Goal: Information Seeking & Learning: Learn about a topic

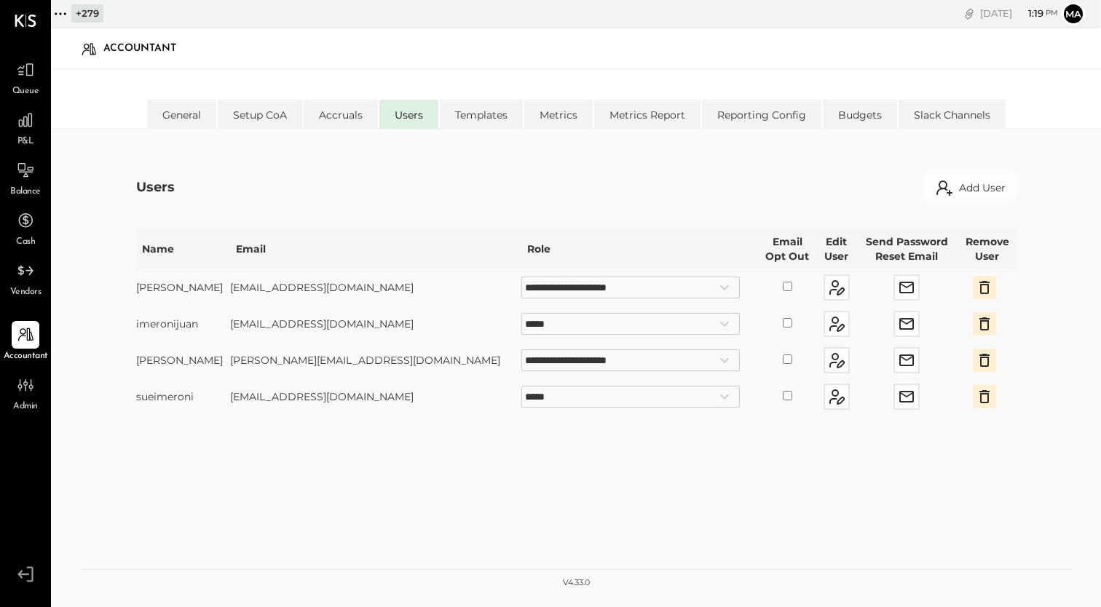
select select "**********"
select select "*****"
select select "**********"
select select "*****"
click at [28, 75] on icon at bounding box center [25, 69] width 19 height 19
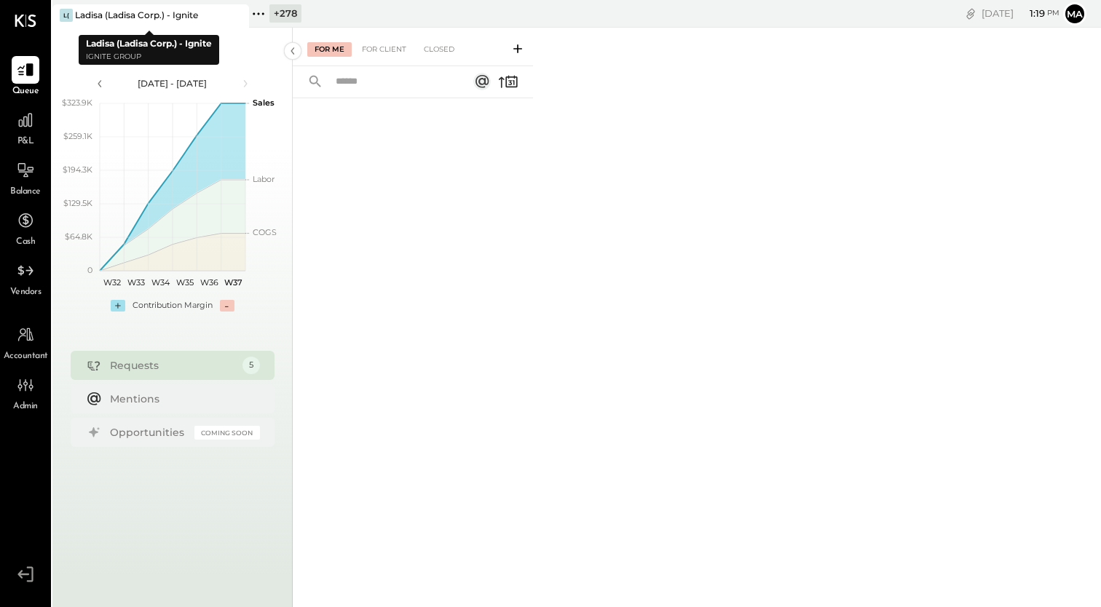
click at [240, 13] on icon at bounding box center [236, 15] width 18 height 17
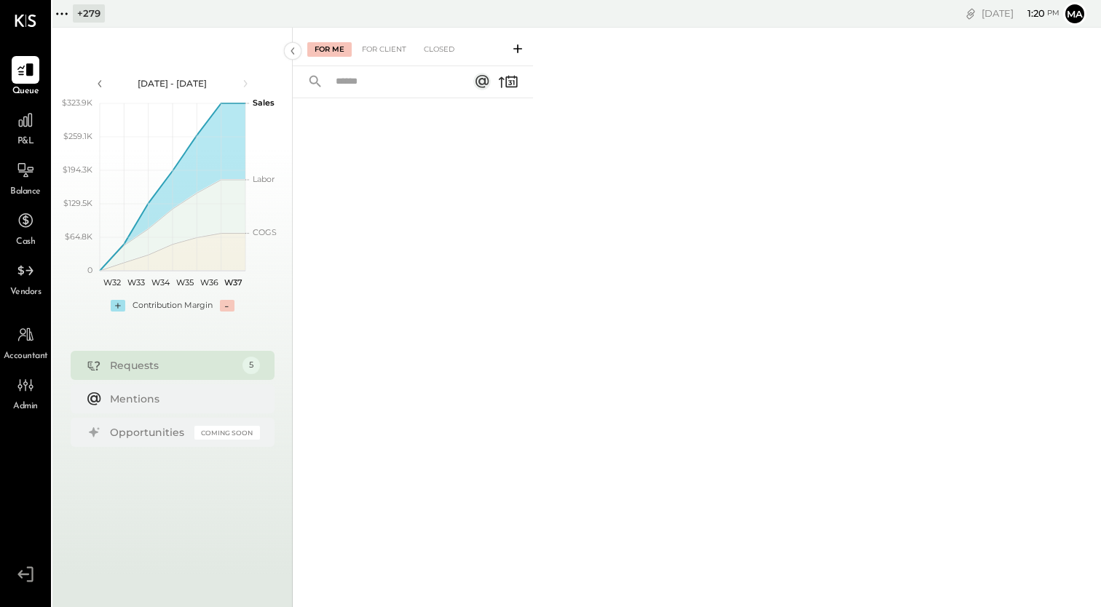
click at [62, 14] on icon at bounding box center [61, 13] width 2 height 2
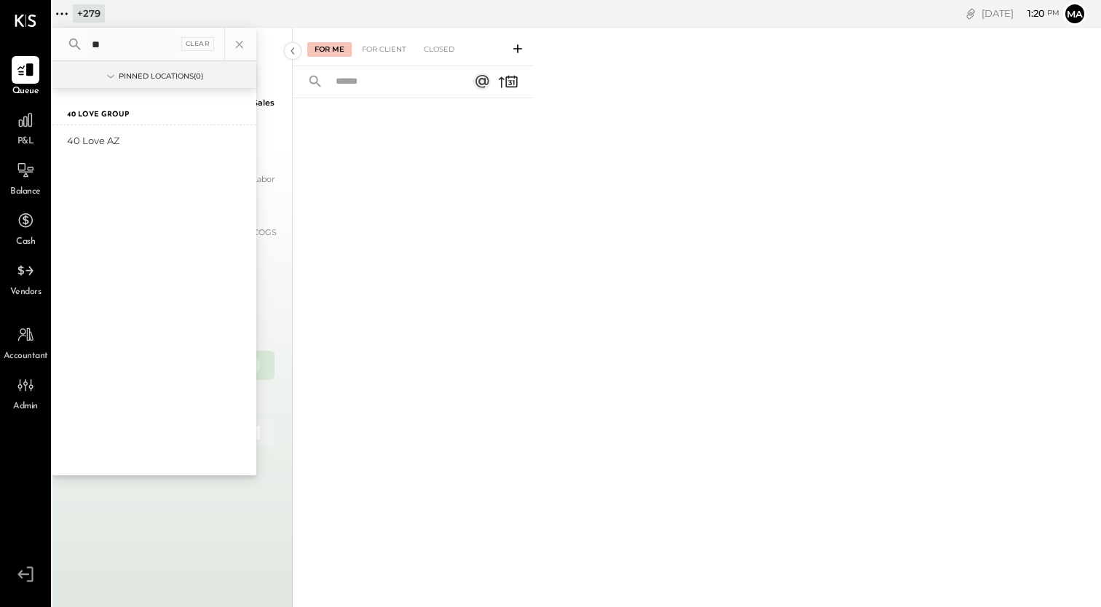
click at [114, 48] on input "**" at bounding box center [132, 44] width 92 height 26
type input "*"
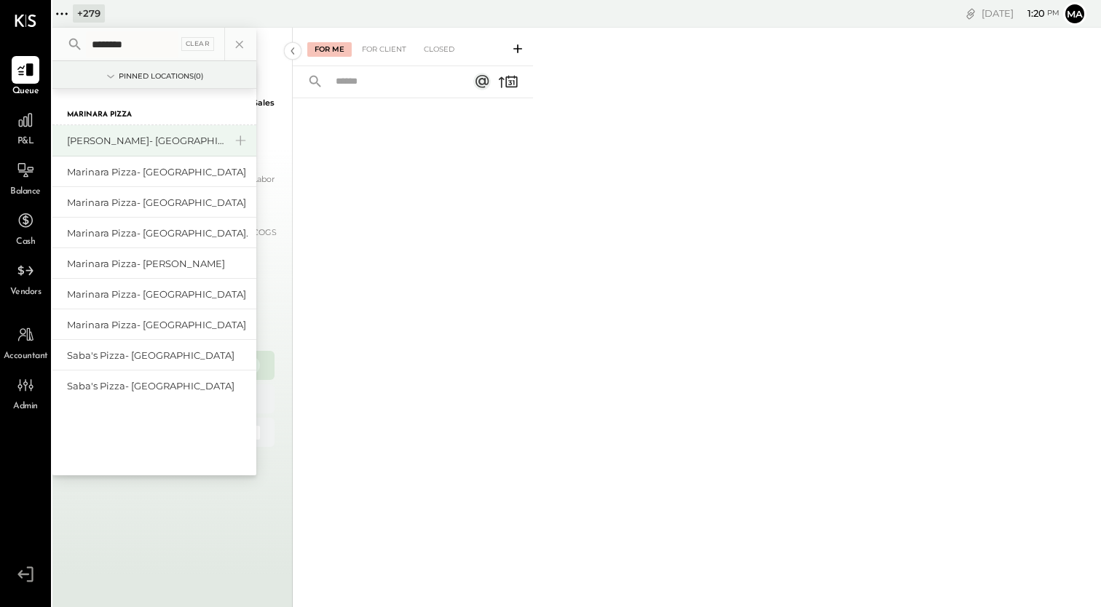
type input "********"
click at [134, 141] on div "[PERSON_NAME]- [GEOGRAPHIC_DATA]" at bounding box center [145, 141] width 157 height 14
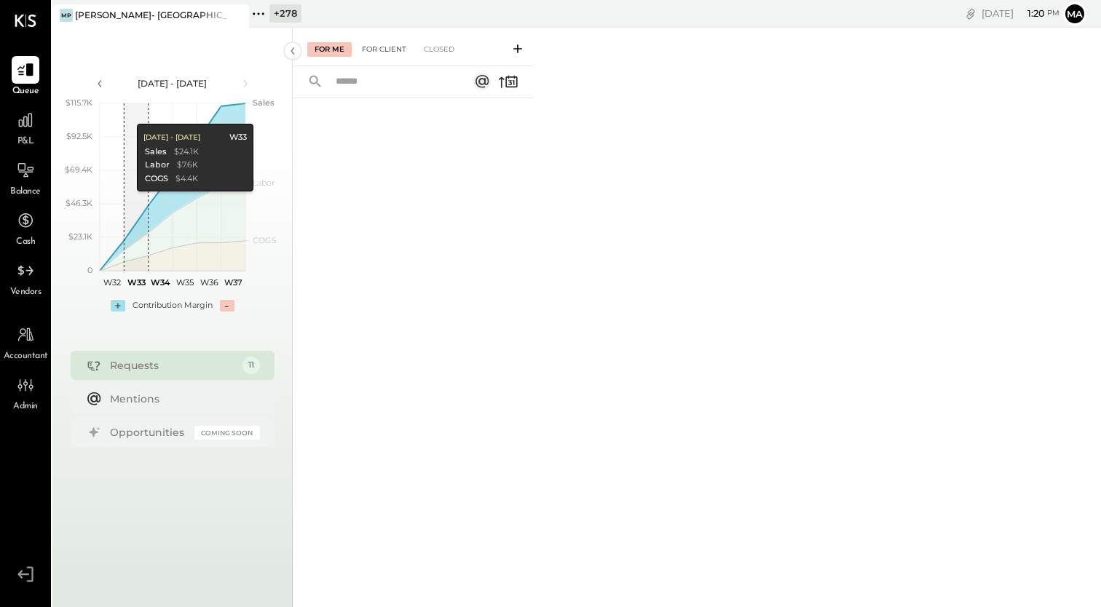
click at [387, 43] on div "For Client" at bounding box center [384, 49] width 59 height 15
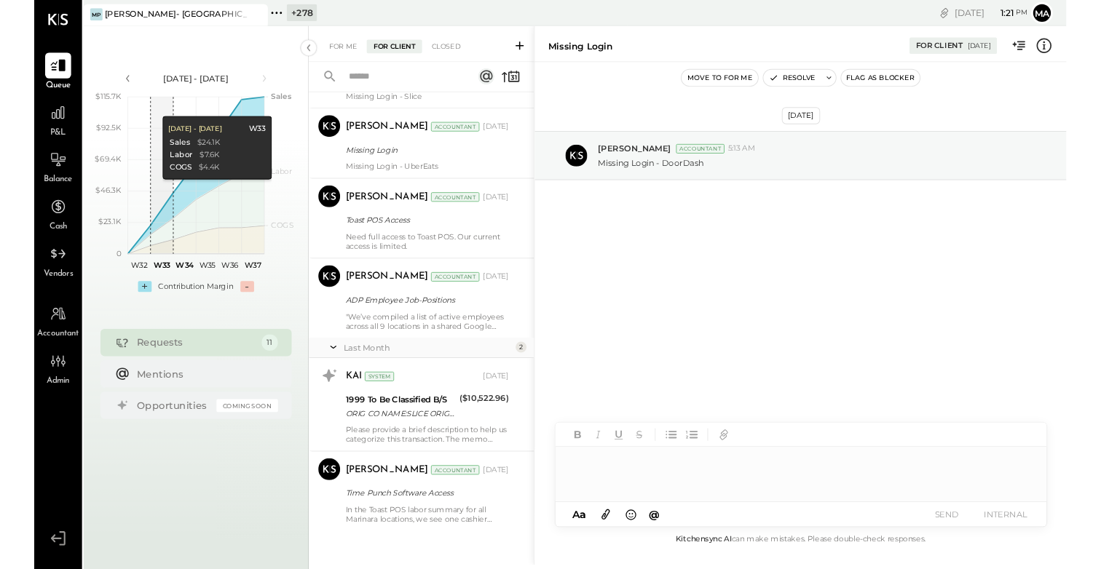
scroll to position [320, 0]
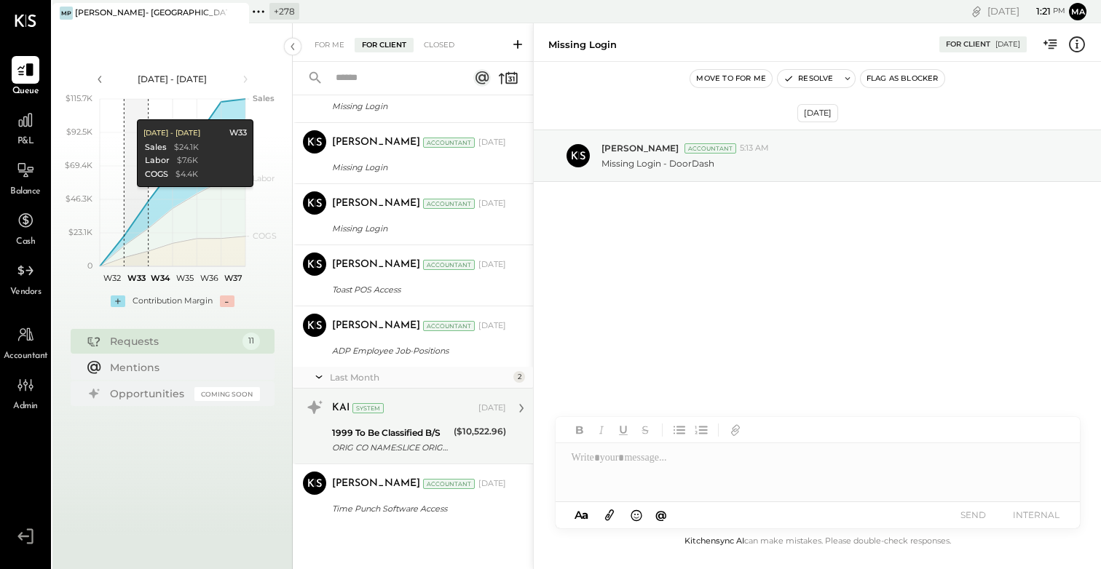
click at [387, 430] on div "1999 To Be Classified B/S" at bounding box center [390, 433] width 117 height 15
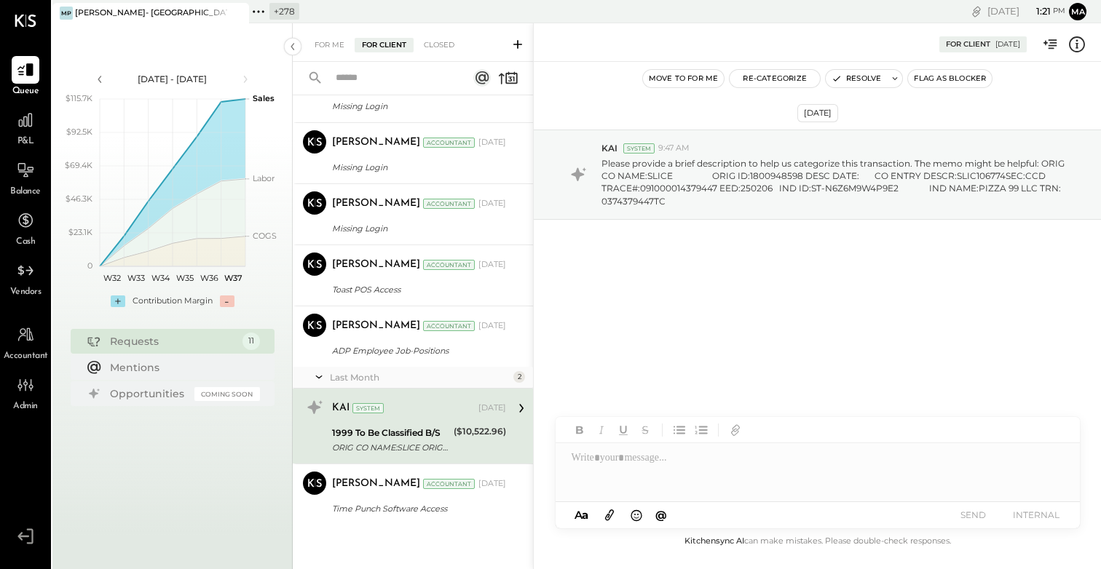
click at [1078, 44] on icon at bounding box center [1077, 44] width 19 height 19
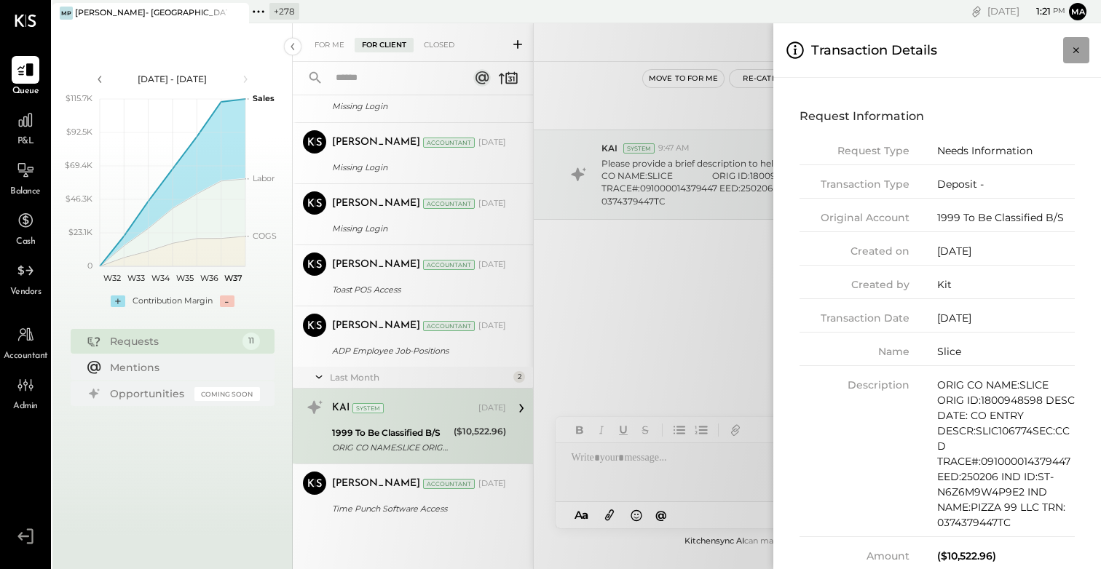
click at [1076, 48] on icon "Close panel" at bounding box center [1076, 50] width 15 height 15
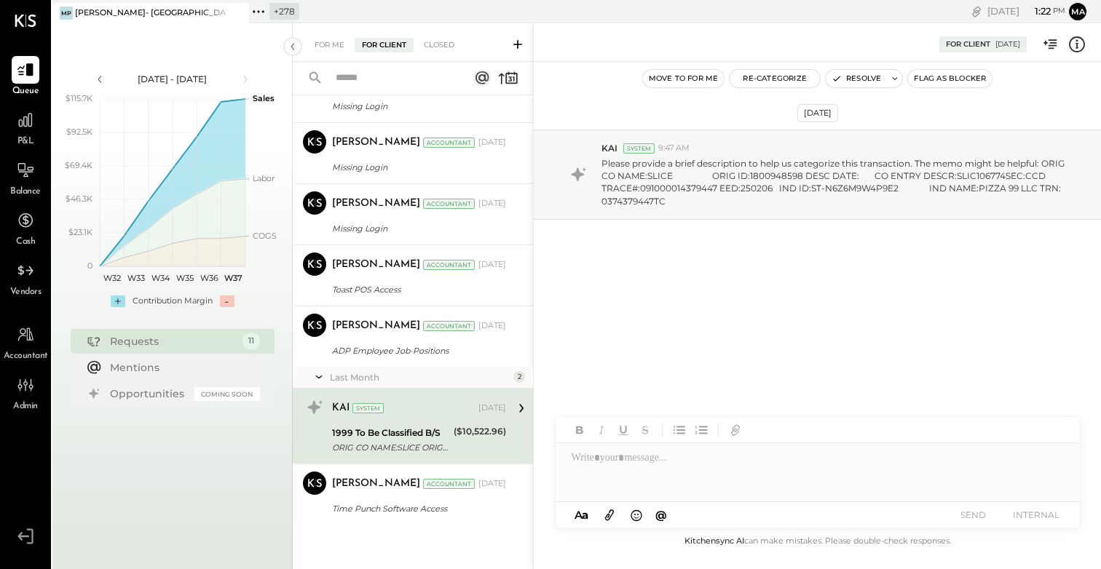
click at [261, 8] on icon at bounding box center [258, 11] width 19 height 19
drag, startPoint x: 768, startPoint y: 232, endPoint x: 725, endPoint y: 174, distance: 71.4
click at [767, 228] on div "[DATE] KAI System 9:47 AM Please provide a brief description to help us categor…" at bounding box center [817, 213] width 567 height 231
click at [259, 9] on icon at bounding box center [258, 11] width 19 height 19
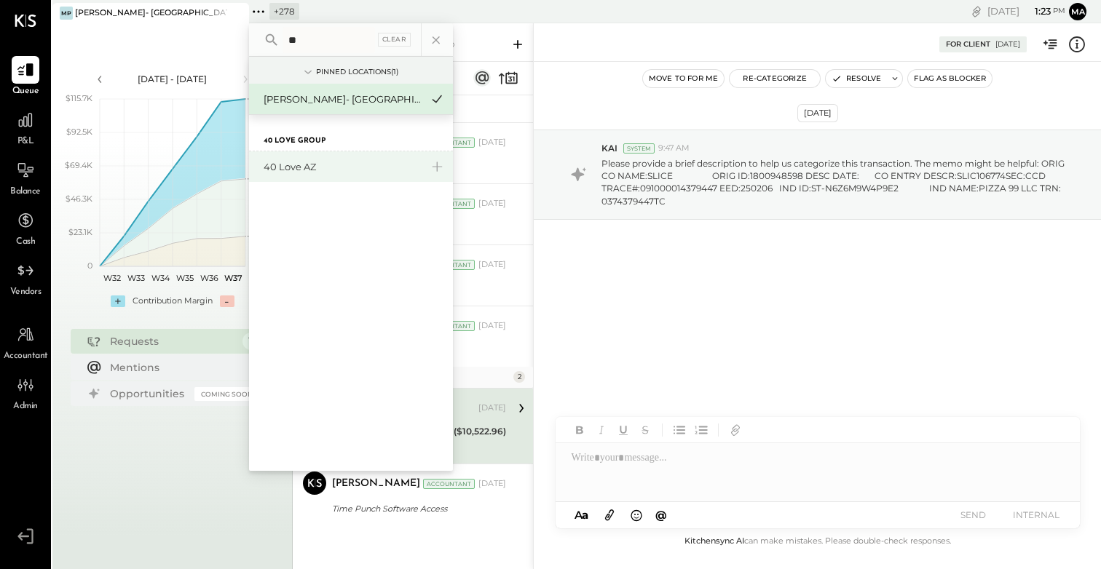
type input "**"
click at [297, 171] on div "40 Love AZ" at bounding box center [342, 167] width 157 height 14
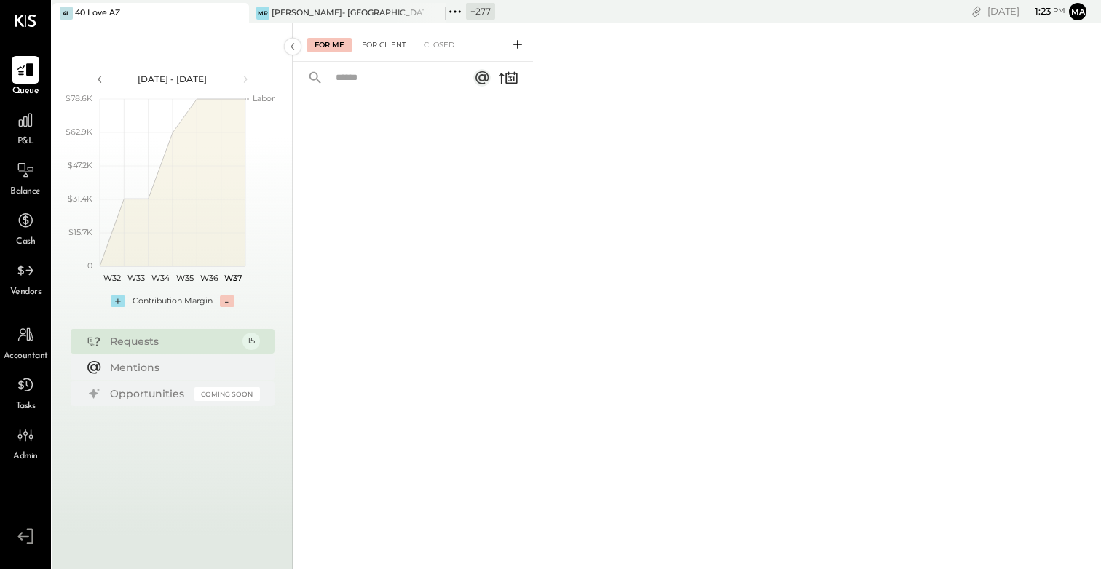
click at [390, 40] on div "For Client" at bounding box center [384, 45] width 59 height 15
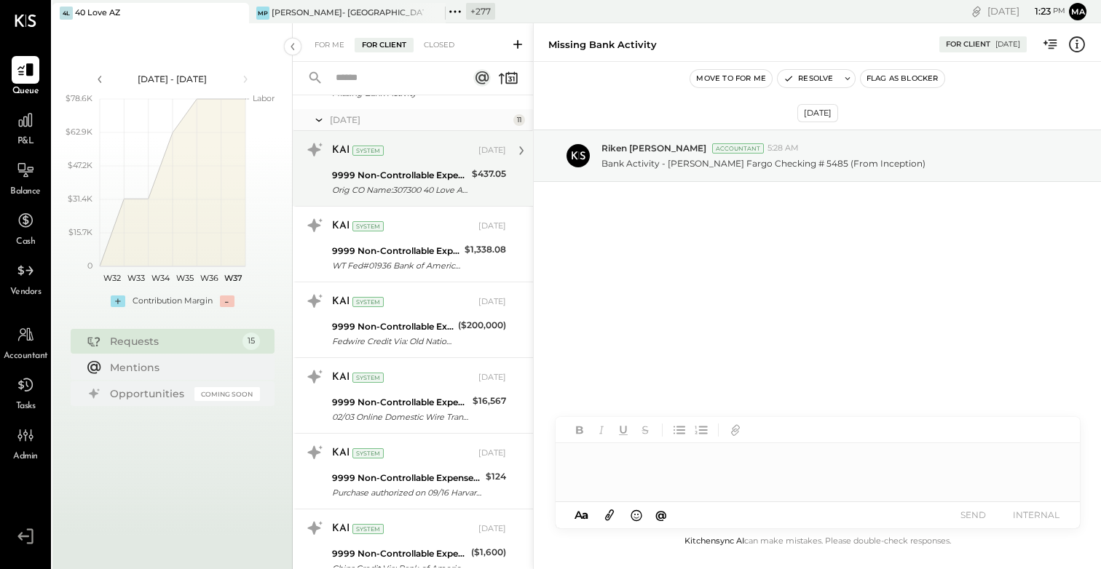
scroll to position [302, 0]
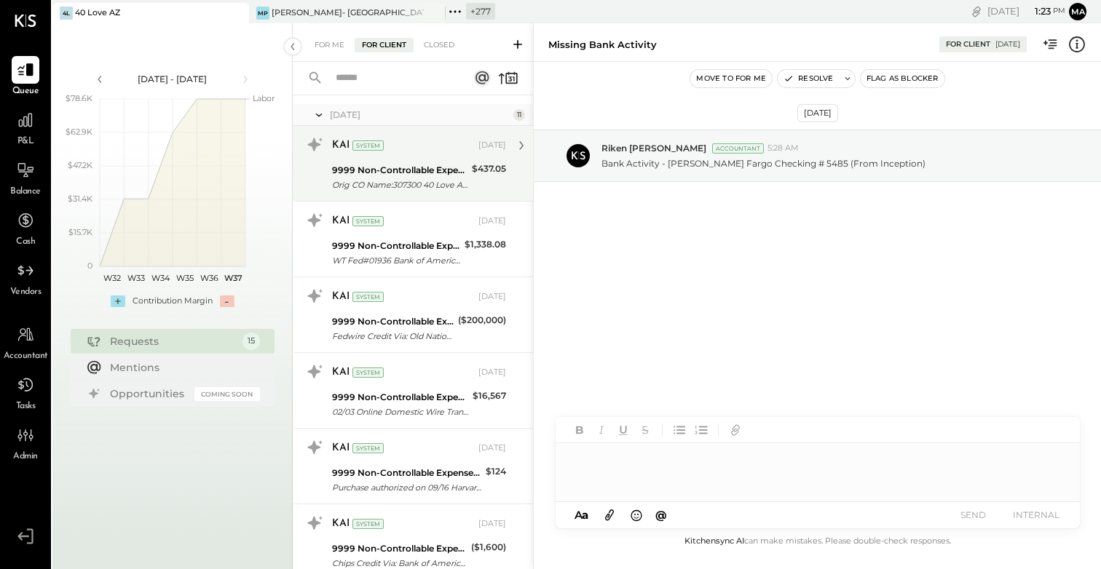
click at [383, 166] on div "9999 Non-Controllable Expenses:Other Income and Expenses:To Be Classified" at bounding box center [399, 170] width 135 height 15
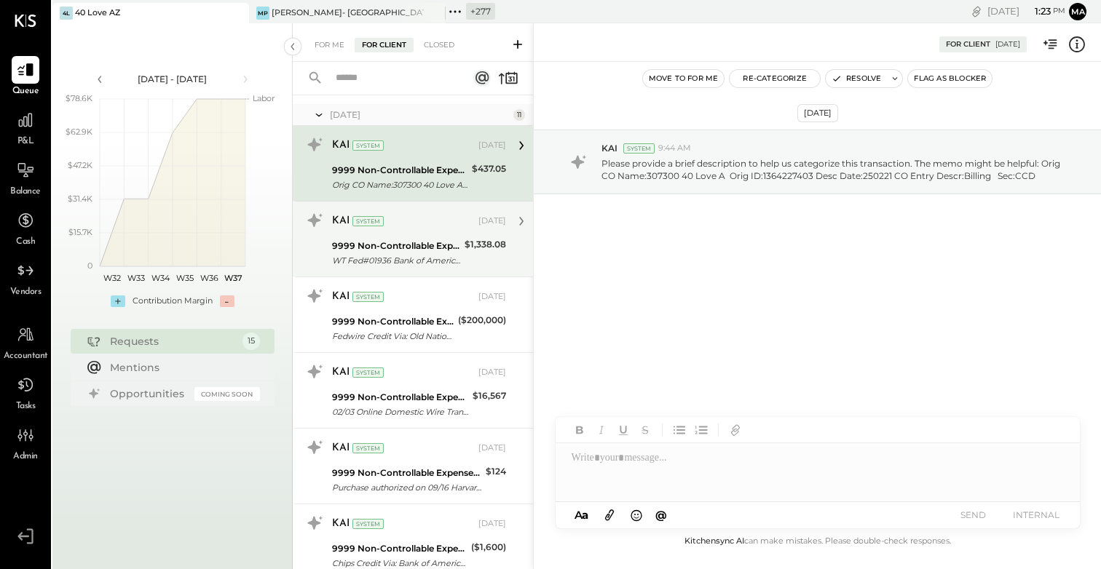
click at [390, 243] on div "9999 Non-Controllable Expenses:Other Income and Expenses:To Be Classified" at bounding box center [396, 246] width 128 height 15
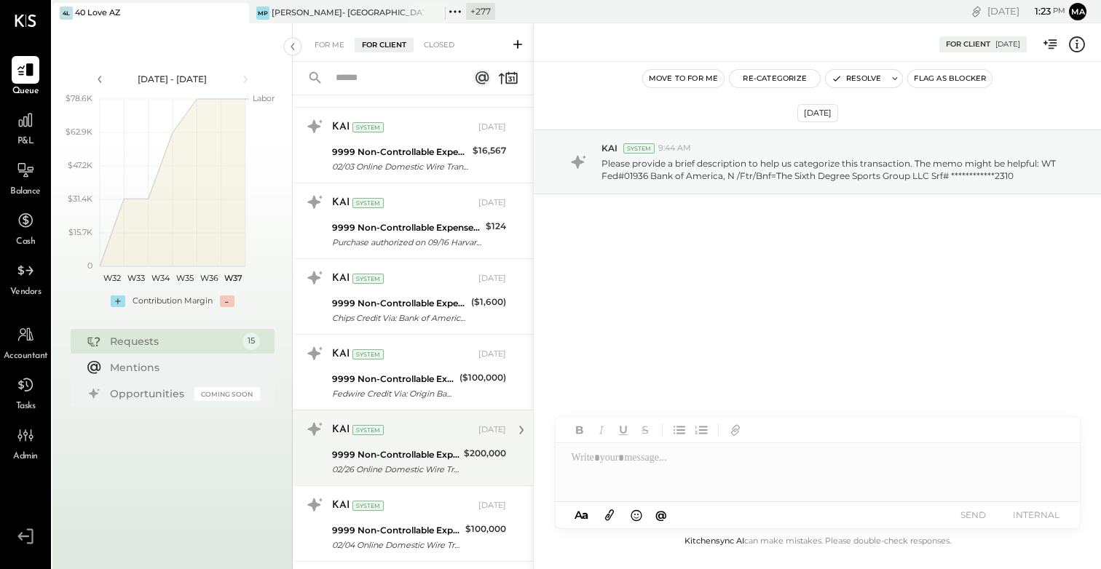
scroll to position [573, 0]
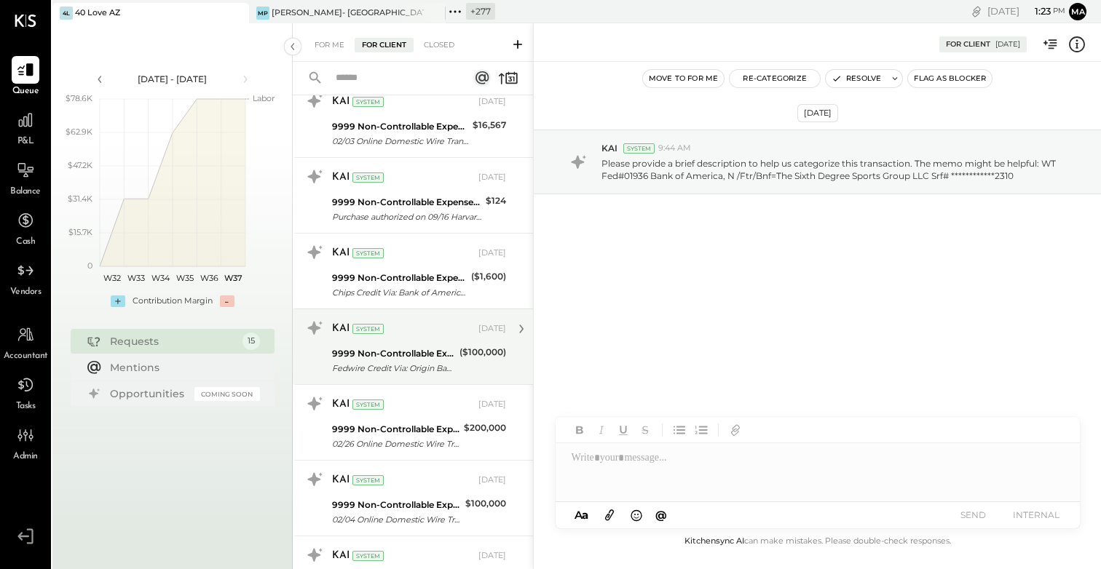
click at [392, 361] on div "Fedwire Credit Via: Origin Bank/[US_BANK_ROUTING_MICR] B/O: [PERSON_NAME][GEOGR…" at bounding box center [393, 368] width 123 height 15
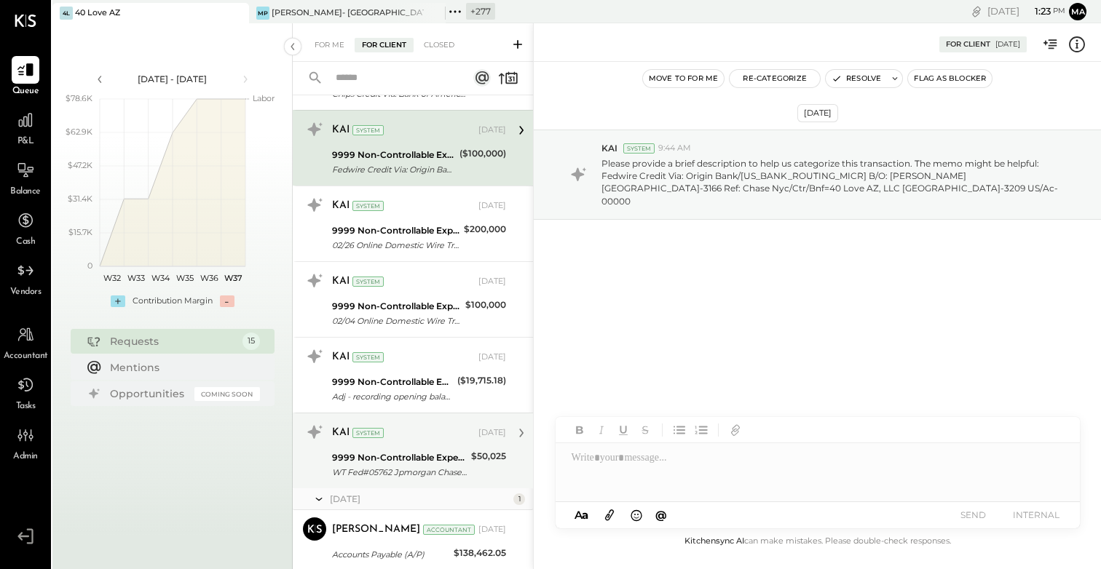
scroll to position [816, 0]
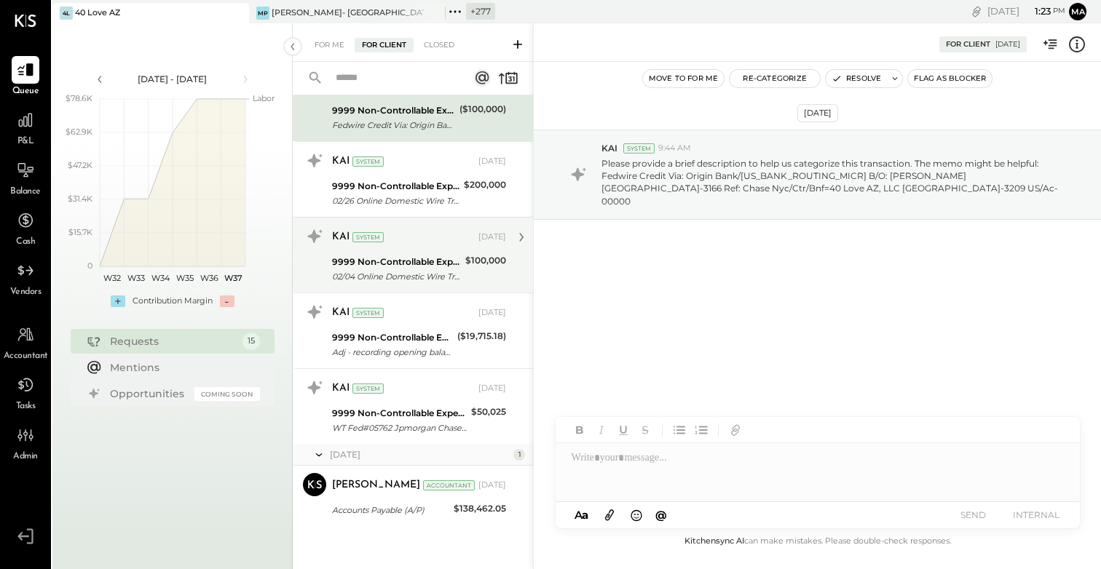
click at [384, 269] on div "02/04 Online Domestic Wire Transfer Via: Citibank West Fsb/322271724 A/C: Built…" at bounding box center [396, 276] width 129 height 15
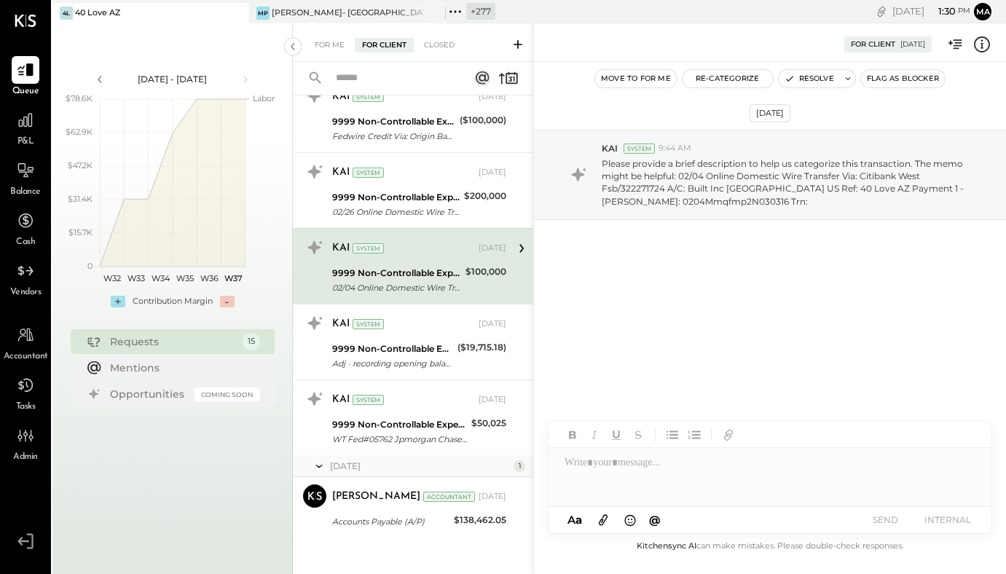
scroll to position [805, 0]
click at [457, 10] on icon at bounding box center [455, 11] width 19 height 19
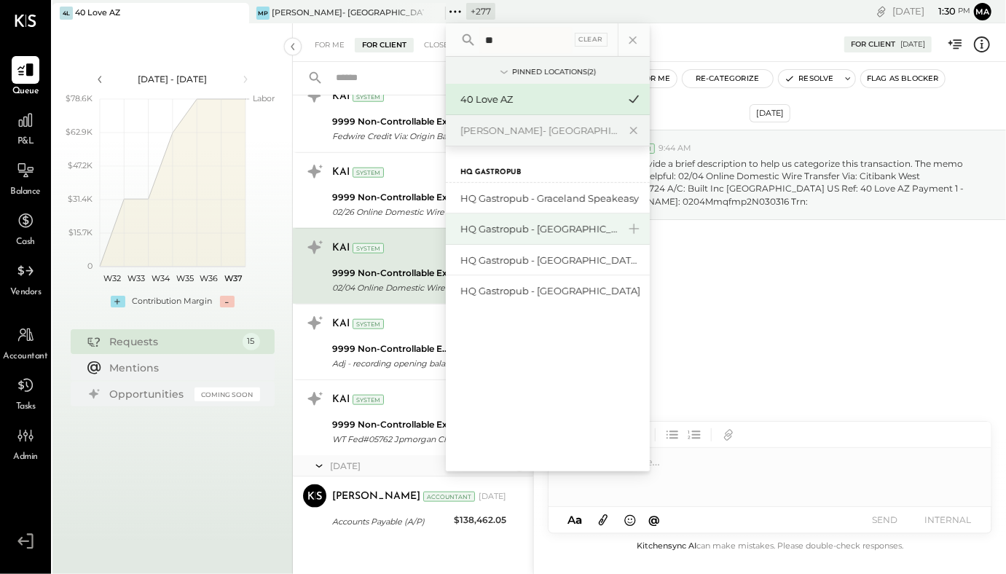
type input "**"
click at [559, 226] on div "HQ Gastropub - [GEOGRAPHIC_DATA]" at bounding box center [538, 229] width 157 height 14
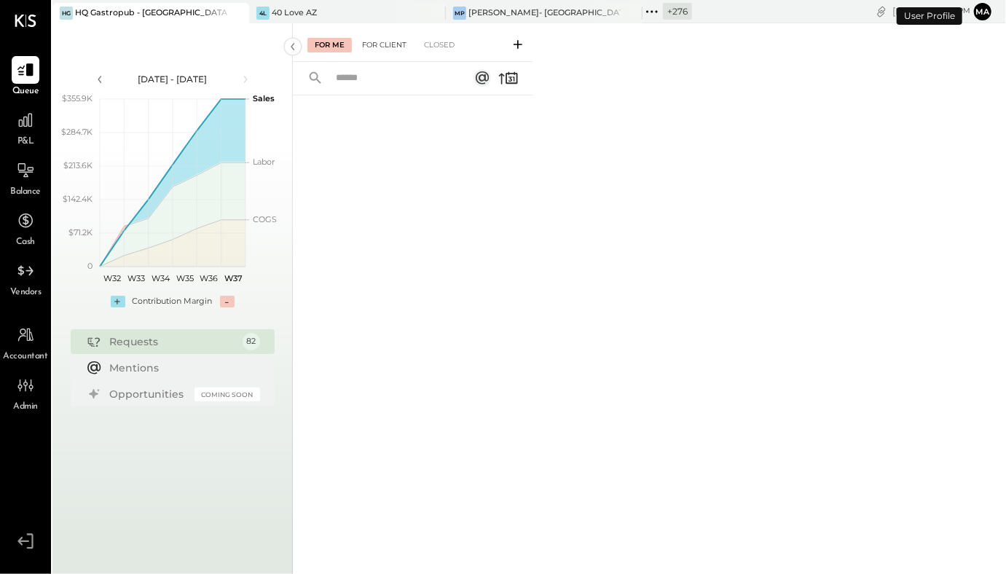
click at [392, 41] on div "For Client" at bounding box center [384, 45] width 59 height 15
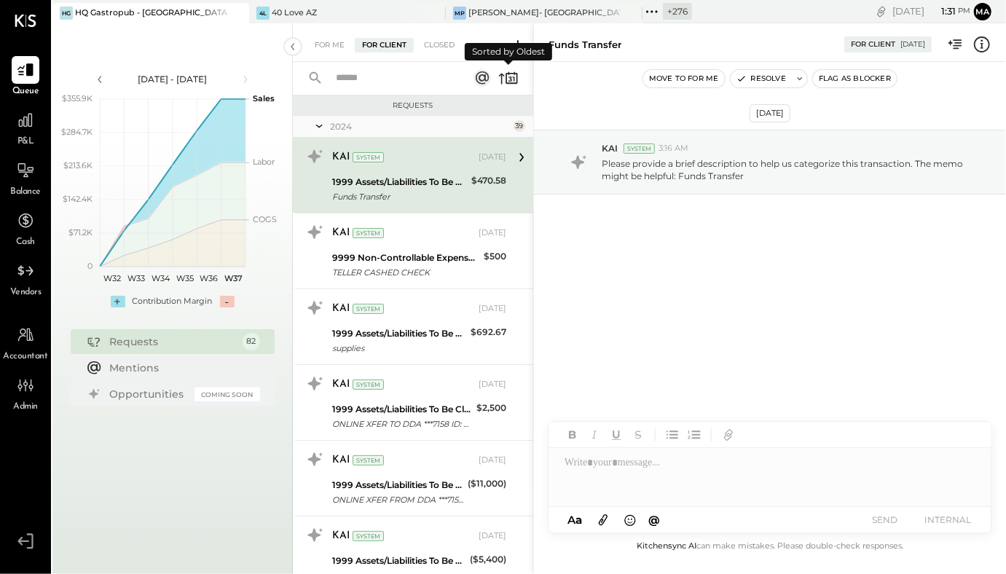
click at [509, 77] on icon at bounding box center [510, 79] width 4 height 5
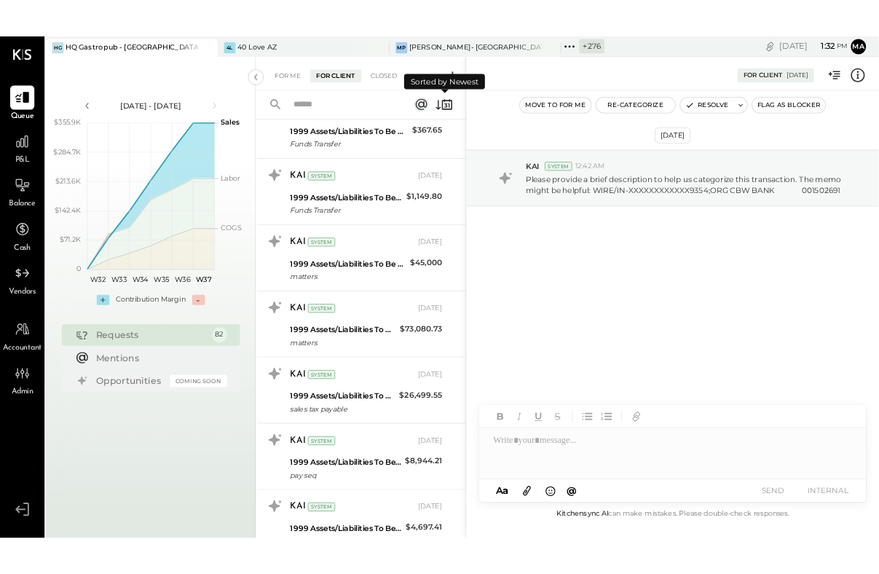
scroll to position [4407, 0]
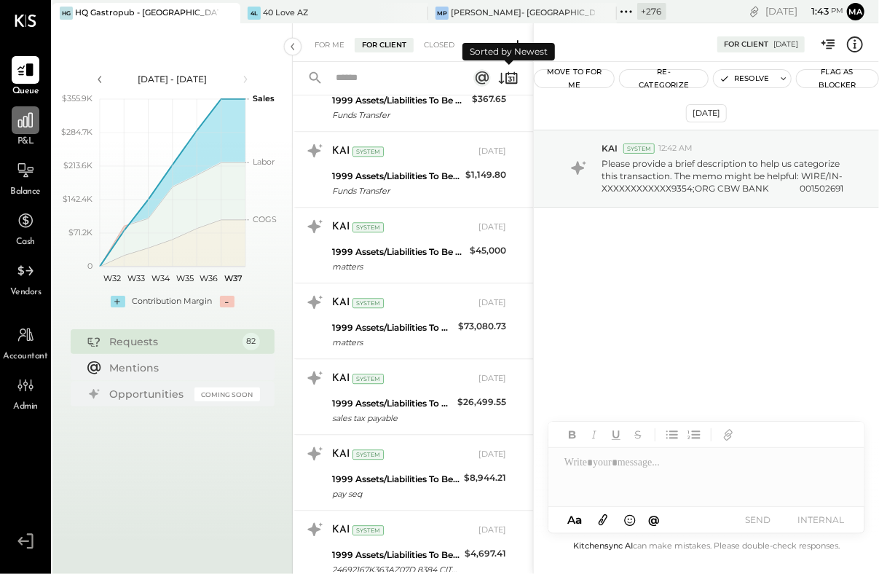
click at [26, 126] on icon at bounding box center [25, 120] width 19 height 19
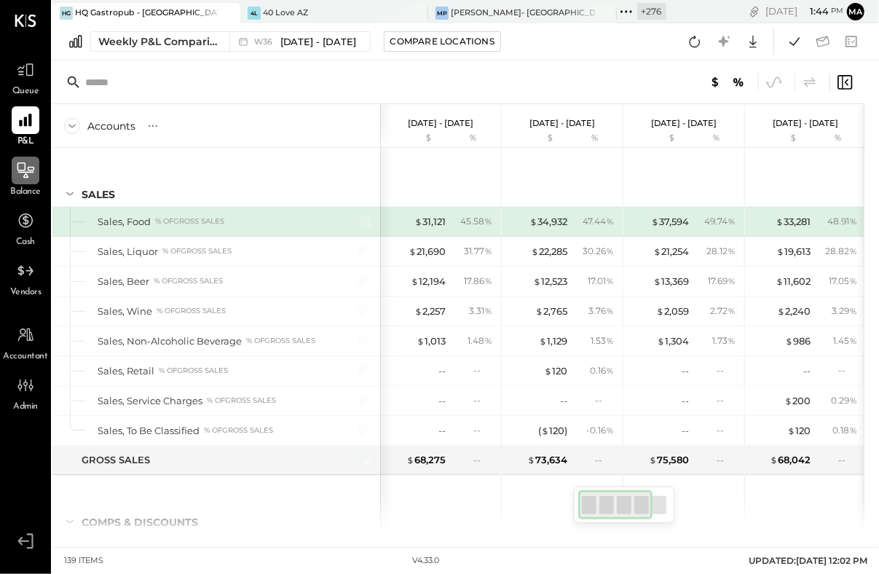
click at [31, 171] on icon at bounding box center [25, 170] width 19 height 19
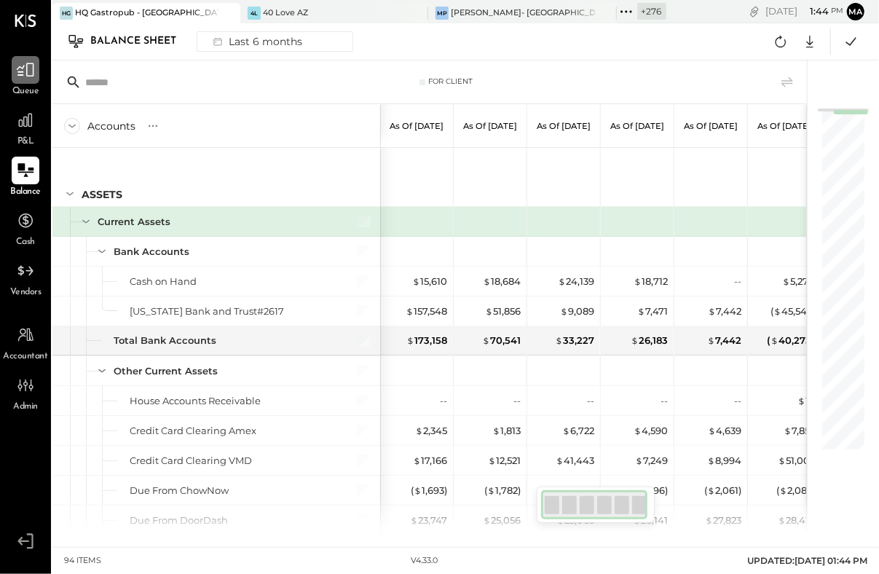
click at [28, 76] on icon at bounding box center [25, 70] width 17 height 14
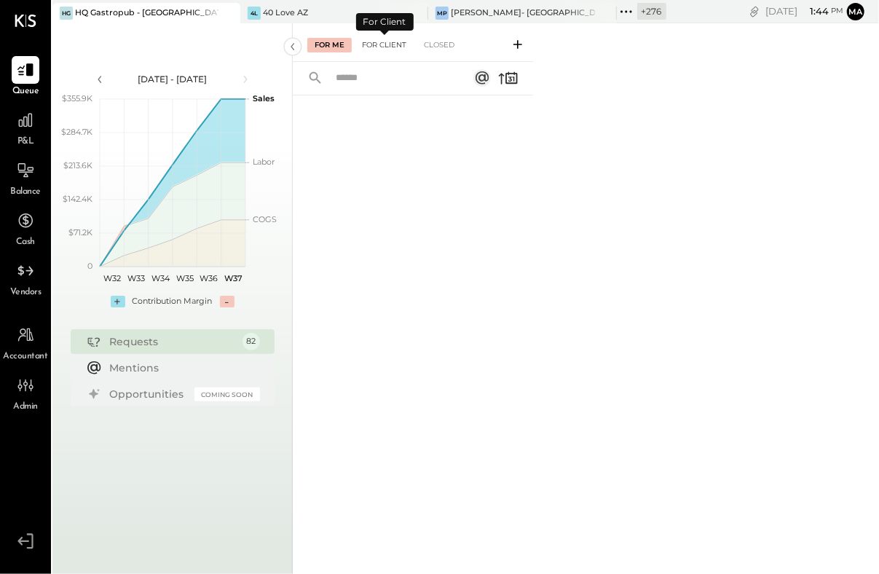
click at [385, 44] on div "For Client" at bounding box center [384, 45] width 59 height 15
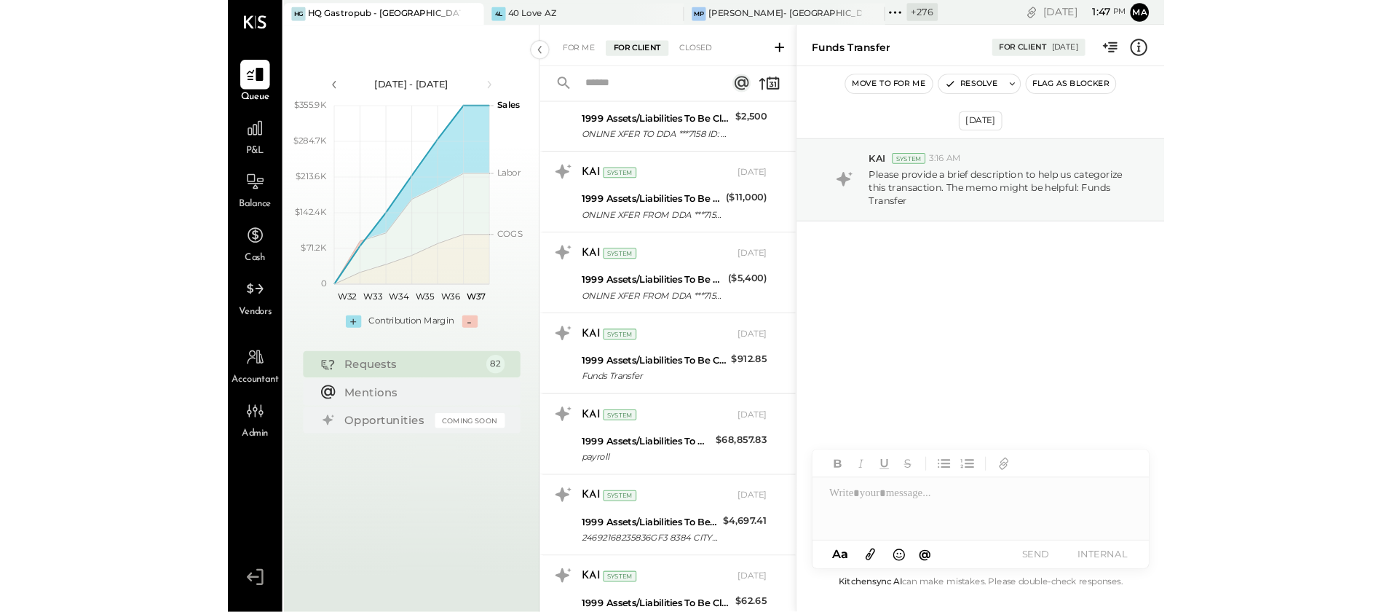
scroll to position [311, 0]
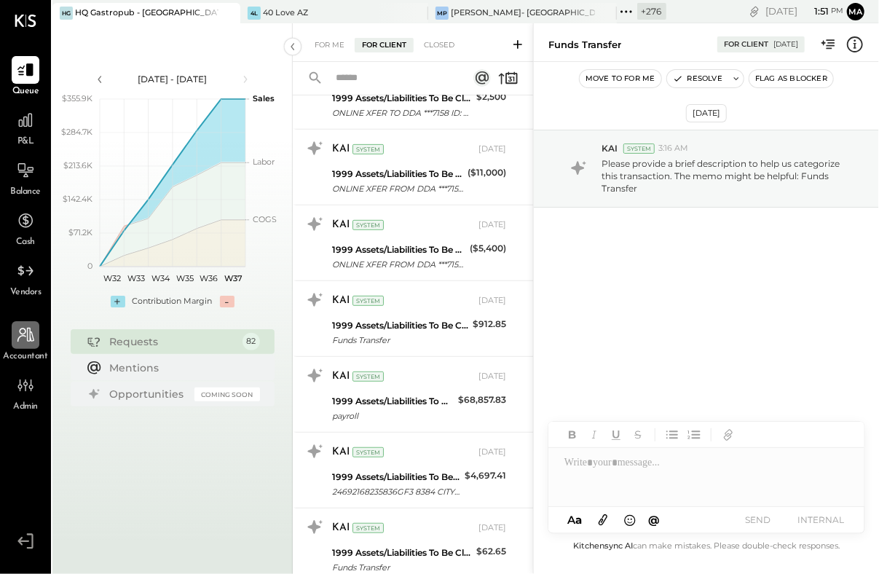
click at [24, 338] on icon at bounding box center [25, 335] width 19 height 19
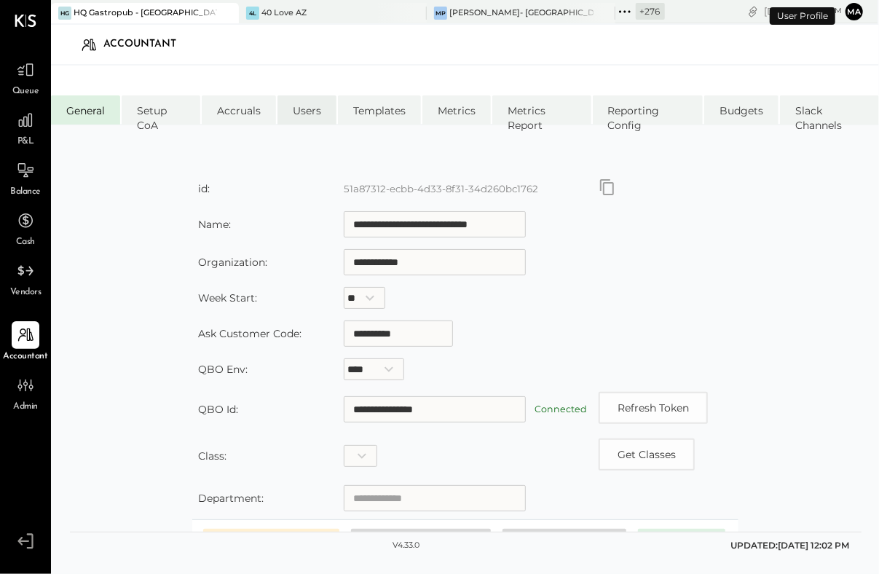
click at [302, 106] on li "Users" at bounding box center [306, 109] width 59 height 29
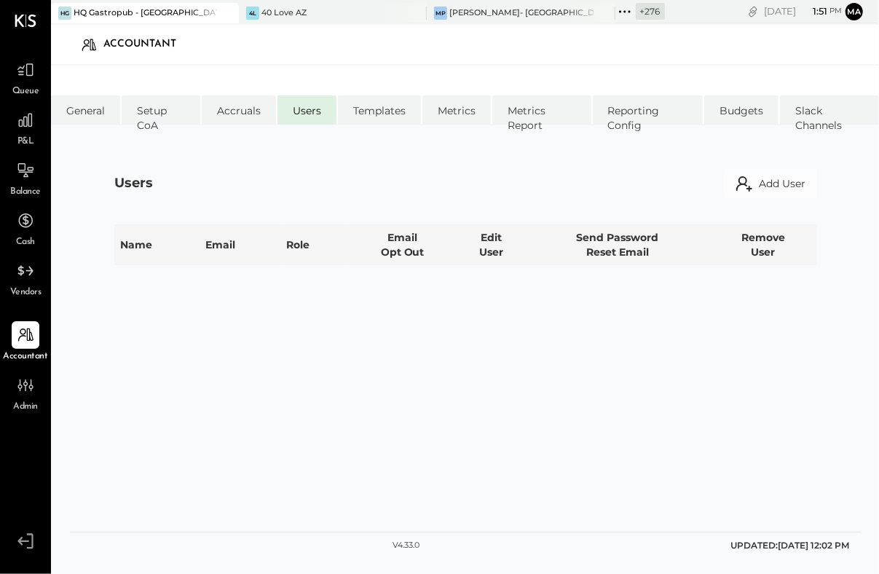
select select "*****"
select select "**********"
select select "*****"
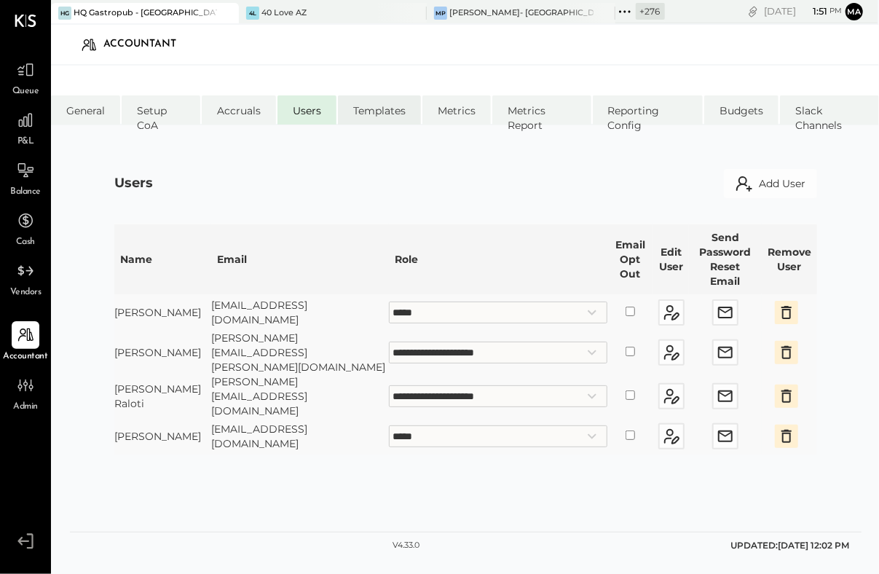
click at [385, 111] on li "Templates" at bounding box center [379, 109] width 83 height 29
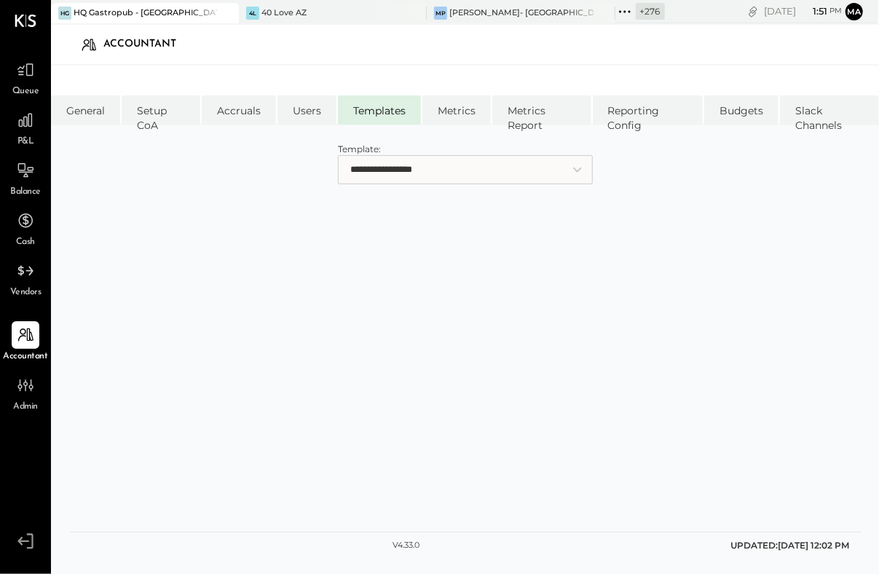
click at [392, 174] on select "**********" at bounding box center [465, 169] width 255 height 29
select select "**********"
click at [338, 155] on select "**********" at bounding box center [465, 169] width 255 height 29
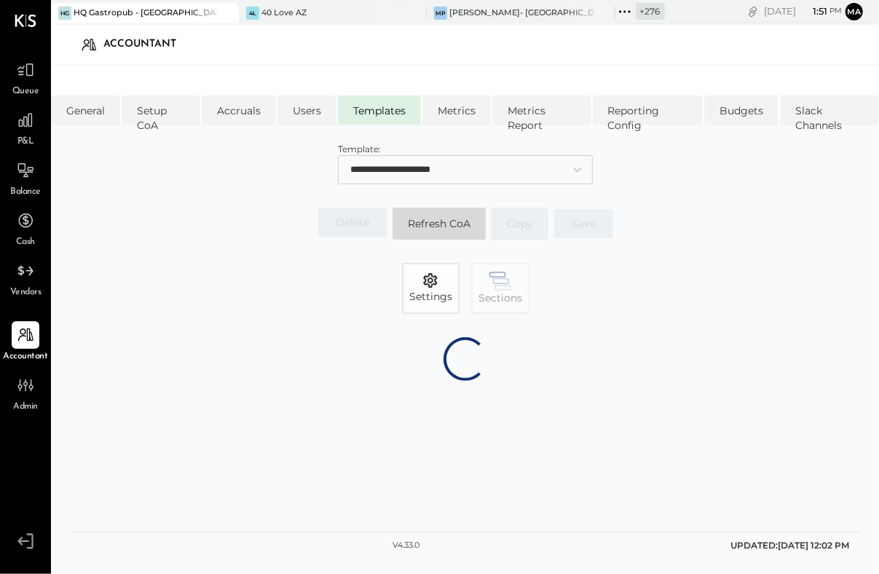
select select "**********"
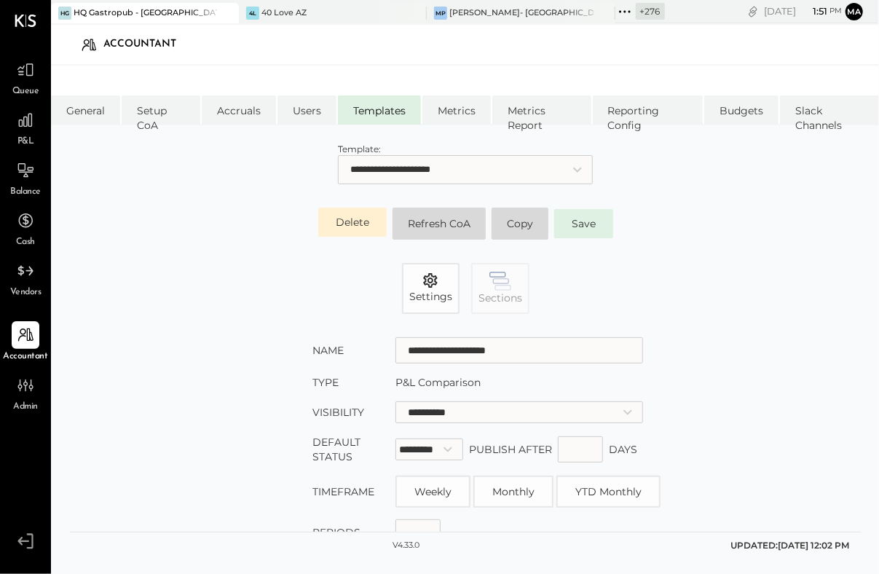
click at [433, 409] on select "**********" at bounding box center [519, 412] width 248 height 22
click at [395, 401] on select "**********" at bounding box center [519, 412] width 248 height 22
click at [237, 419] on div "**********" at bounding box center [465, 455] width 703 height 237
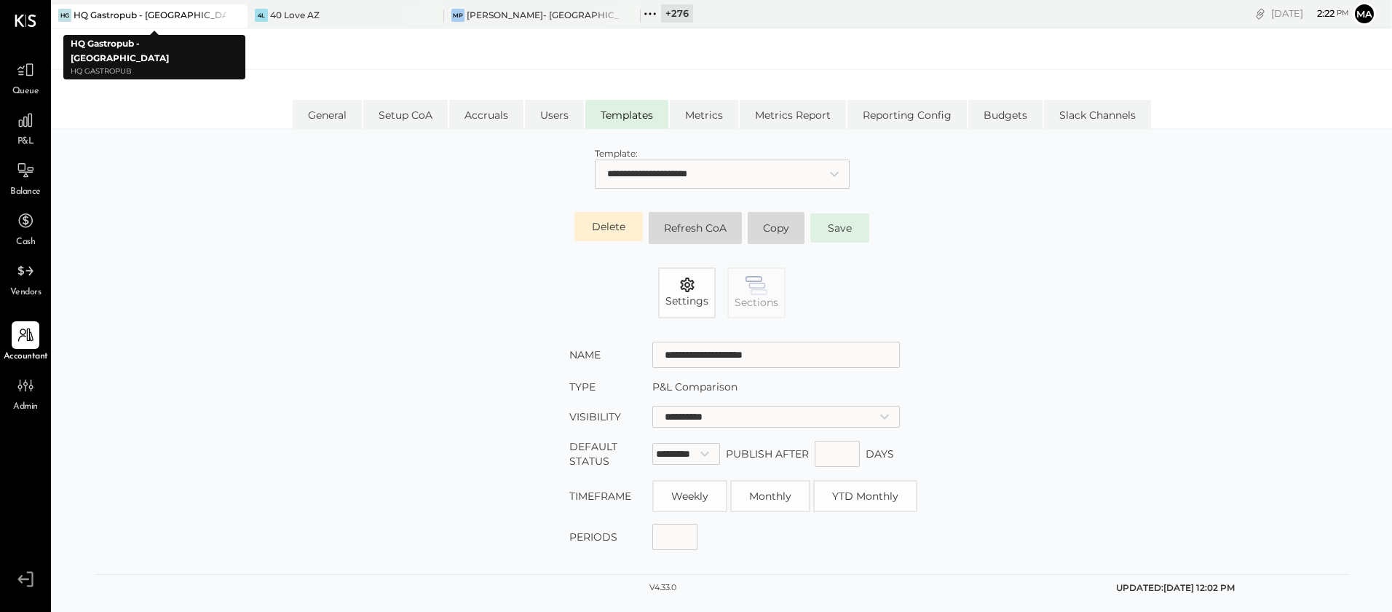
click at [232, 13] on icon at bounding box center [234, 15] width 7 height 7
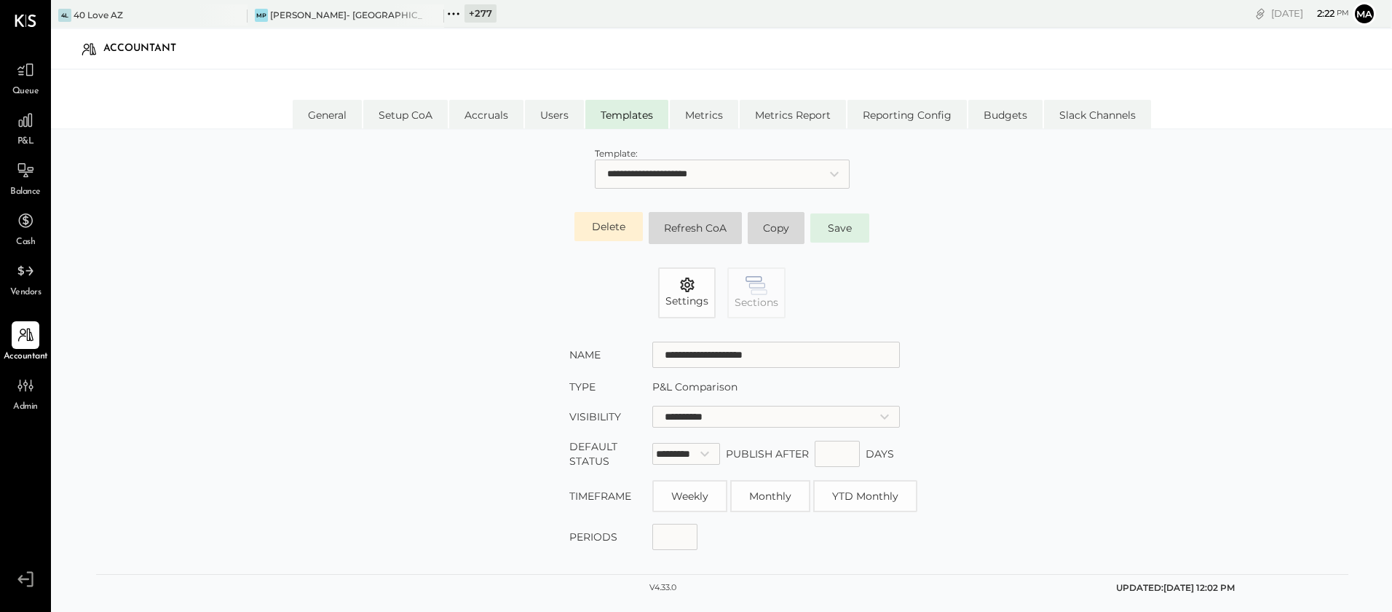
click at [232, 13] on icon at bounding box center [234, 15] width 7 height 7
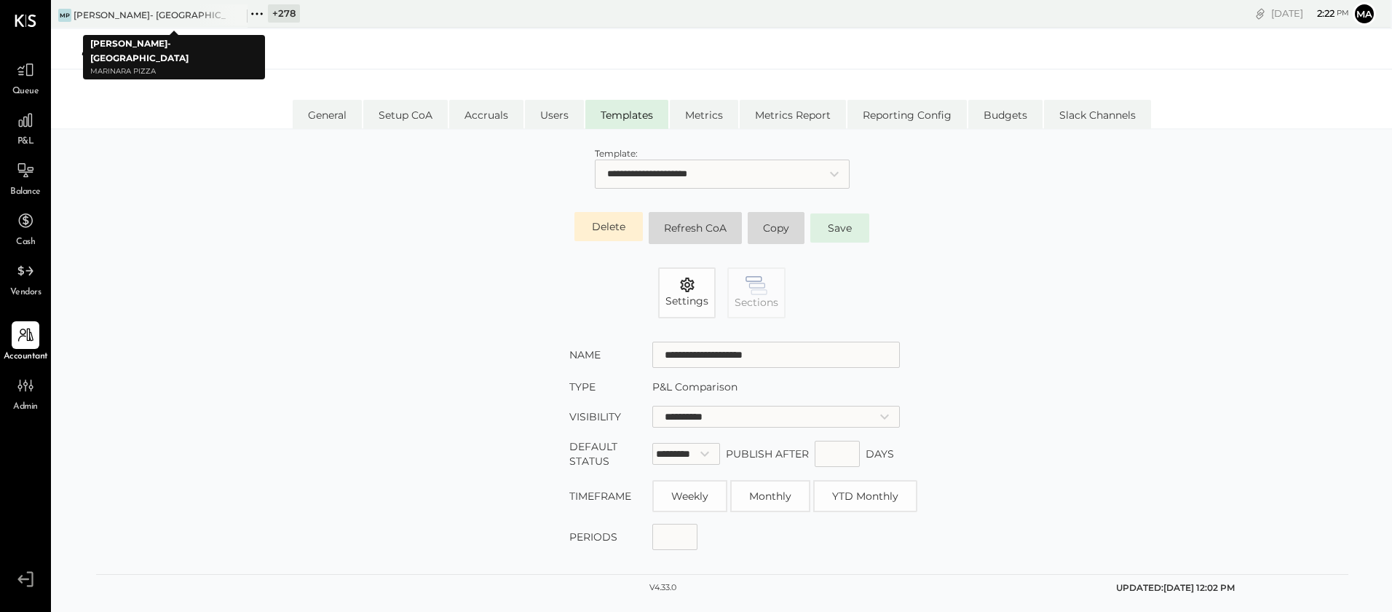
click at [232, 13] on icon at bounding box center [234, 15] width 7 height 7
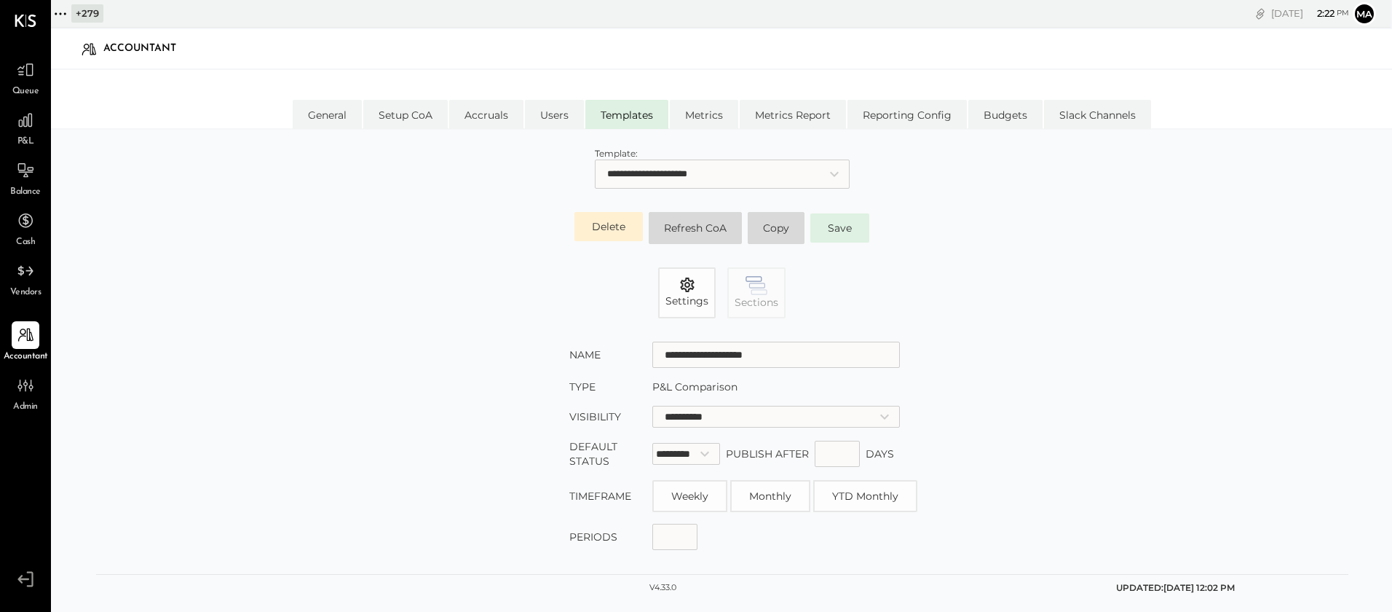
click at [60, 12] on icon at bounding box center [60, 13] width 2 height 2
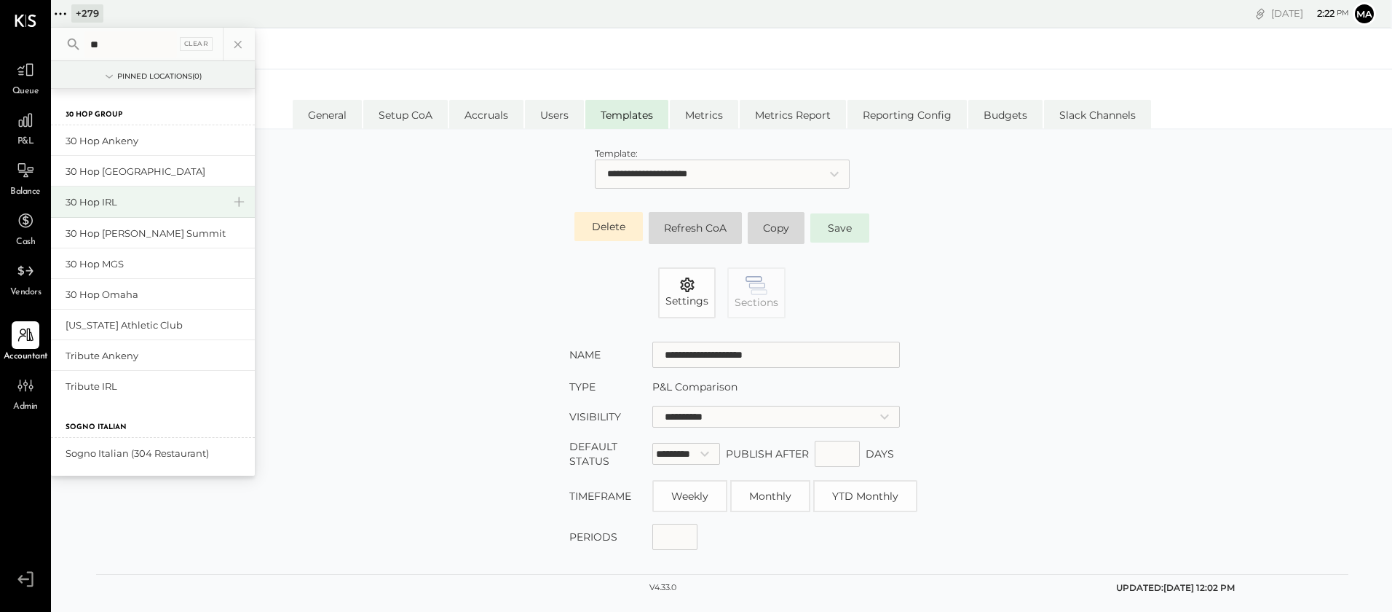
type input "**"
click at [110, 202] on div "30 Hop IRL" at bounding box center [144, 202] width 157 height 14
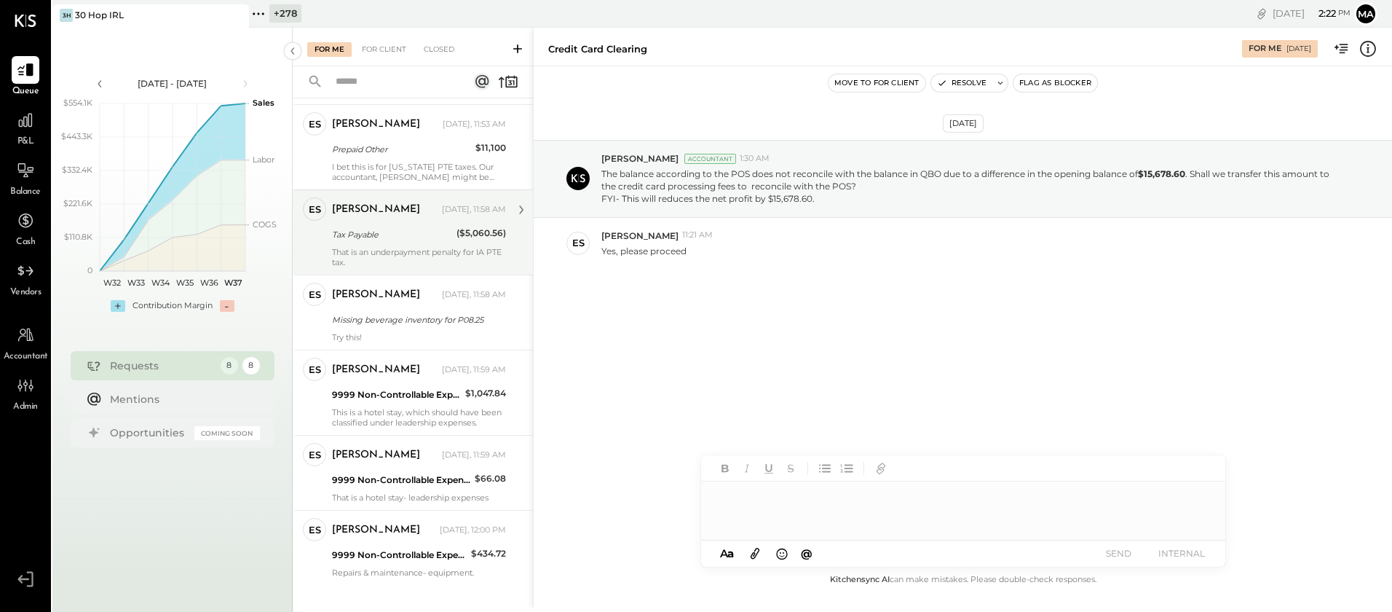
scroll to position [212, 0]
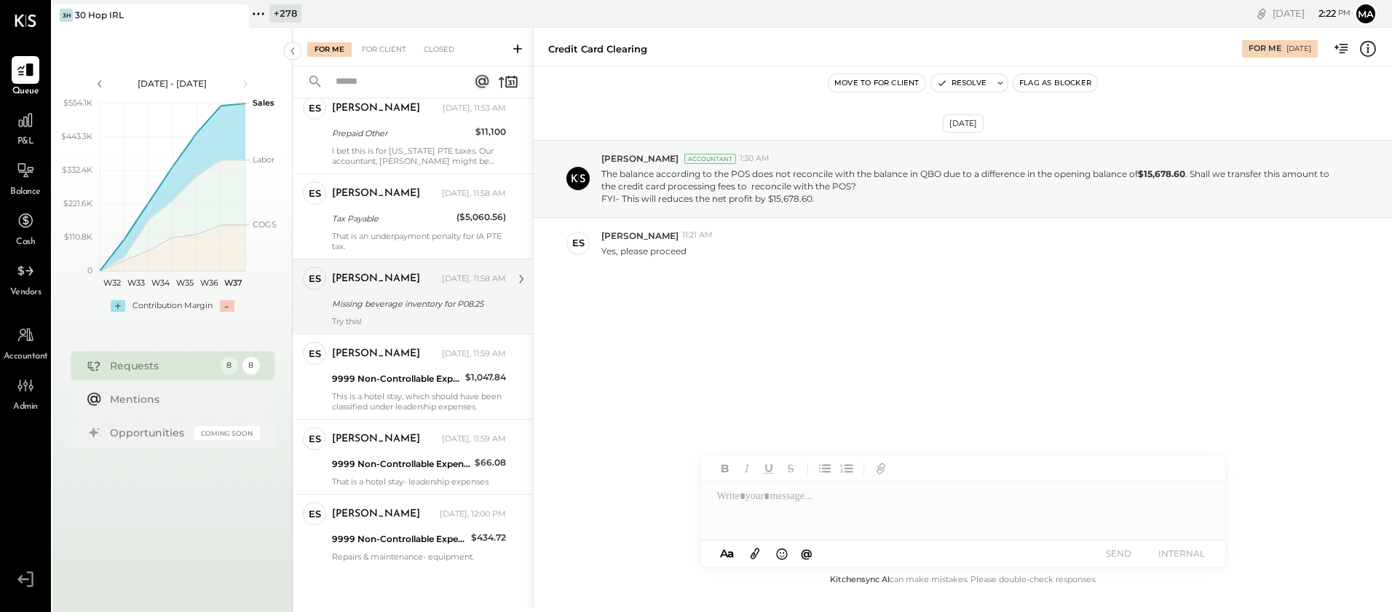
click at [382, 304] on div "Missing beverage inventory for P08.25" at bounding box center [417, 303] width 170 height 15
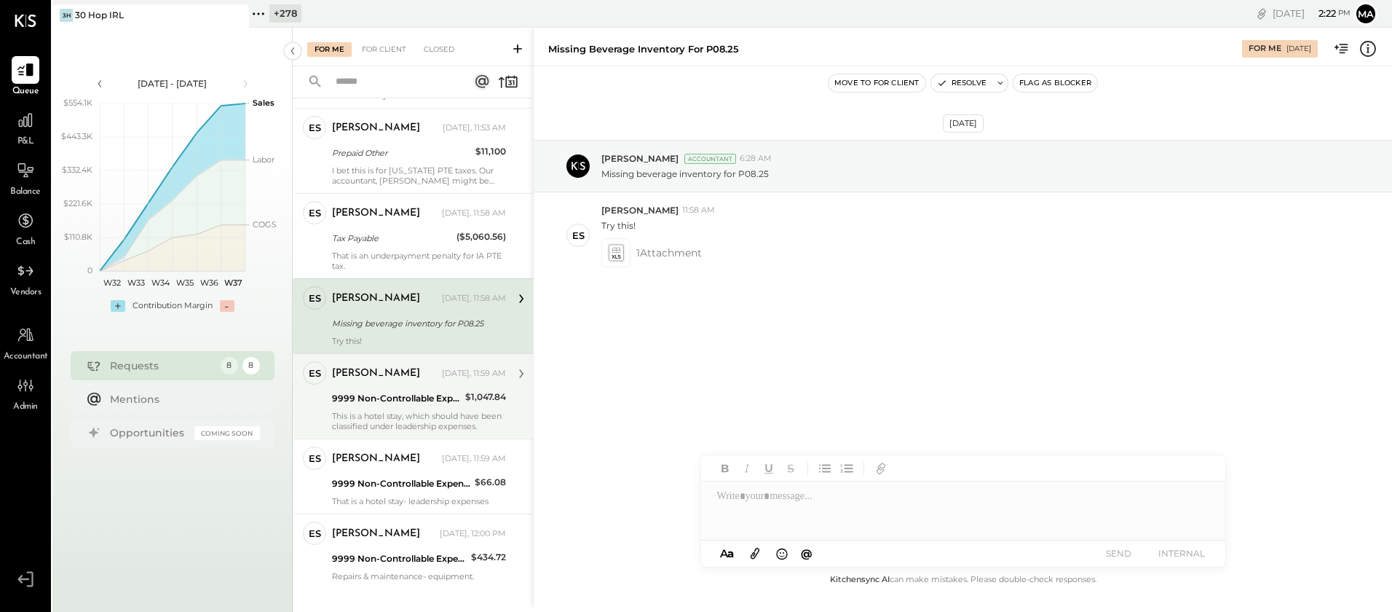
scroll to position [192, 0]
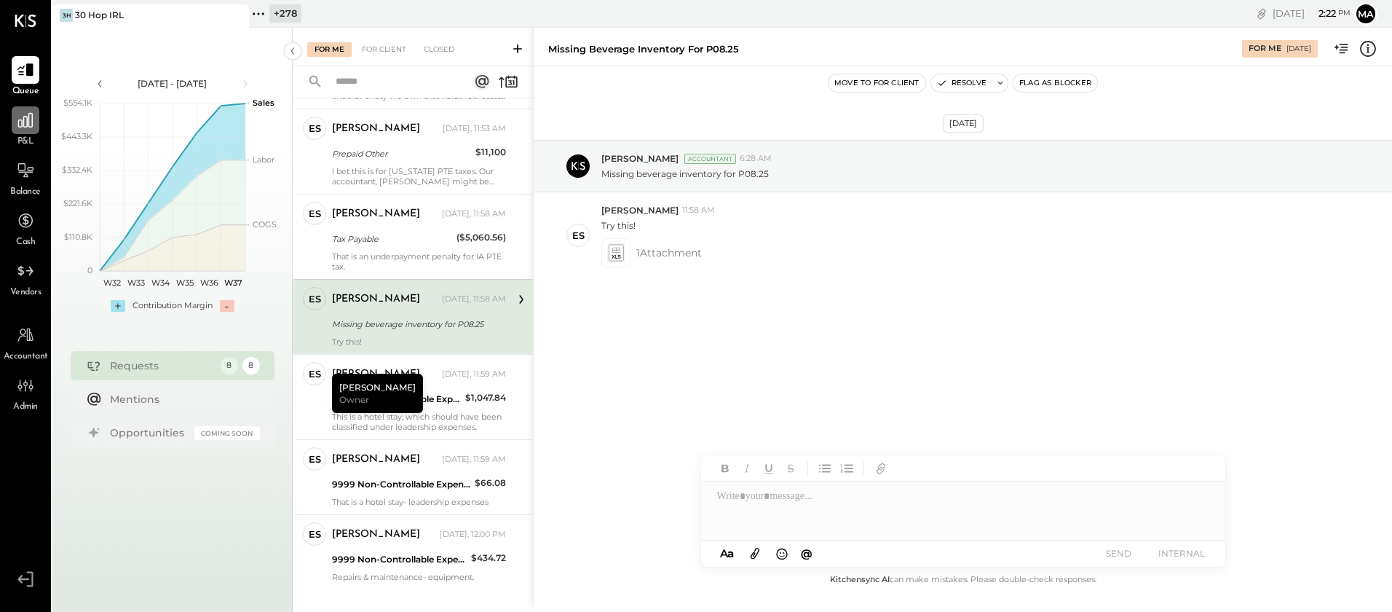
click at [23, 124] on icon at bounding box center [25, 120] width 15 height 15
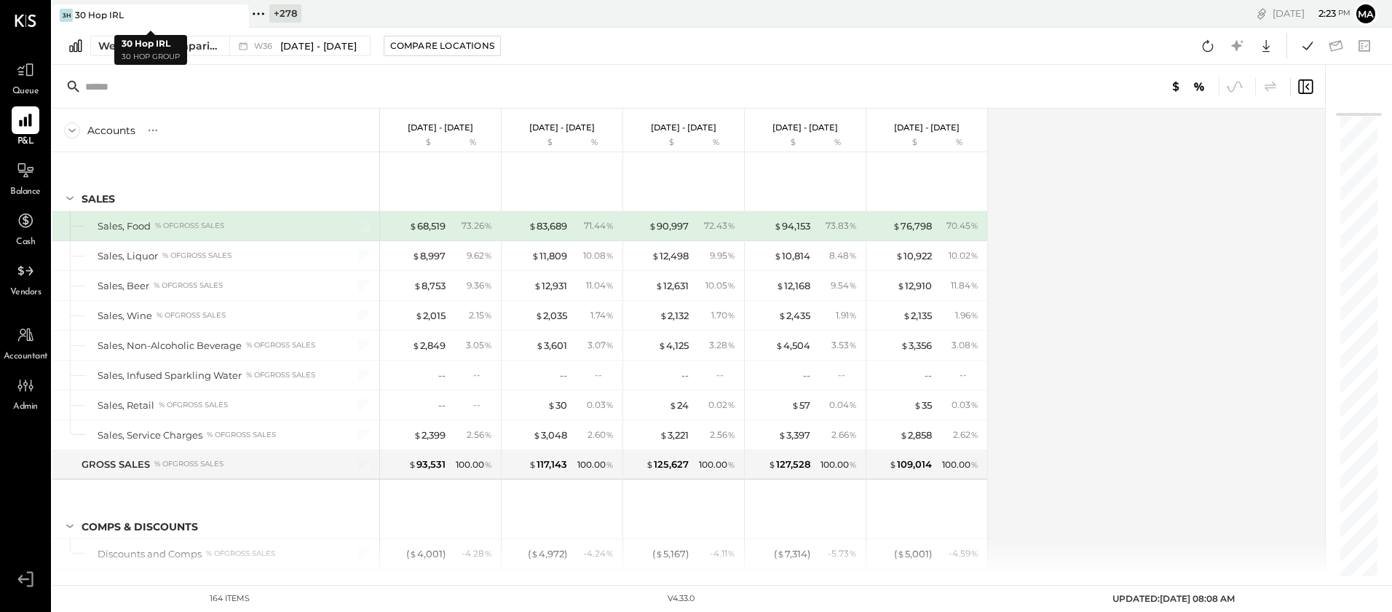
drag, startPoint x: 237, startPoint y: 13, endPoint x: 226, endPoint y: 14, distance: 11.7
click at [237, 13] on icon at bounding box center [235, 15] width 7 height 7
click at [63, 13] on icon at bounding box center [61, 13] width 2 height 2
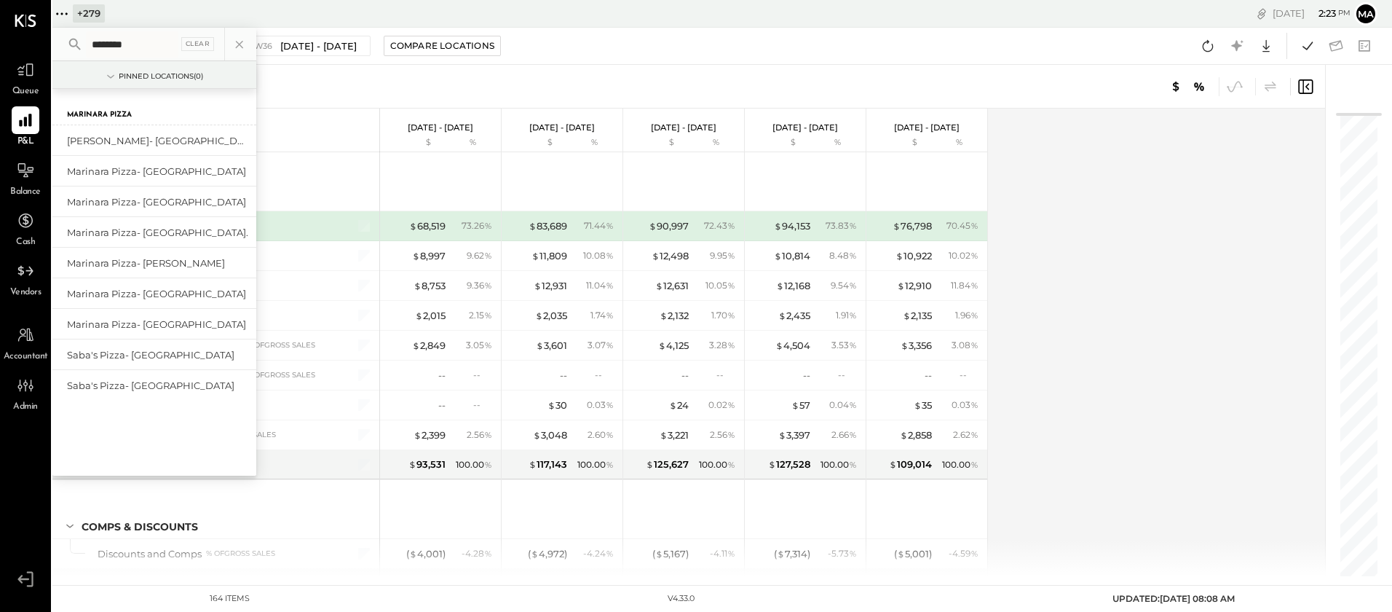
type input "********"
click at [142, 139] on div "[PERSON_NAME]- [GEOGRAPHIC_DATA]" at bounding box center [145, 141] width 157 height 14
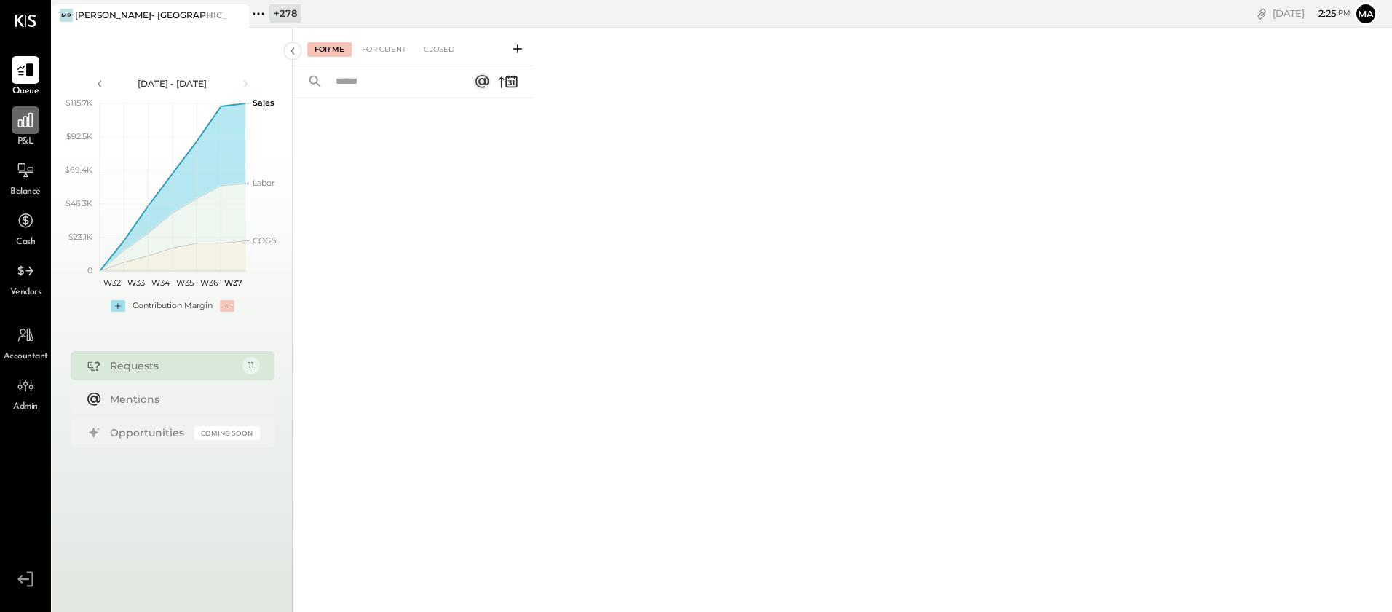
click at [26, 126] on icon at bounding box center [25, 120] width 19 height 19
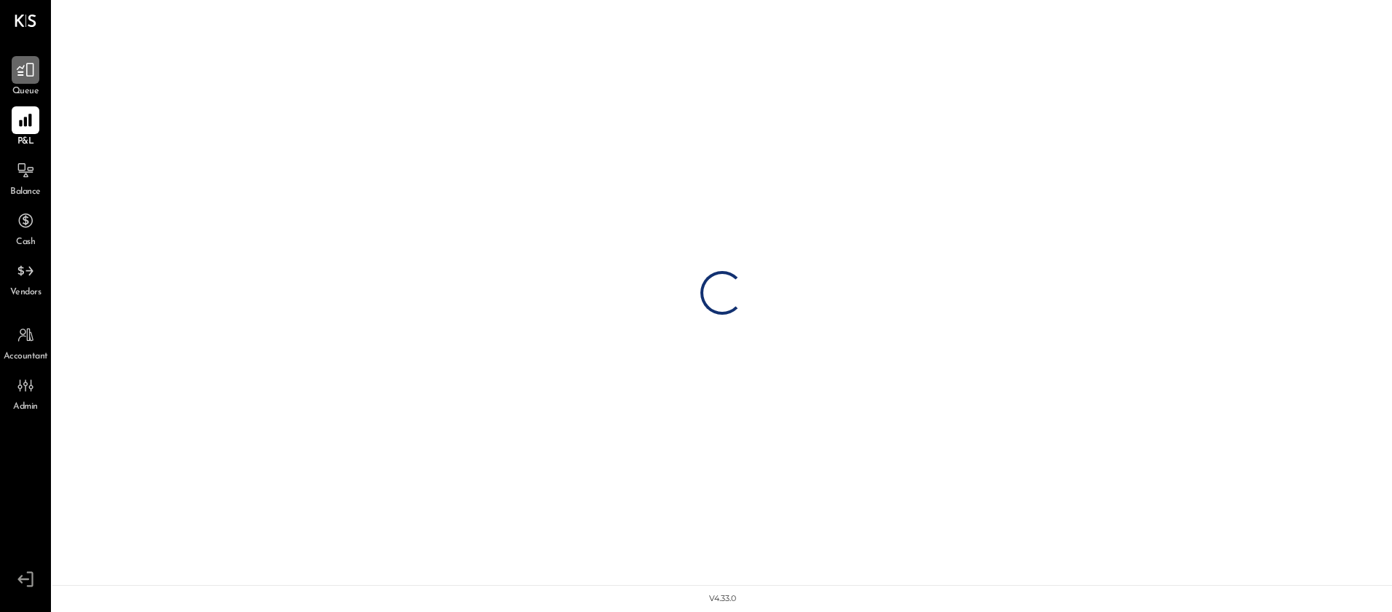
click at [27, 71] on icon at bounding box center [25, 70] width 17 height 14
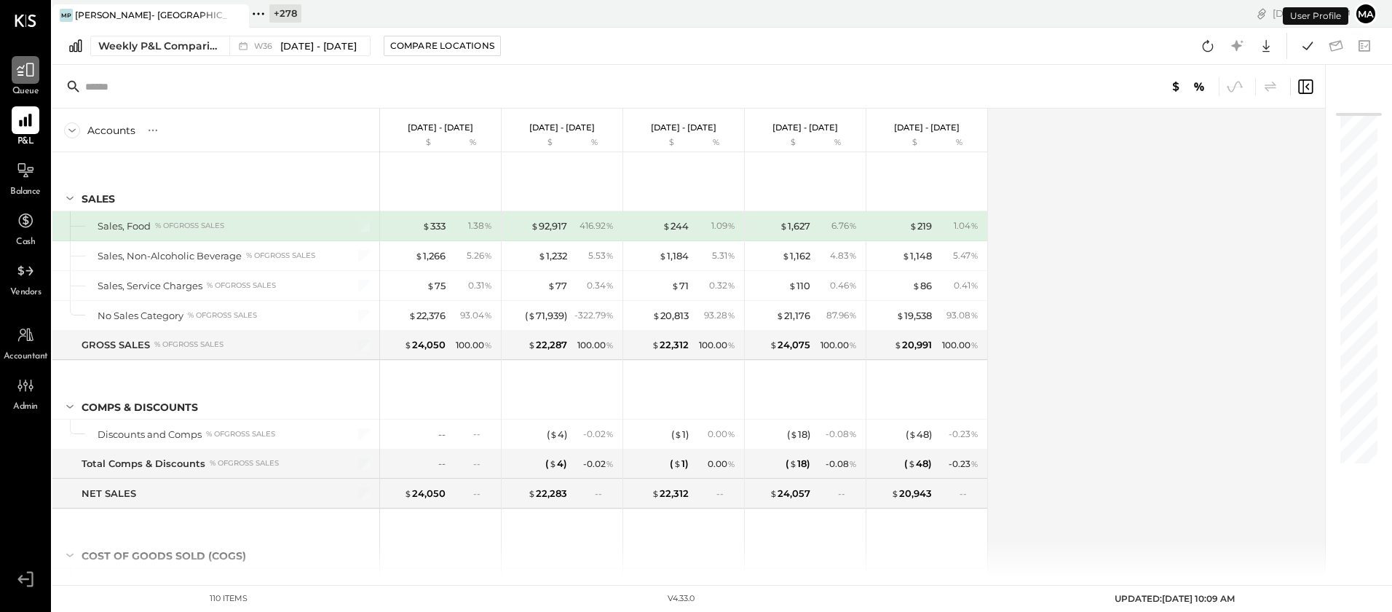
click at [31, 75] on icon at bounding box center [25, 70] width 17 height 14
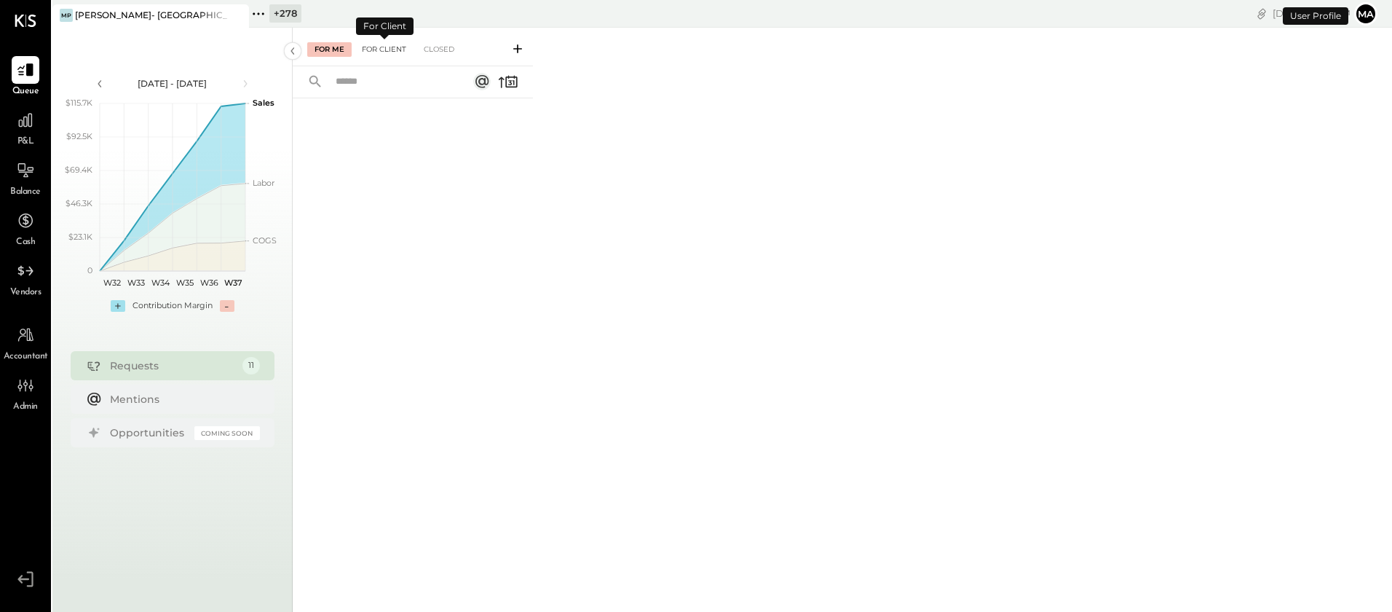
click at [393, 44] on div "For Client" at bounding box center [384, 49] width 59 height 15
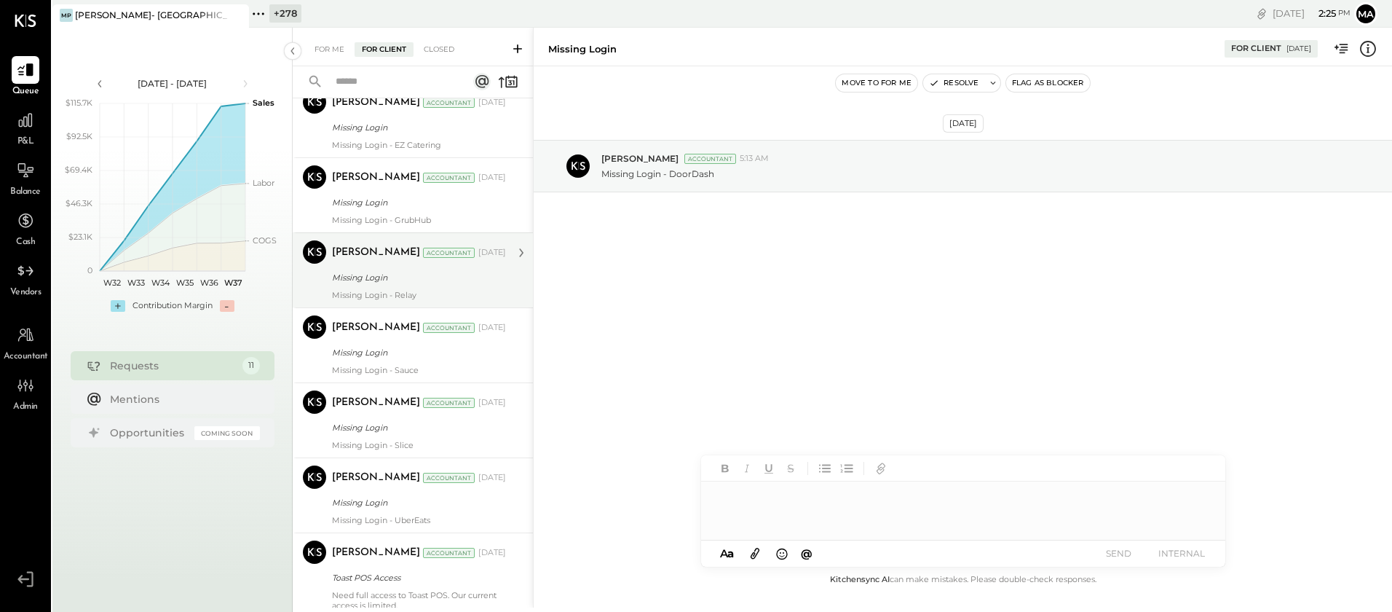
scroll to position [473, 0]
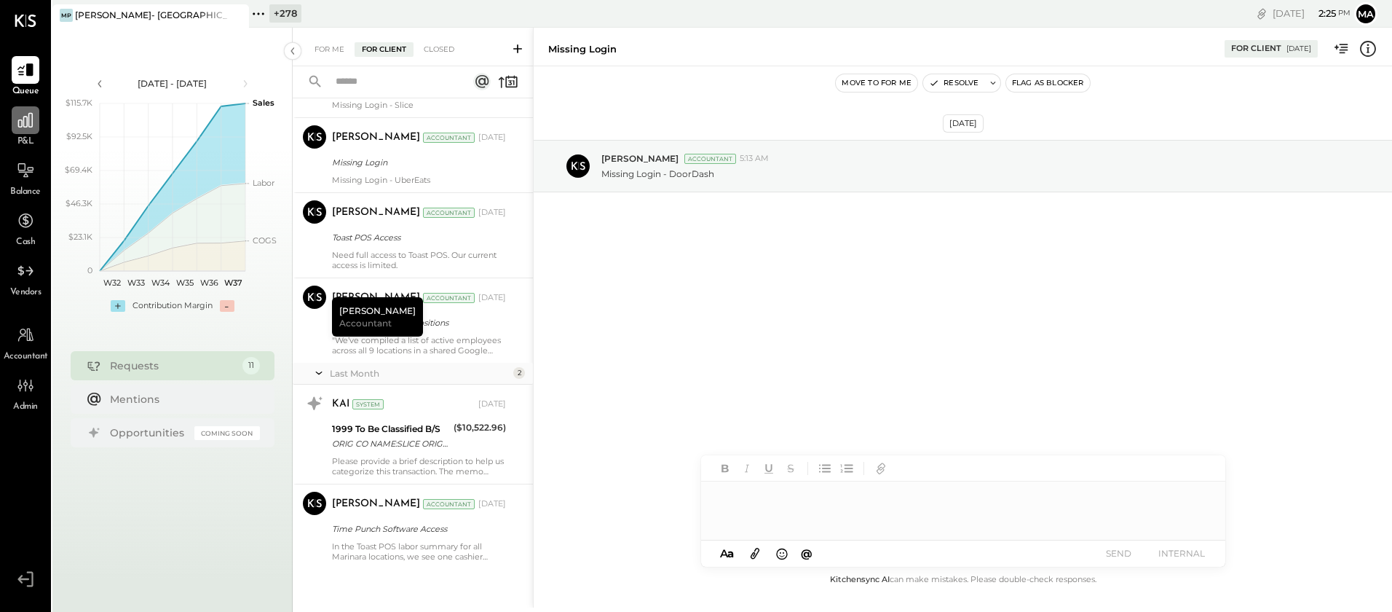
click at [21, 128] on icon at bounding box center [25, 120] width 19 height 19
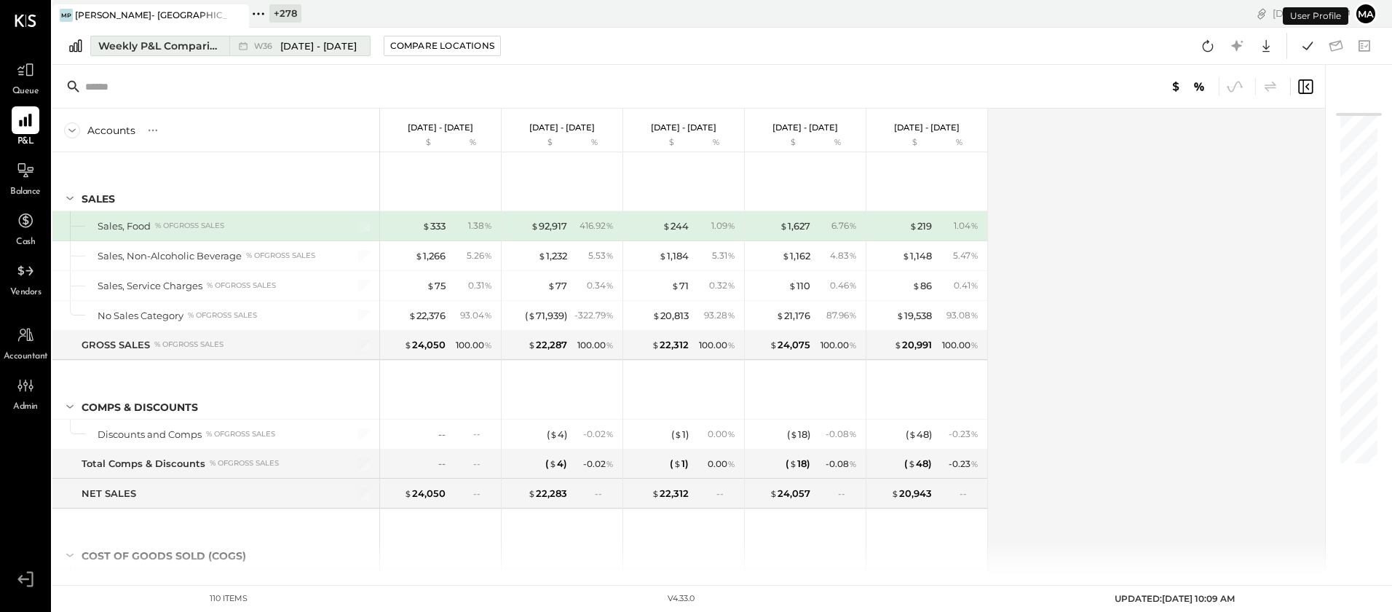
click at [288, 49] on span "[DATE] - [DATE]" at bounding box center [318, 46] width 76 height 14
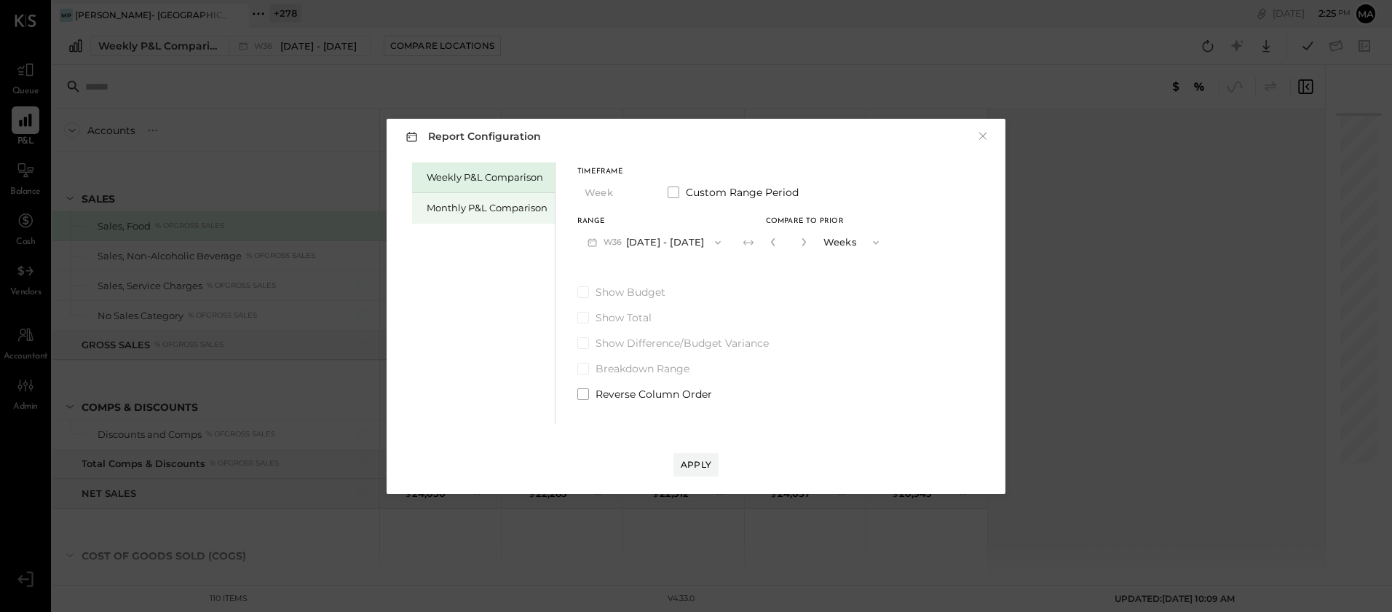
click at [485, 209] on div "Monthly P&L Comparison" at bounding box center [487, 208] width 121 height 14
click at [671, 248] on button "M09 [DATE] - [DATE]" at bounding box center [654, 242] width 154 height 27
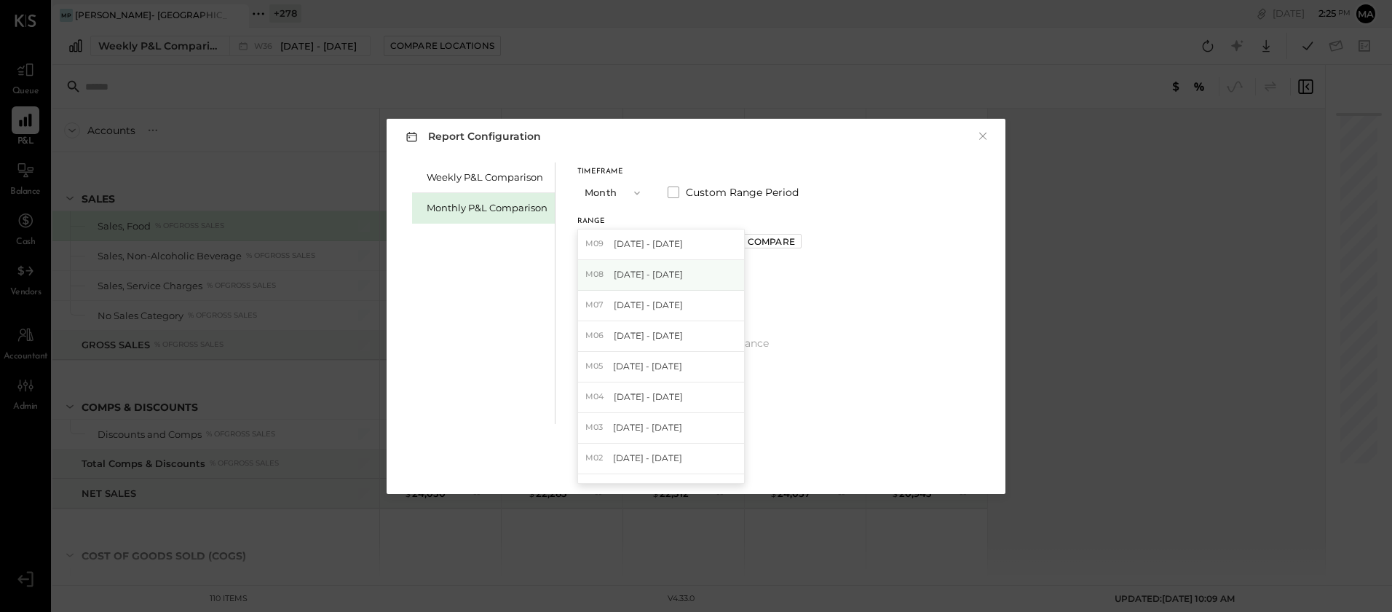
click at [663, 272] on span "[DATE] - [DATE]" at bounding box center [648, 274] width 69 height 12
click at [778, 240] on div "Compare" at bounding box center [771, 241] width 47 height 12
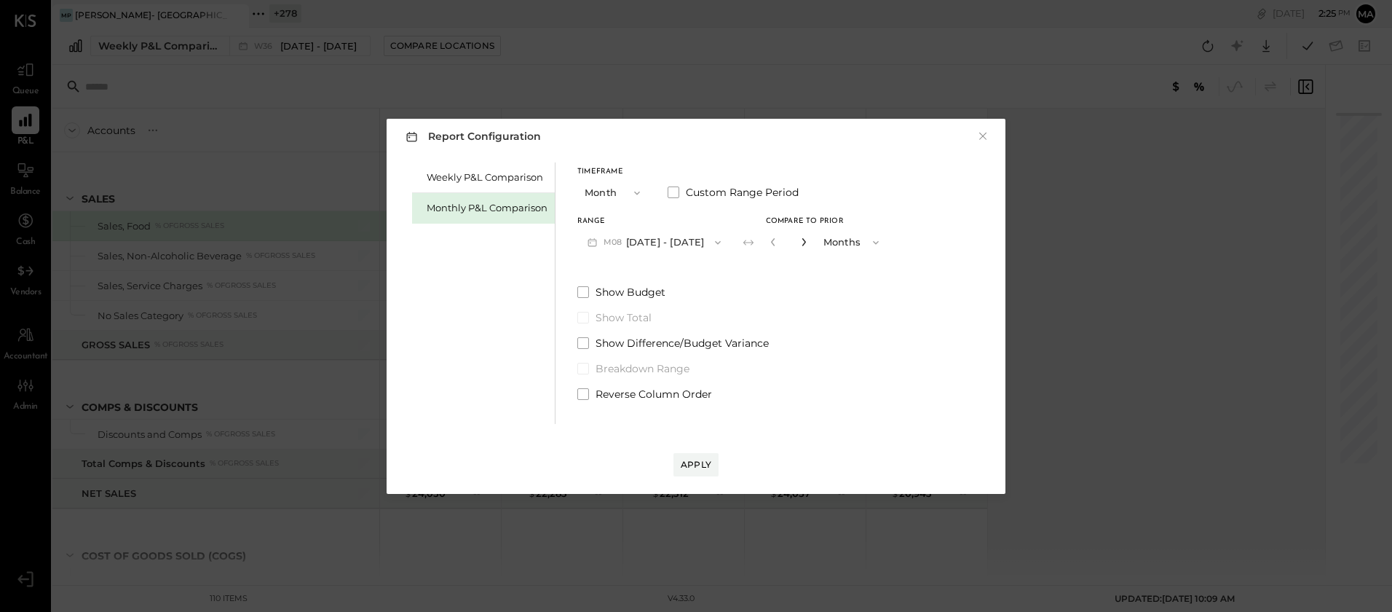
click at [802, 241] on icon "button" at bounding box center [804, 242] width 4 height 8
type input "*"
click at [691, 457] on button "Apply" at bounding box center [696, 464] width 45 height 23
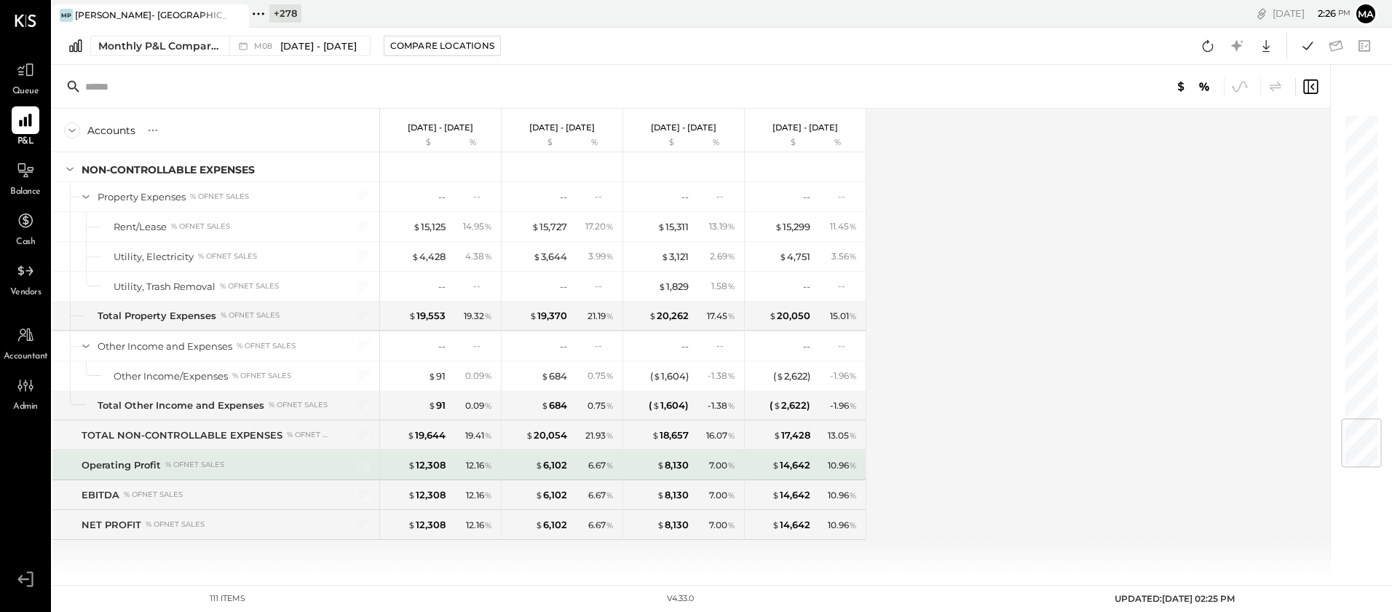
scroll to position [2589, 0]
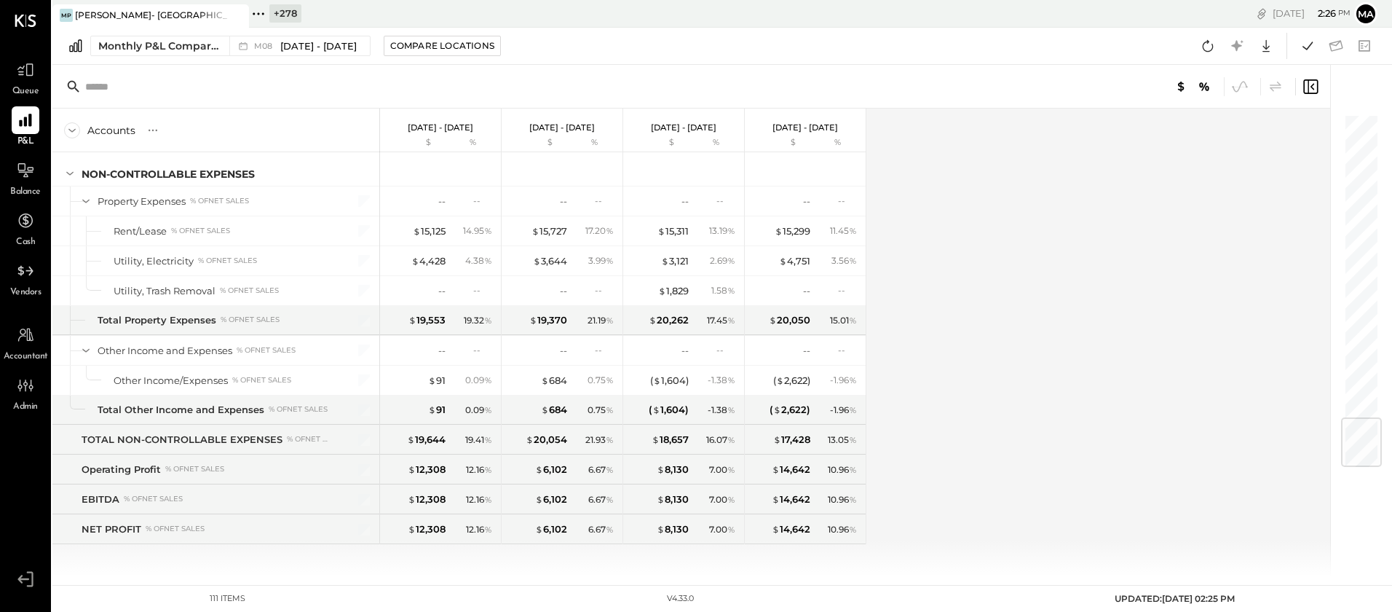
drag, startPoint x: 242, startPoint y: 12, endPoint x: 192, endPoint y: 16, distance: 50.4
click at [242, 12] on icon at bounding box center [236, 15] width 18 height 17
click at [66, 13] on icon at bounding box center [67, 13] width 2 height 2
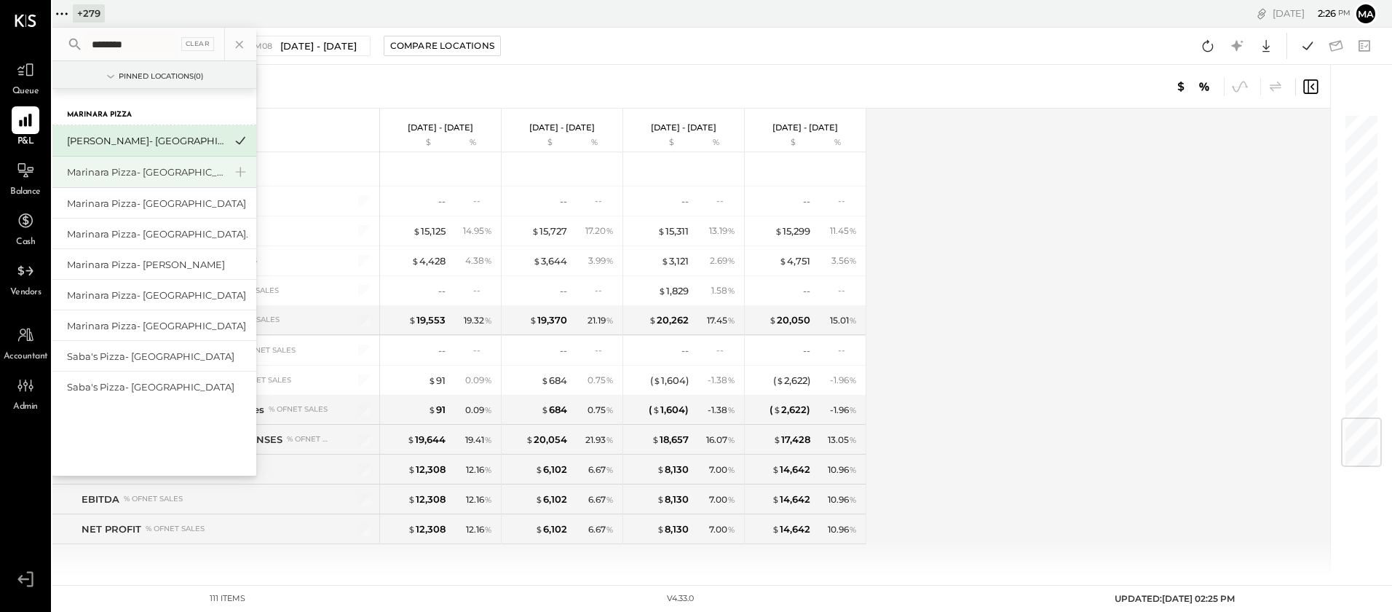
type input "********"
click at [140, 170] on div "Marinara Pizza- [GEOGRAPHIC_DATA]" at bounding box center [145, 172] width 157 height 14
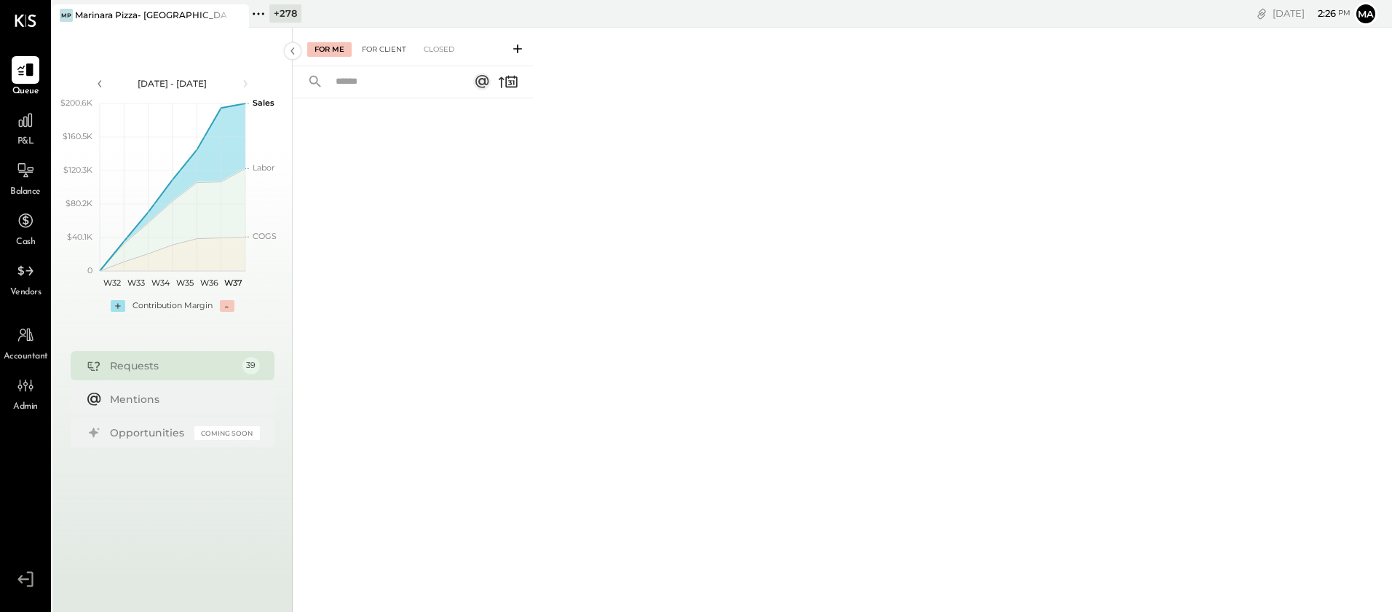
click at [400, 46] on div "For Client" at bounding box center [384, 49] width 59 height 15
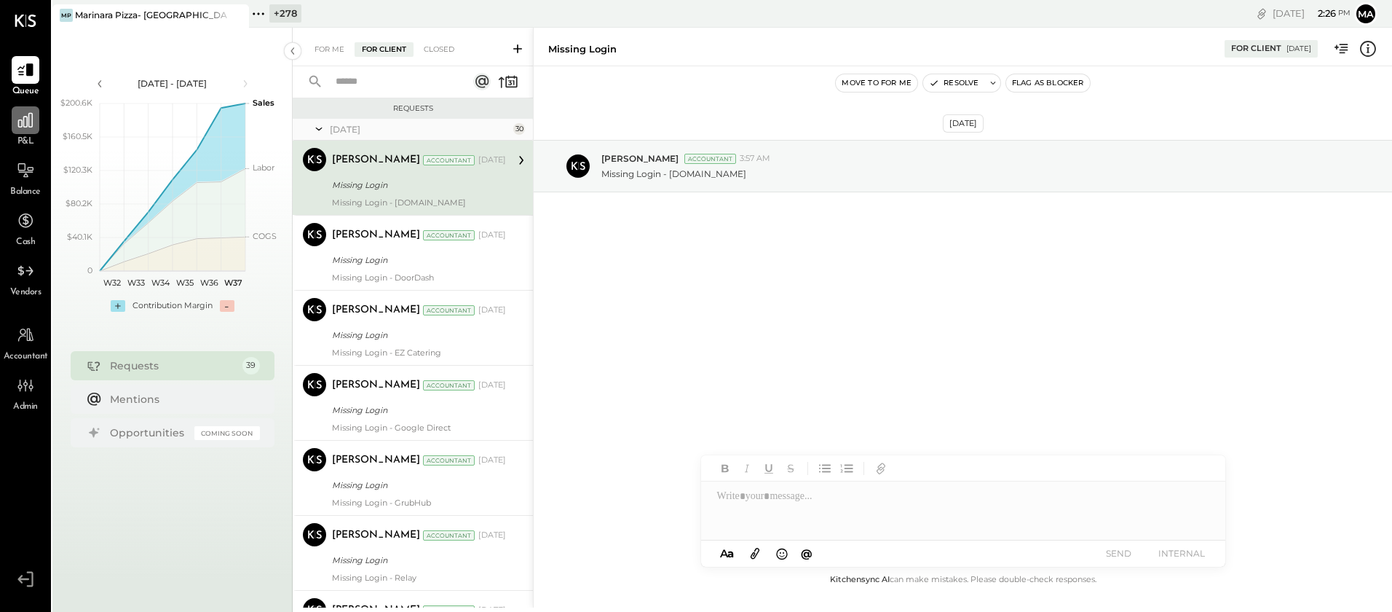
click at [29, 123] on icon at bounding box center [25, 120] width 19 height 19
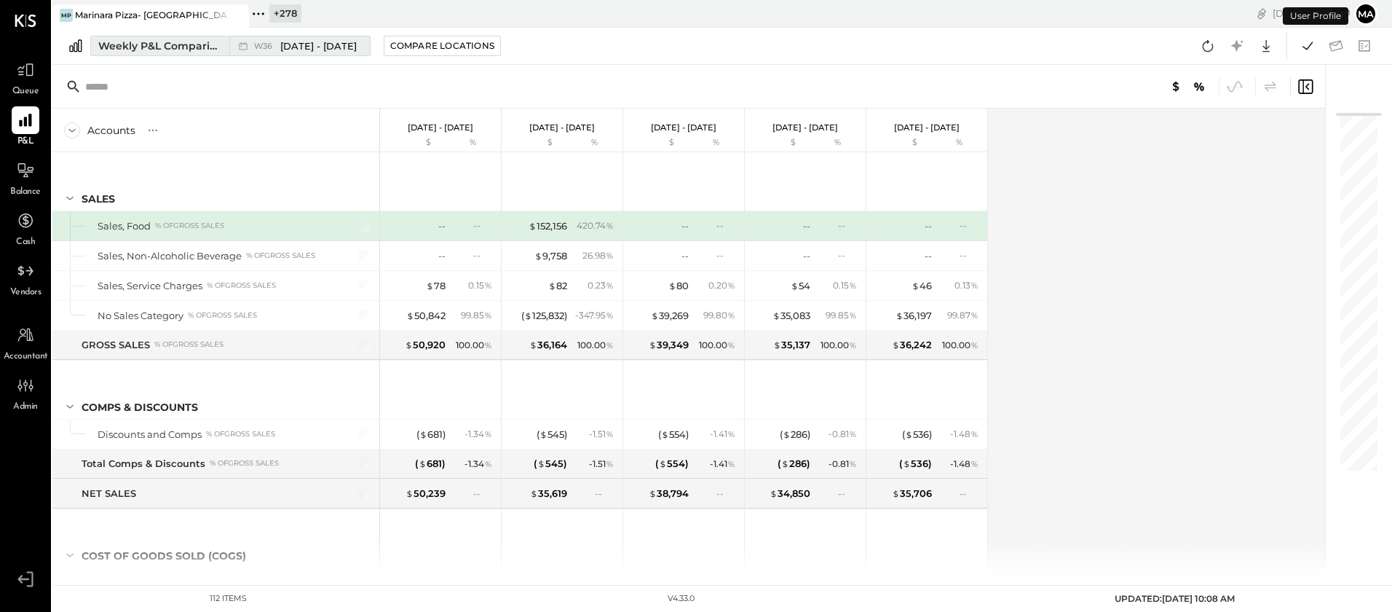
click at [190, 36] on button "Weekly P&L Comparison W36 [DATE] - [DATE]" at bounding box center [230, 46] width 280 height 20
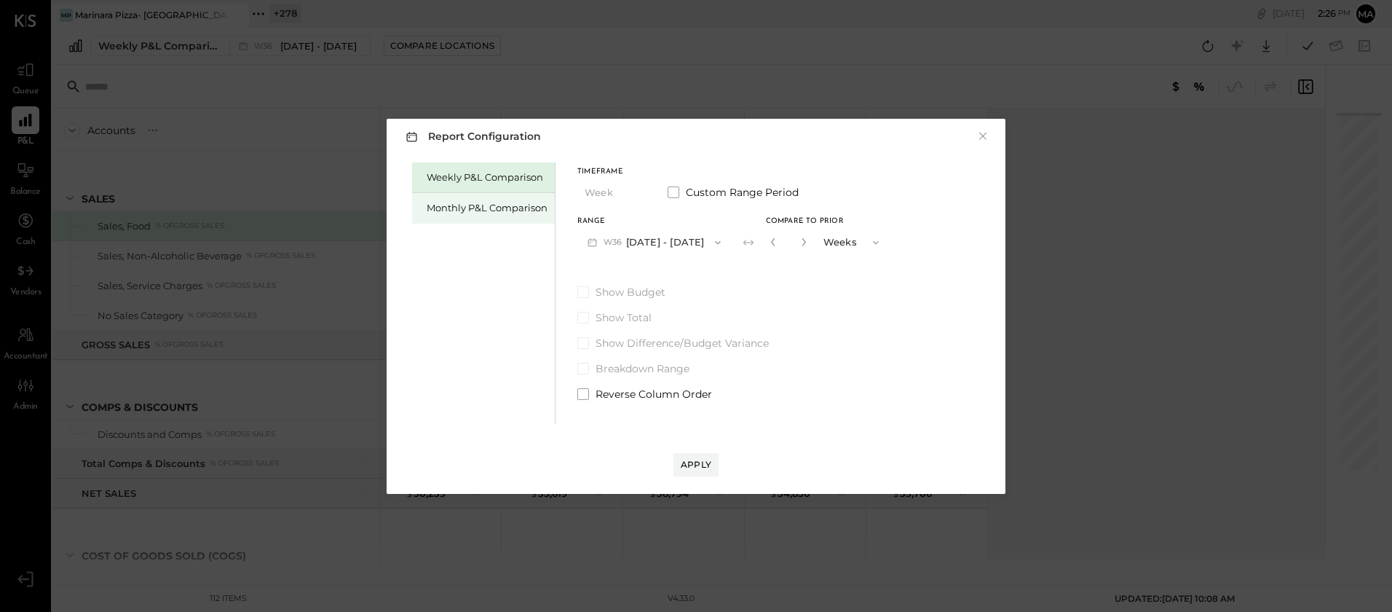
click at [494, 210] on div "Monthly P&L Comparison" at bounding box center [487, 208] width 121 height 14
click at [657, 245] on button "M09 [DATE] - [DATE]" at bounding box center [654, 242] width 154 height 27
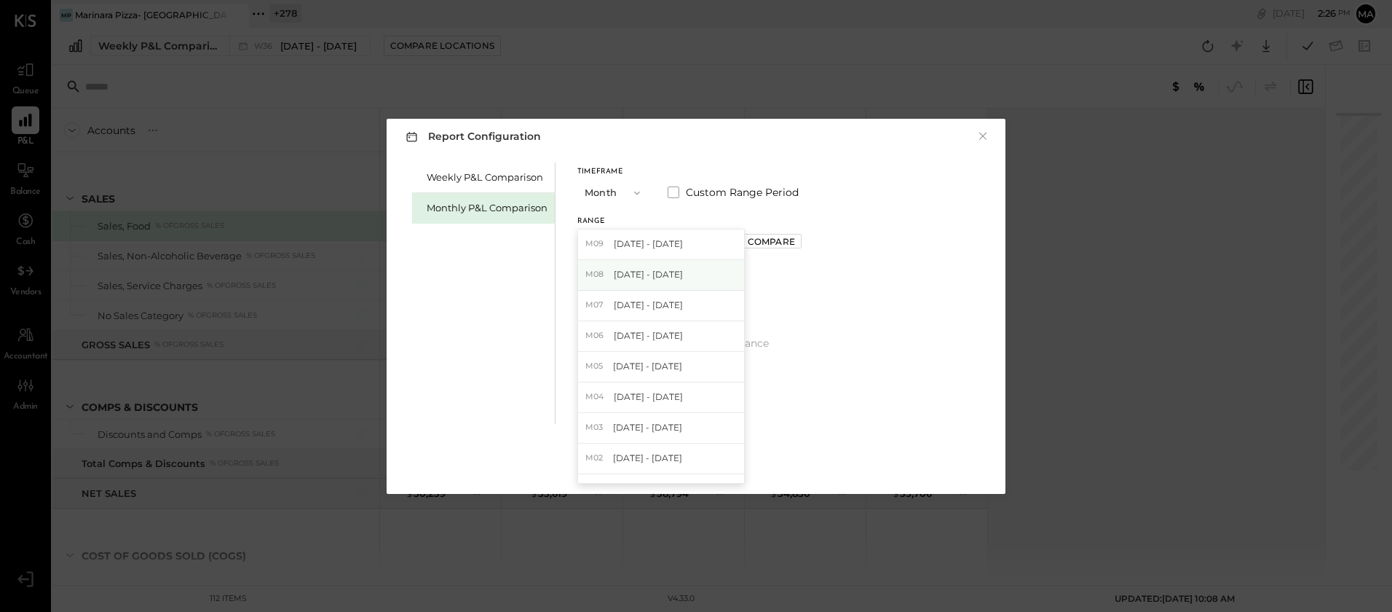
click at [661, 277] on span "[DATE] - [DATE]" at bounding box center [648, 274] width 69 height 12
click at [780, 234] on button "Compare" at bounding box center [771, 241] width 60 height 15
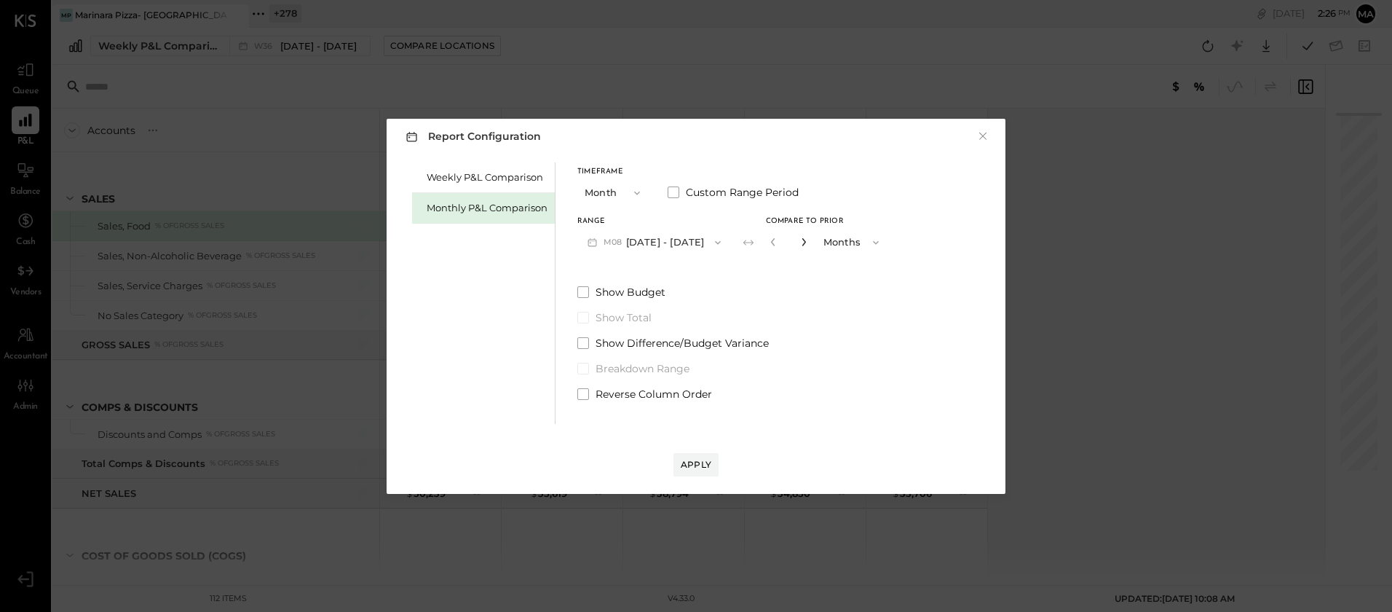
click at [800, 245] on icon "button" at bounding box center [804, 241] width 9 height 9
type input "*"
click at [694, 458] on div "Apply" at bounding box center [696, 464] width 31 height 12
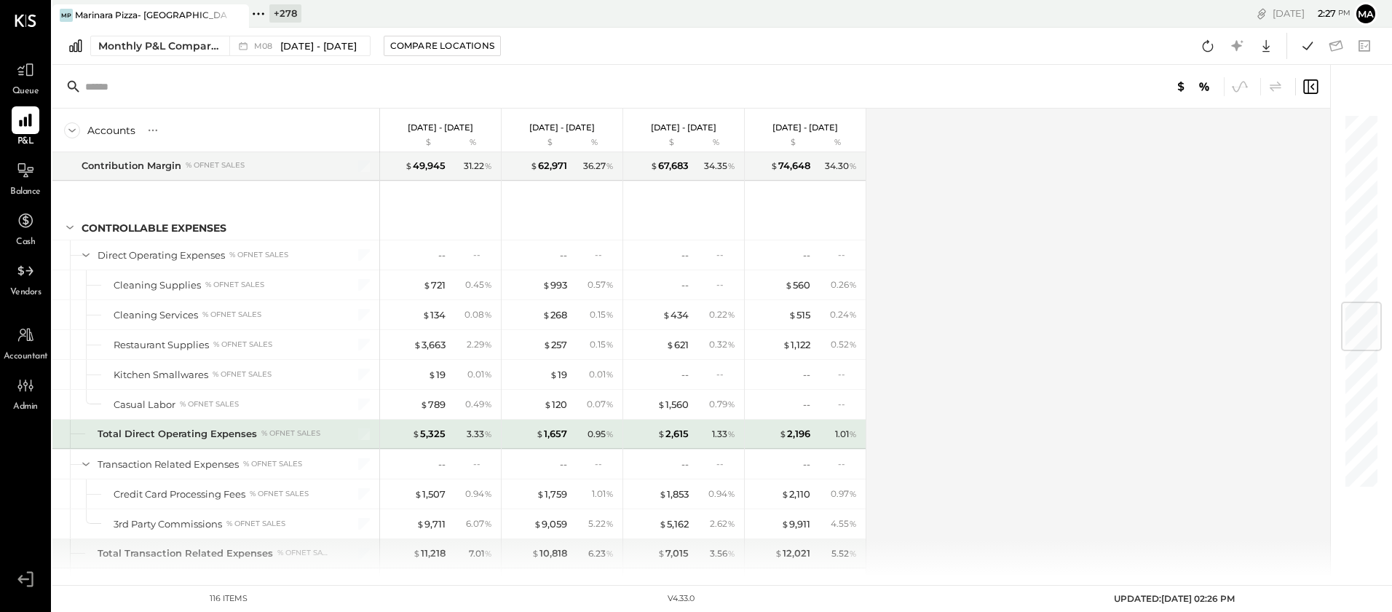
scroll to position [1611, 0]
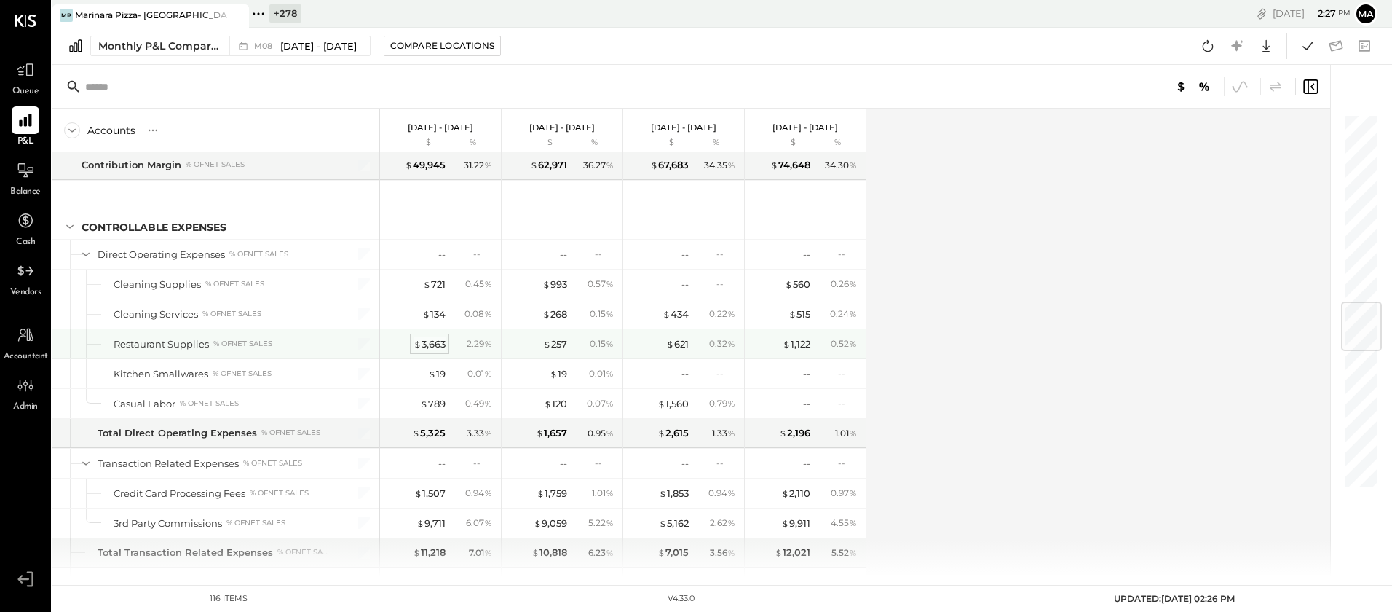
click at [435, 344] on div "$ 3,663" at bounding box center [430, 344] width 32 height 14
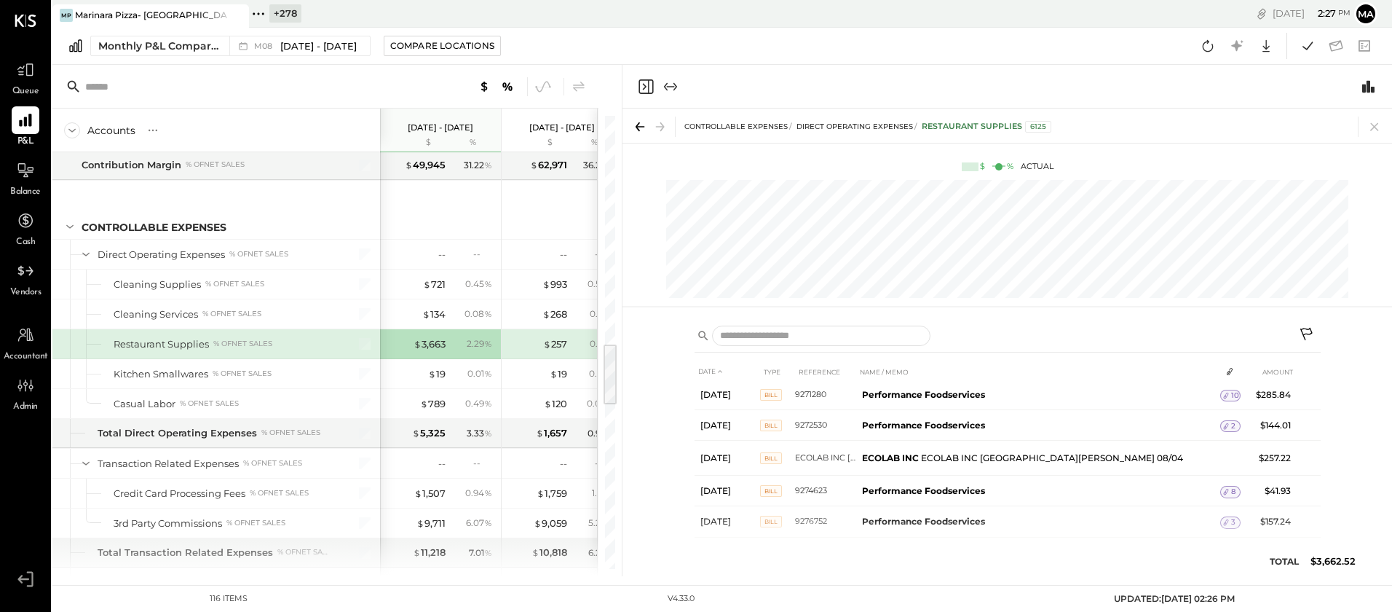
scroll to position [5, 0]
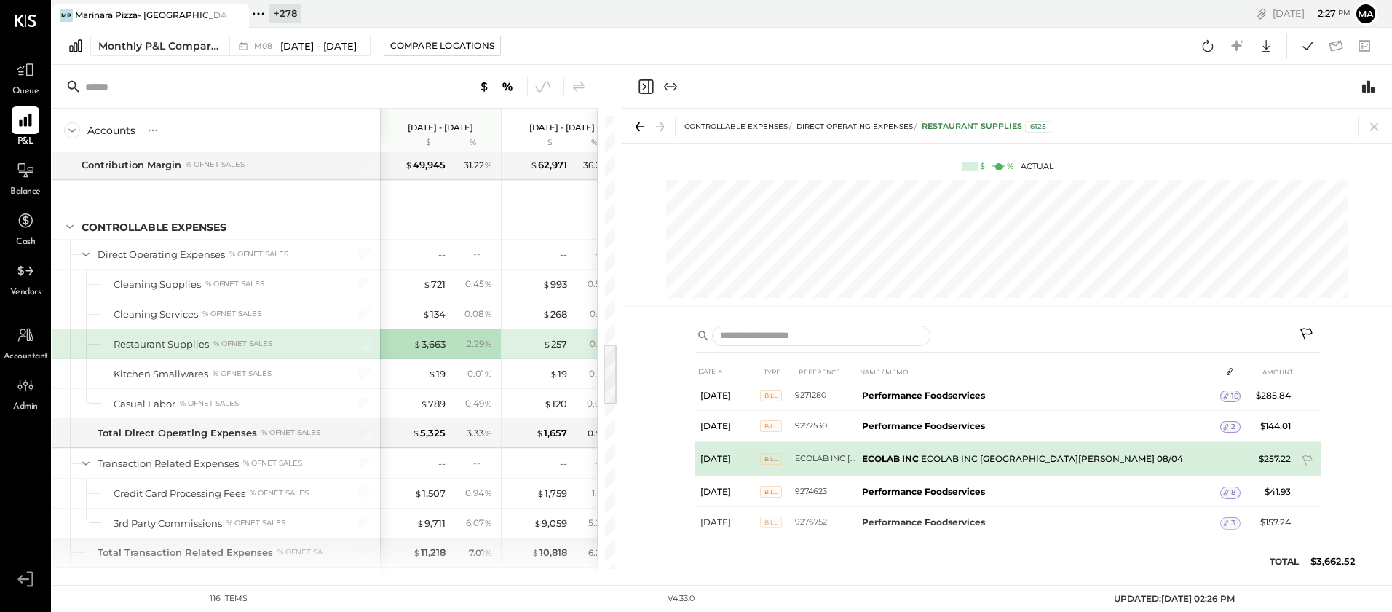
click at [769, 458] on span "BILL" at bounding box center [771, 459] width 22 height 12
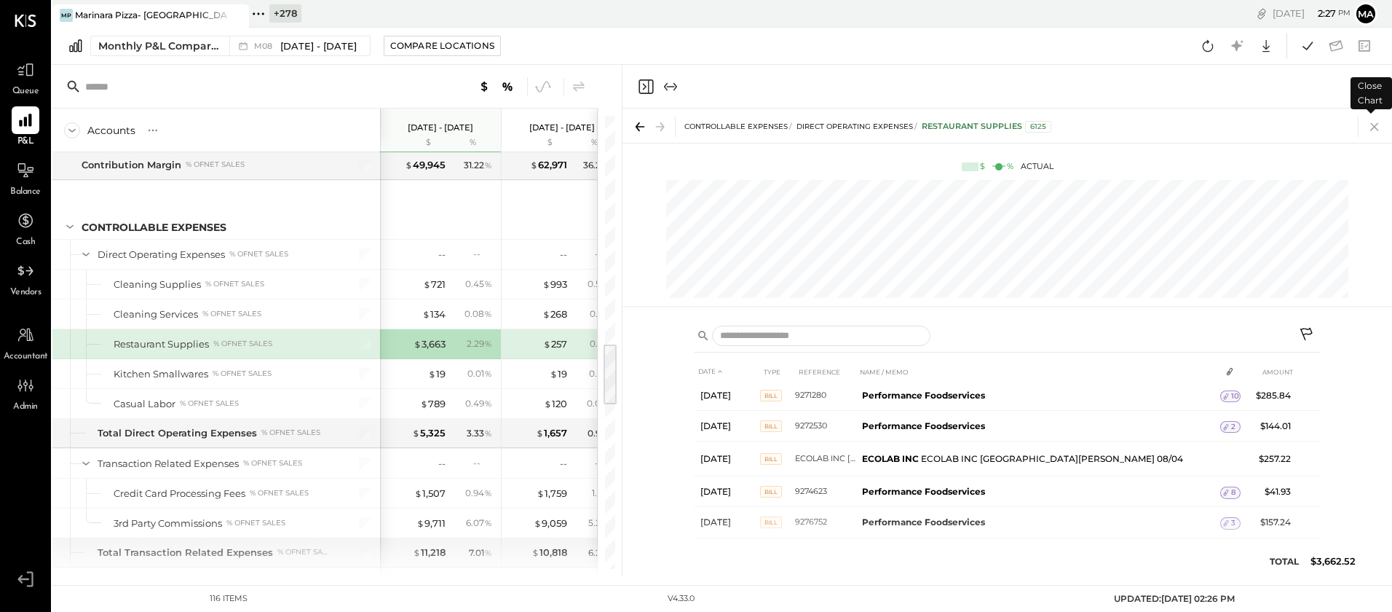
click at [1100, 125] on icon at bounding box center [1375, 127] width 8 height 8
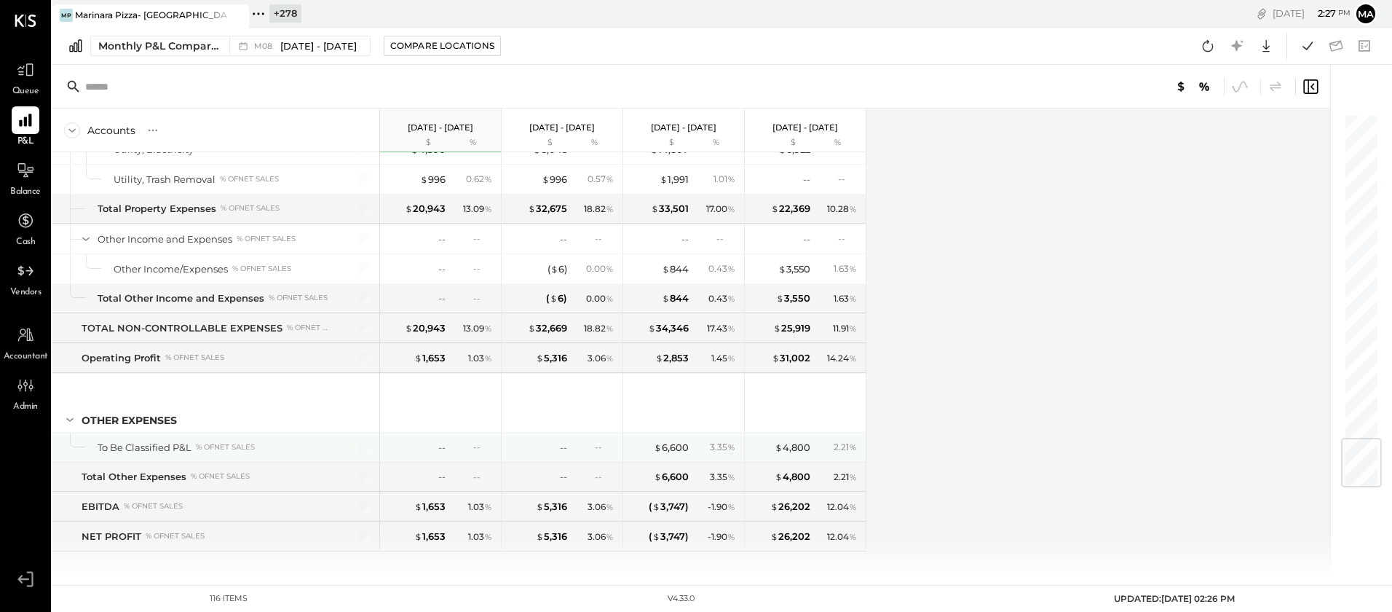
scroll to position [2772, 0]
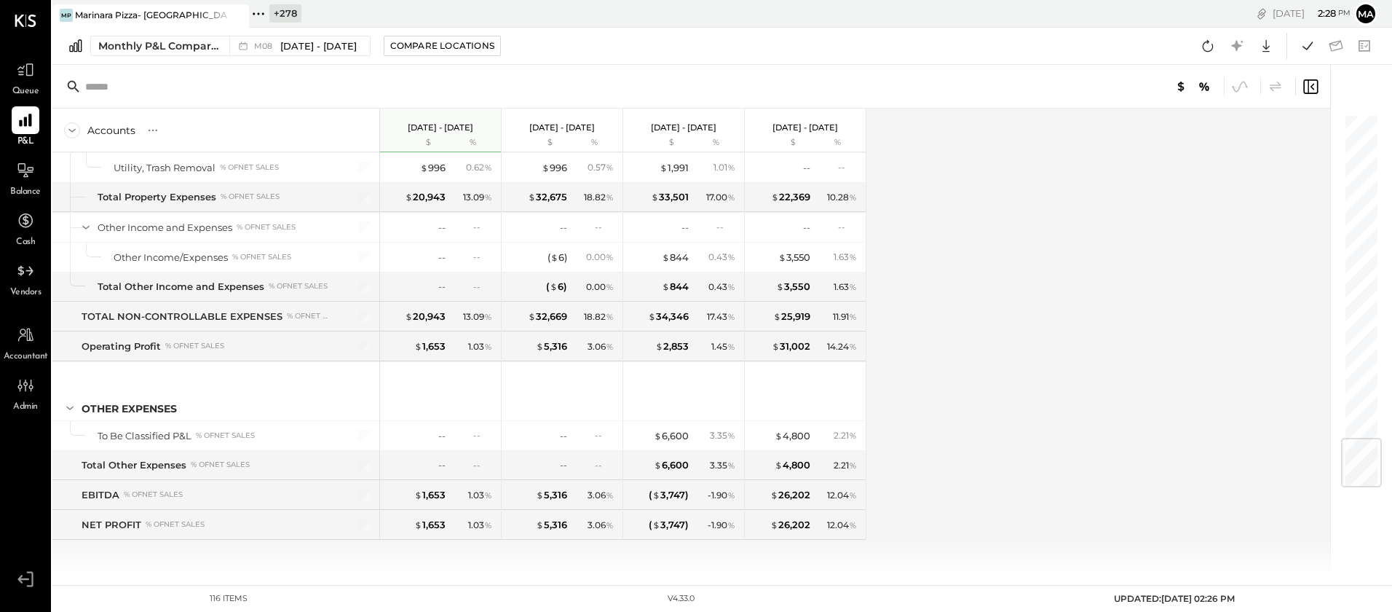
click at [233, 12] on icon at bounding box center [236, 15] width 18 height 17
click at [66, 10] on icon at bounding box center [61, 13] width 19 height 19
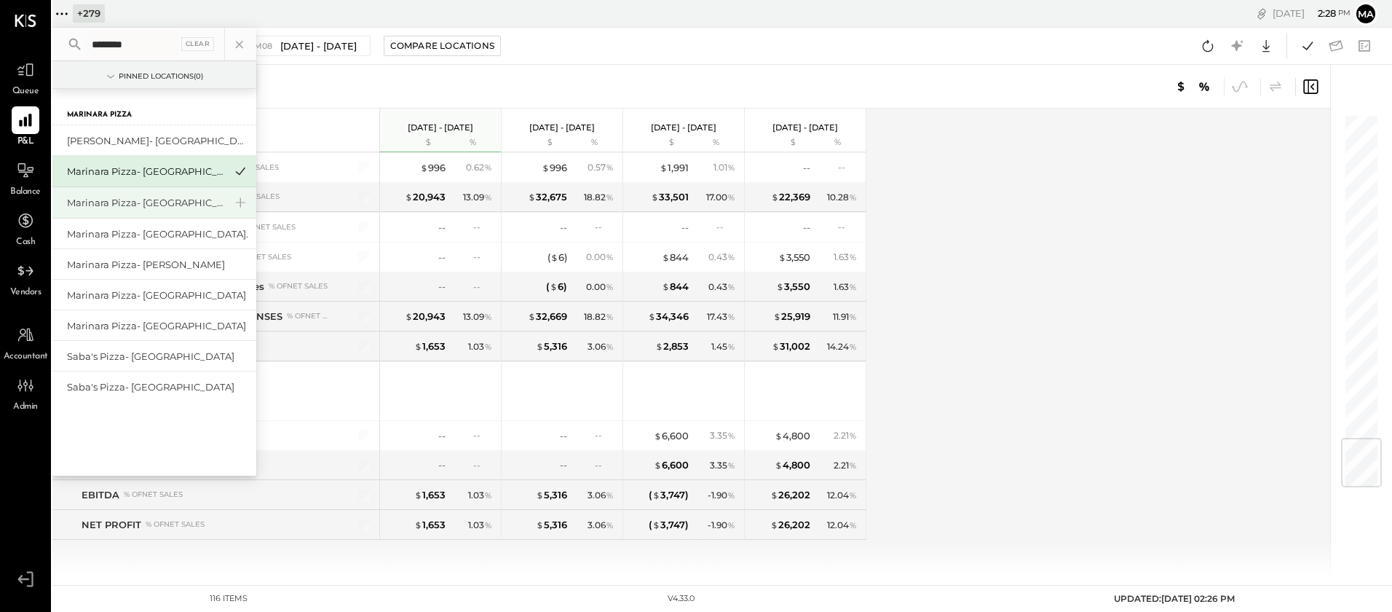
type input "********"
click at [133, 203] on div "Marinara Pizza- [GEOGRAPHIC_DATA]" at bounding box center [145, 203] width 157 height 14
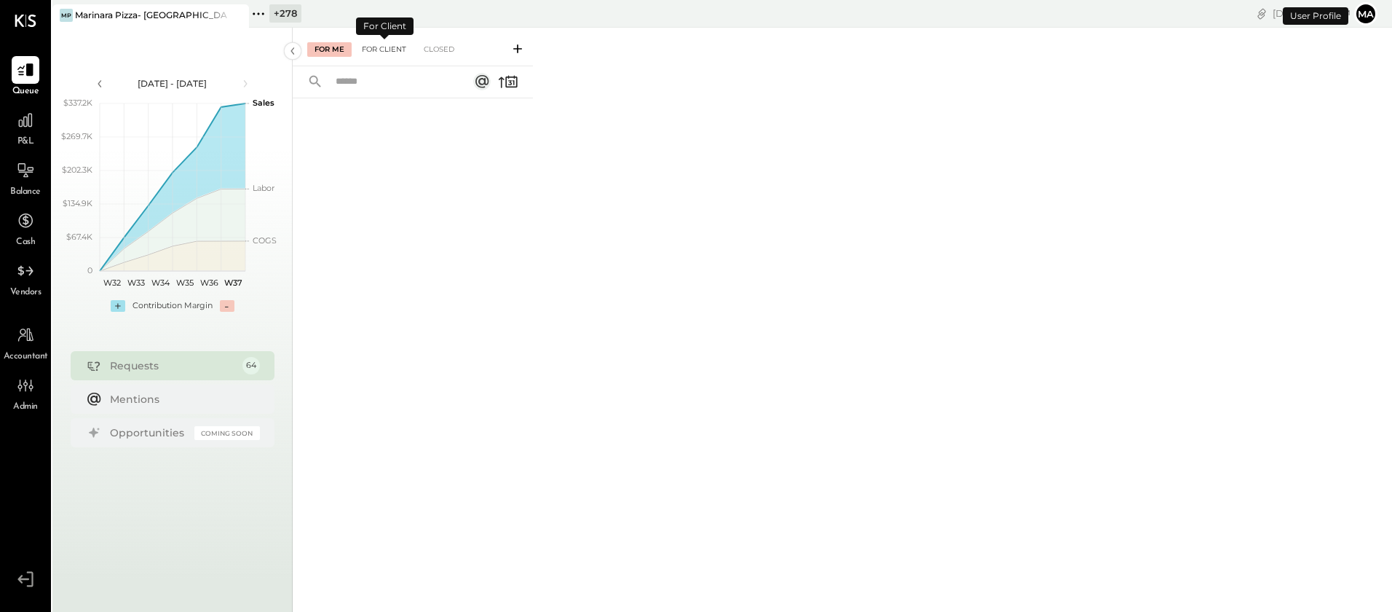
click at [399, 51] on div "For Client" at bounding box center [384, 49] width 59 height 15
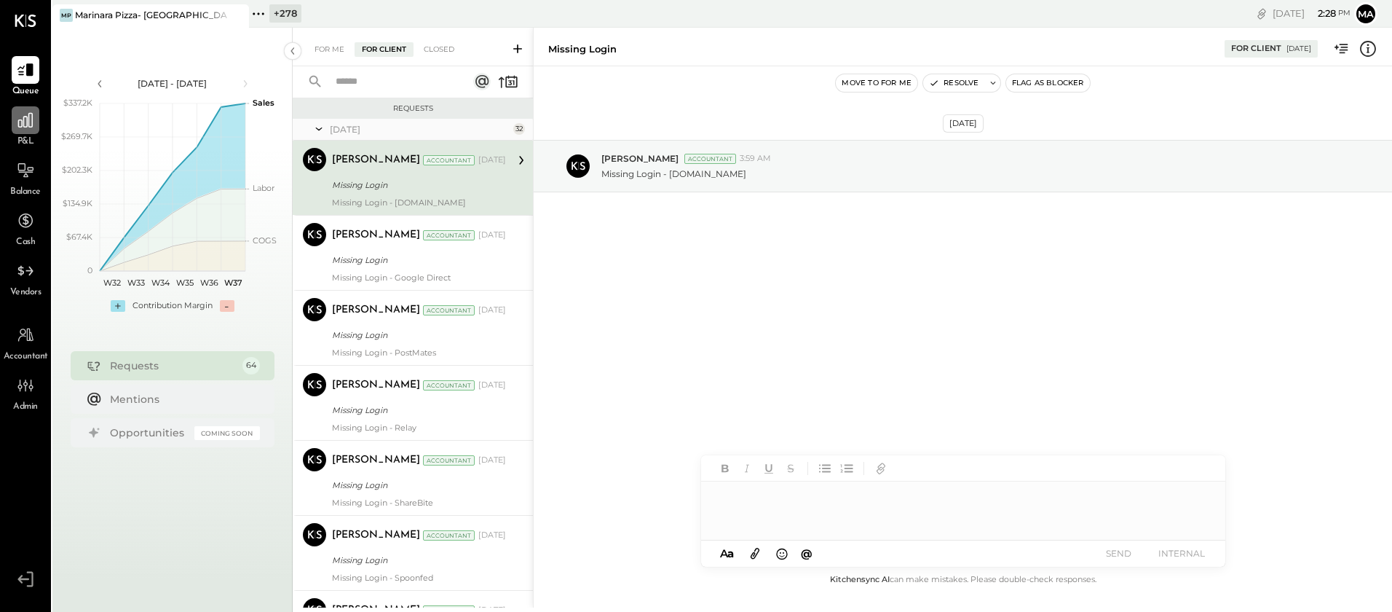
click at [28, 125] on icon at bounding box center [25, 120] width 15 height 15
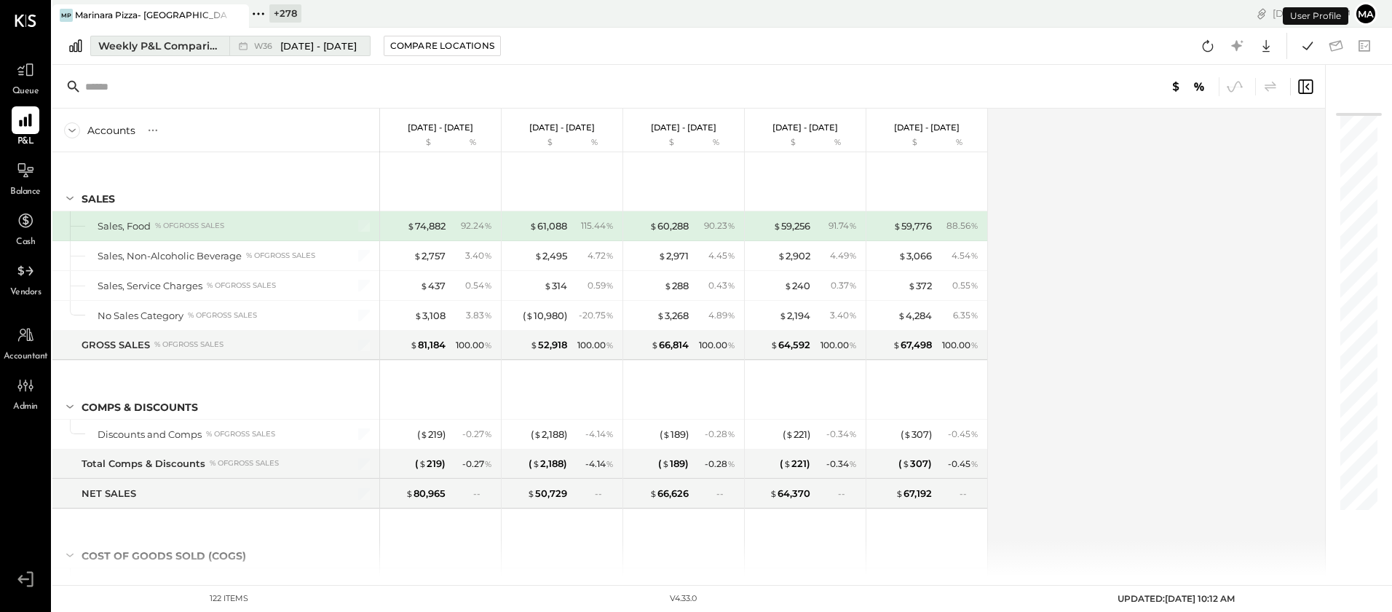
click at [229, 39] on div "W36 [DATE] - [DATE]" at bounding box center [295, 45] width 133 height 19
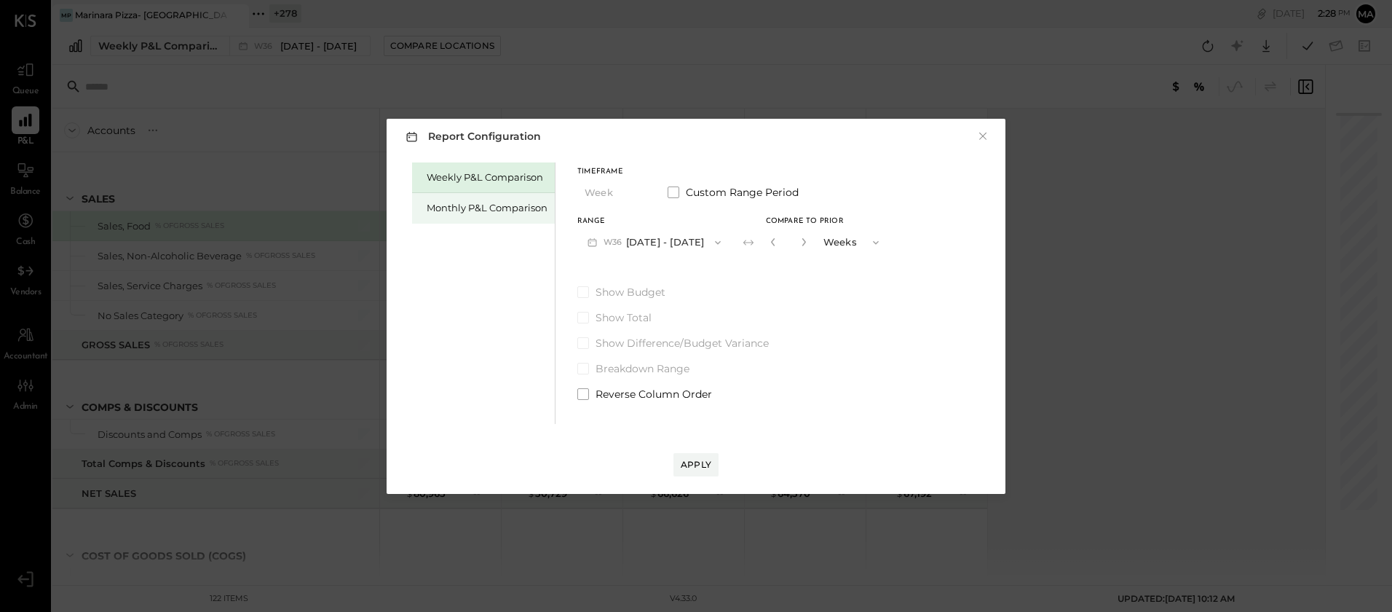
drag, startPoint x: 502, startPoint y: 203, endPoint x: 537, endPoint y: 213, distance: 36.4
click at [502, 203] on div "Monthly P&L Comparison" at bounding box center [487, 208] width 121 height 14
click at [649, 240] on button "M09 [DATE] - [DATE]" at bounding box center [654, 242] width 154 height 27
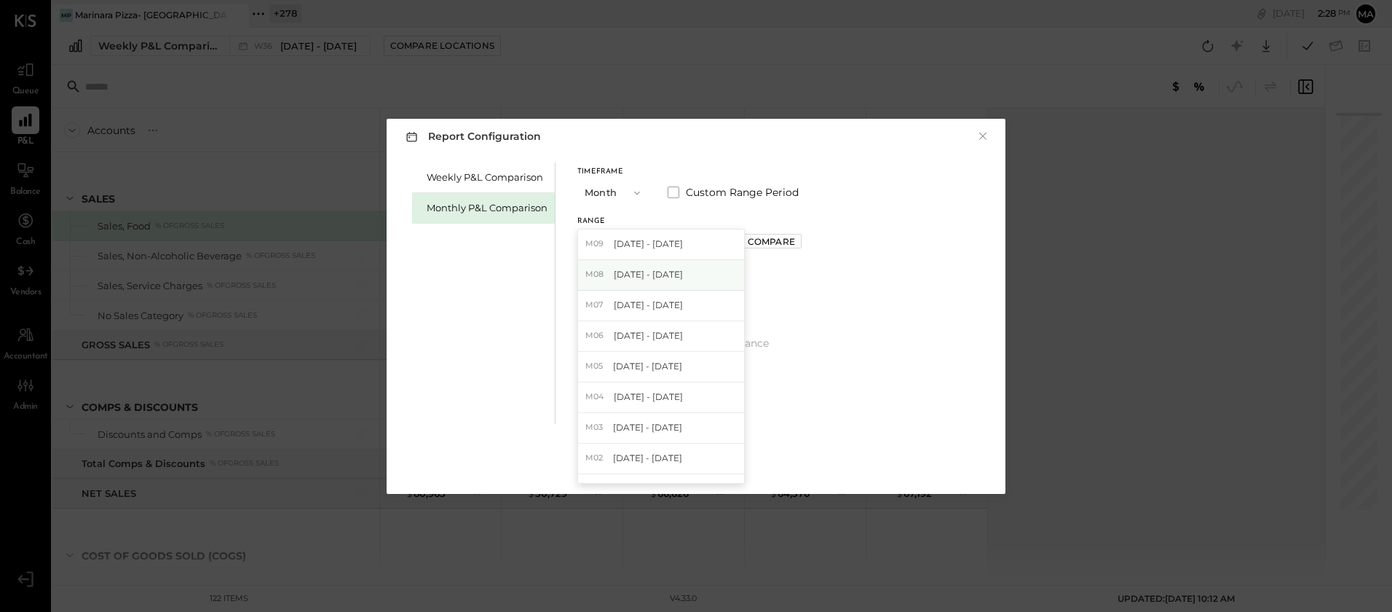
click at [653, 281] on div "M08 [DATE] - [DATE]" at bounding box center [661, 275] width 166 height 31
click at [771, 243] on div "Compare" at bounding box center [771, 241] width 47 height 12
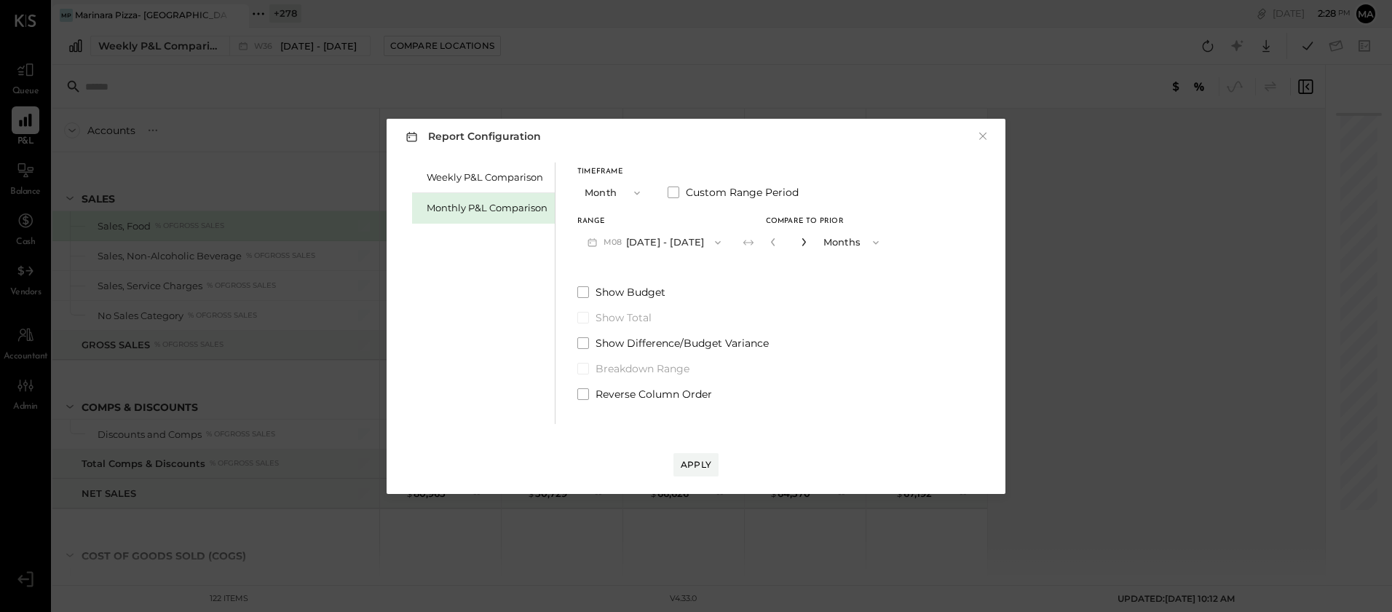
click at [800, 240] on icon "button" at bounding box center [804, 241] width 9 height 9
drag, startPoint x: 800, startPoint y: 240, endPoint x: 797, endPoint y: 267, distance: 27.1
click at [800, 241] on icon "button" at bounding box center [804, 241] width 9 height 9
type input "*"
click at [697, 460] on div "Apply" at bounding box center [696, 464] width 31 height 12
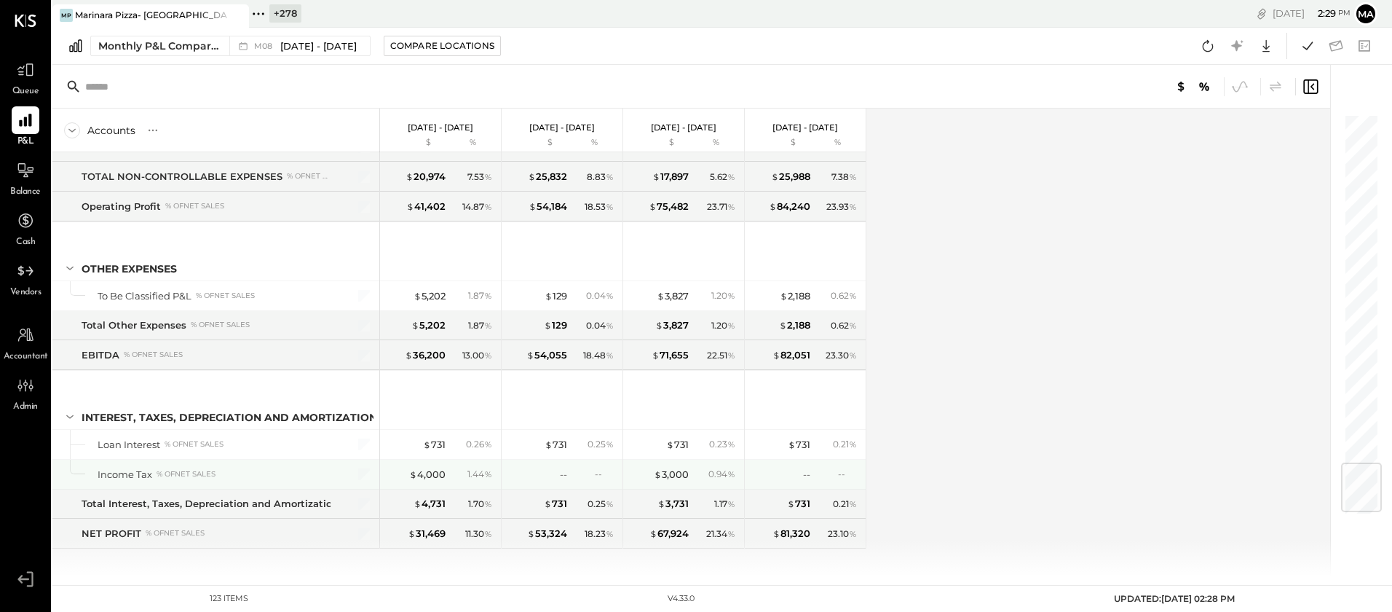
scroll to position [3010, 0]
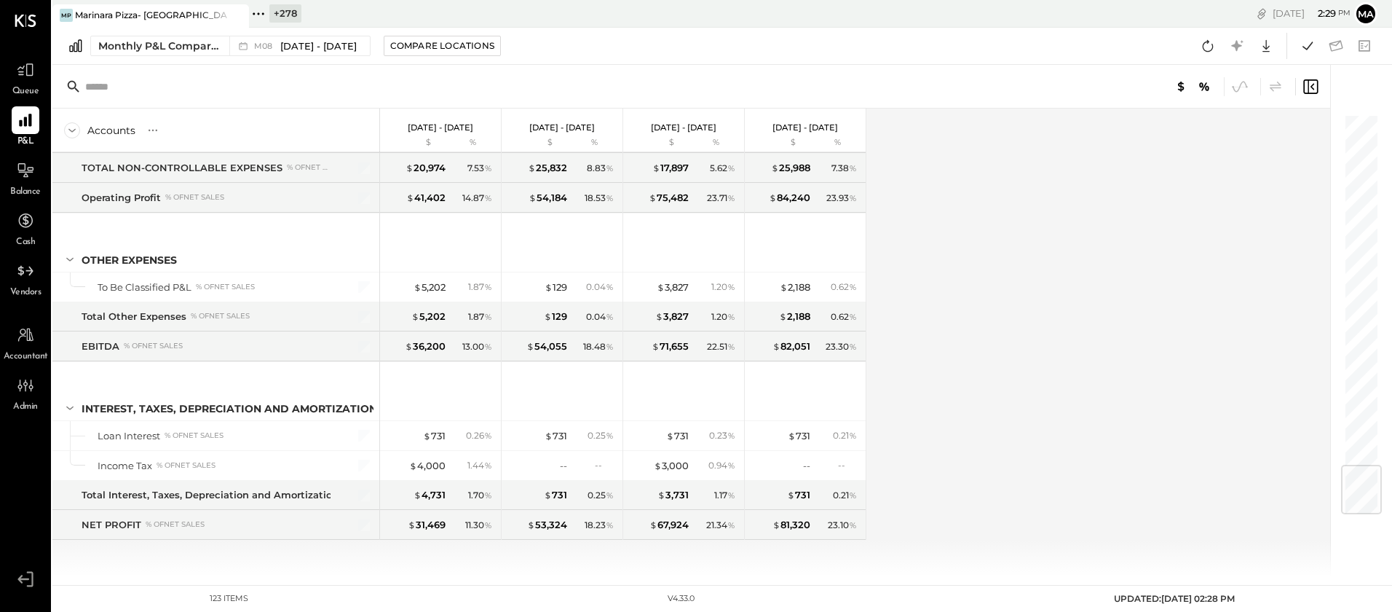
click at [235, 15] on icon at bounding box center [235, 15] width 7 height 7
click at [68, 9] on icon at bounding box center [61, 13] width 19 height 19
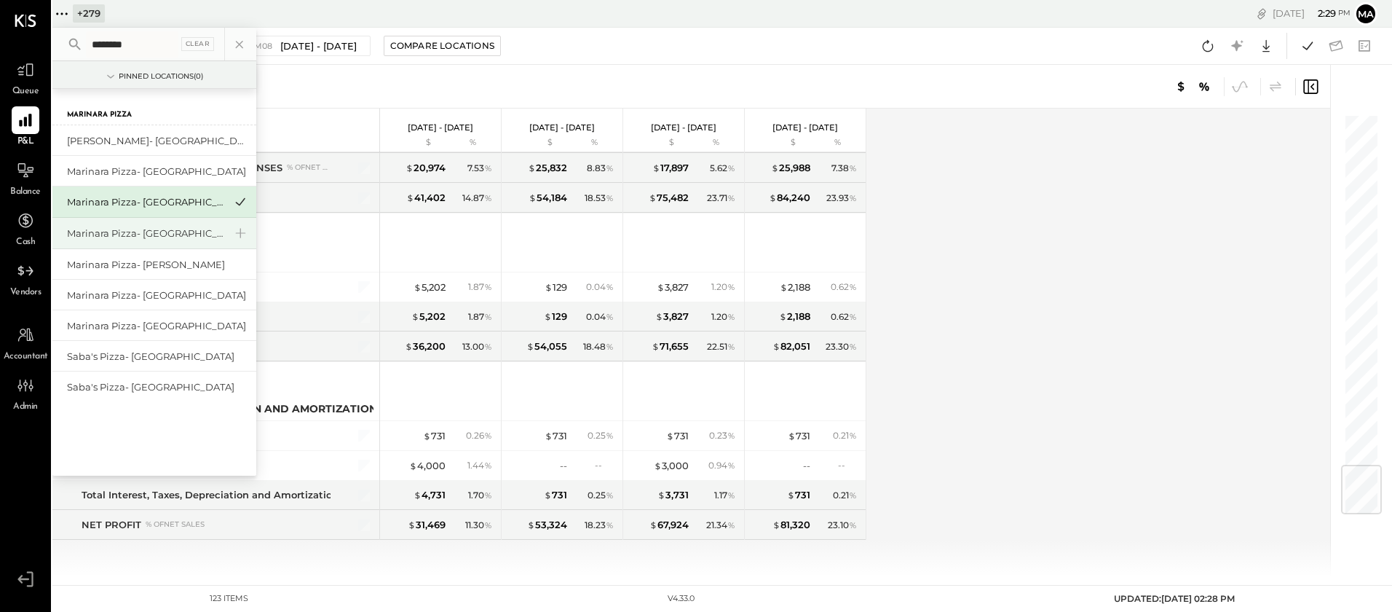
type input "********"
click at [170, 231] on div "Marinara Pizza- [GEOGRAPHIC_DATA]." at bounding box center [145, 233] width 157 height 14
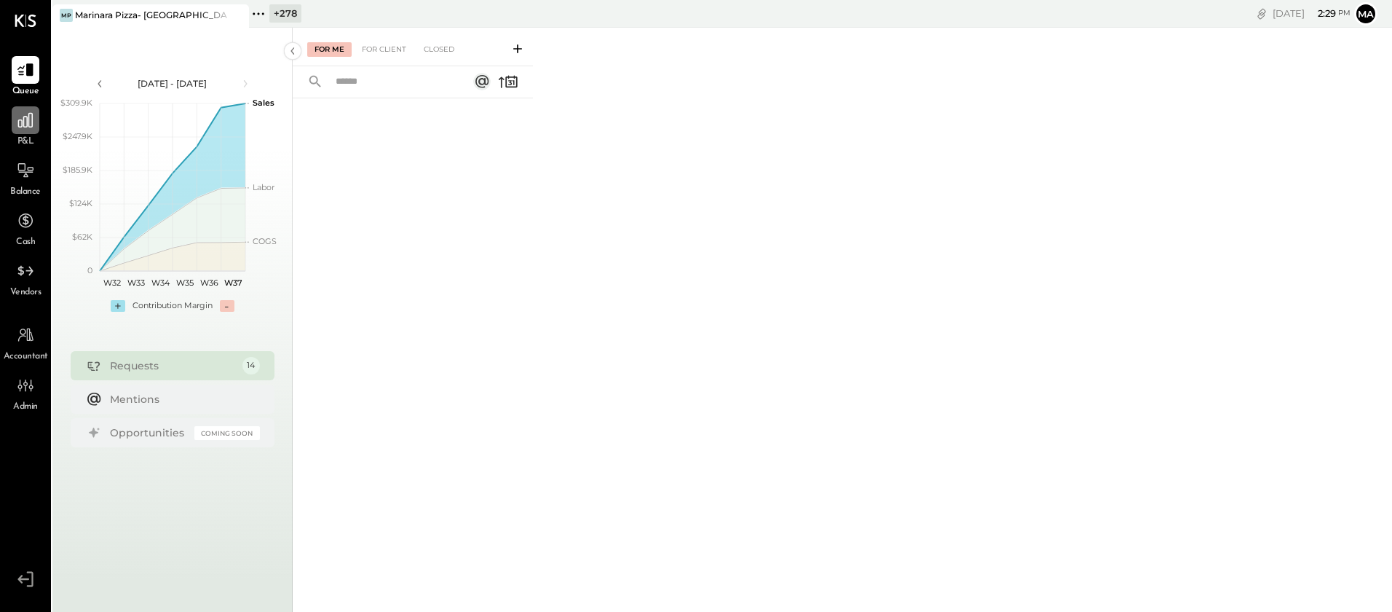
click at [25, 125] on icon at bounding box center [25, 120] width 19 height 19
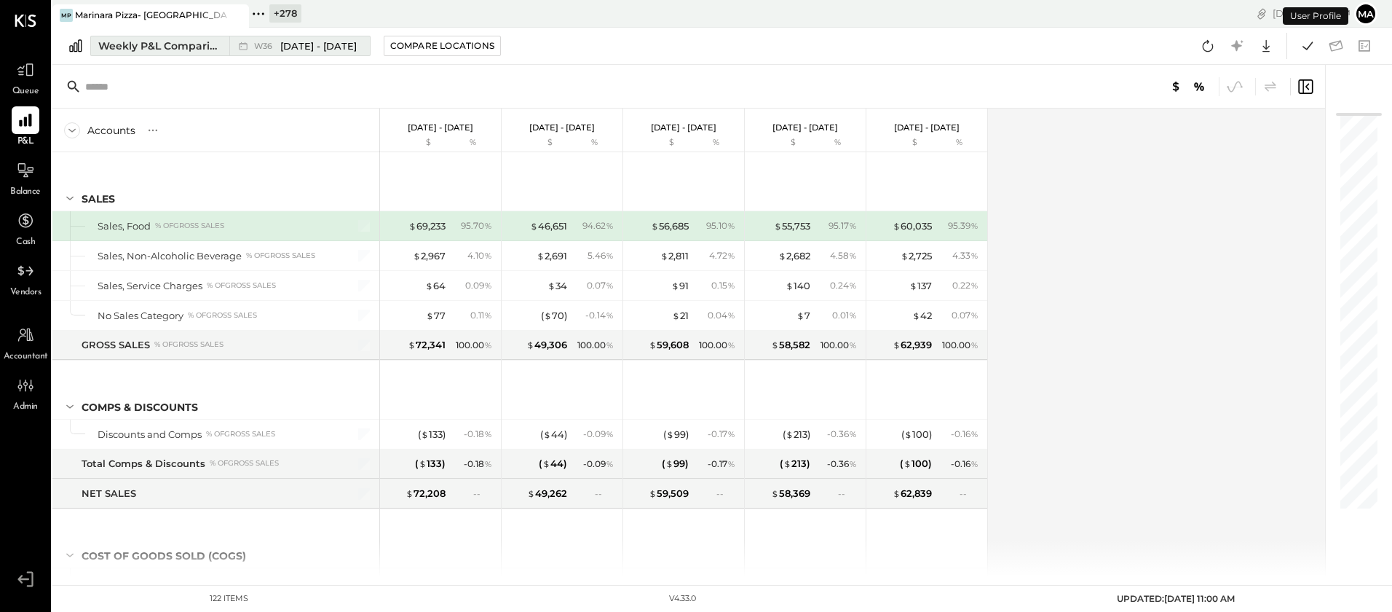
click at [232, 47] on div "W36 [DATE] - [DATE]" at bounding box center [295, 45] width 133 height 19
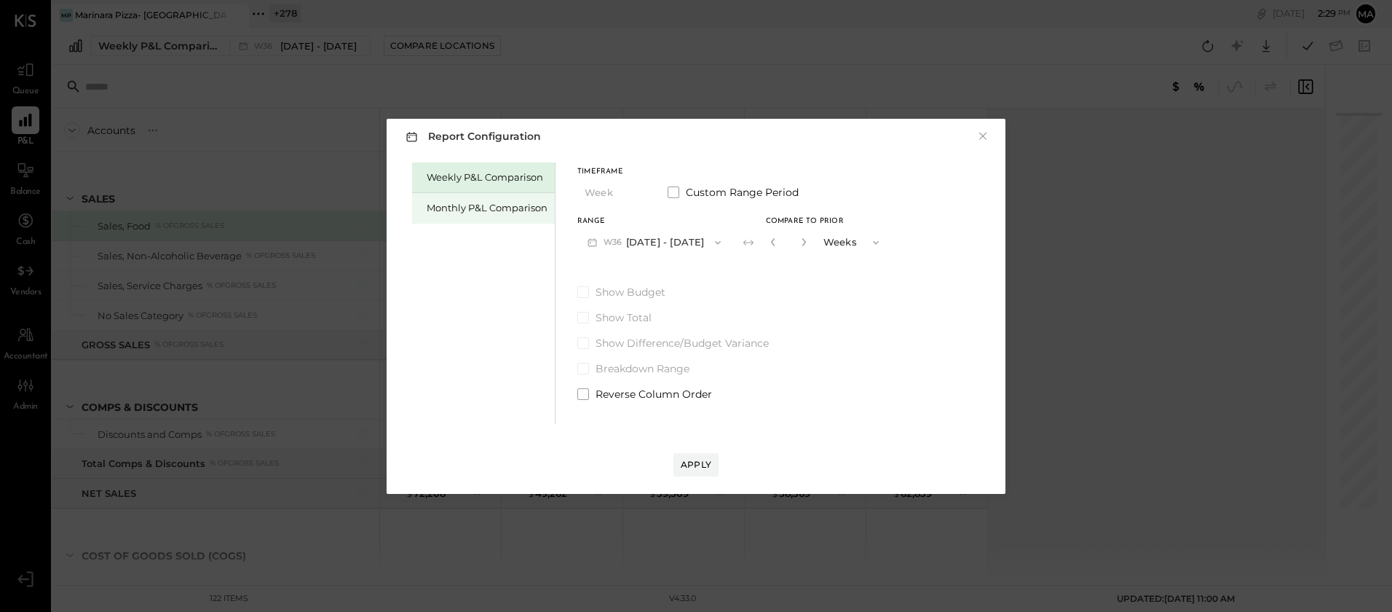
click at [492, 206] on div "Monthly P&L Comparison" at bounding box center [487, 208] width 121 height 14
click at [687, 248] on button "M09 [DATE] - [DATE]" at bounding box center [654, 242] width 154 height 27
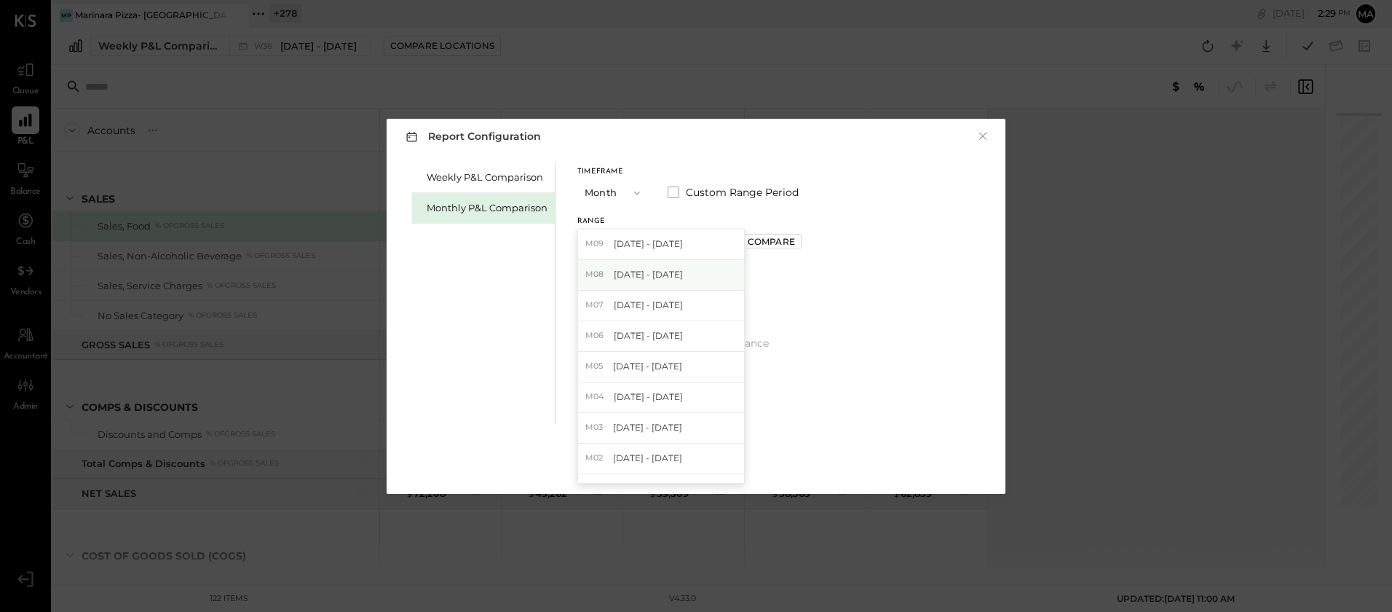
click at [682, 279] on div "M08 [DATE] - [DATE]" at bounding box center [661, 275] width 166 height 31
click at [776, 238] on div "Compare" at bounding box center [771, 241] width 47 height 12
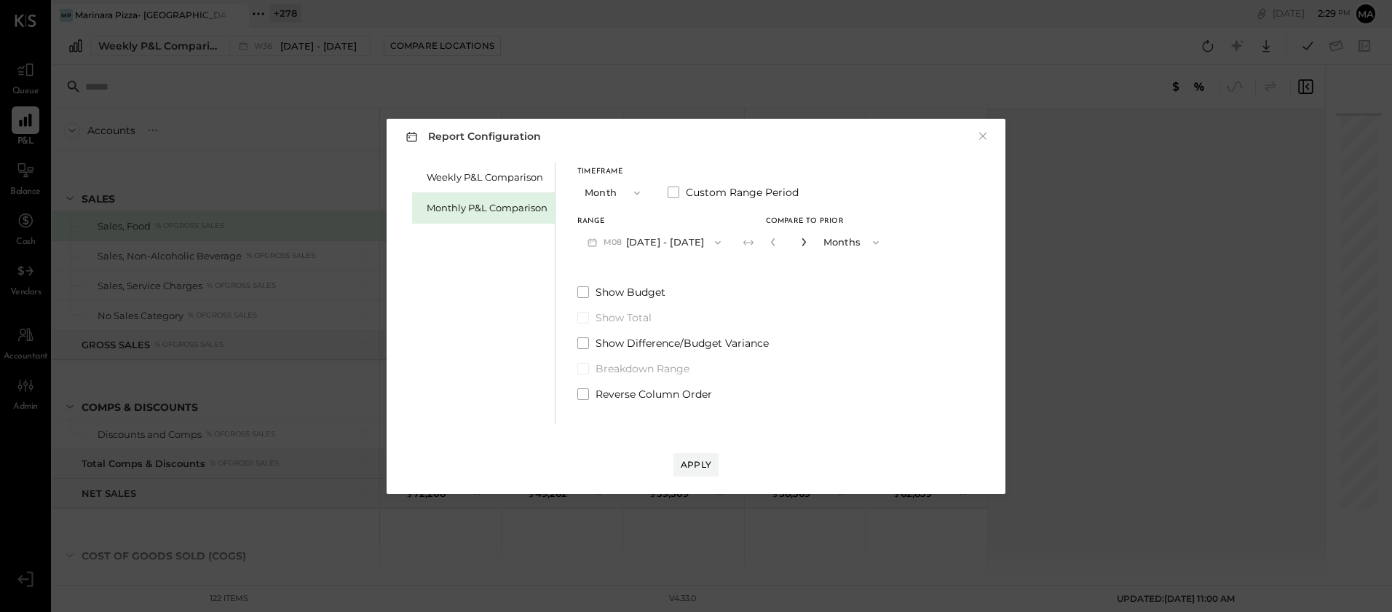
click at [800, 243] on icon "button" at bounding box center [804, 241] width 9 height 9
drag, startPoint x: 800, startPoint y: 243, endPoint x: 802, endPoint y: 280, distance: 37.2
click at [800, 245] on icon "button" at bounding box center [804, 241] width 9 height 9
type input "*"
click at [695, 466] on div "Apply" at bounding box center [696, 464] width 31 height 12
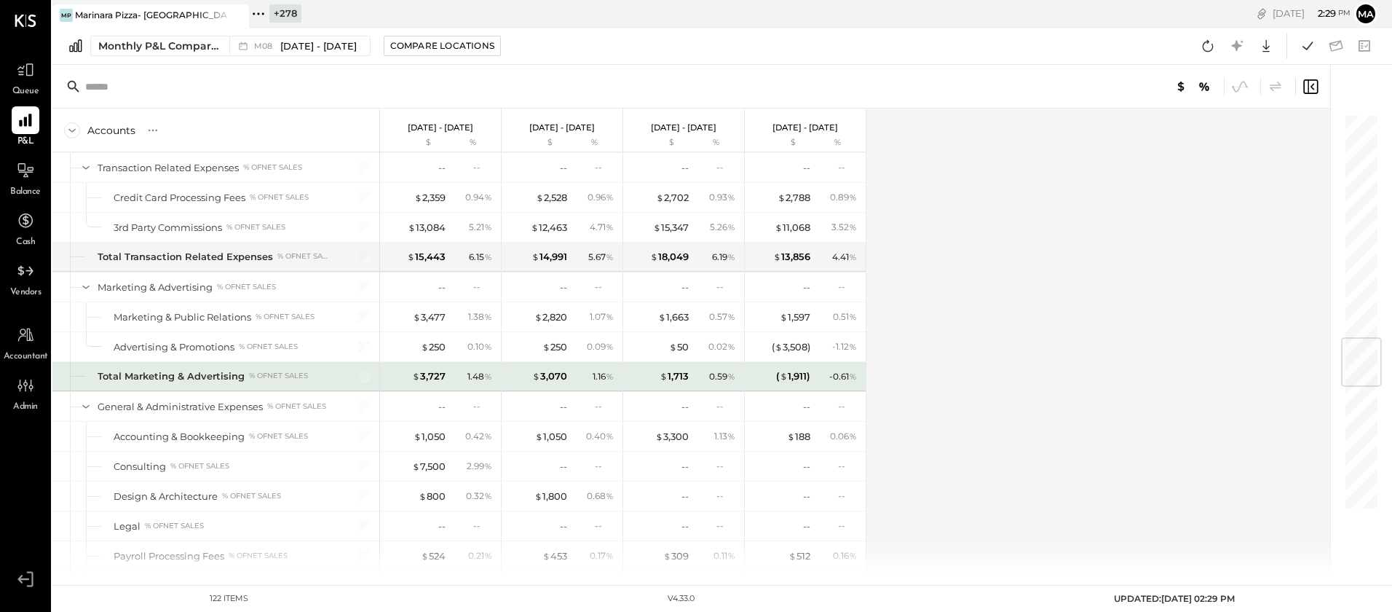
scroll to position [1917, 0]
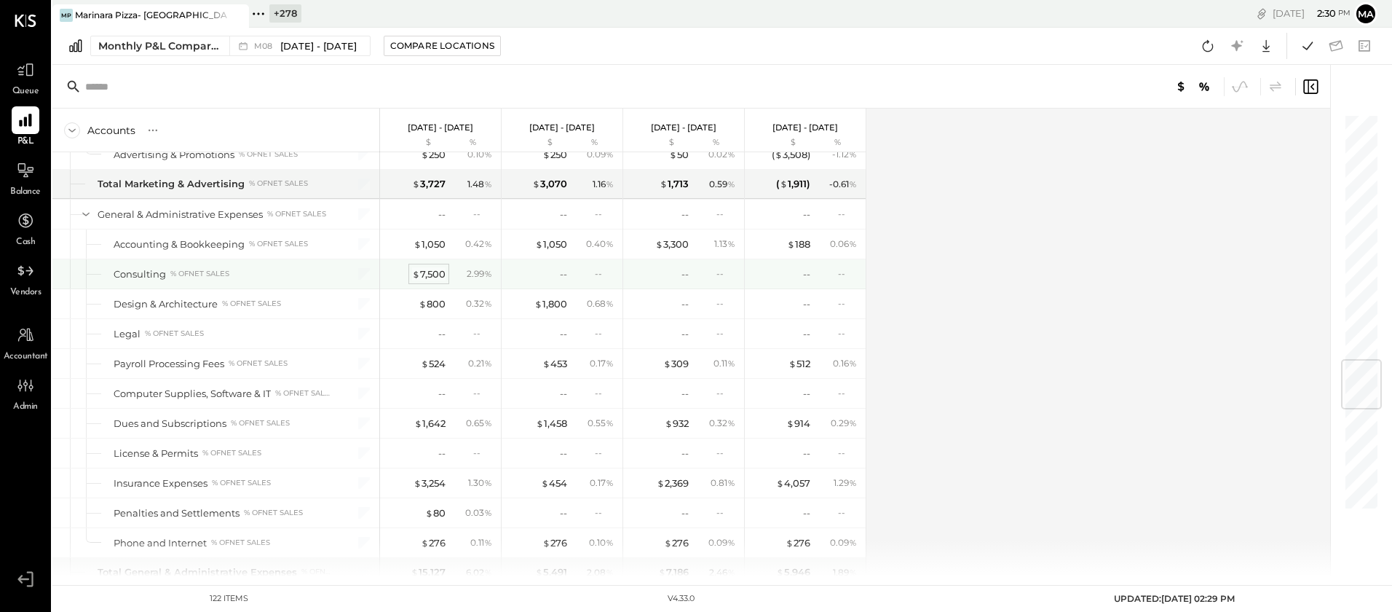
click at [427, 277] on div "$ 7,500" at bounding box center [428, 274] width 33 height 14
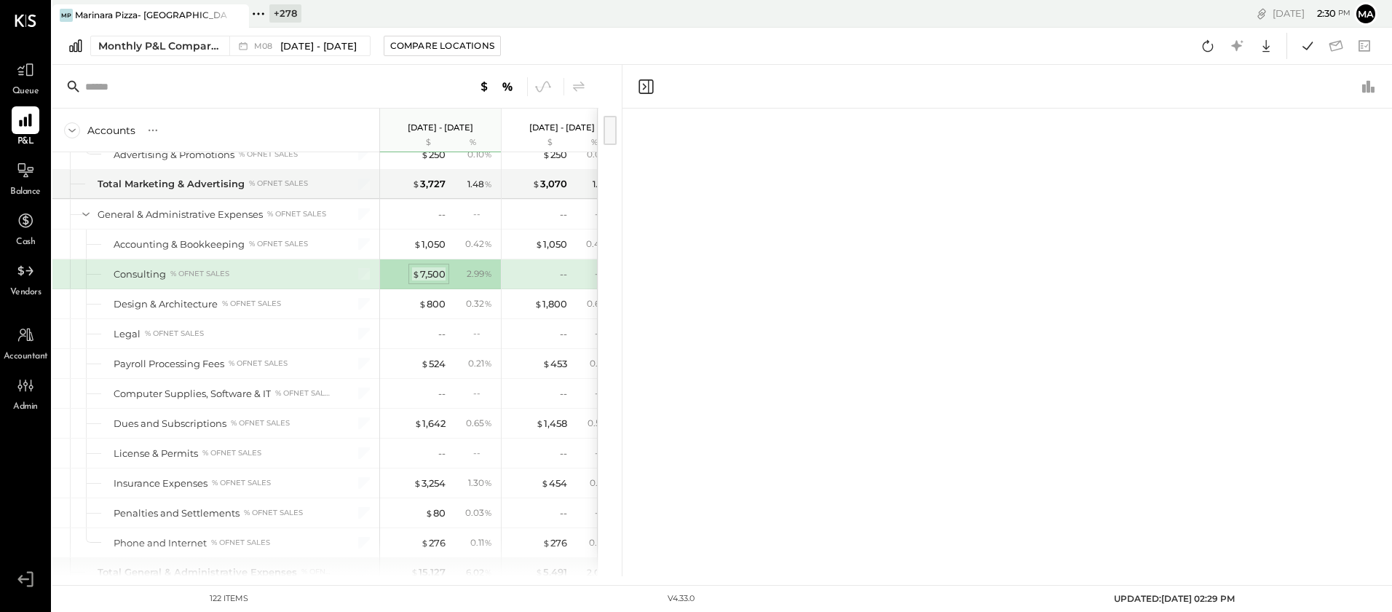
scroll to position [2100, 0]
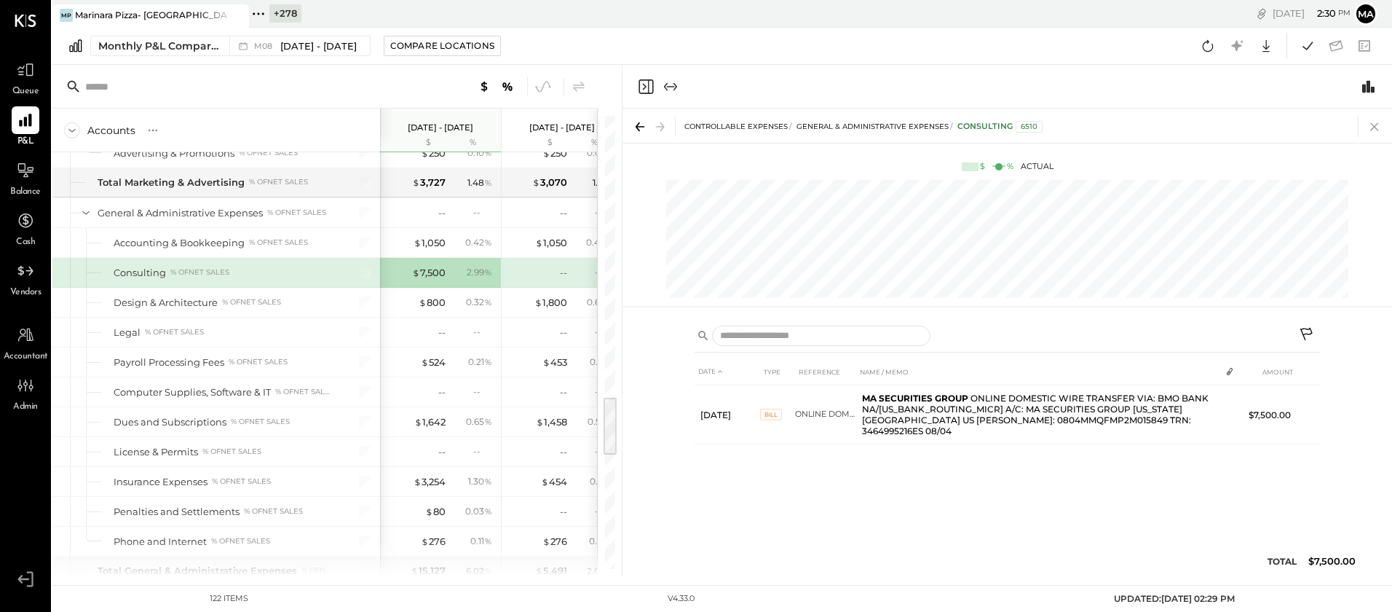
click at [1100, 122] on icon at bounding box center [1375, 127] width 20 height 20
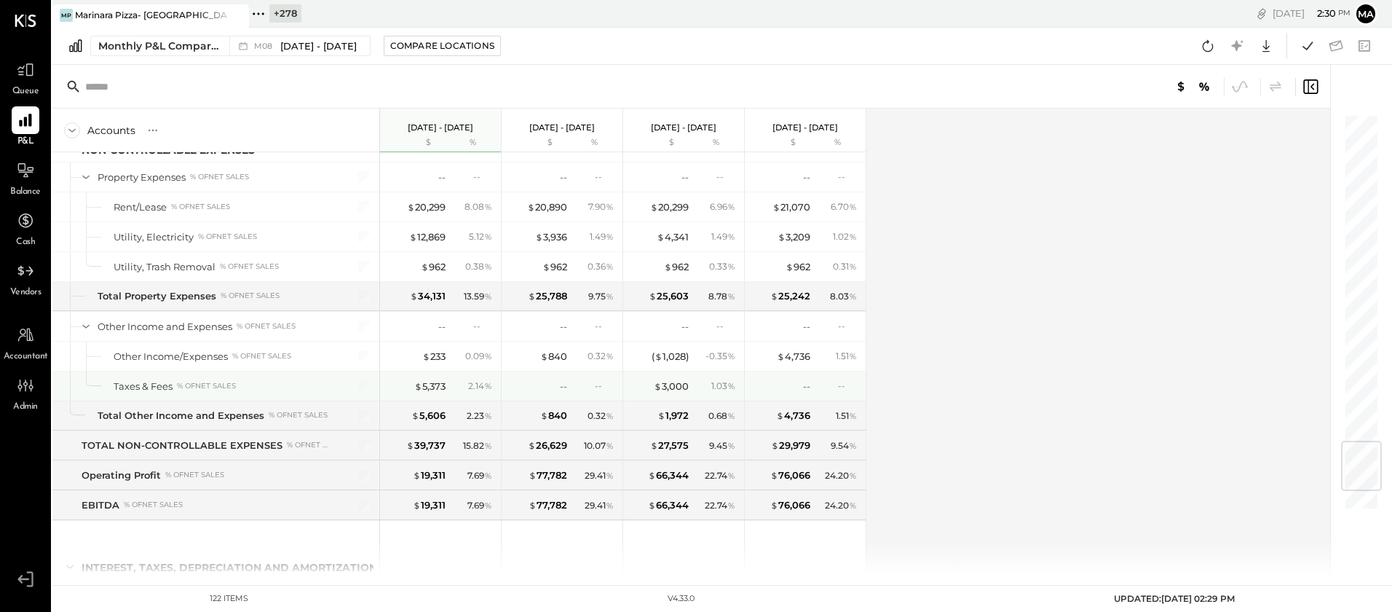
scroll to position [2793, 0]
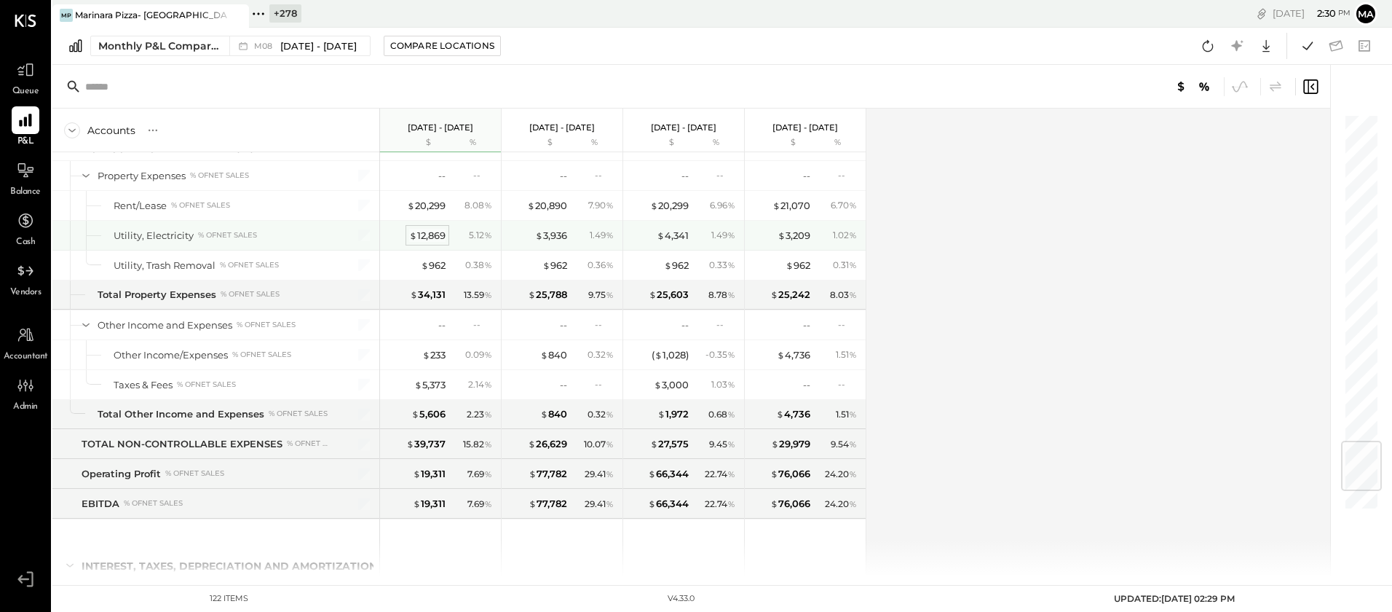
click at [427, 237] on div "$ 12,869" at bounding box center [427, 236] width 36 height 14
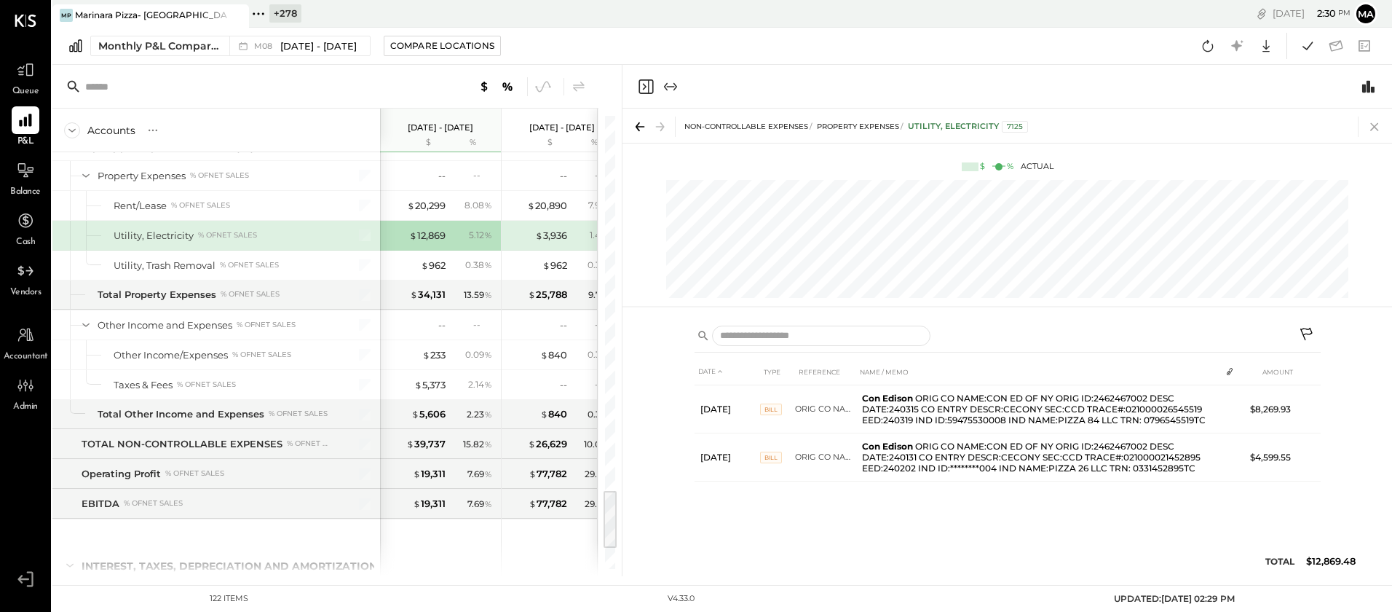
click at [1100, 123] on icon at bounding box center [1375, 127] width 20 height 20
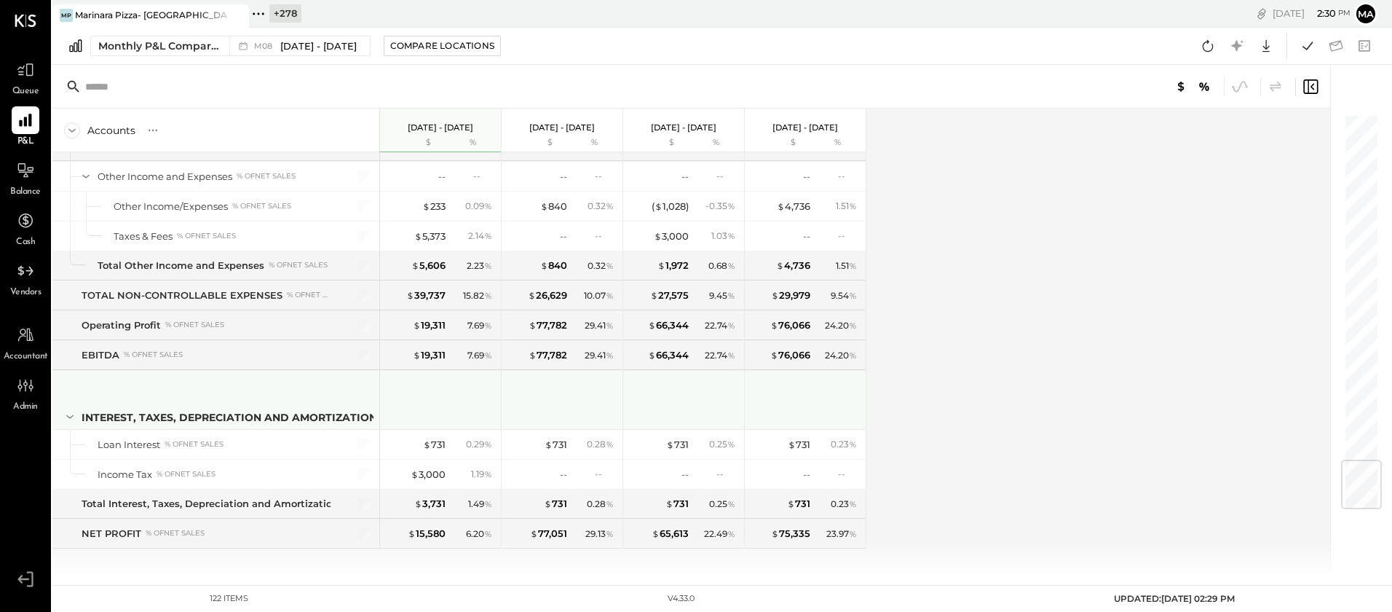
scroll to position [2951, 0]
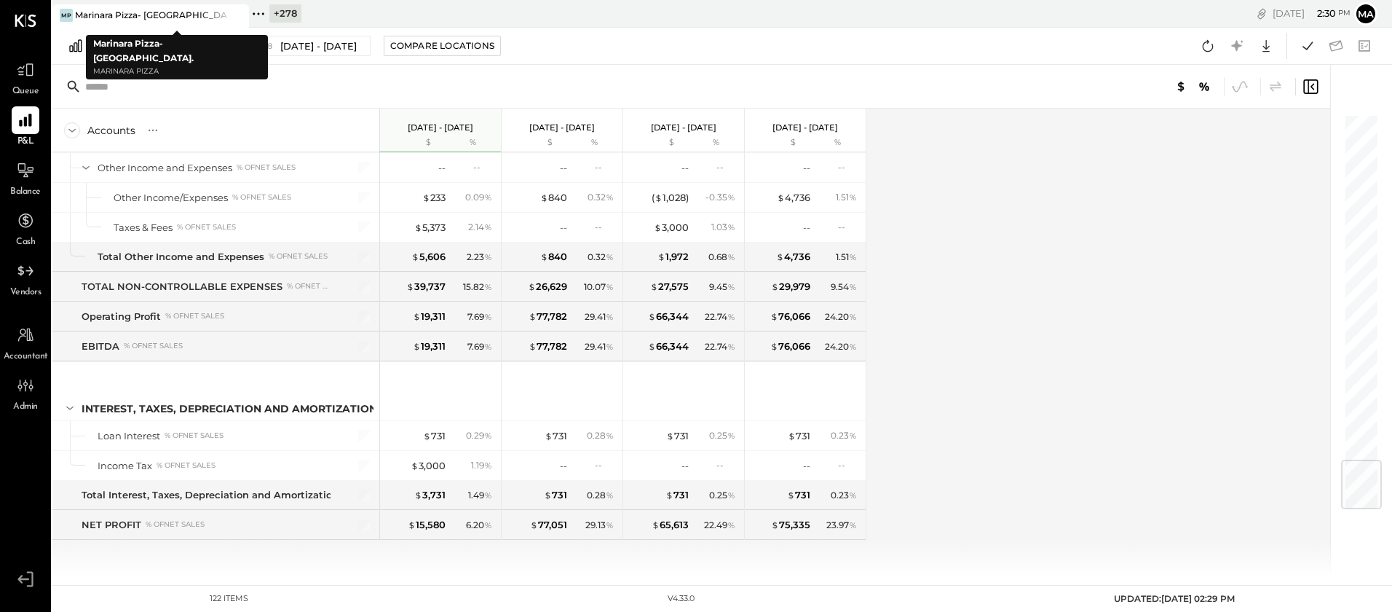
click at [238, 14] on icon at bounding box center [236, 15] width 18 height 17
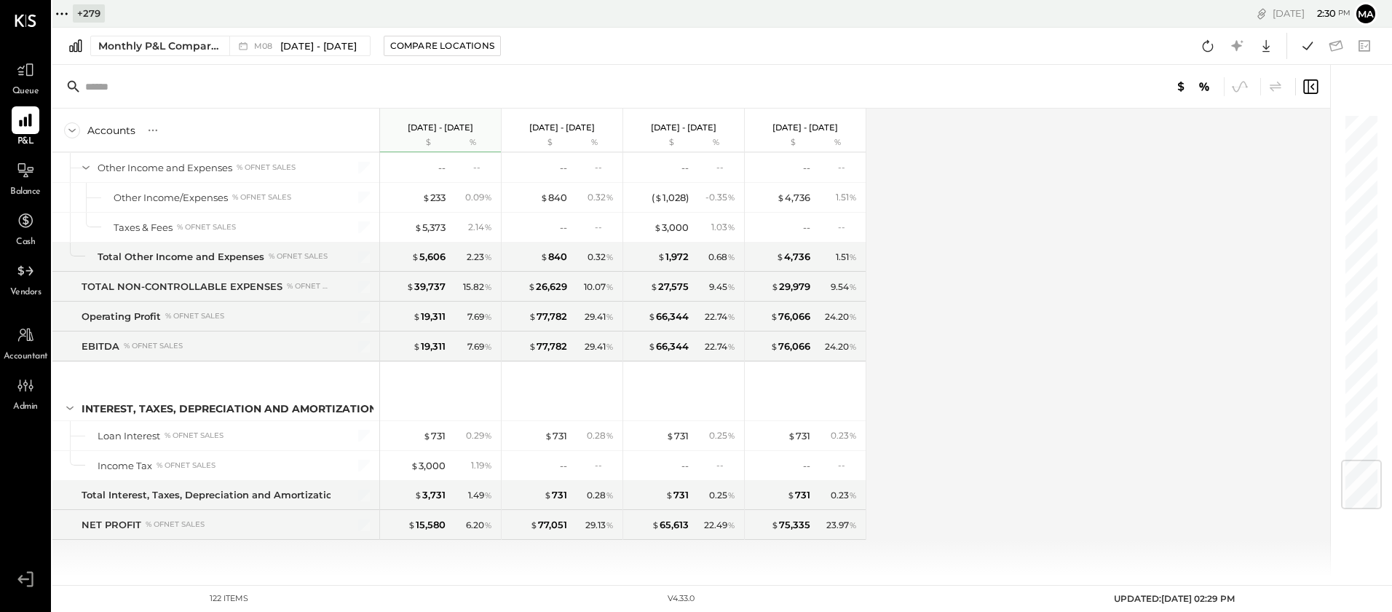
click at [66, 11] on icon at bounding box center [61, 13] width 19 height 19
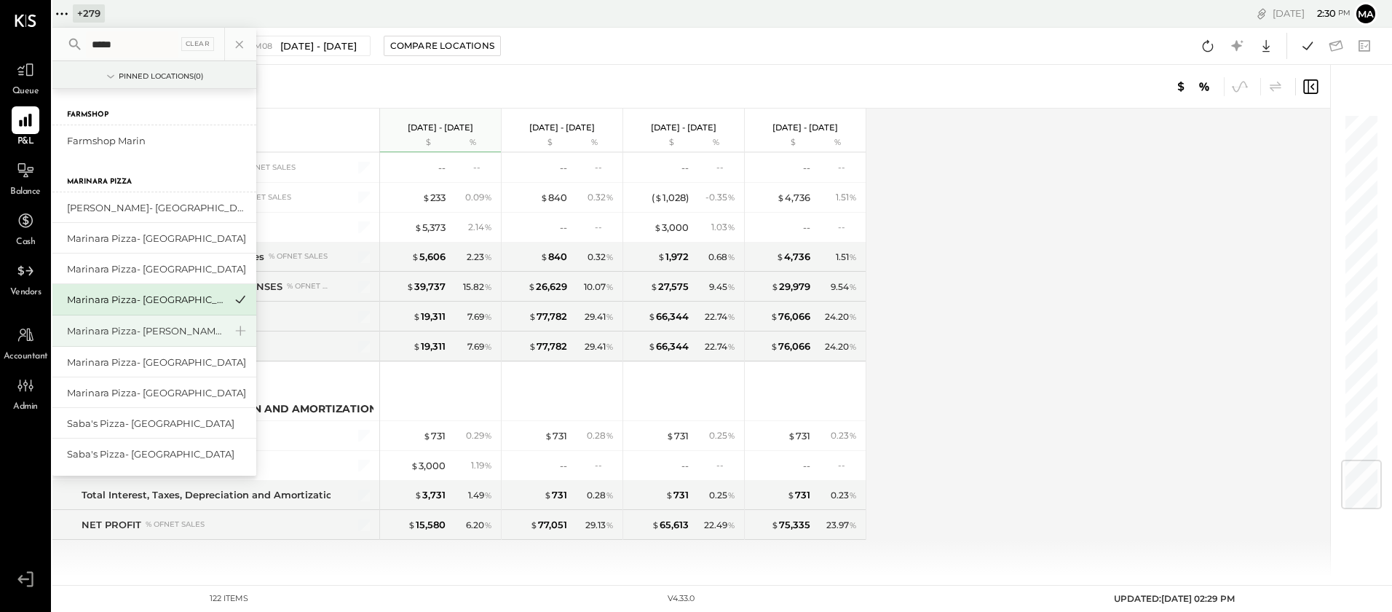
type input "*****"
click at [149, 330] on div "Marinara Pizza- [PERSON_NAME]" at bounding box center [145, 331] width 157 height 14
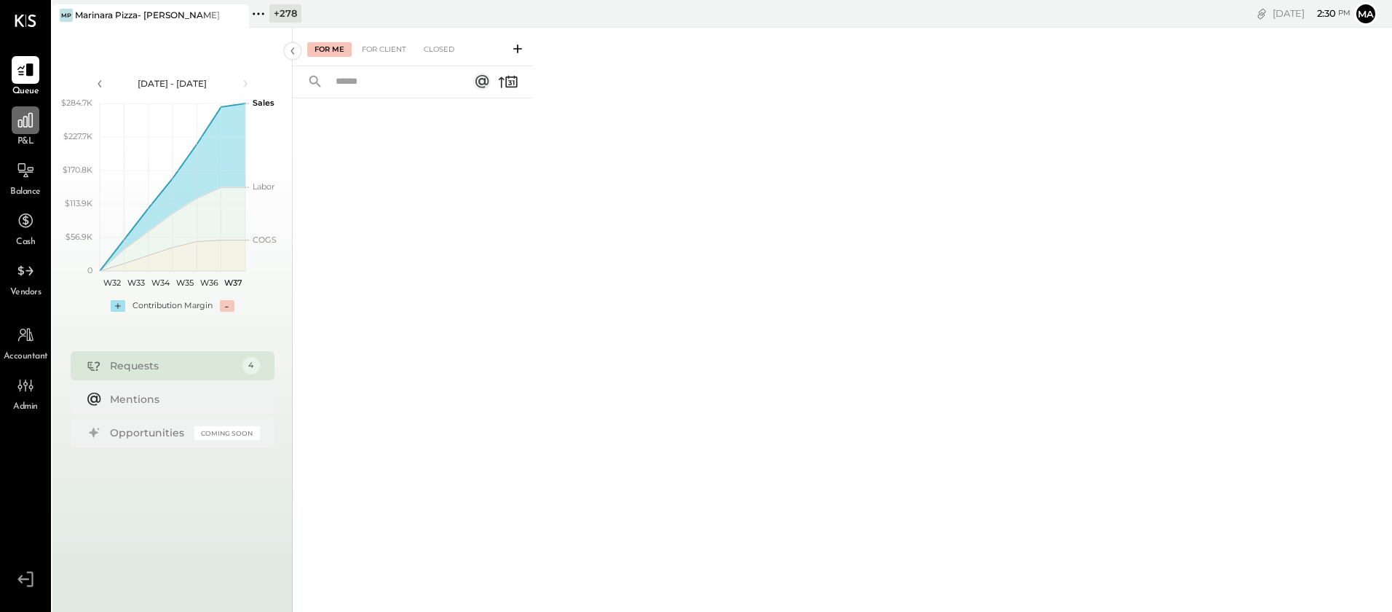
click at [28, 125] on icon at bounding box center [25, 120] width 15 height 15
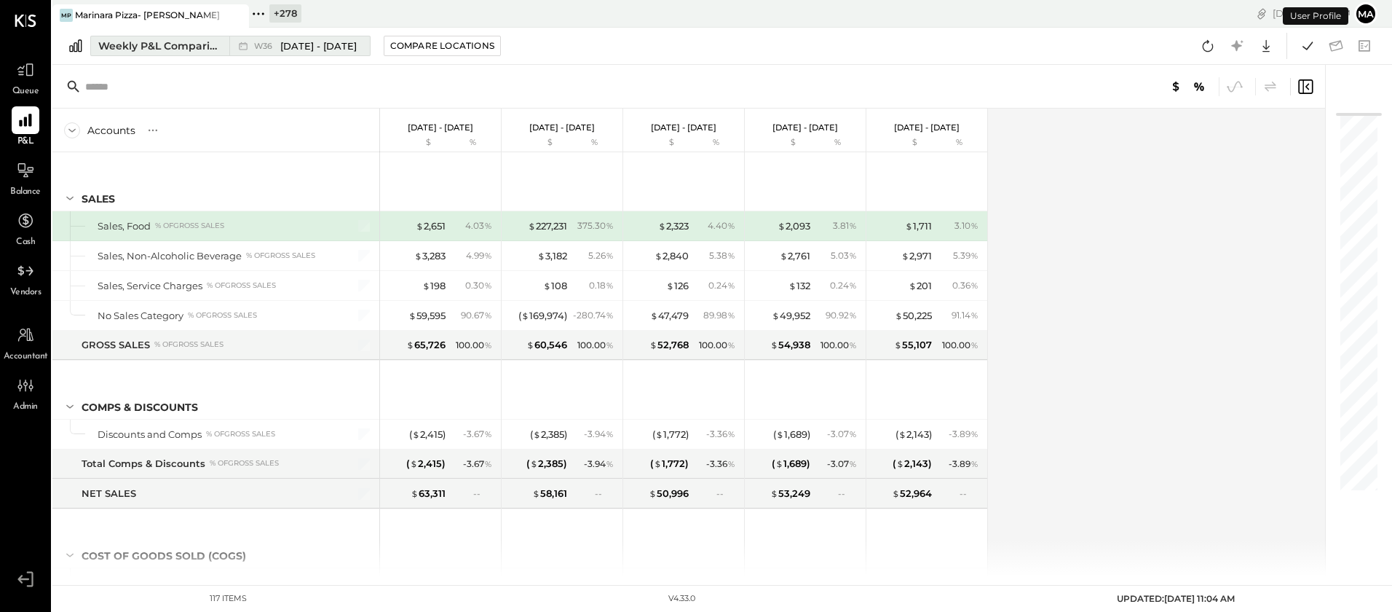
click at [252, 47] on div "W36 [DATE] - [DATE]" at bounding box center [295, 45] width 133 height 19
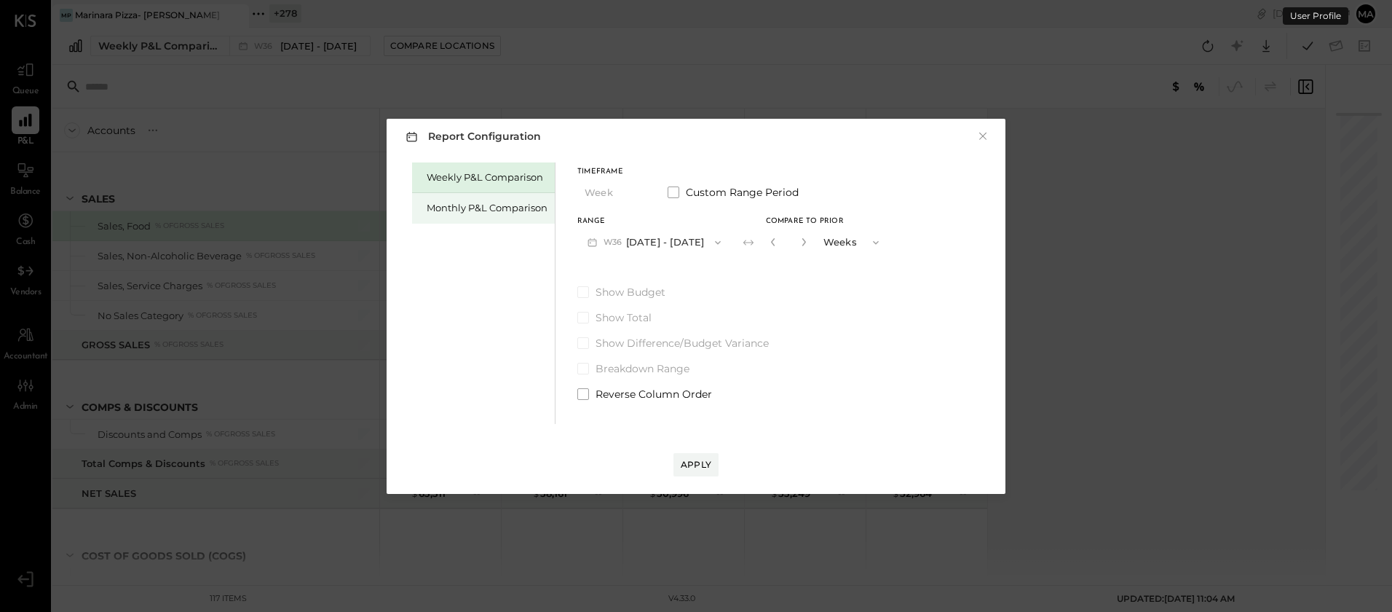
click at [481, 204] on div "Monthly P&L Comparison" at bounding box center [487, 208] width 121 height 14
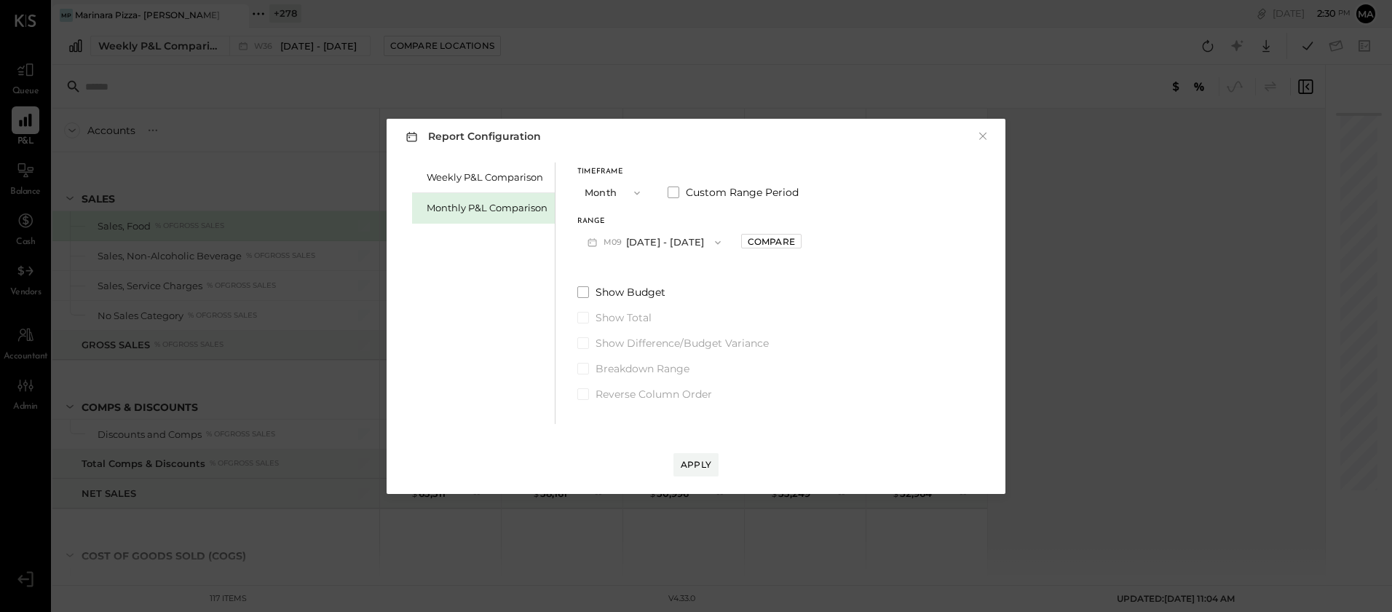
click at [705, 241] on span "button" at bounding box center [714, 243] width 19 height 12
click at [690, 285] on div "M08 [DATE] - [DATE]" at bounding box center [661, 275] width 166 height 31
drag, startPoint x: 745, startPoint y: 238, endPoint x: 754, endPoint y: 241, distance: 9.9
click at [748, 239] on div "Compare" at bounding box center [771, 241] width 47 height 12
click at [800, 244] on icon "button" at bounding box center [804, 241] width 9 height 9
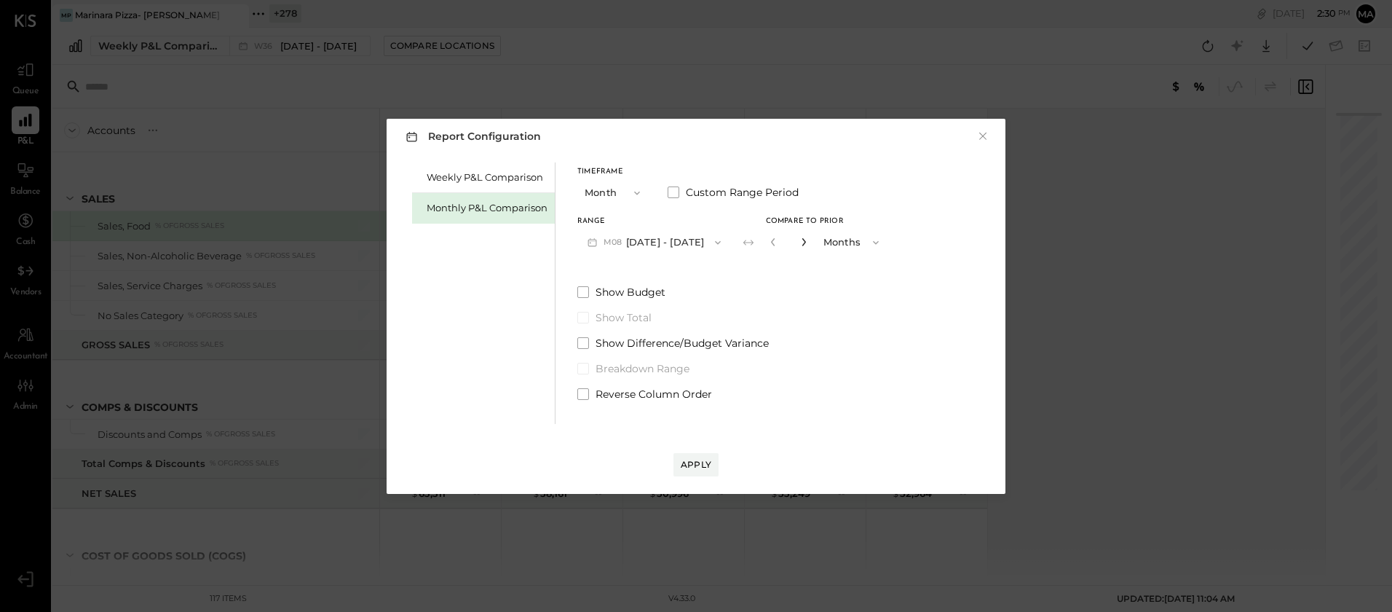
click at [800, 244] on icon "button" at bounding box center [804, 241] width 9 height 9
type input "*"
click at [695, 461] on div "Apply" at bounding box center [696, 464] width 31 height 12
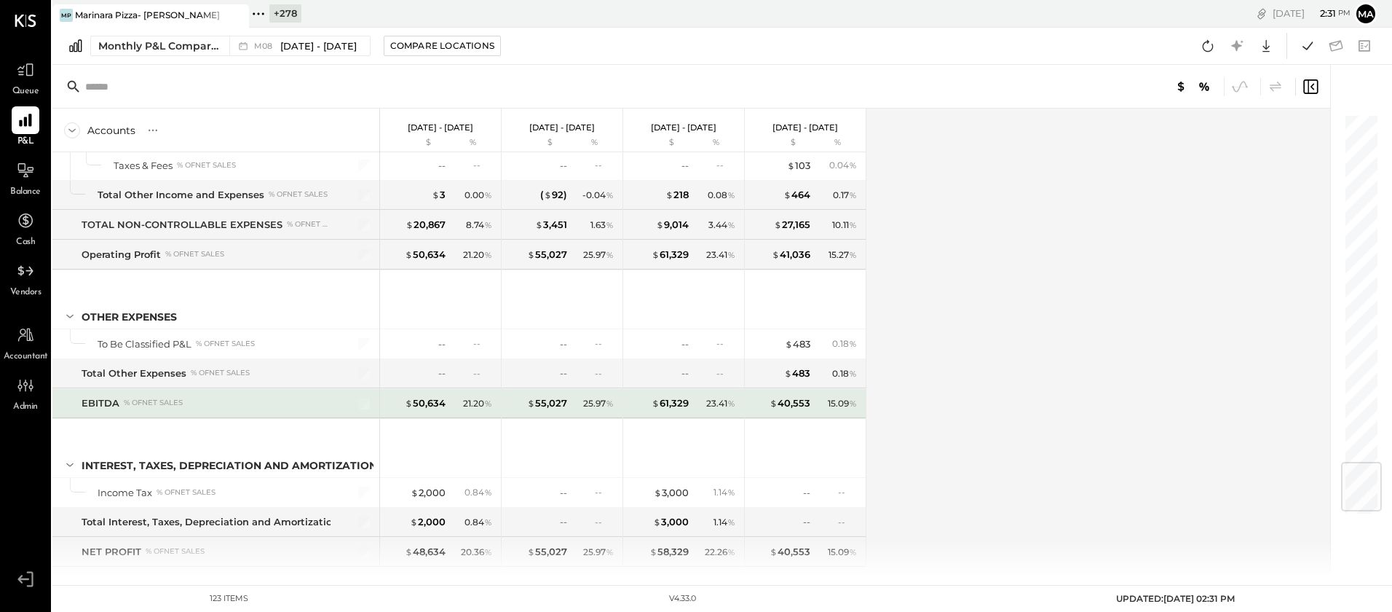
scroll to position [3010, 0]
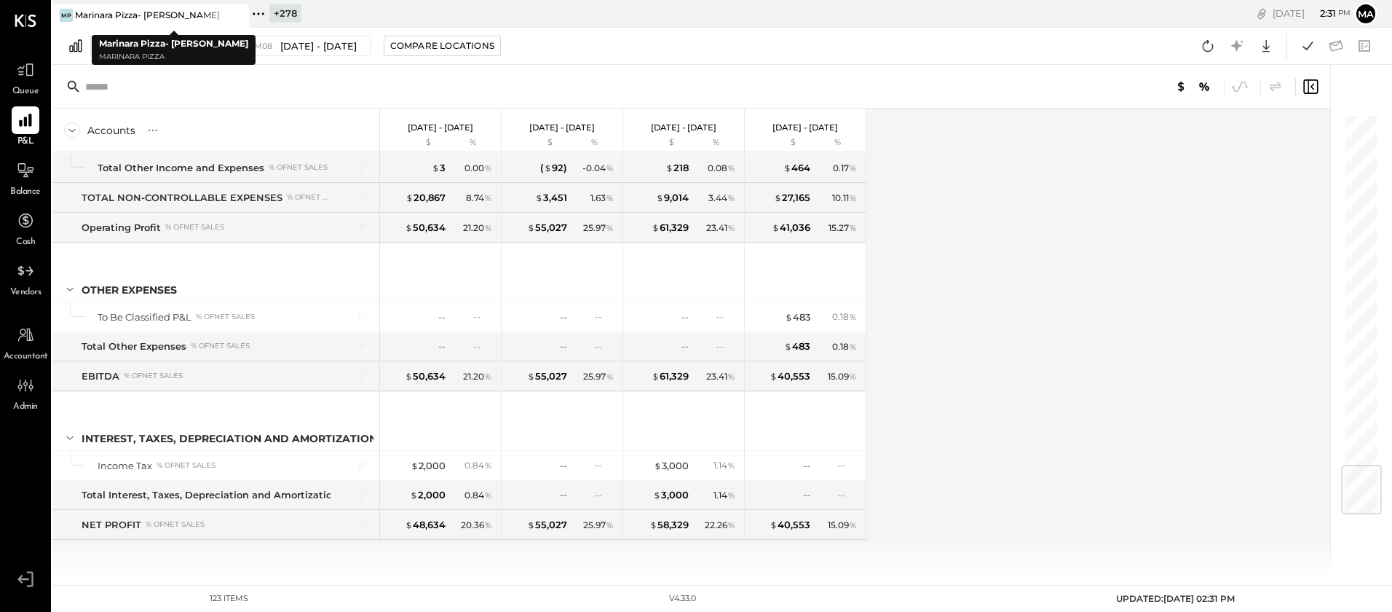
drag, startPoint x: 240, startPoint y: 14, endPoint x: 247, endPoint y: 8, distance: 8.8
click at [240, 14] on icon at bounding box center [236, 15] width 18 height 17
click at [61, 12] on icon at bounding box center [61, 13] width 19 height 19
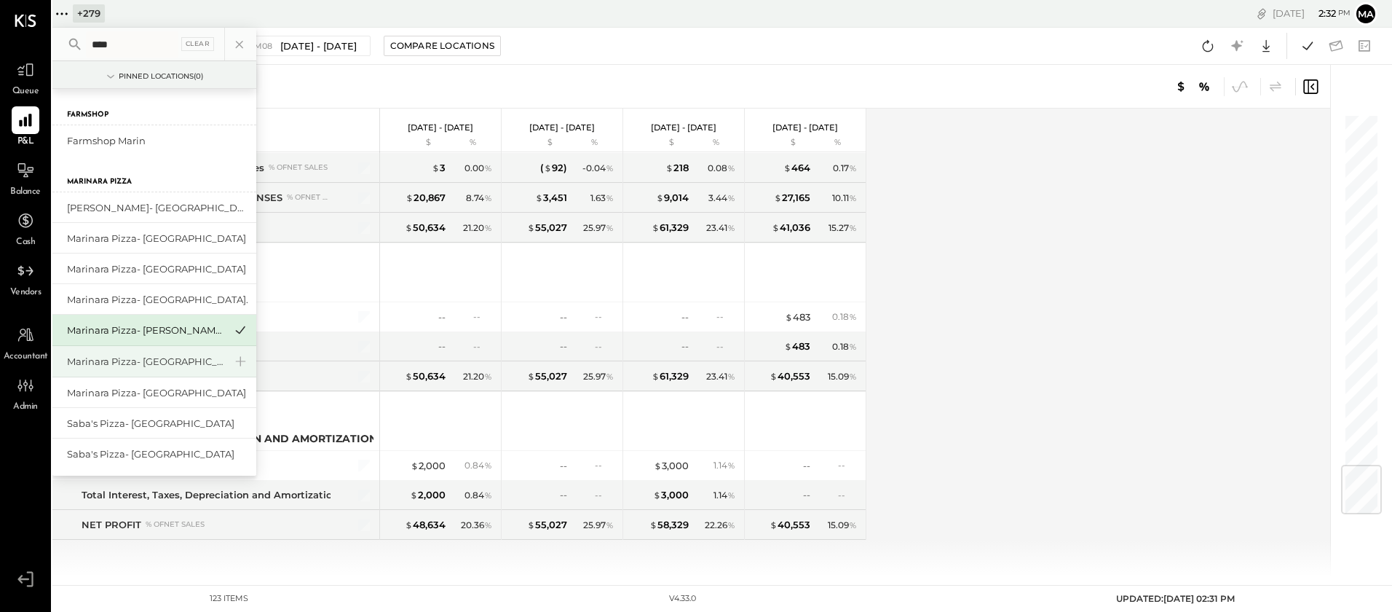
type input "****"
click at [151, 359] on div "Marinara Pizza- [GEOGRAPHIC_DATA]" at bounding box center [145, 362] width 157 height 14
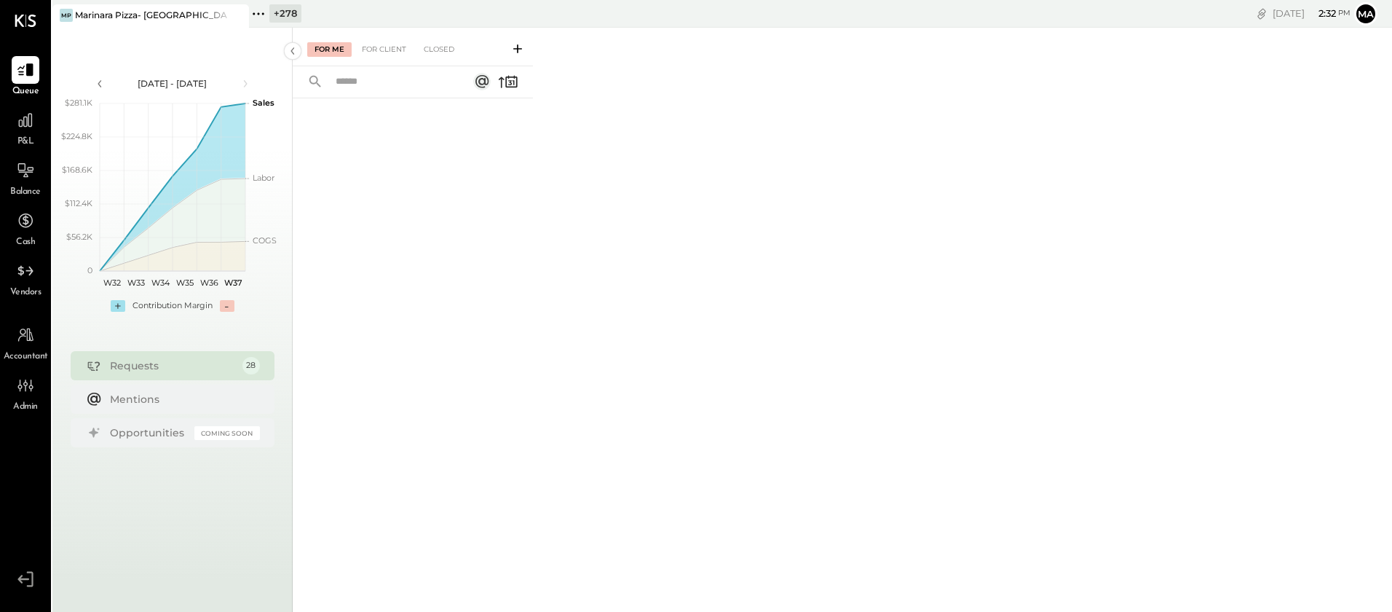
click at [25, 137] on span "P&L" at bounding box center [25, 141] width 17 height 13
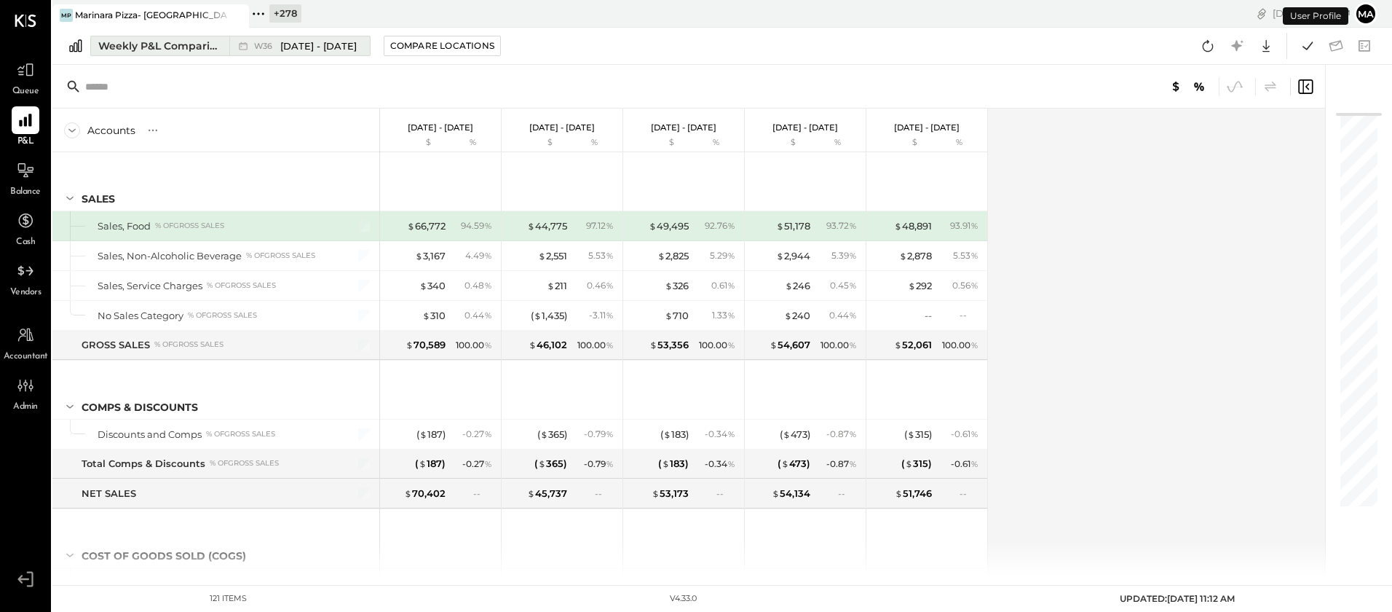
click at [195, 50] on div "Weekly P&L Comparison" at bounding box center [159, 46] width 122 height 15
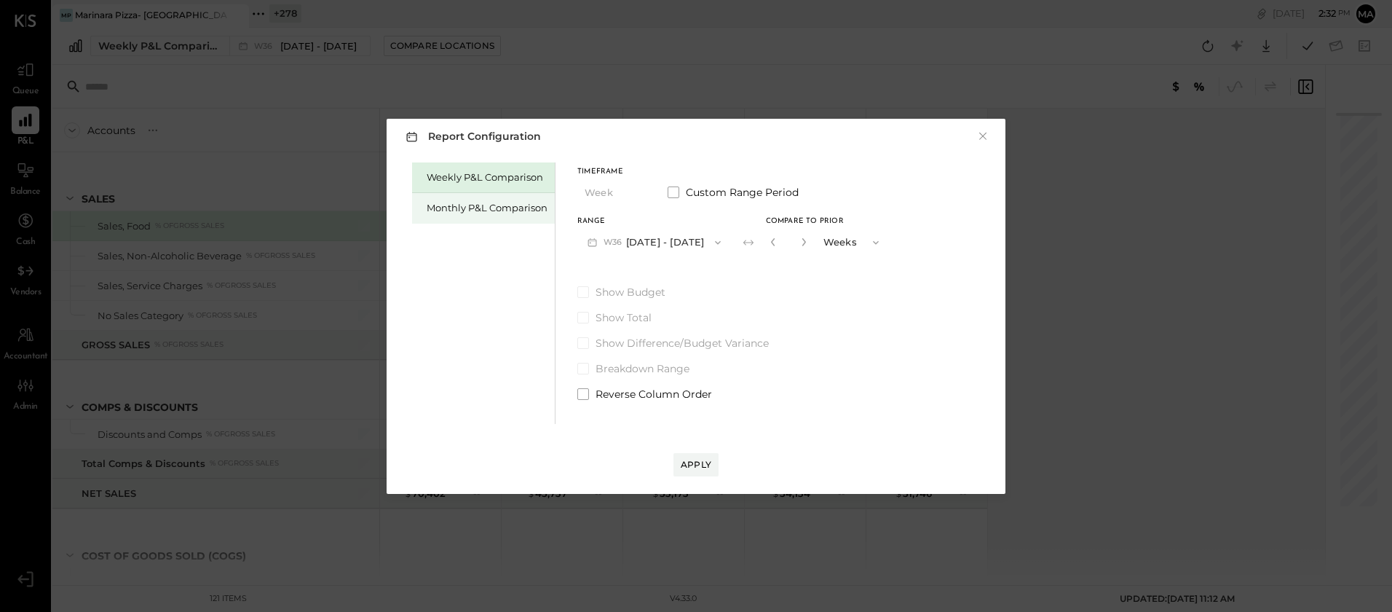
drag, startPoint x: 488, startPoint y: 202, endPoint x: 497, endPoint y: 209, distance: 10.9
click at [488, 202] on div "Monthly P&L Comparison" at bounding box center [487, 208] width 121 height 14
click at [641, 239] on button "M09 [DATE] - [DATE]" at bounding box center [654, 242] width 154 height 27
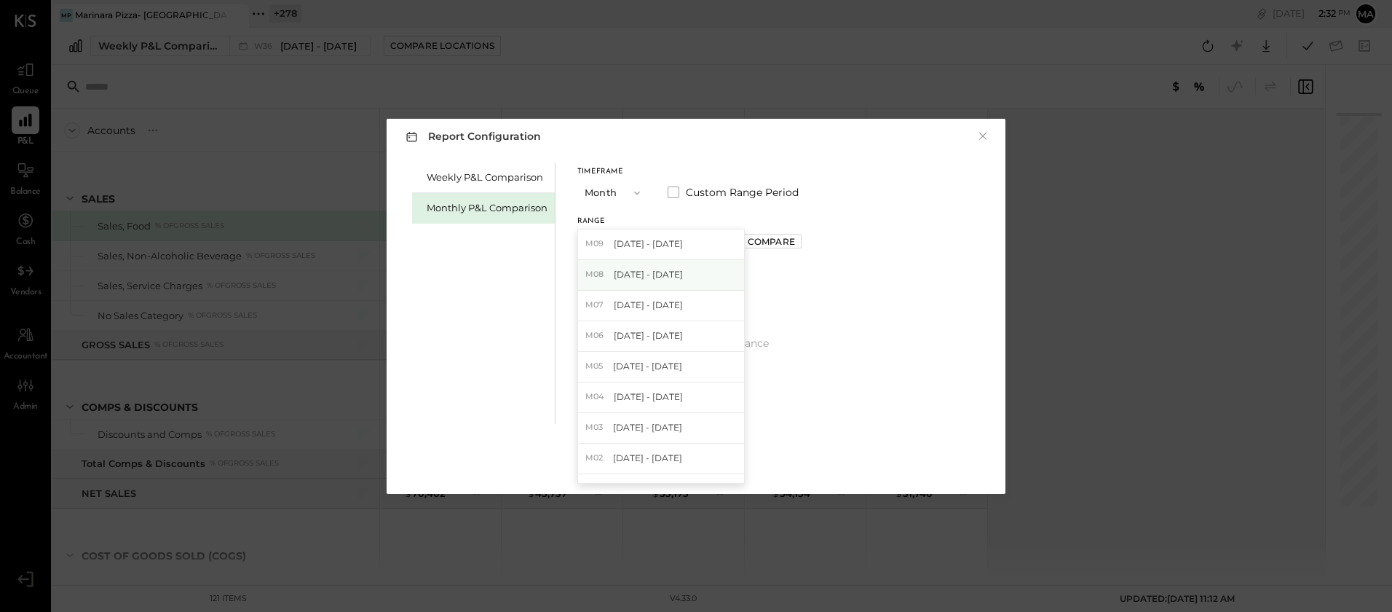
click at [666, 275] on span "[DATE] - [DATE]" at bounding box center [648, 274] width 69 height 12
drag, startPoint x: 744, startPoint y: 240, endPoint x: 766, endPoint y: 240, distance: 21.8
click at [766, 240] on div "Compare" at bounding box center [771, 241] width 47 height 12
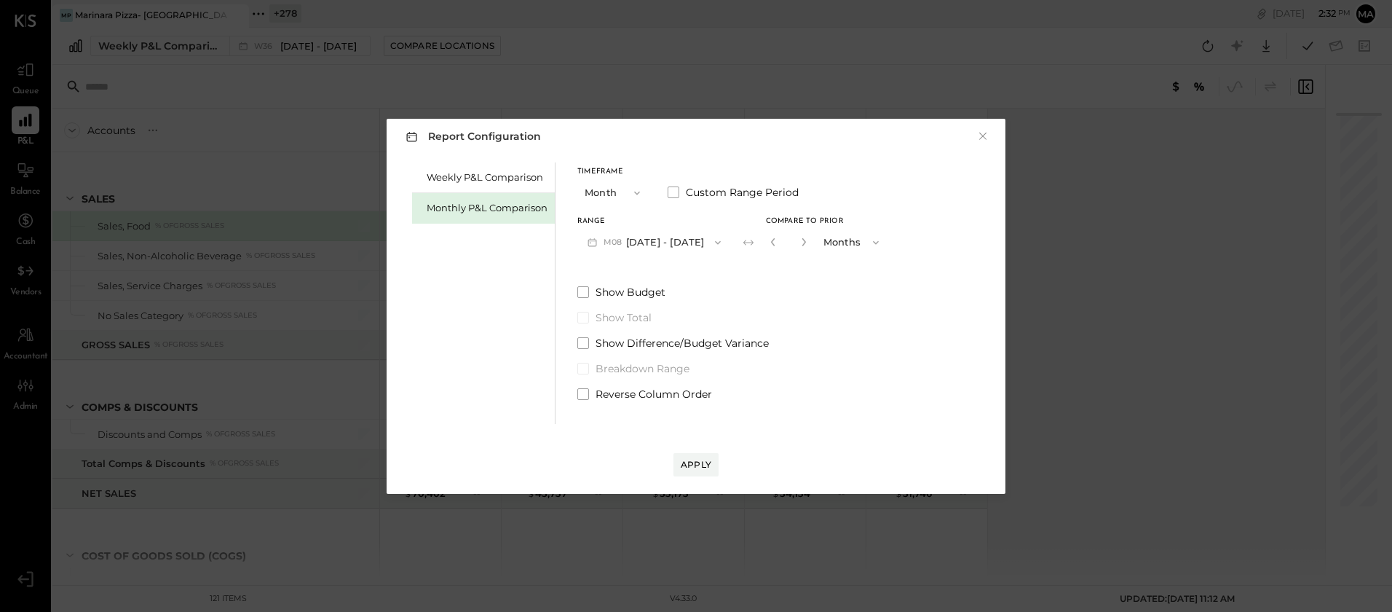
click at [788, 242] on input "*" at bounding box center [788, 242] width 19 height 24
click at [790, 242] on input "*" at bounding box center [788, 242] width 19 height 24
click at [800, 242] on icon "button" at bounding box center [804, 241] width 9 height 9
type input "*"
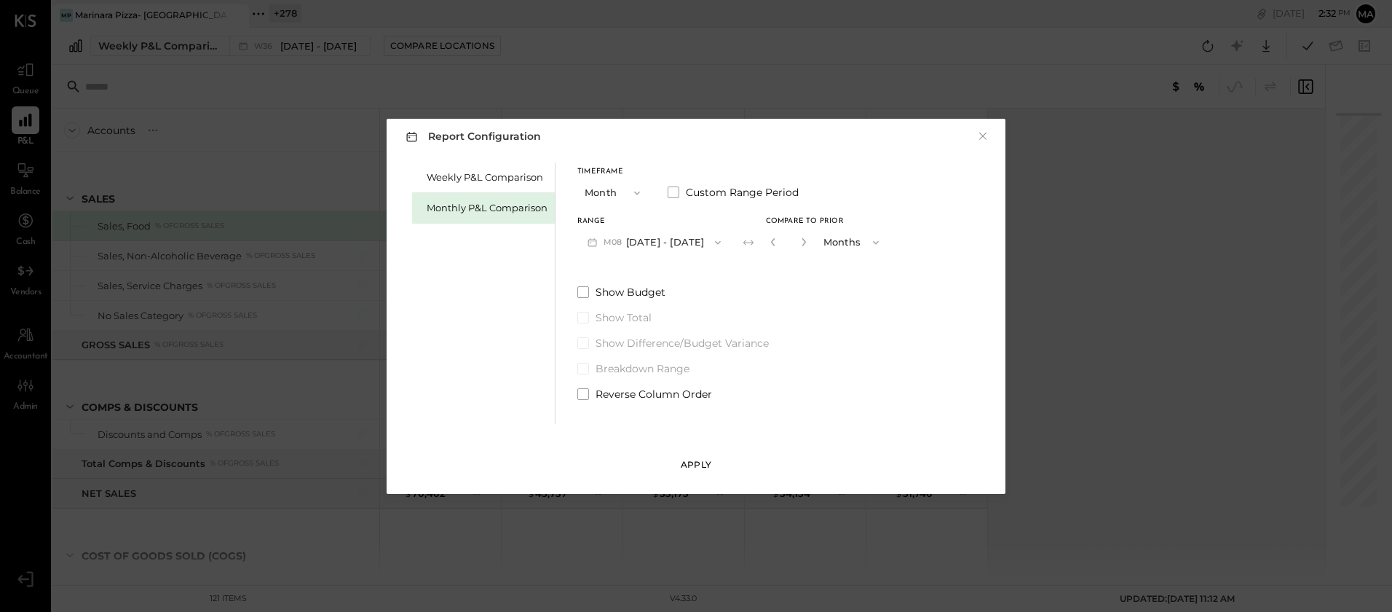
click at [694, 458] on div "Apply" at bounding box center [696, 464] width 31 height 12
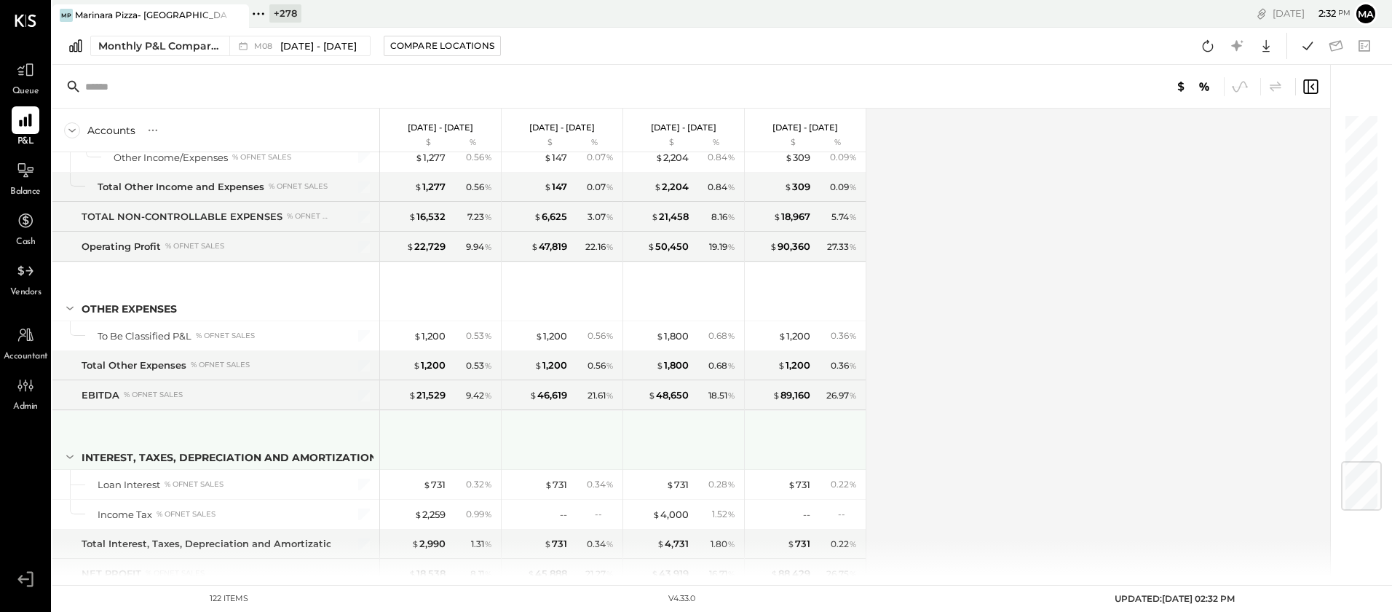
scroll to position [2980, 0]
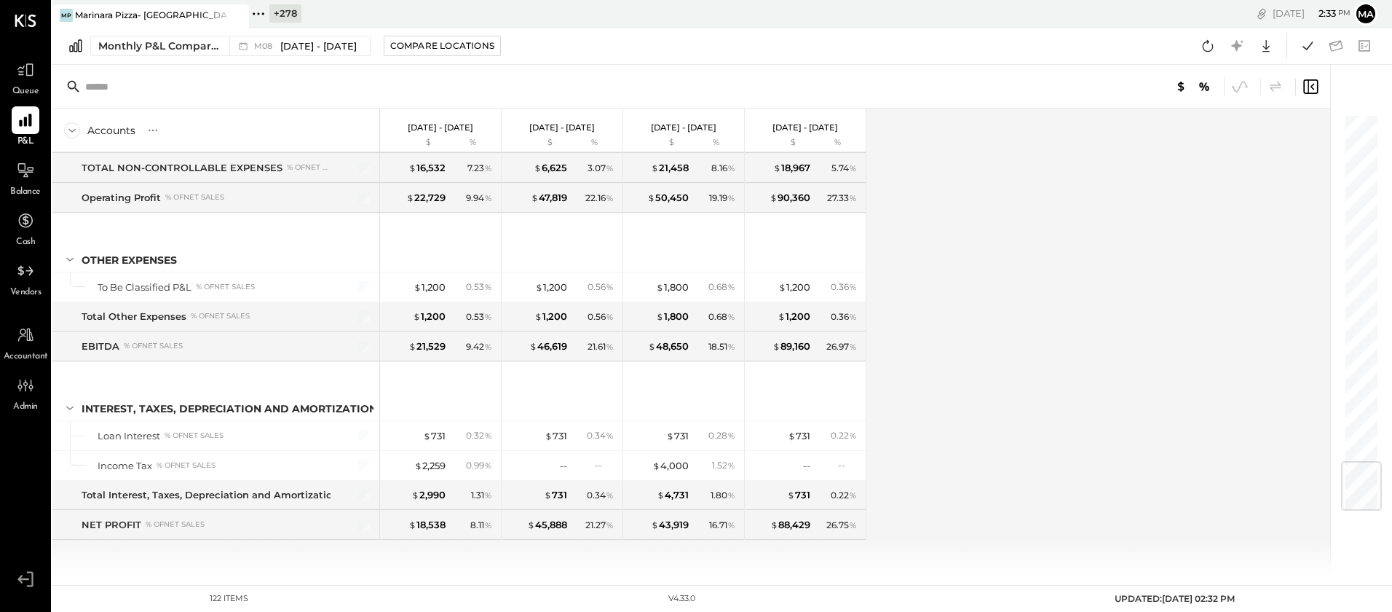
click at [236, 17] on icon at bounding box center [236, 15] width 18 height 17
click at [62, 14] on icon at bounding box center [61, 13] width 2 height 2
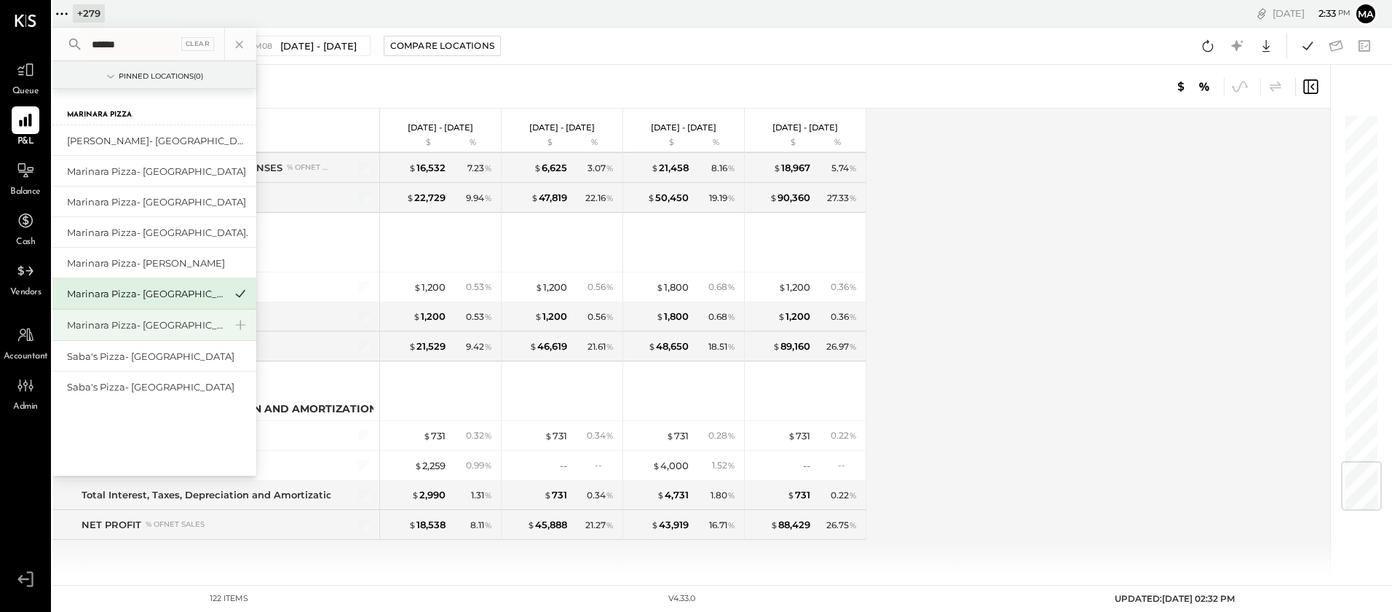
type input "******"
click at [132, 323] on div "Marinara Pizza- [GEOGRAPHIC_DATA]" at bounding box center [145, 325] width 157 height 14
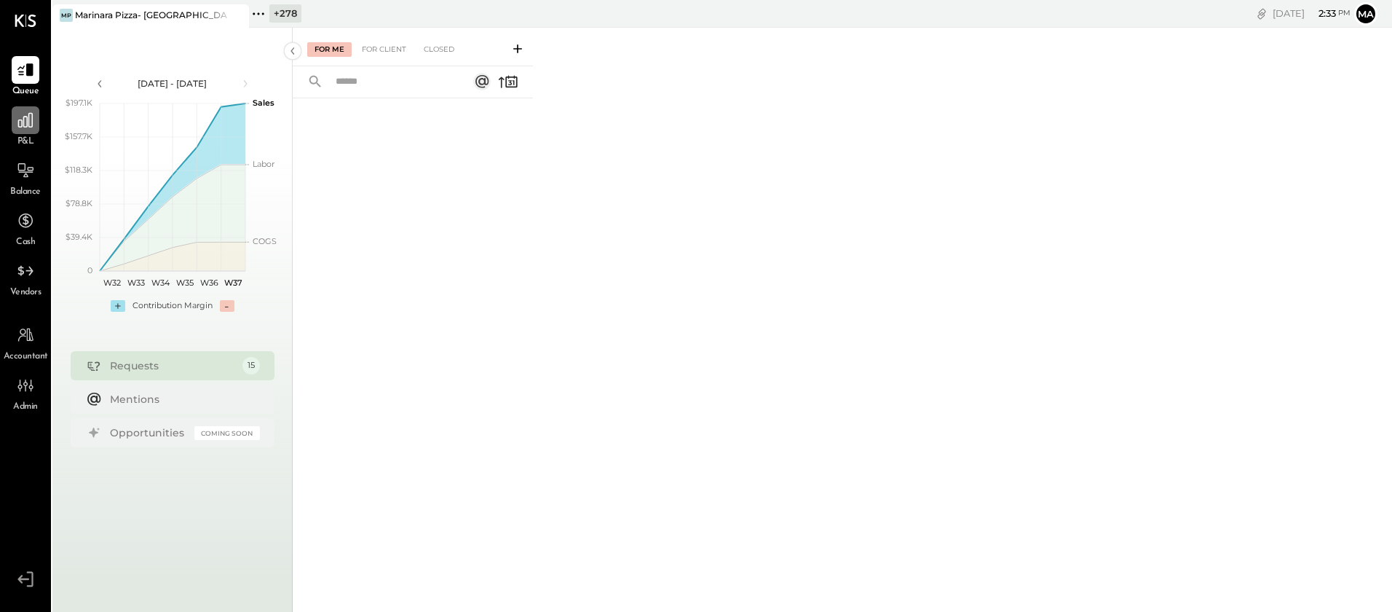
click at [31, 112] on icon at bounding box center [25, 120] width 19 height 19
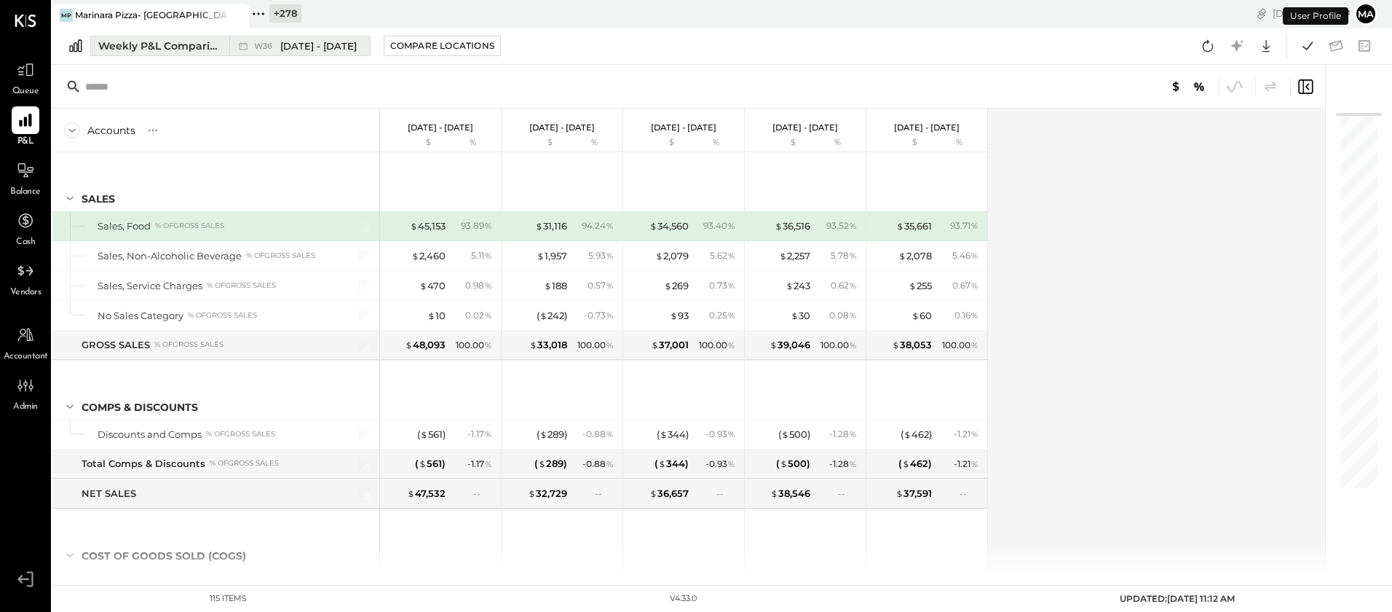
click at [268, 53] on div "W36 [DATE] - [DATE]" at bounding box center [295, 45] width 133 height 19
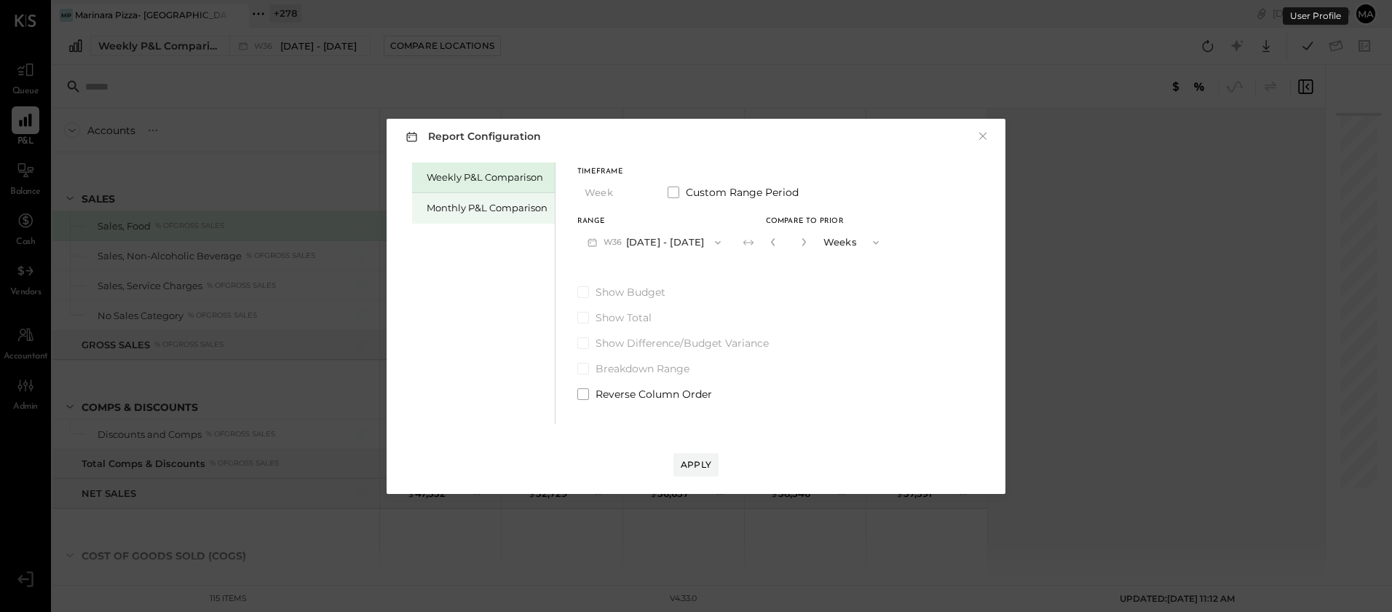
click at [494, 204] on div "Monthly P&L Comparison" at bounding box center [487, 208] width 121 height 14
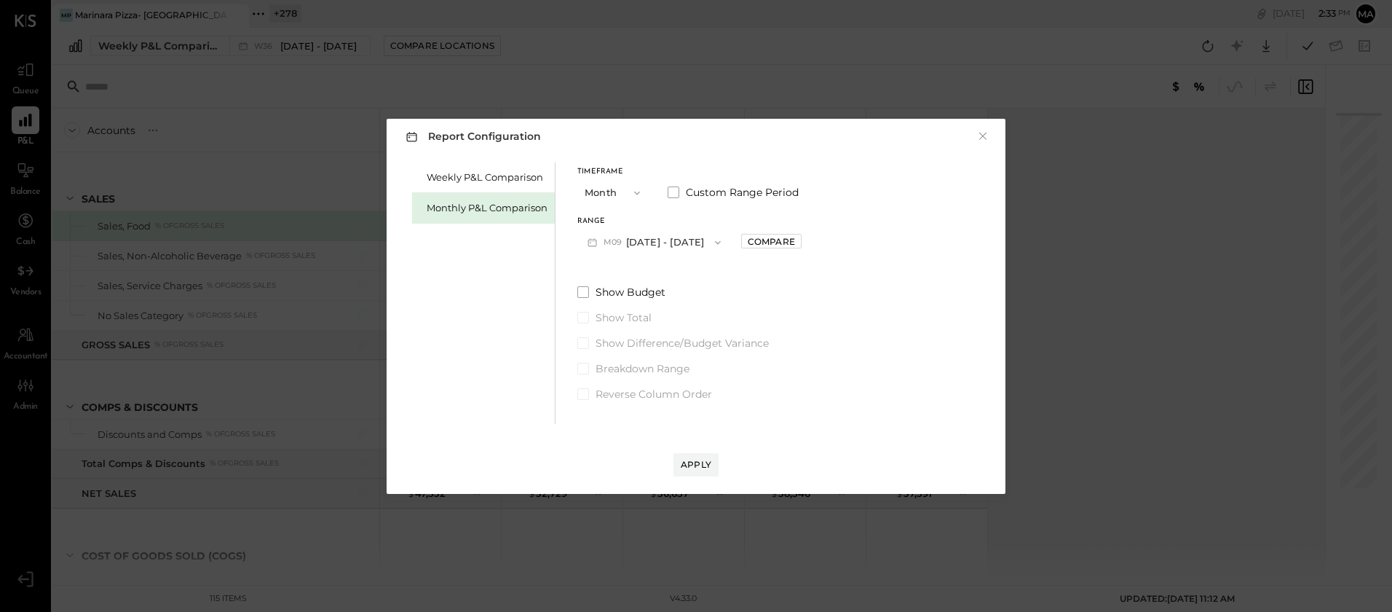
click at [701, 250] on button "M09 [DATE] - [DATE]" at bounding box center [654, 242] width 154 height 27
drag, startPoint x: 673, startPoint y: 278, endPoint x: 727, endPoint y: 266, distance: 55.3
click at [673, 278] on span "[DATE] - [DATE]" at bounding box center [648, 274] width 69 height 12
click at [763, 237] on div "Compare" at bounding box center [771, 241] width 47 height 12
click at [800, 242] on icon "button" at bounding box center [804, 241] width 9 height 9
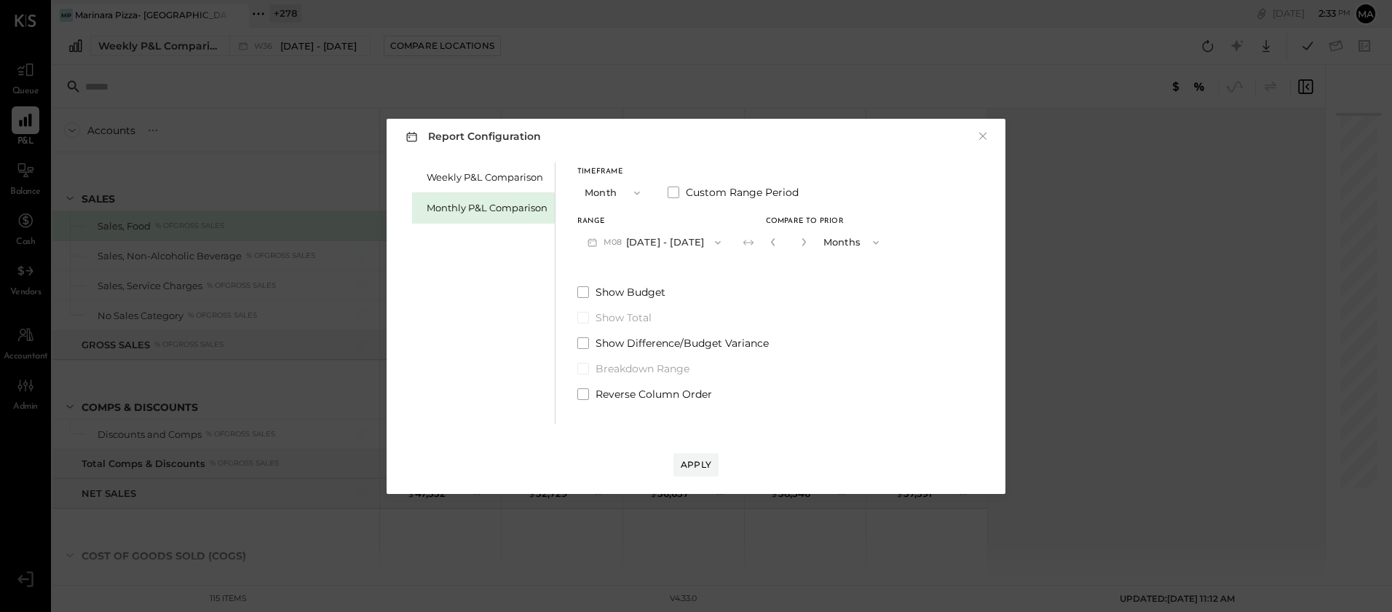
drag, startPoint x: 800, startPoint y: 242, endPoint x: 802, endPoint y: 266, distance: 24.1
click at [800, 242] on icon "button" at bounding box center [804, 241] width 9 height 9
type input "*"
click at [705, 463] on div "Apply" at bounding box center [696, 464] width 31 height 12
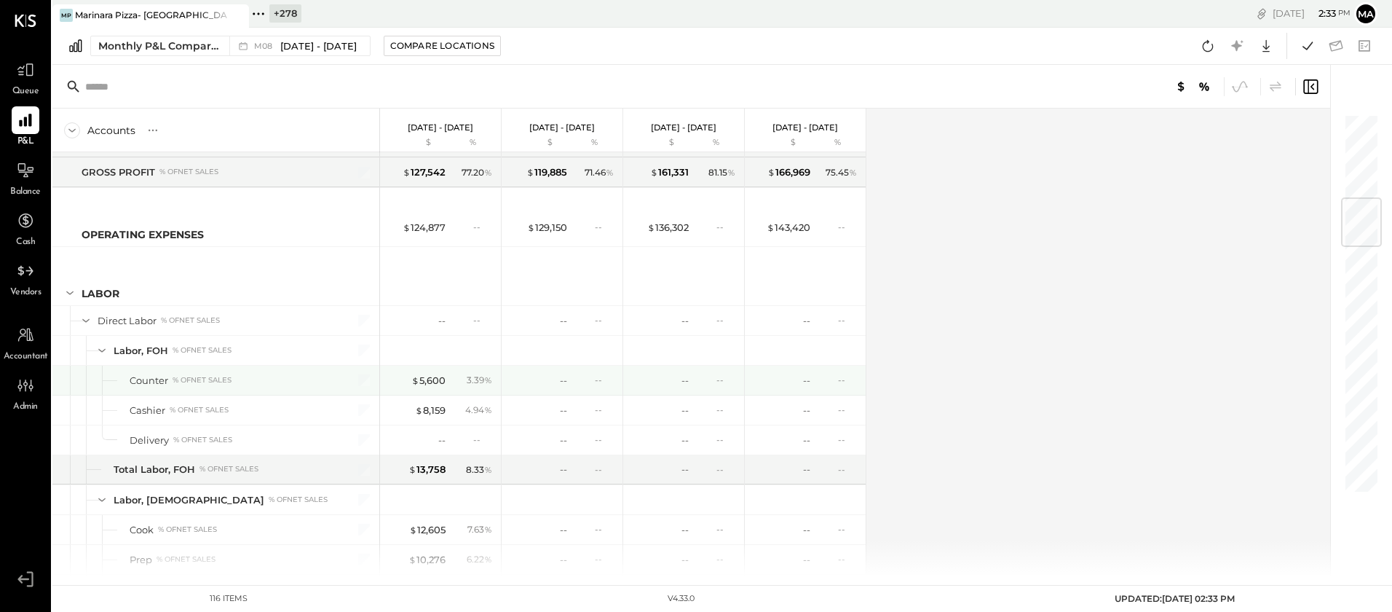
scroll to position [754, 0]
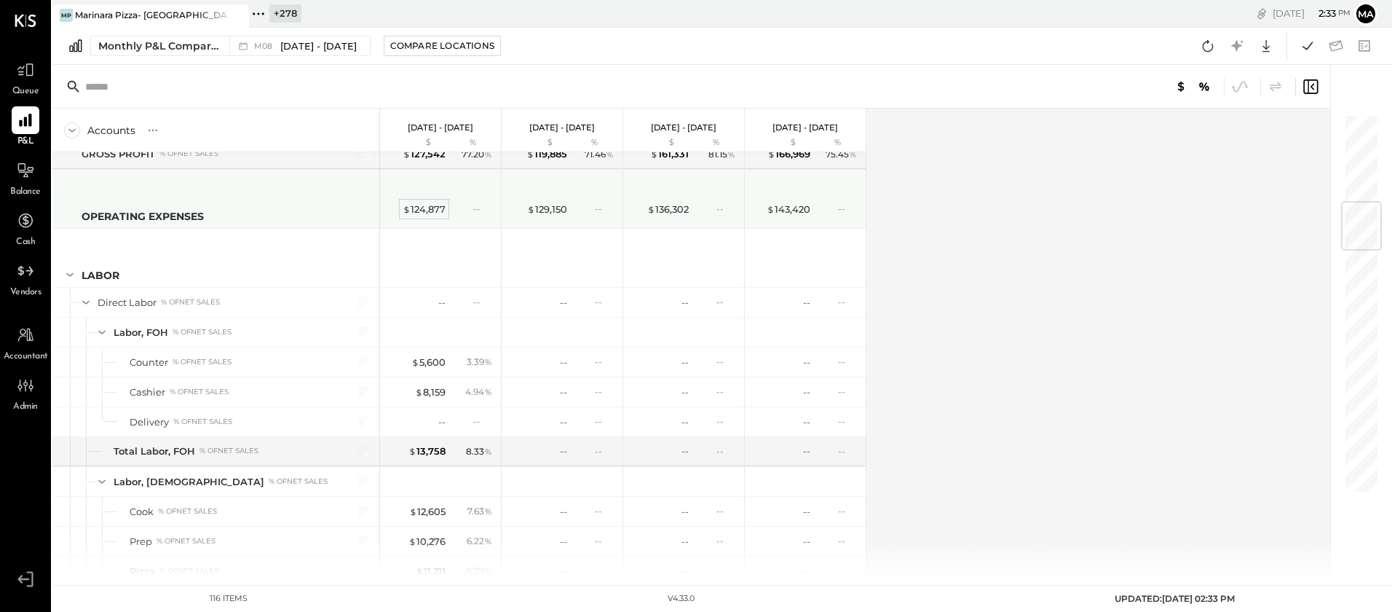
click at [418, 210] on div "$ 124,877" at bounding box center [424, 209] width 43 height 14
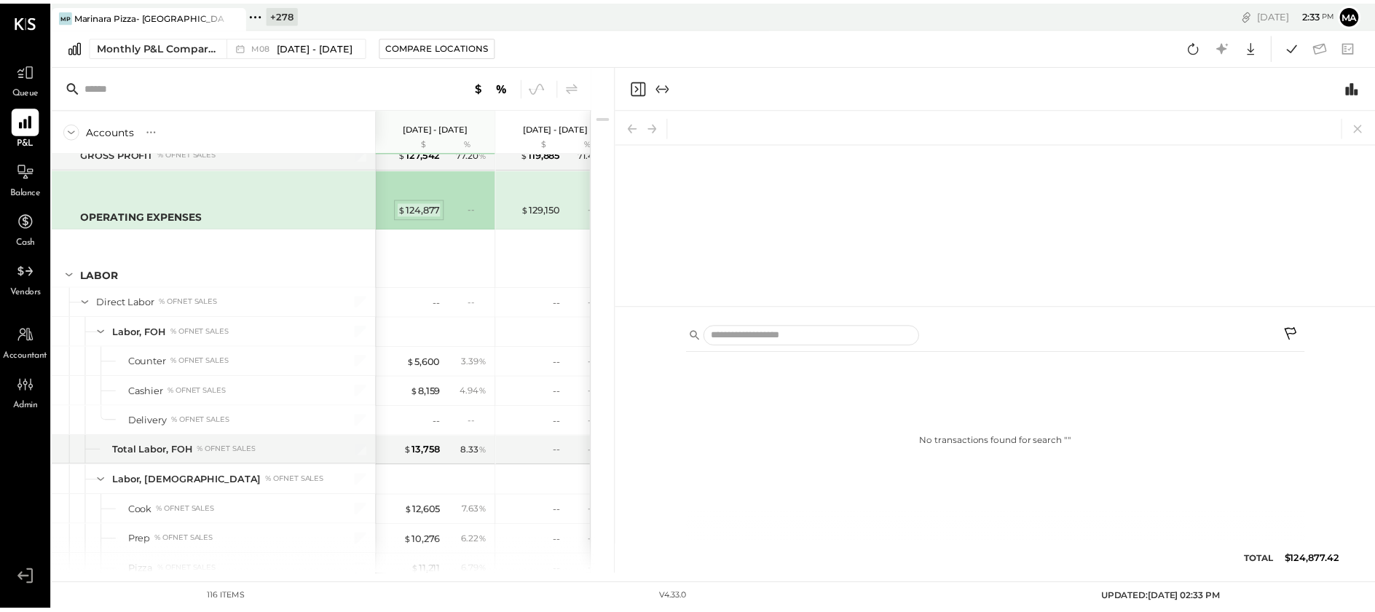
scroll to position [757, 0]
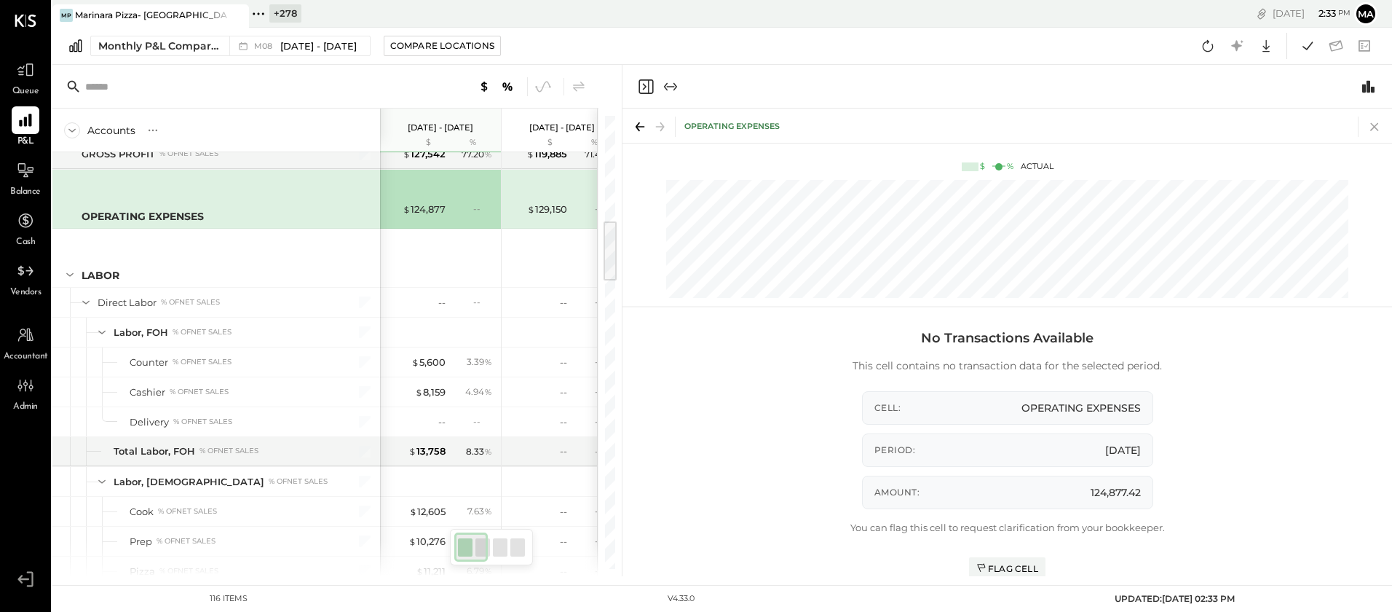
click at [1374, 125] on icon at bounding box center [1375, 127] width 20 height 20
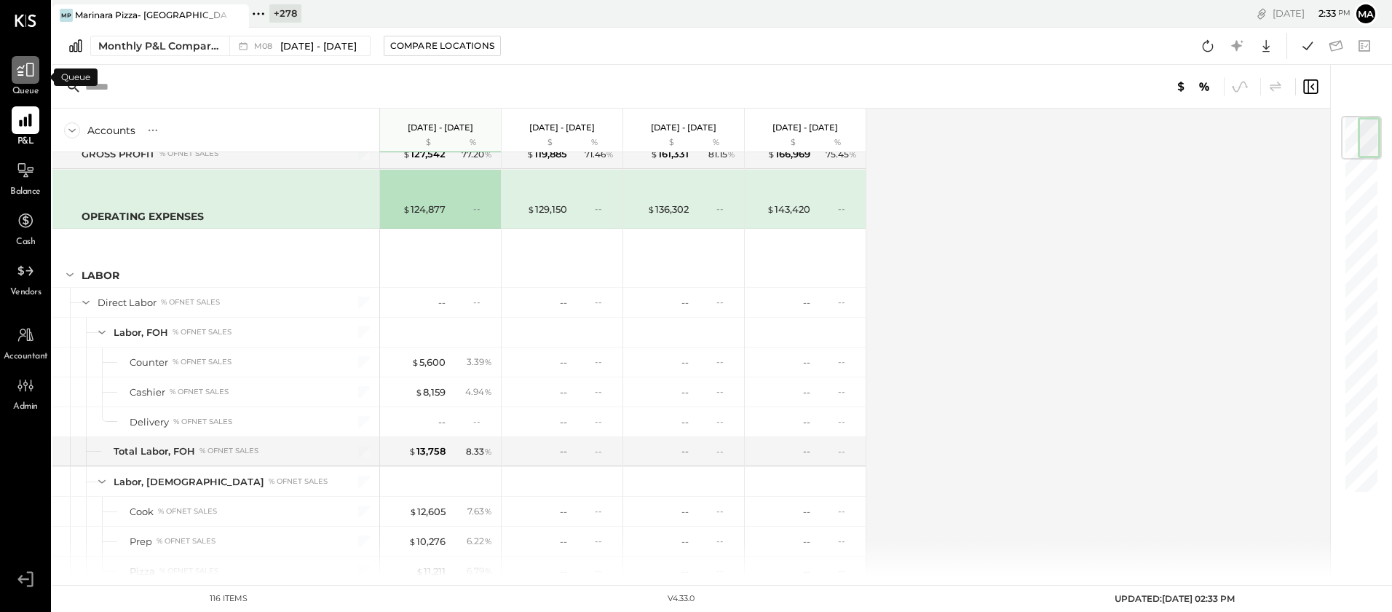
click at [29, 72] on icon at bounding box center [25, 69] width 19 height 19
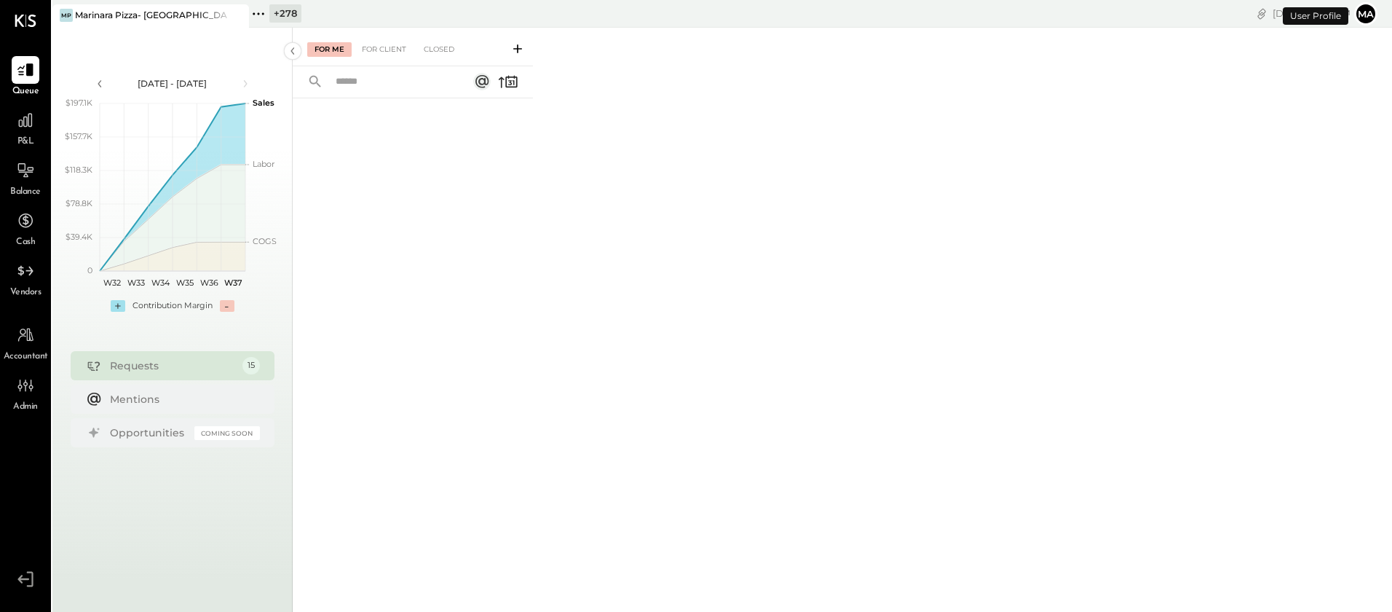
click at [523, 49] on icon at bounding box center [517, 49] width 15 height 15
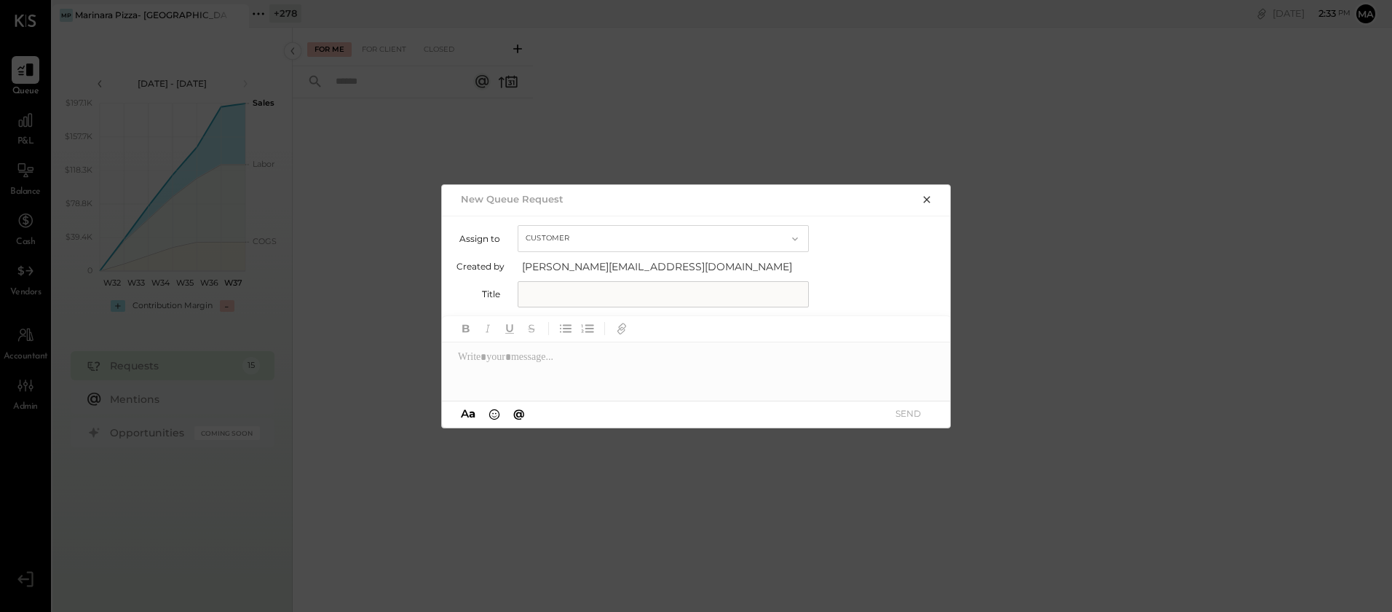
click at [572, 235] on button "Customer" at bounding box center [663, 238] width 291 height 27
click at [557, 264] on span "Accountant" at bounding box center [555, 263] width 52 height 9
click at [554, 299] on input "text" at bounding box center [663, 294] width 291 height 26
type input "****"
type input "******"
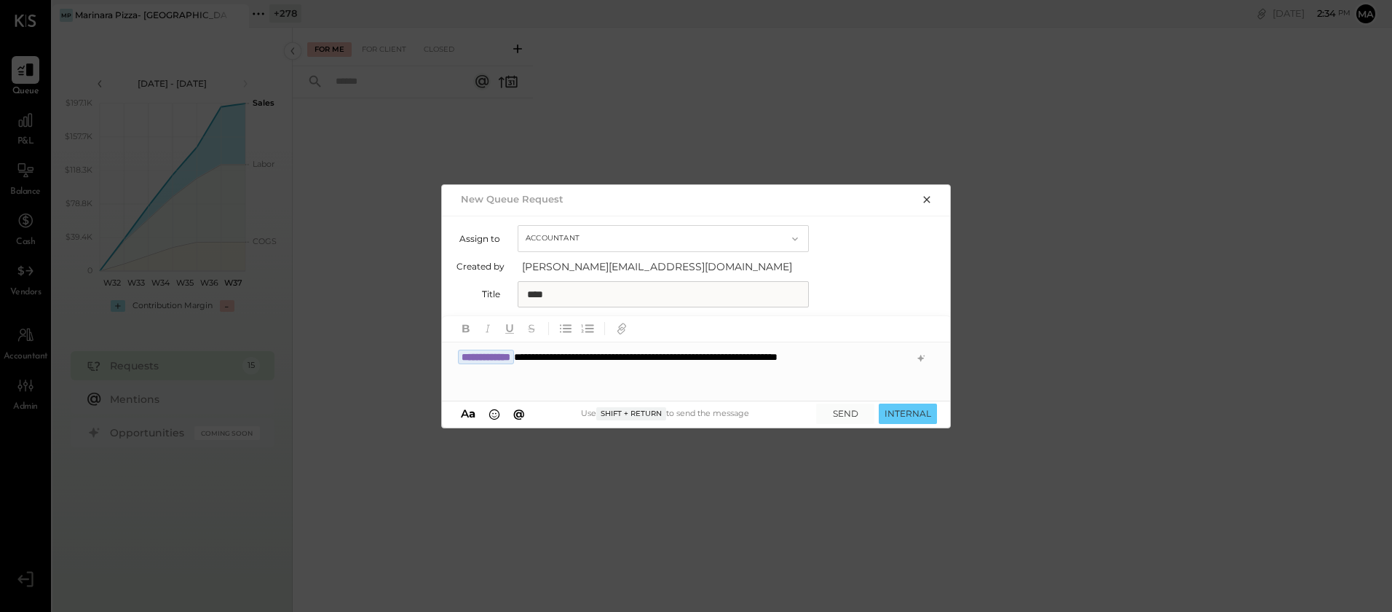
click at [618, 376] on div "**********" at bounding box center [697, 371] width 510 height 58
click at [919, 411] on button "INTERNAL" at bounding box center [908, 413] width 58 height 20
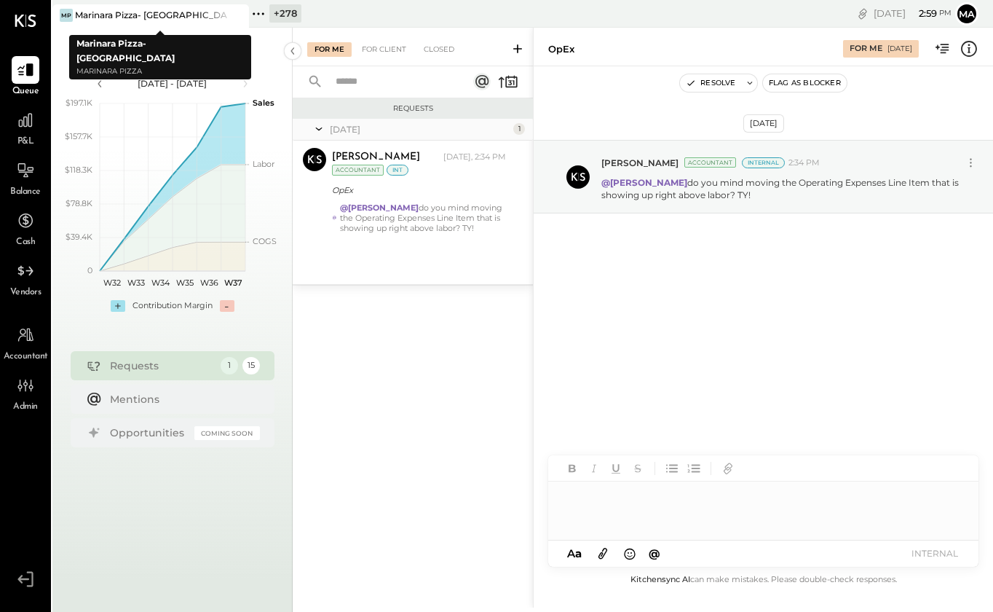
drag, startPoint x: 242, startPoint y: 12, endPoint x: 92, endPoint y: 14, distance: 150.7
click at [242, 12] on icon at bounding box center [236, 15] width 18 height 17
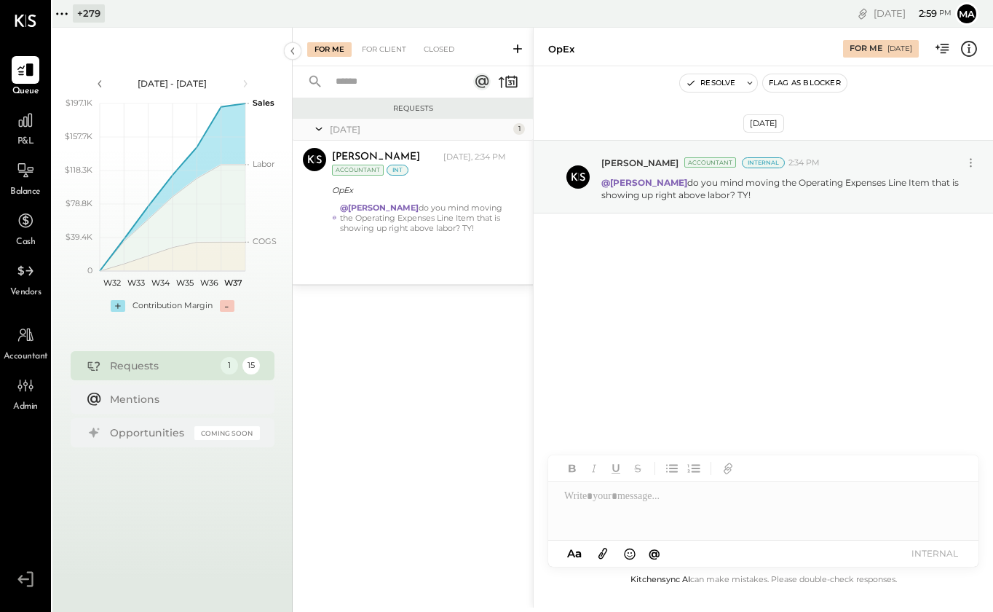
click at [62, 14] on icon at bounding box center [61, 13] width 2 height 2
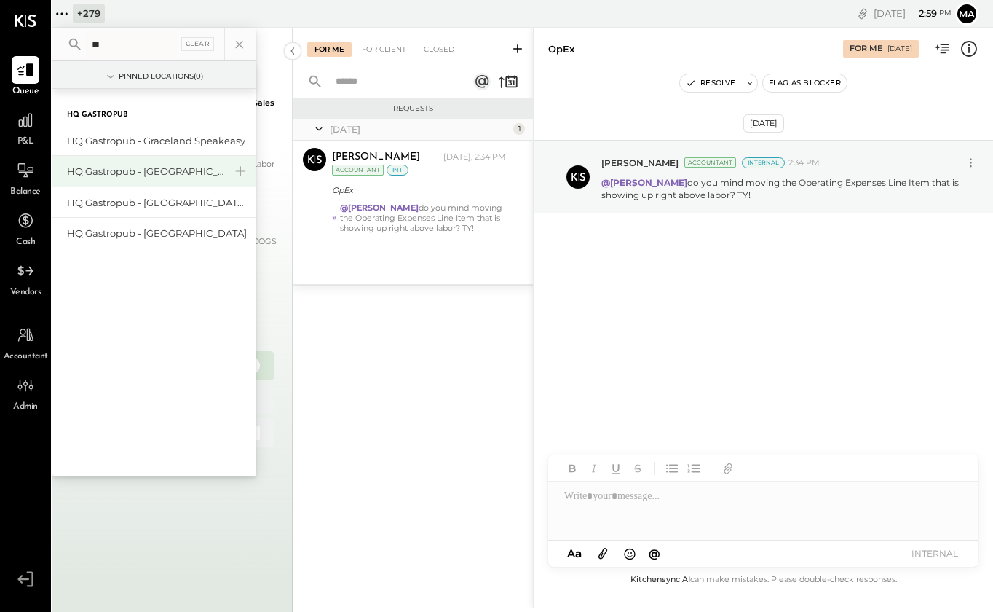
type input "**"
click at [149, 178] on div "HQ Gastropub - [GEOGRAPHIC_DATA]" at bounding box center [145, 172] width 157 height 14
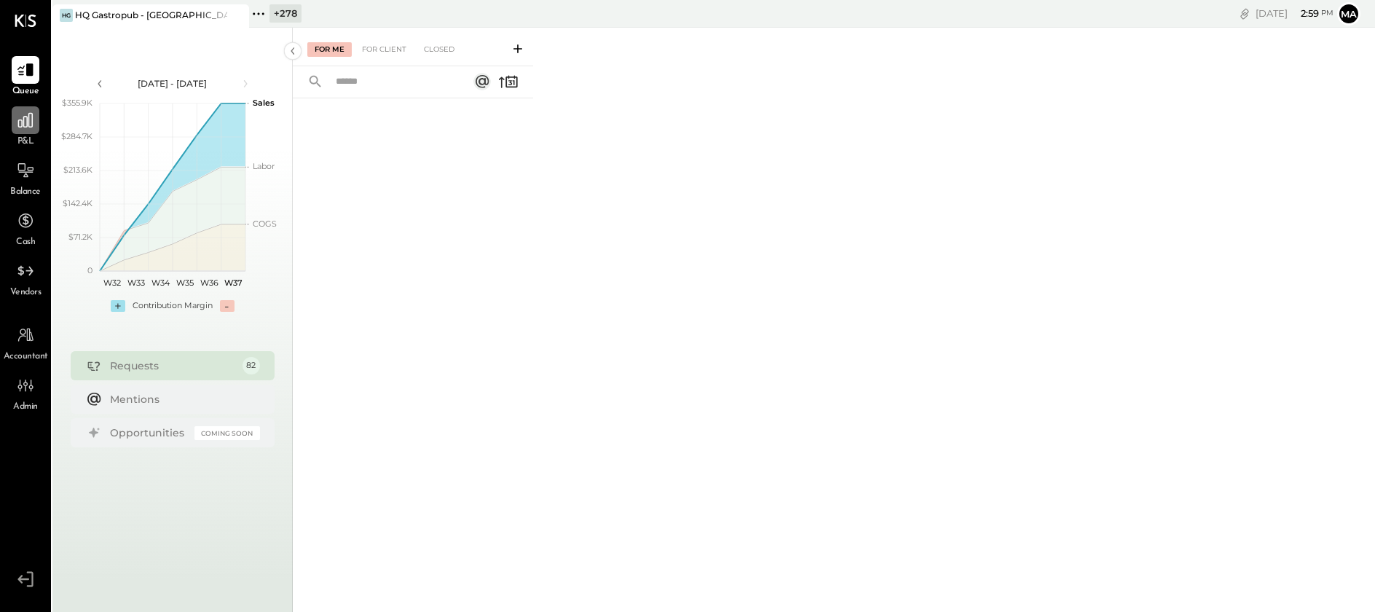
click at [27, 130] on div at bounding box center [26, 120] width 28 height 28
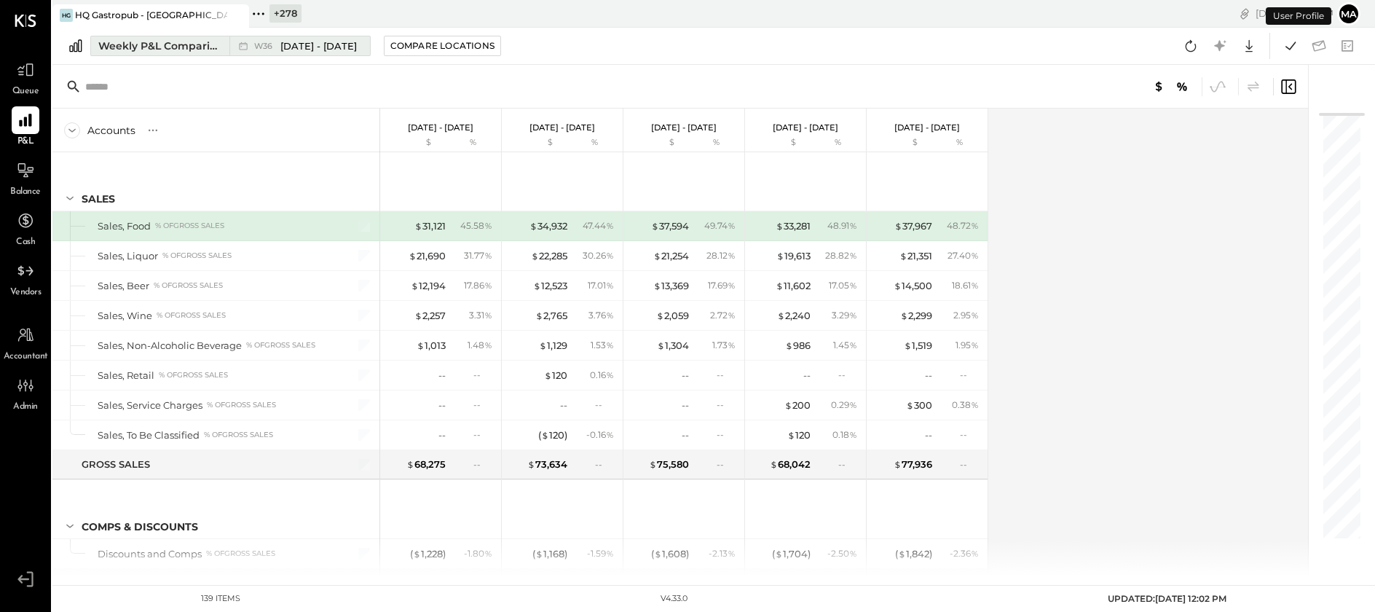
click at [204, 48] on div "Weekly P&L Comparison" at bounding box center [159, 46] width 122 height 15
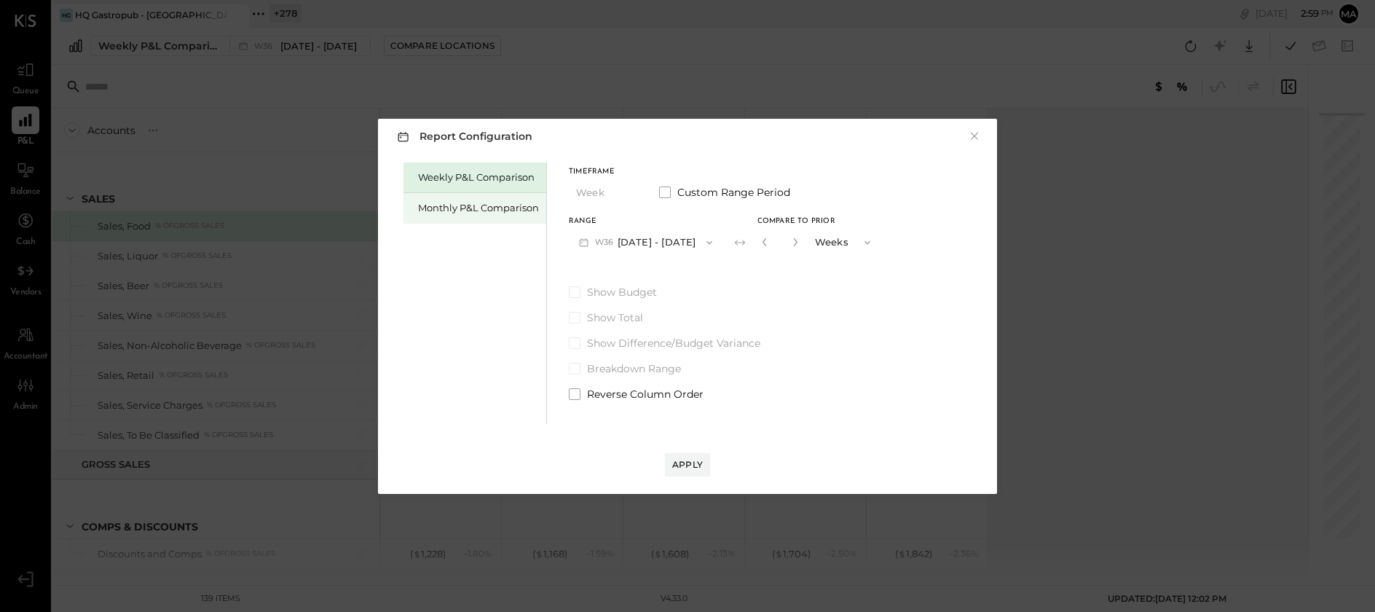
click at [486, 208] on div "Monthly P&L Comparison" at bounding box center [478, 208] width 121 height 14
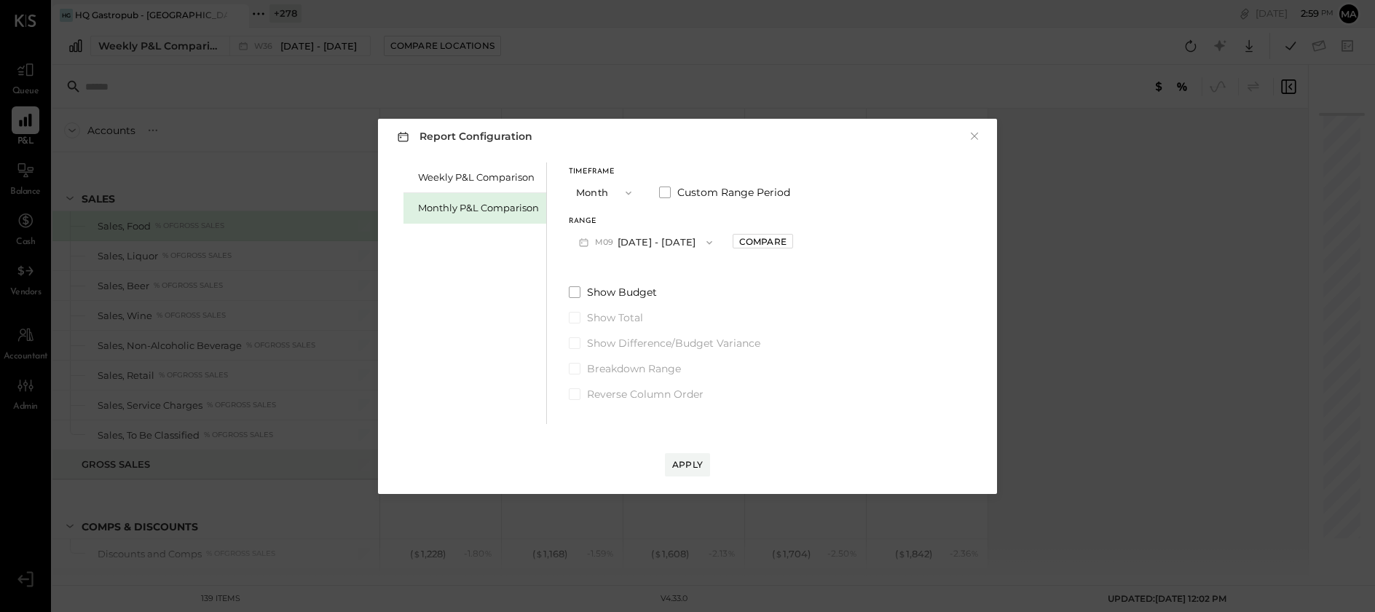
click at [669, 245] on button "M09 [DATE] - [DATE]" at bounding box center [646, 242] width 154 height 27
click at [634, 276] on span "[DATE] - [DATE]" at bounding box center [639, 274] width 69 height 12
click at [744, 240] on div "Compare" at bounding box center [762, 241] width 47 height 12
click at [679, 460] on div "Apply" at bounding box center [687, 464] width 31 height 12
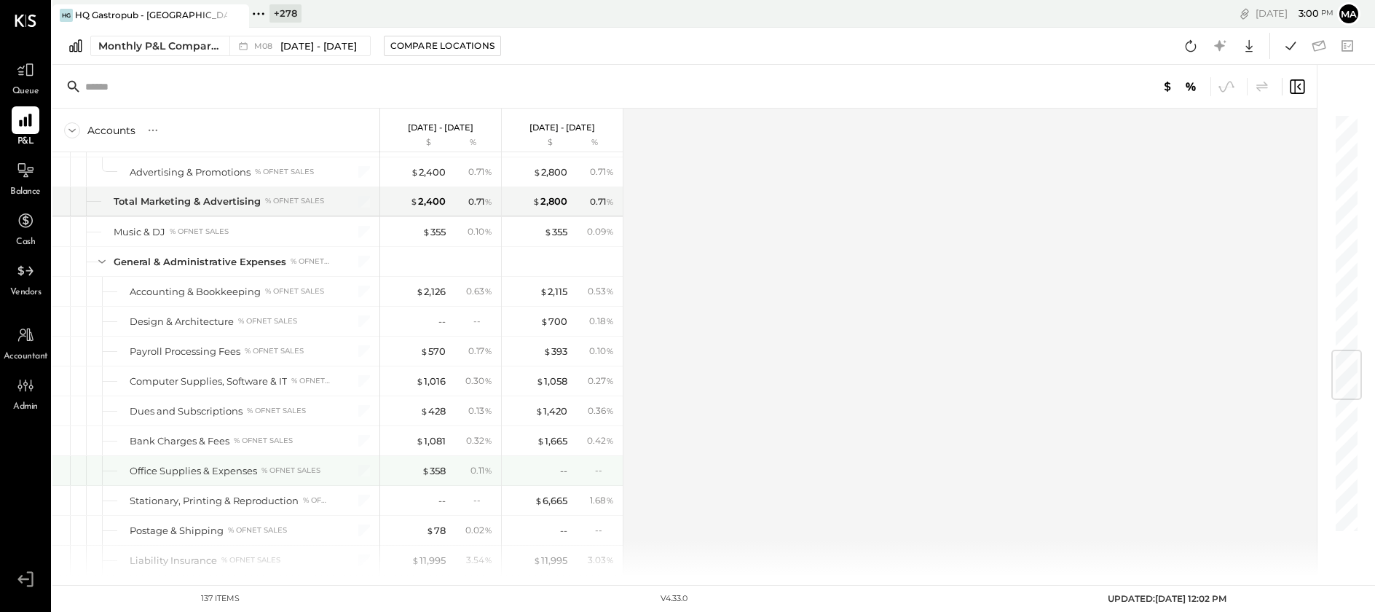
scroll to position [1973, 0]
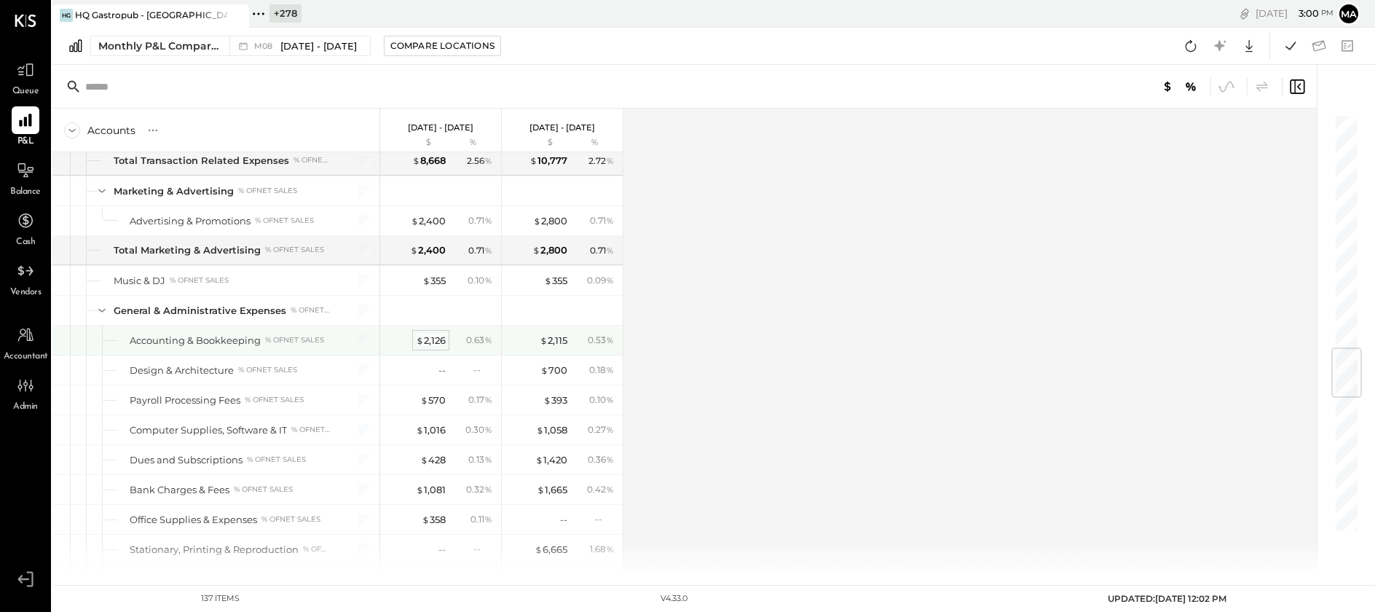
click at [432, 341] on div "$ 2,126" at bounding box center [431, 341] width 30 height 14
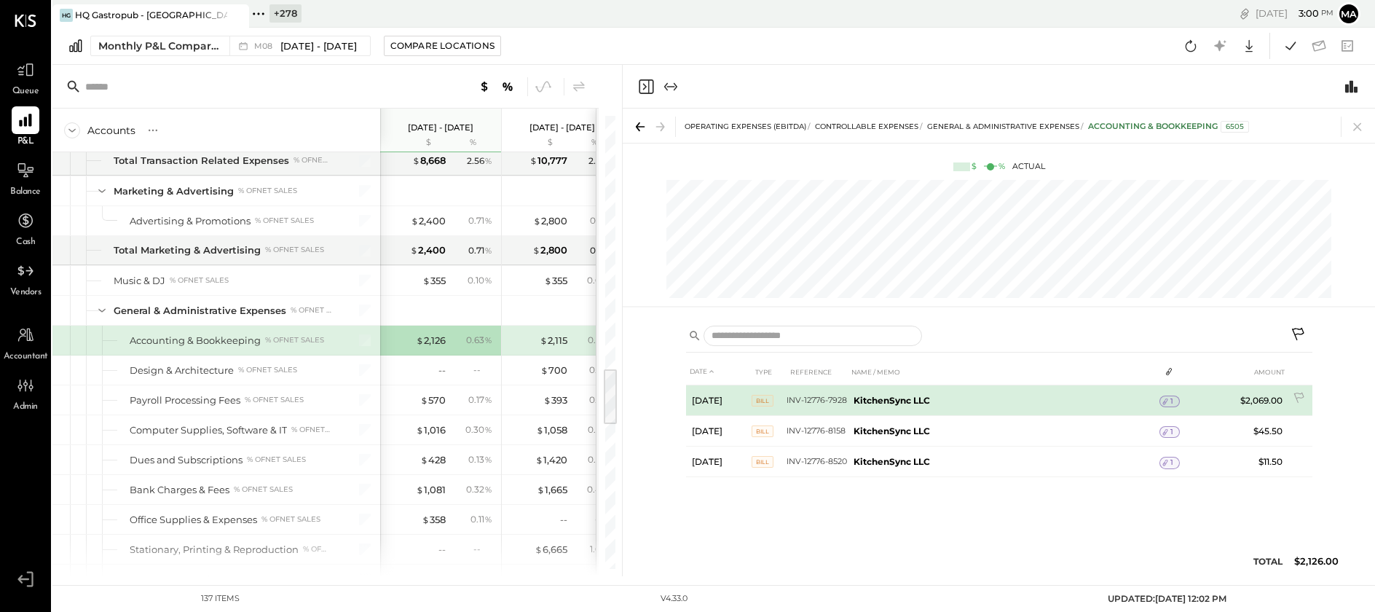
click at [1170, 401] on span "1" at bounding box center [1171, 401] width 3 height 10
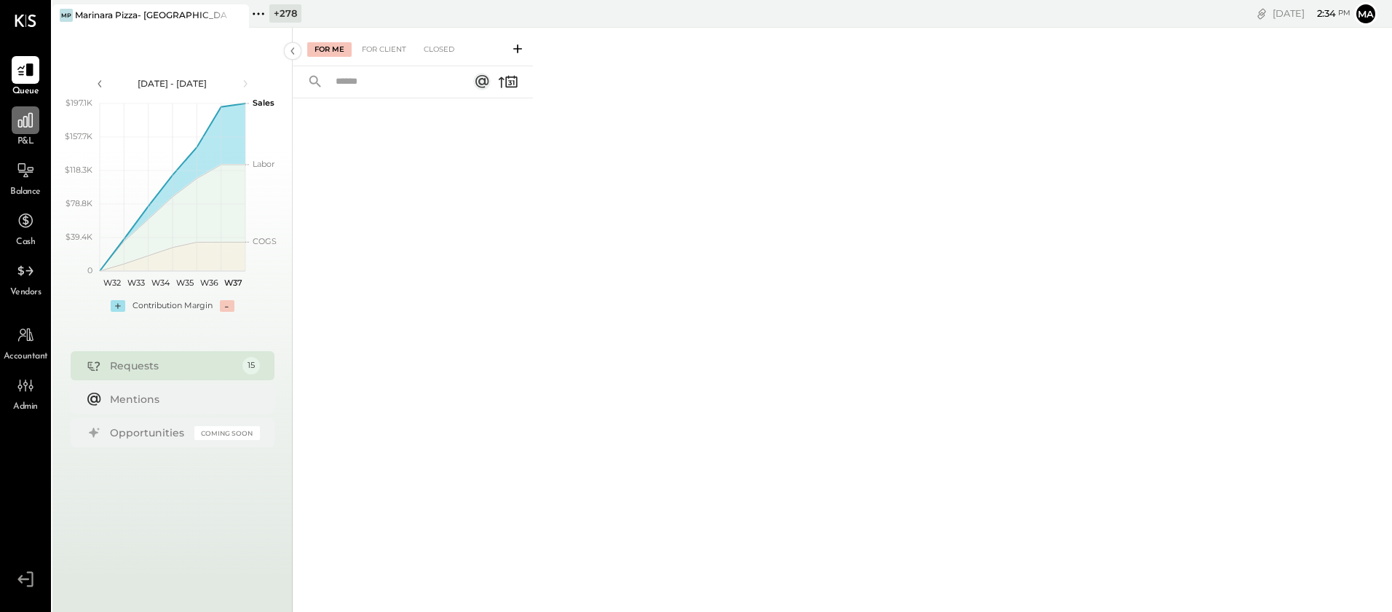
click at [20, 127] on icon at bounding box center [25, 120] width 15 height 15
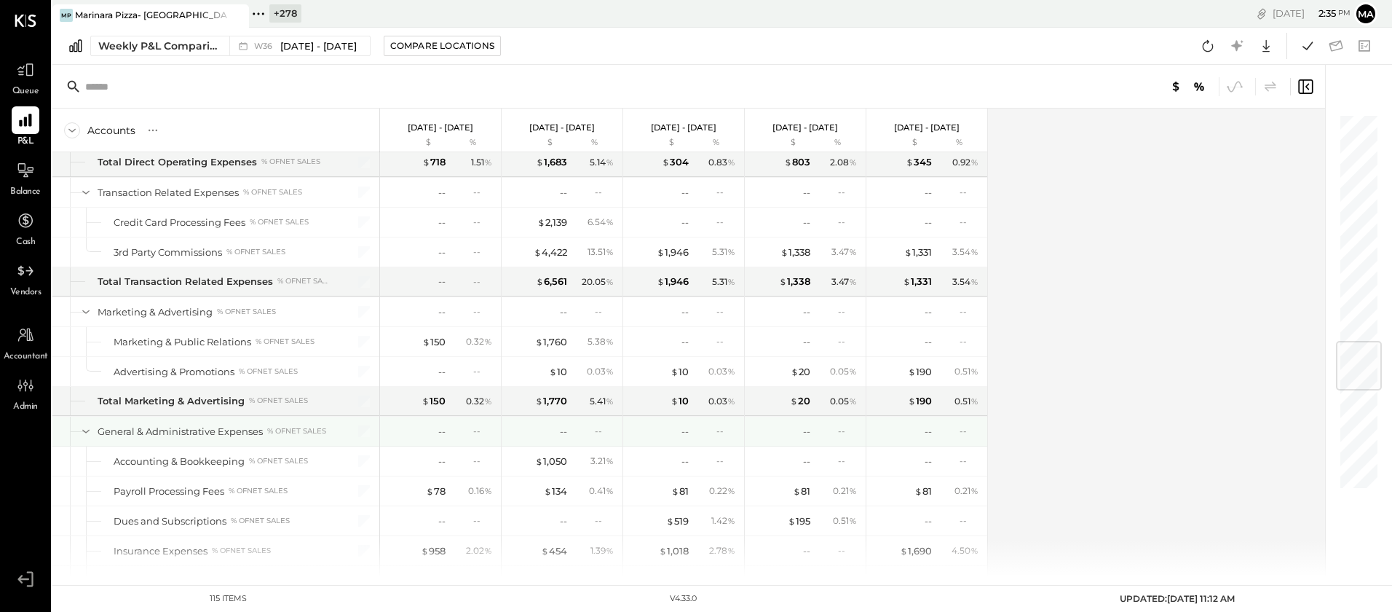
scroll to position [1936, 0]
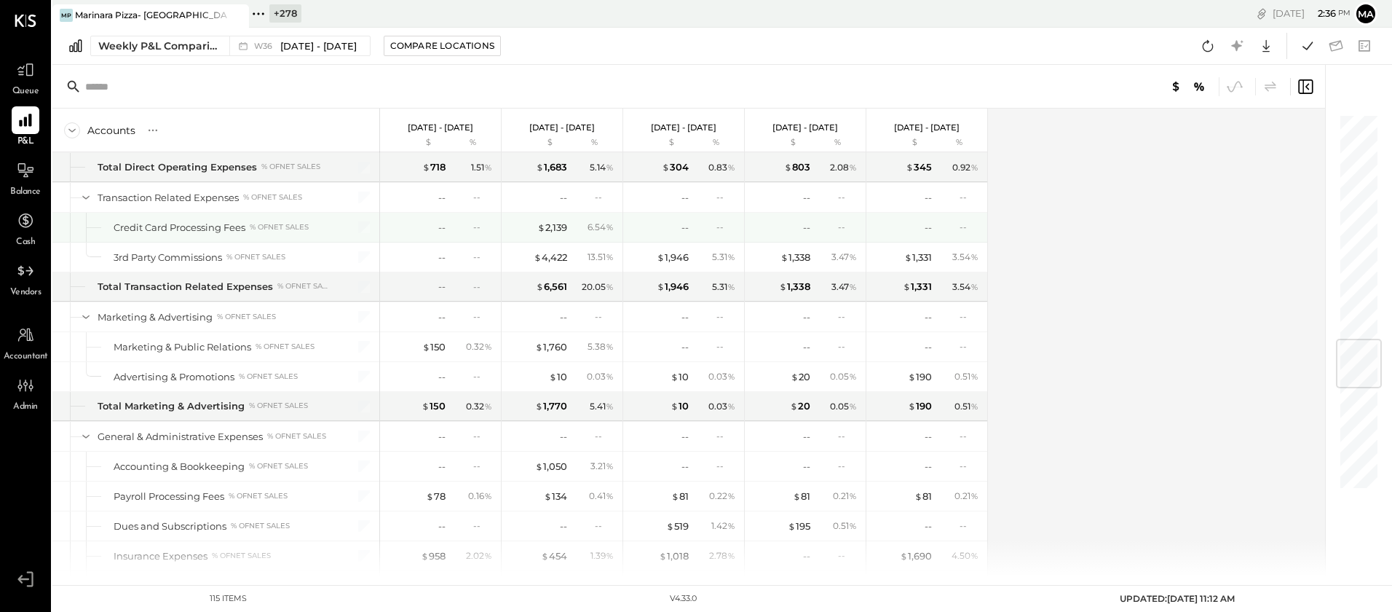
click at [481, 229] on div "--" at bounding box center [482, 227] width 19 height 12
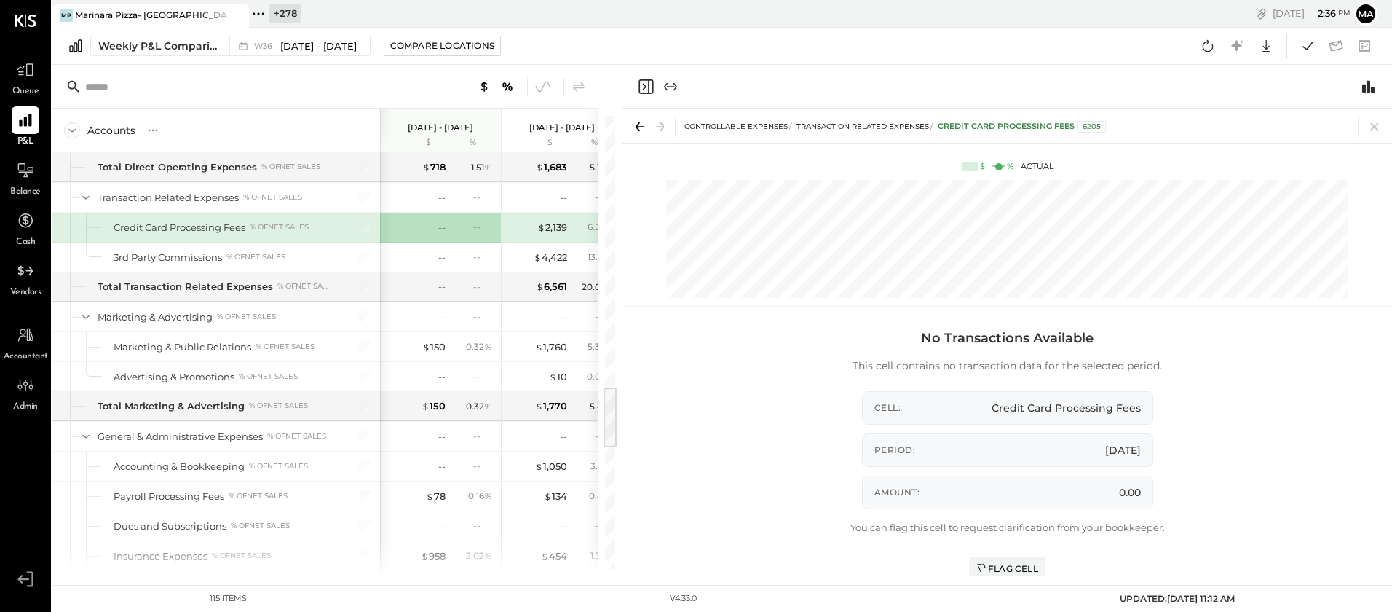
drag, startPoint x: 1376, startPoint y: 125, endPoint x: 1156, endPoint y: 138, distance: 219.6
click at [1376, 125] on icon at bounding box center [1375, 127] width 8 height 8
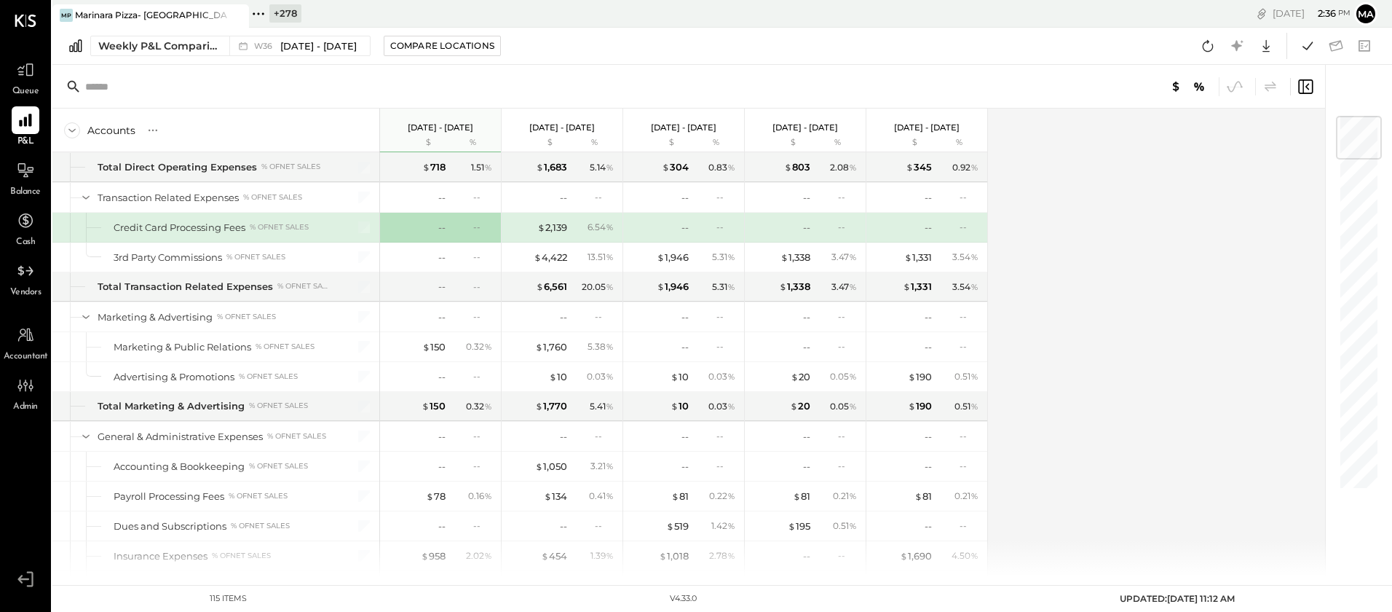
click at [433, 225] on div "--" at bounding box center [416, 228] width 58 height 14
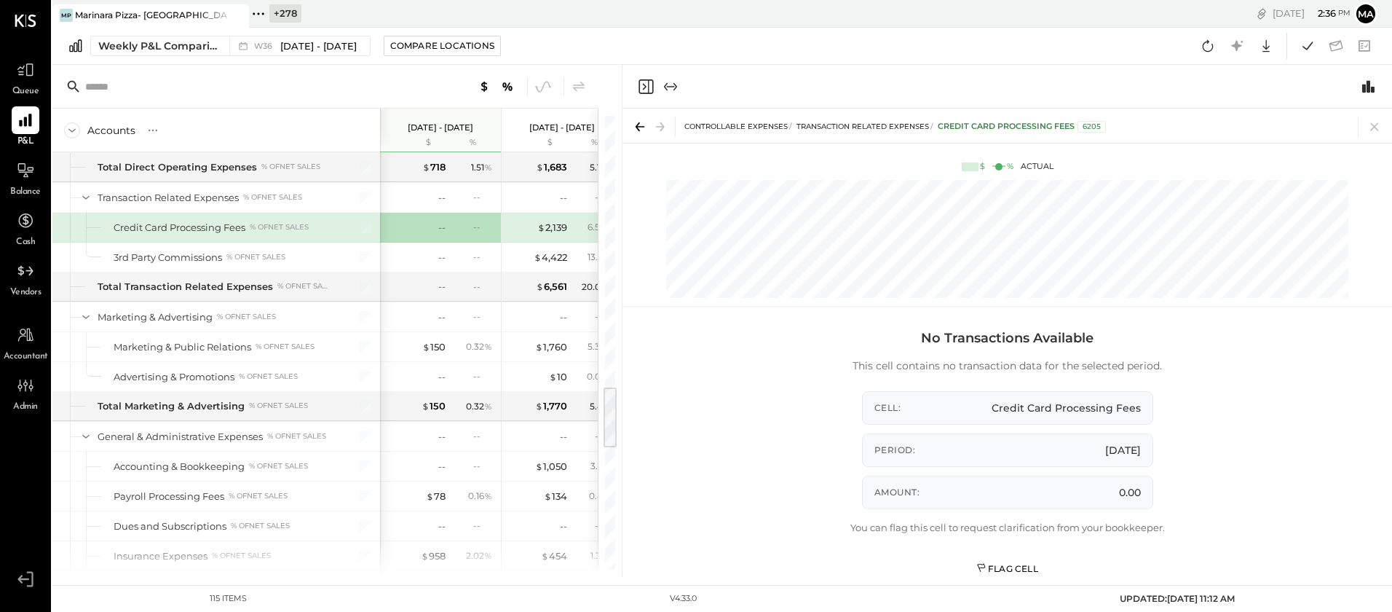
click at [1003, 563] on div "Flag Cell" at bounding box center [1008, 568] width 62 height 12
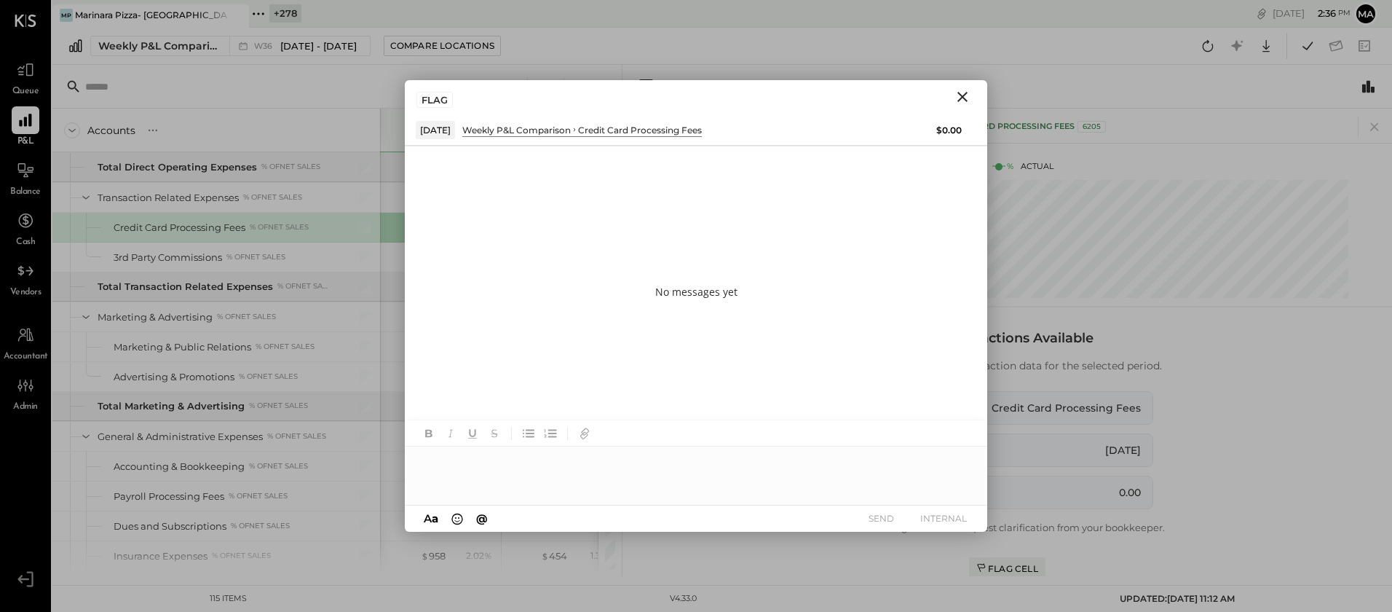
click at [587, 468] on div at bounding box center [696, 475] width 583 height 58
type input "******"
click at [939, 512] on button "INTERNAL" at bounding box center [944, 518] width 58 height 20
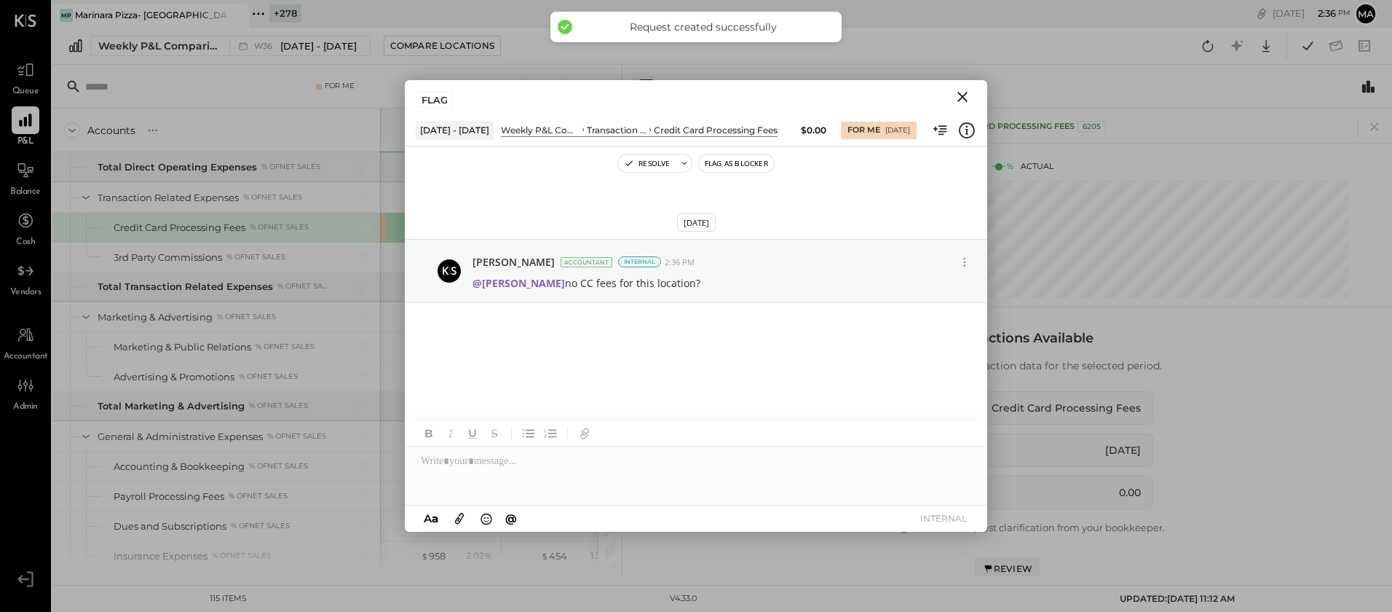
click at [961, 98] on icon "Close" at bounding box center [963, 97] width 10 height 10
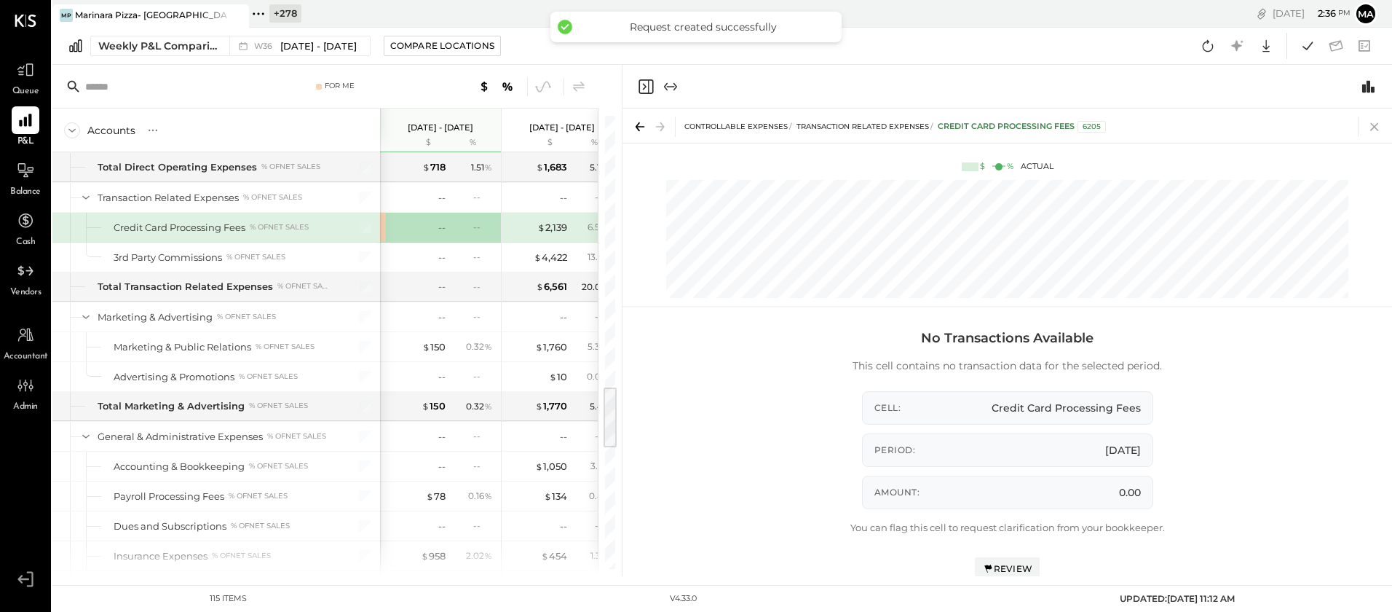
click at [1375, 125] on icon at bounding box center [1375, 127] width 20 height 20
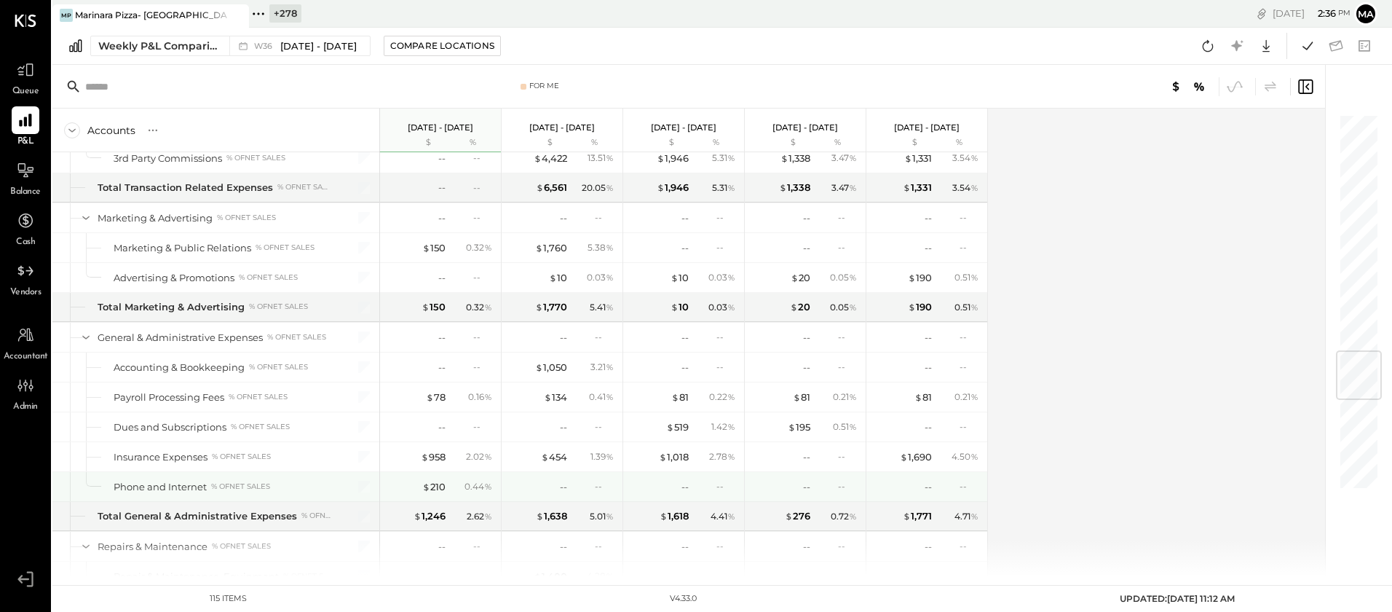
scroll to position [2036, 0]
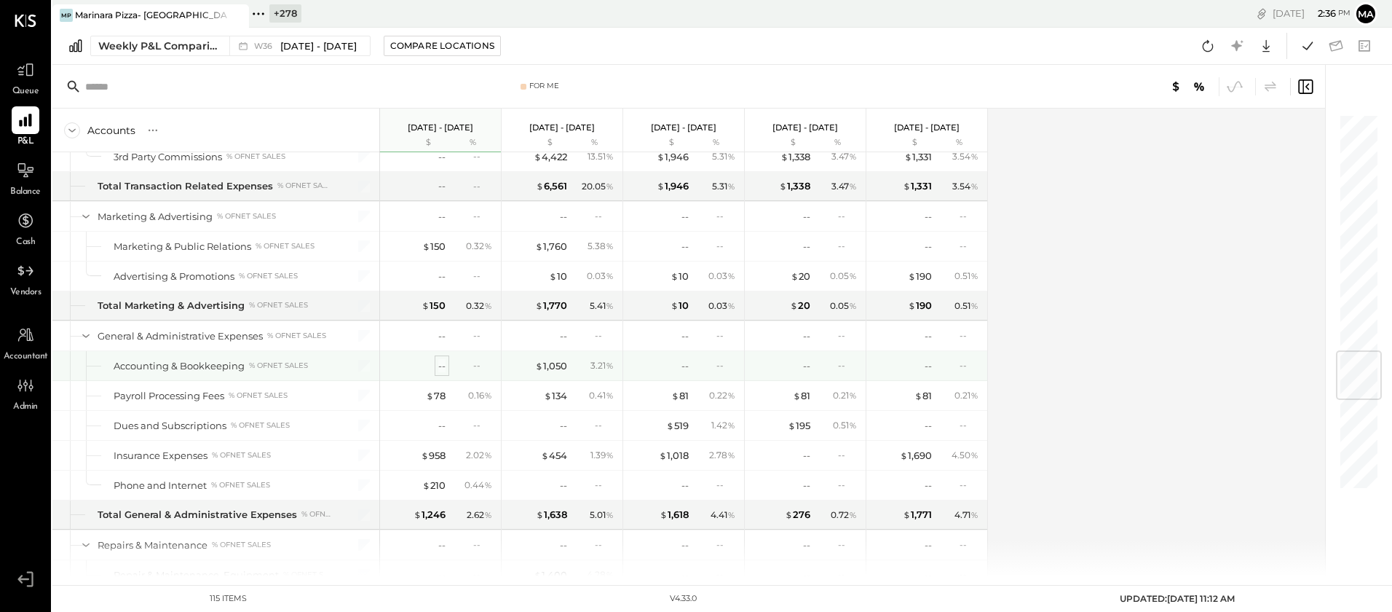
click at [443, 364] on div "--" at bounding box center [441, 366] width 7 height 14
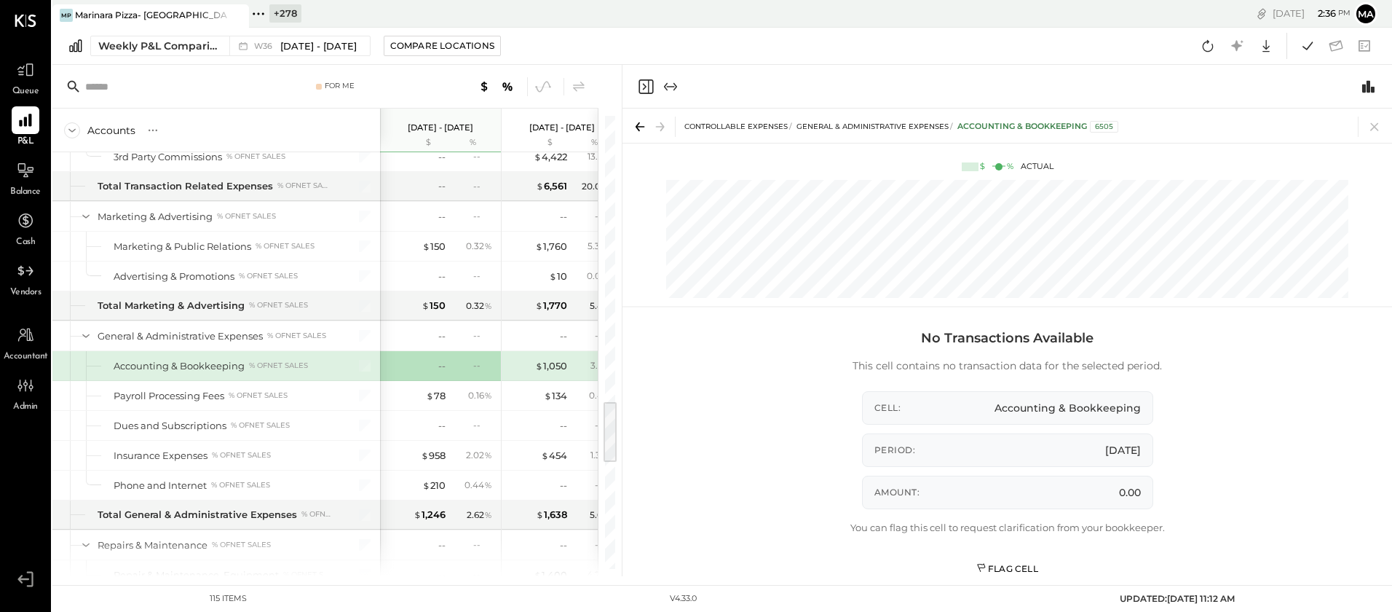
click at [1021, 568] on div "Flag Cell" at bounding box center [1008, 568] width 62 height 12
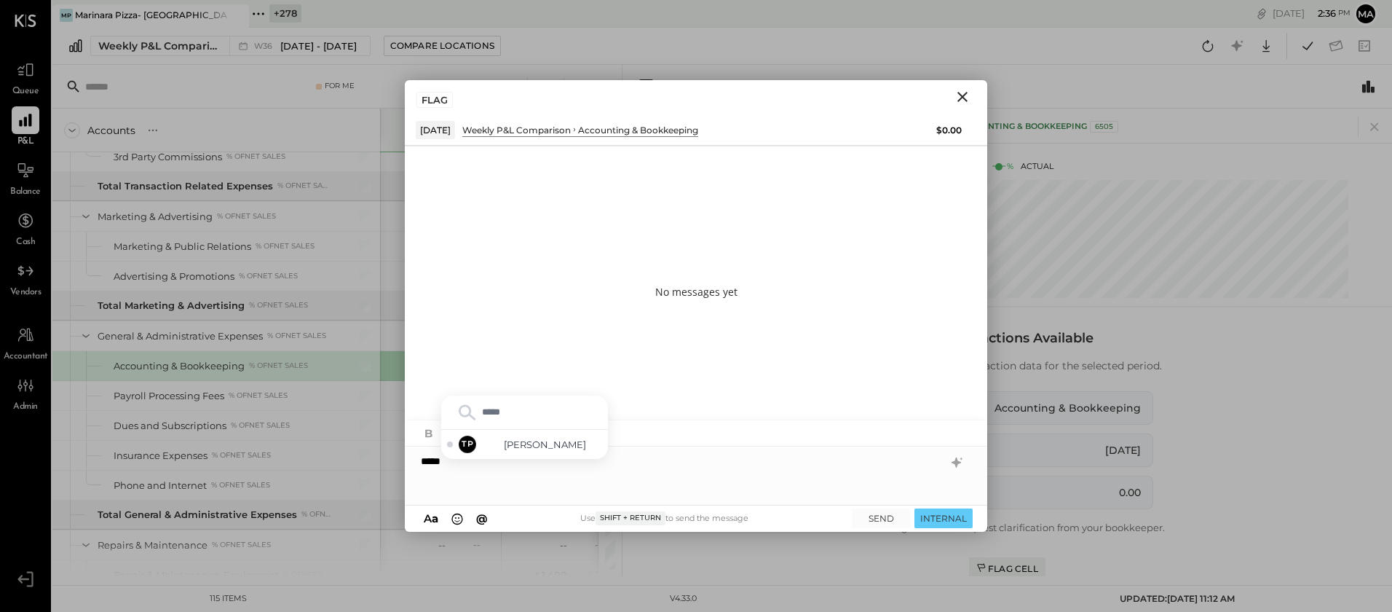
type input "******"
click at [947, 516] on button "INTERNAL" at bounding box center [944, 518] width 58 height 20
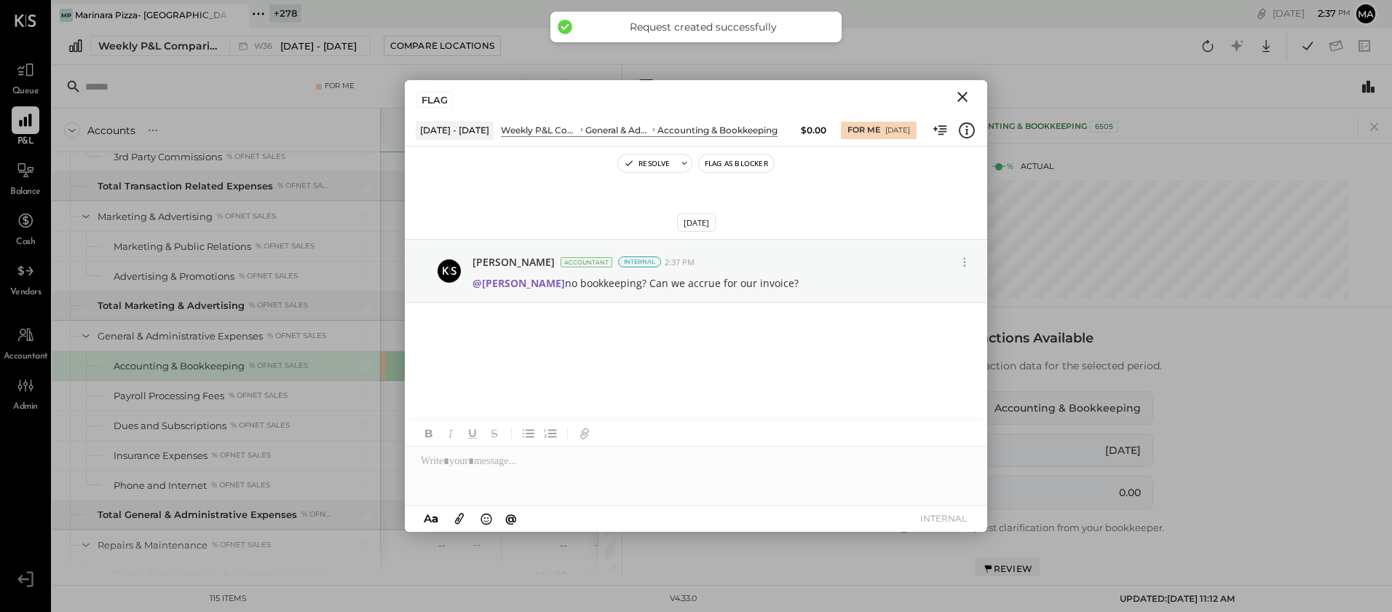
drag, startPoint x: 964, startPoint y: 98, endPoint x: 1287, endPoint y: 44, distance: 327.7
click at [974, 96] on button "Close" at bounding box center [963, 96] width 26 height 19
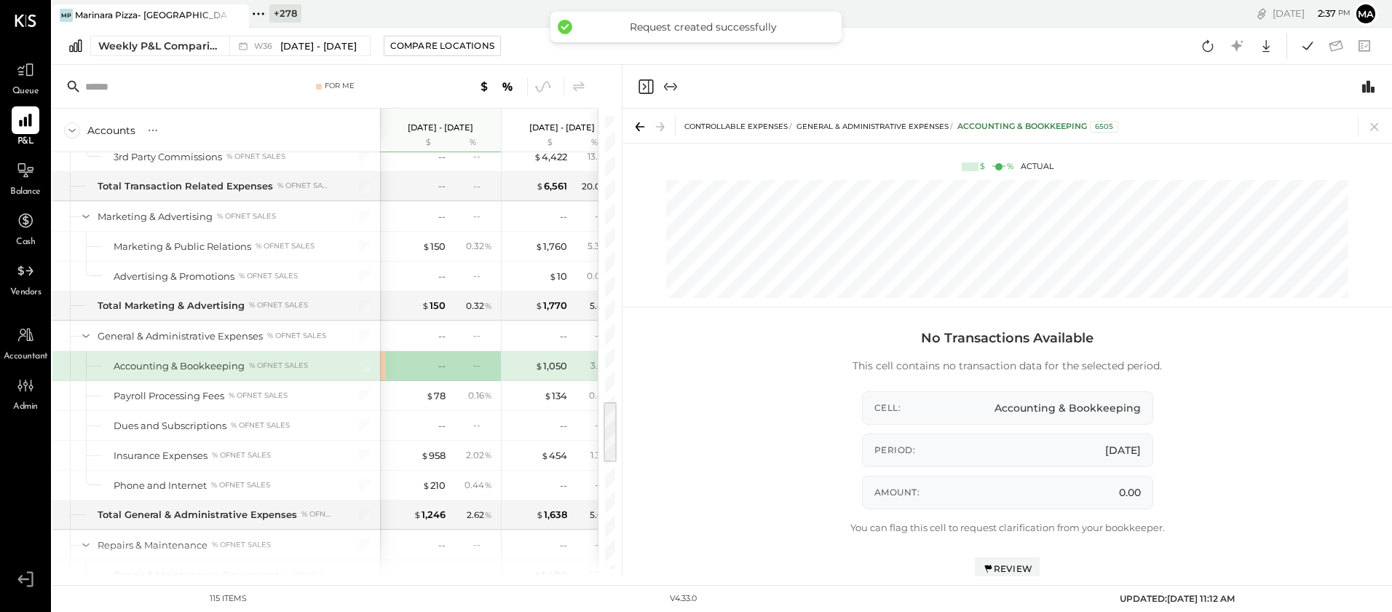
drag, startPoint x: 1377, startPoint y: 126, endPoint x: 1276, endPoint y: 142, distance: 102.5
click at [1376, 125] on icon at bounding box center [1375, 127] width 20 height 20
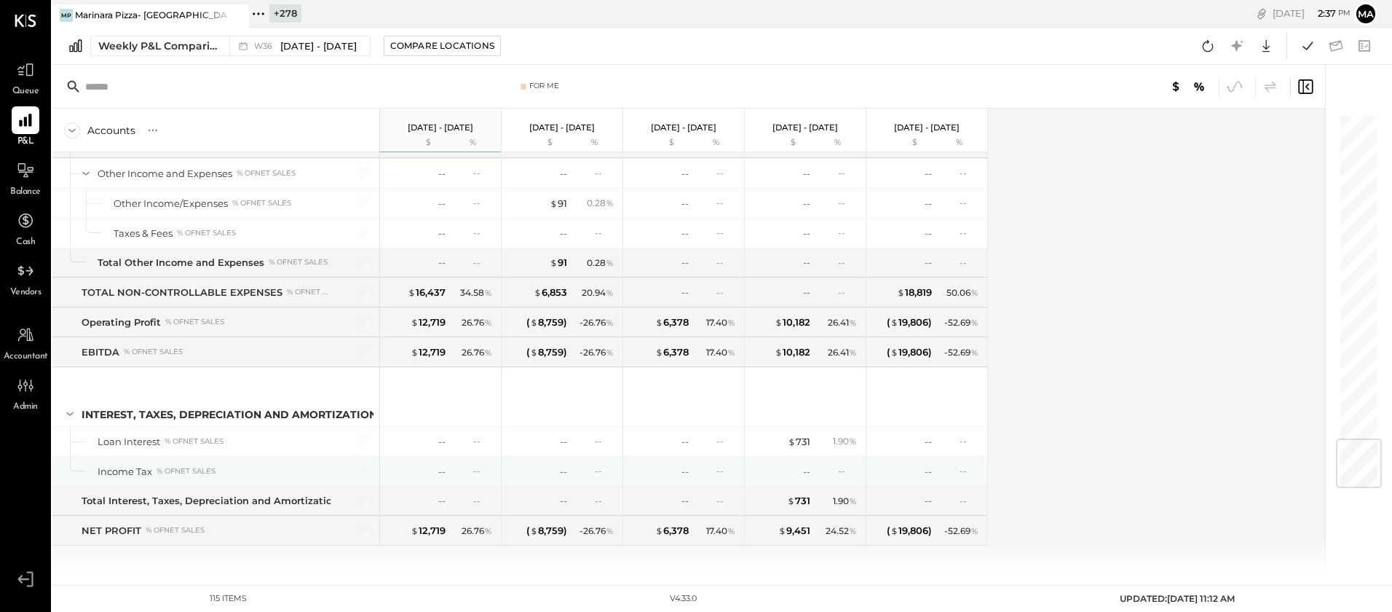
scroll to position [2801, 0]
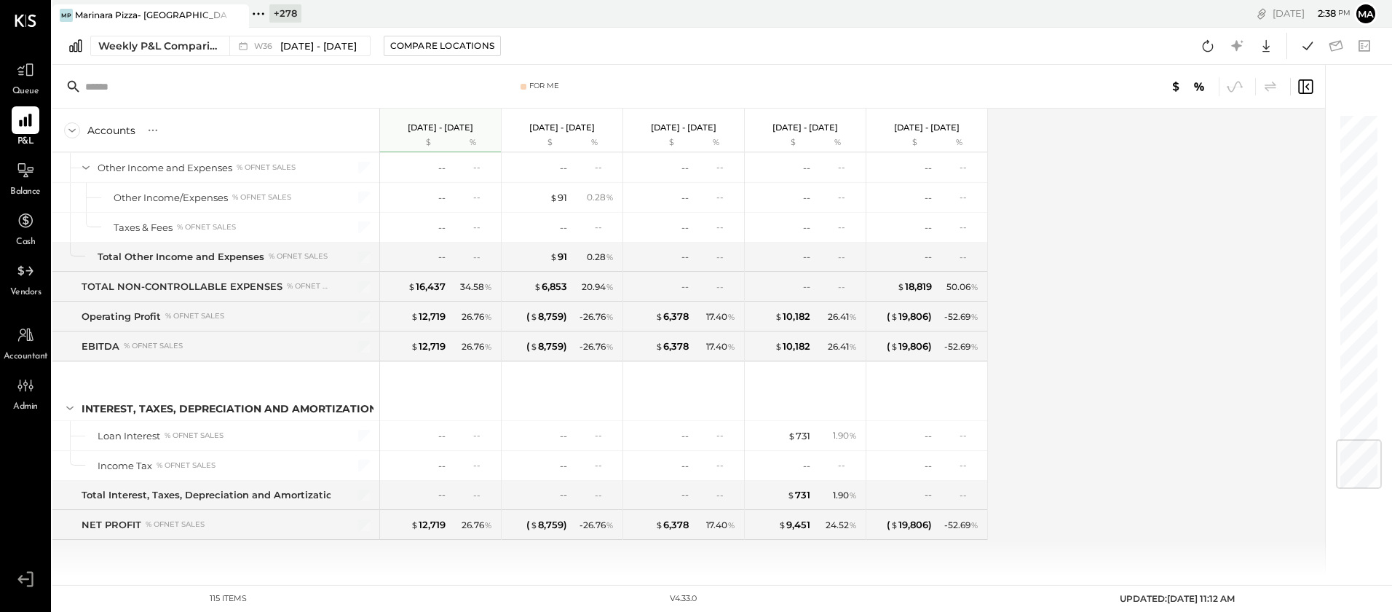
click at [240, 12] on icon at bounding box center [236, 15] width 18 height 17
click at [60, 12] on icon at bounding box center [61, 13] width 19 height 19
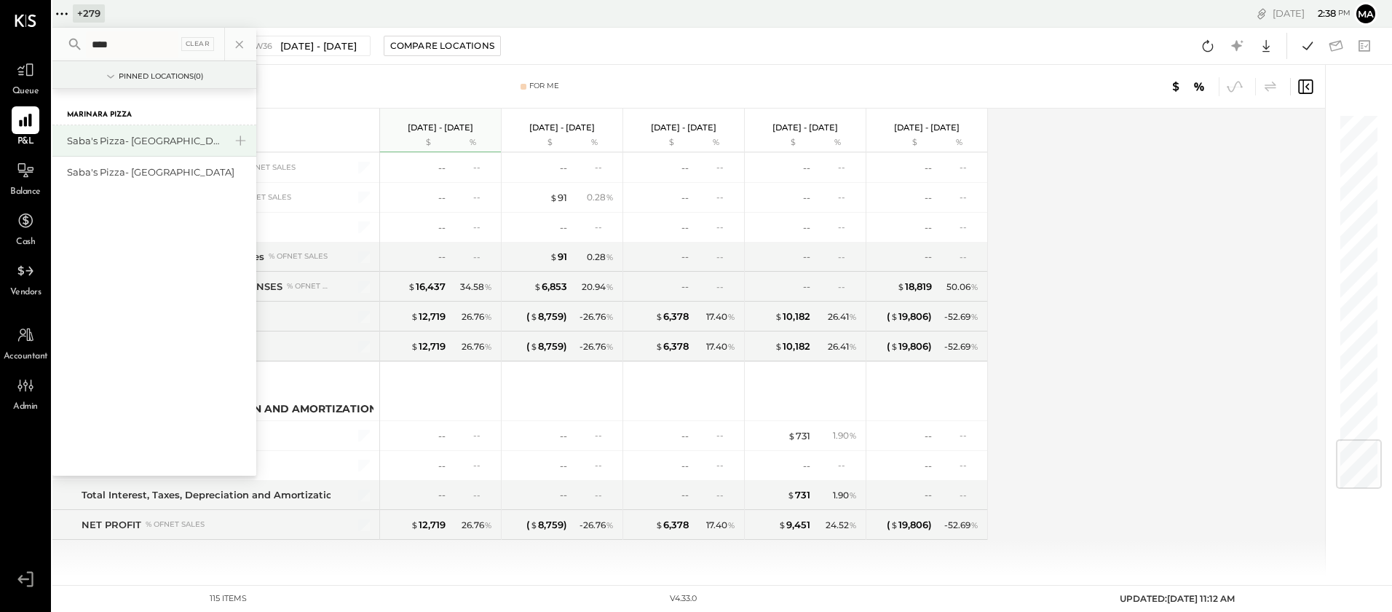
type input "****"
click at [173, 137] on div "Saba's Pizza- [GEOGRAPHIC_DATA]" at bounding box center [145, 141] width 157 height 14
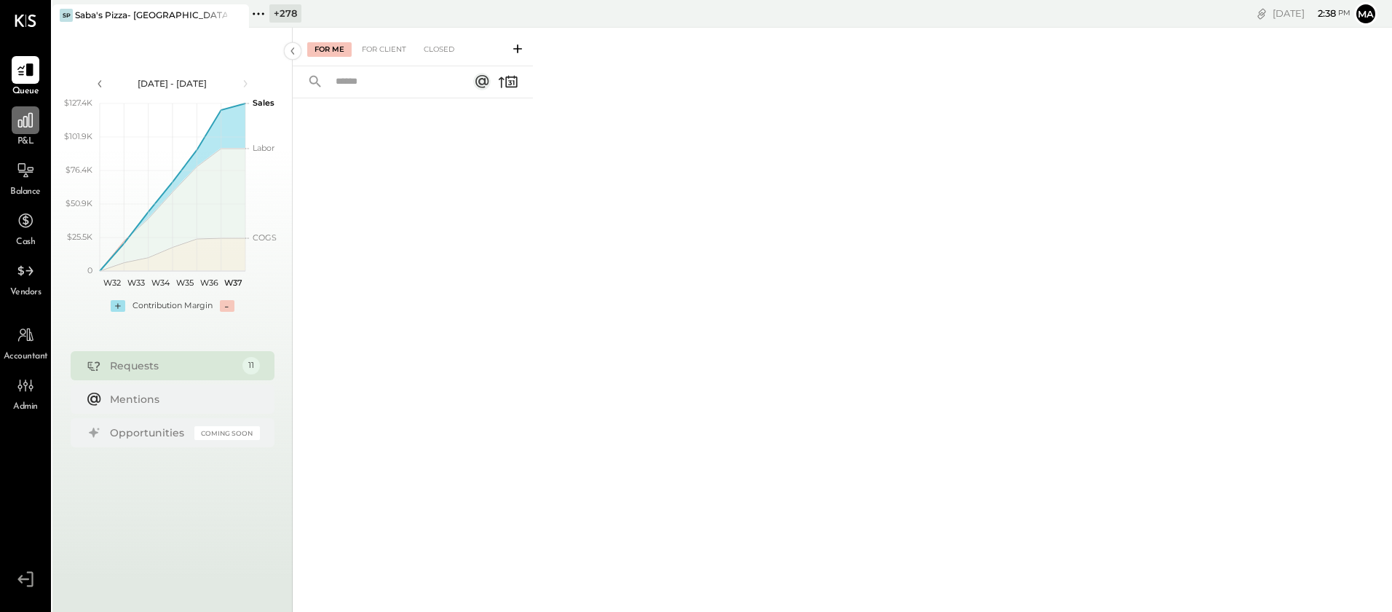
click at [35, 123] on div at bounding box center [26, 120] width 28 height 28
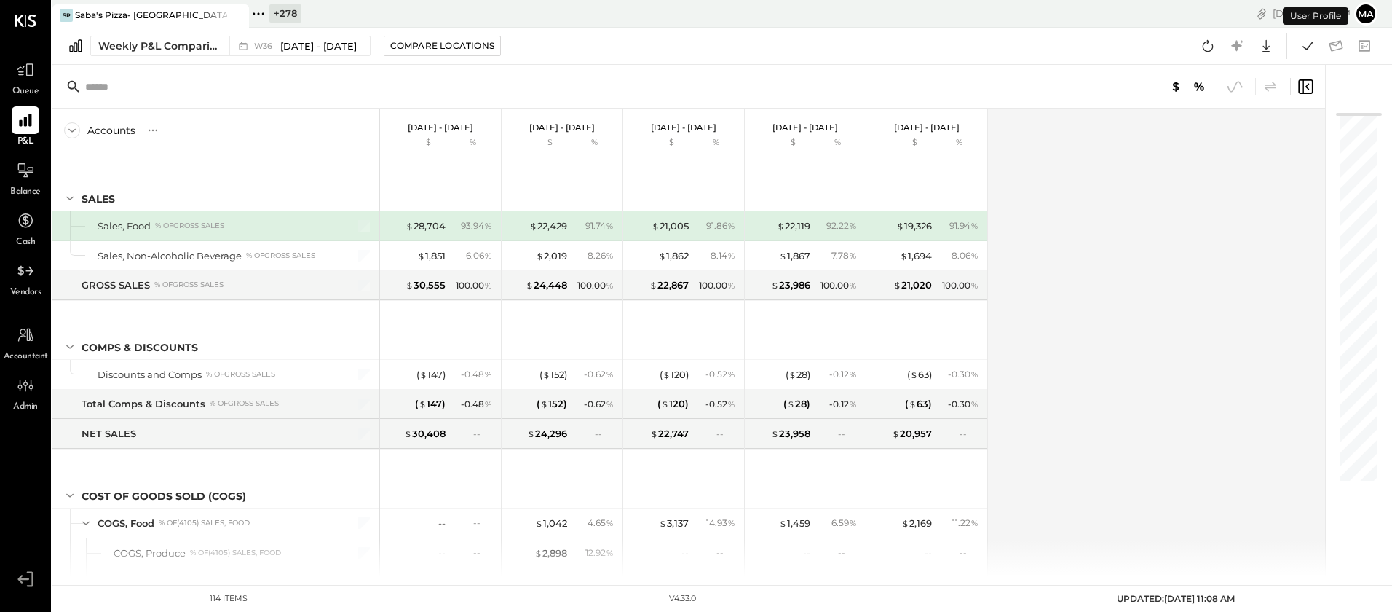
click at [208, 47] on div "Weekly P&L Comparison" at bounding box center [159, 46] width 122 height 15
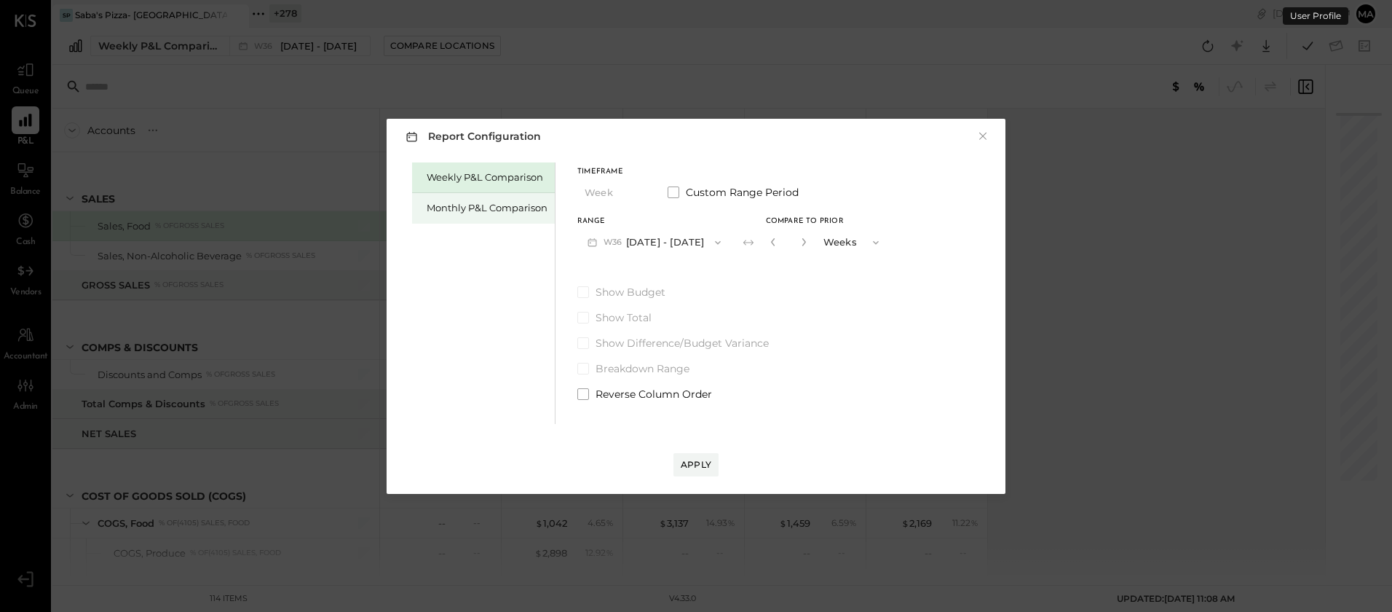
click at [526, 206] on div "Monthly P&L Comparison" at bounding box center [487, 208] width 121 height 14
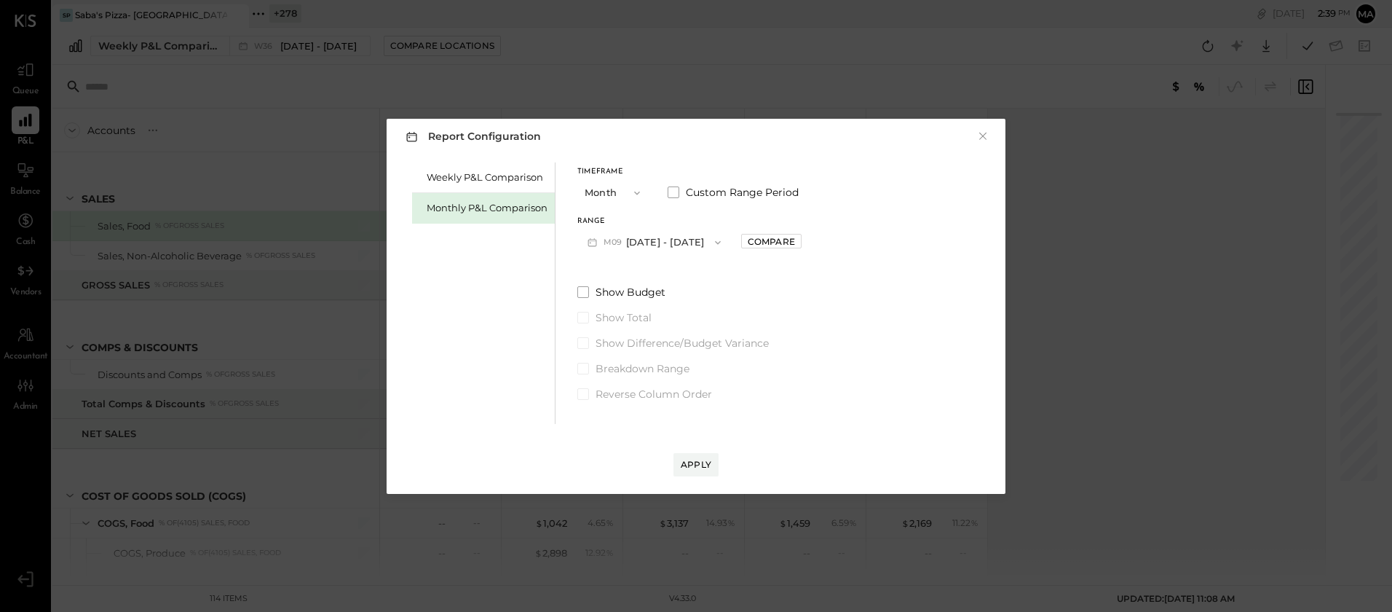
click at [690, 245] on button "M09 [DATE] - [DATE]" at bounding box center [654, 242] width 154 height 27
click at [674, 280] on div "M08 [DATE] - [DATE]" at bounding box center [661, 275] width 166 height 31
click at [766, 240] on div "Compare" at bounding box center [771, 241] width 47 height 12
click at [800, 244] on icon "button" at bounding box center [804, 241] width 9 height 9
click at [800, 245] on icon "button" at bounding box center [804, 241] width 9 height 9
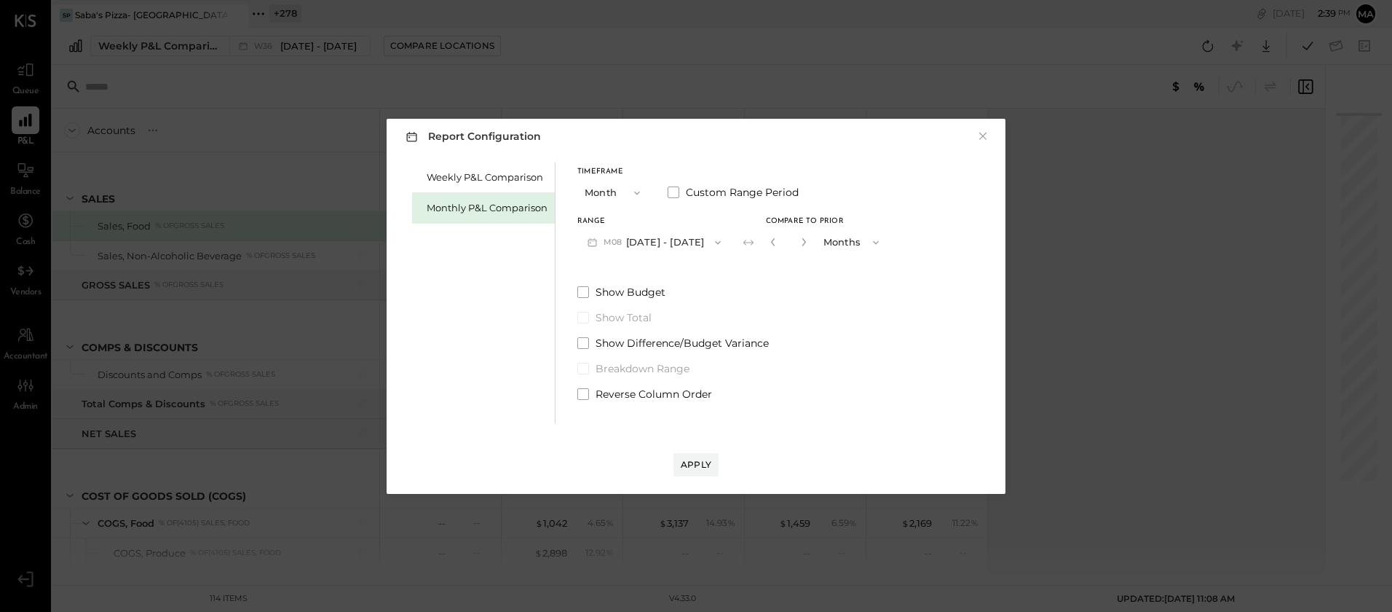
type input "*"
click at [695, 460] on div "Apply" at bounding box center [696, 464] width 31 height 12
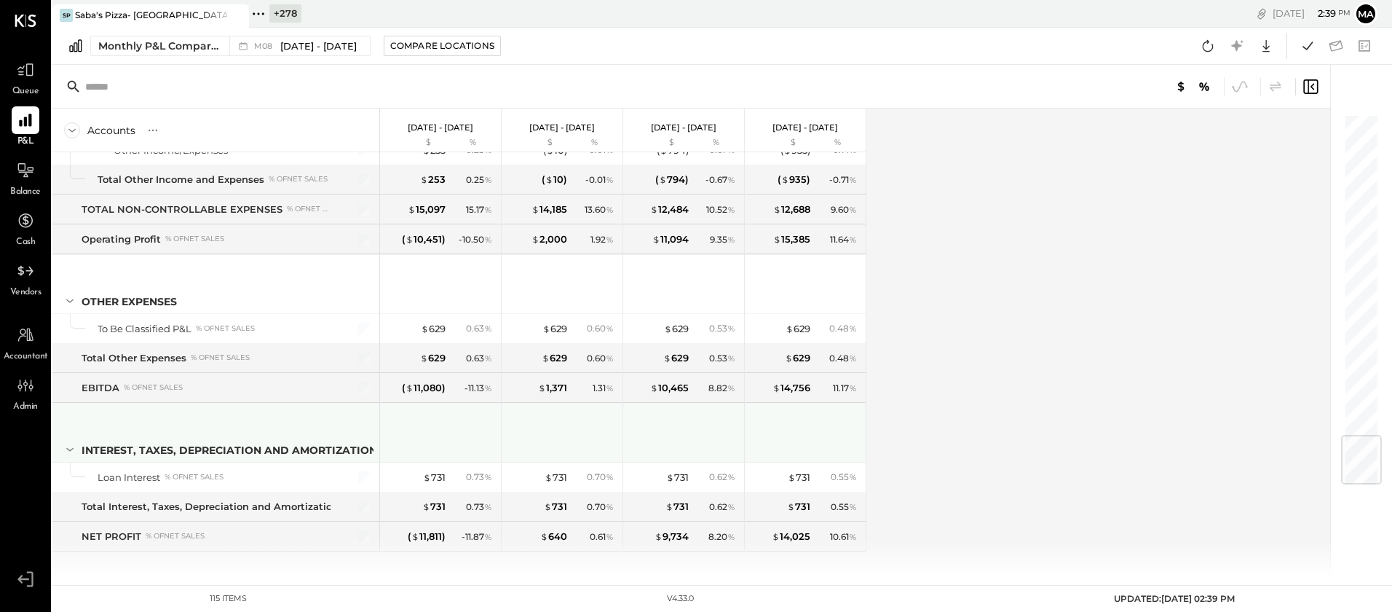
scroll to position [2771, 0]
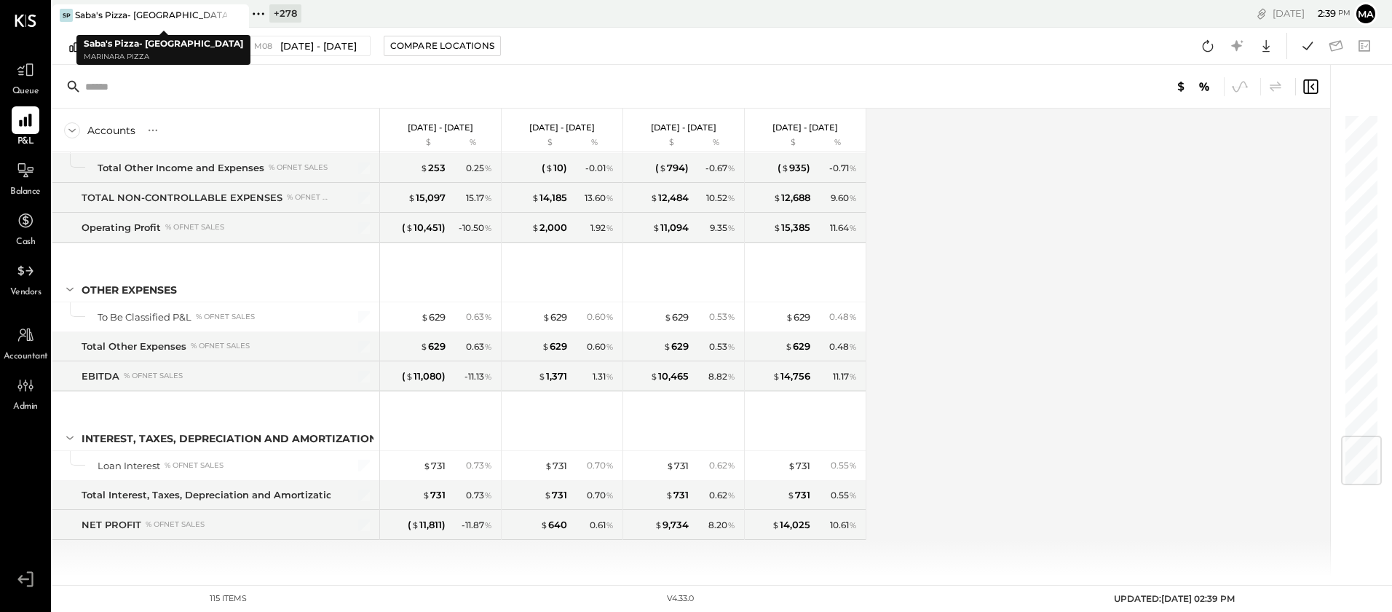
click at [235, 13] on icon at bounding box center [236, 15] width 18 height 17
click at [62, 12] on icon at bounding box center [61, 13] width 2 height 2
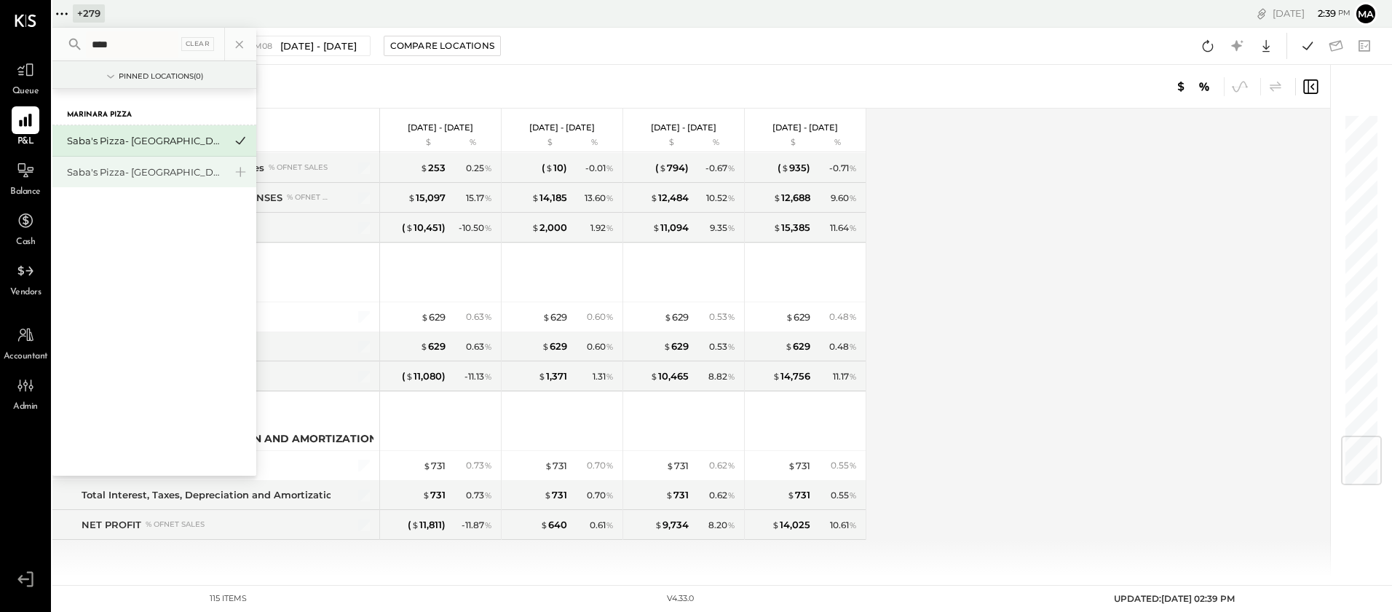
type input "****"
click at [141, 173] on div "Saba's Pizza- [GEOGRAPHIC_DATA]" at bounding box center [145, 172] width 157 height 14
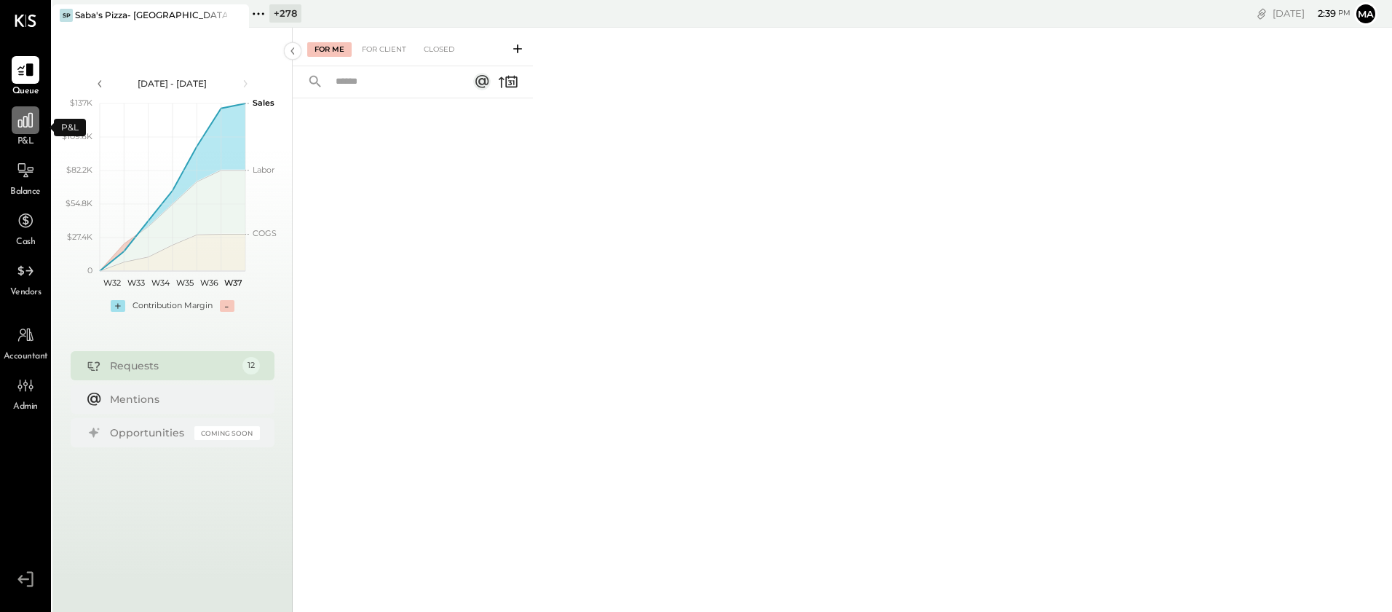
click at [25, 126] on icon at bounding box center [25, 120] width 19 height 19
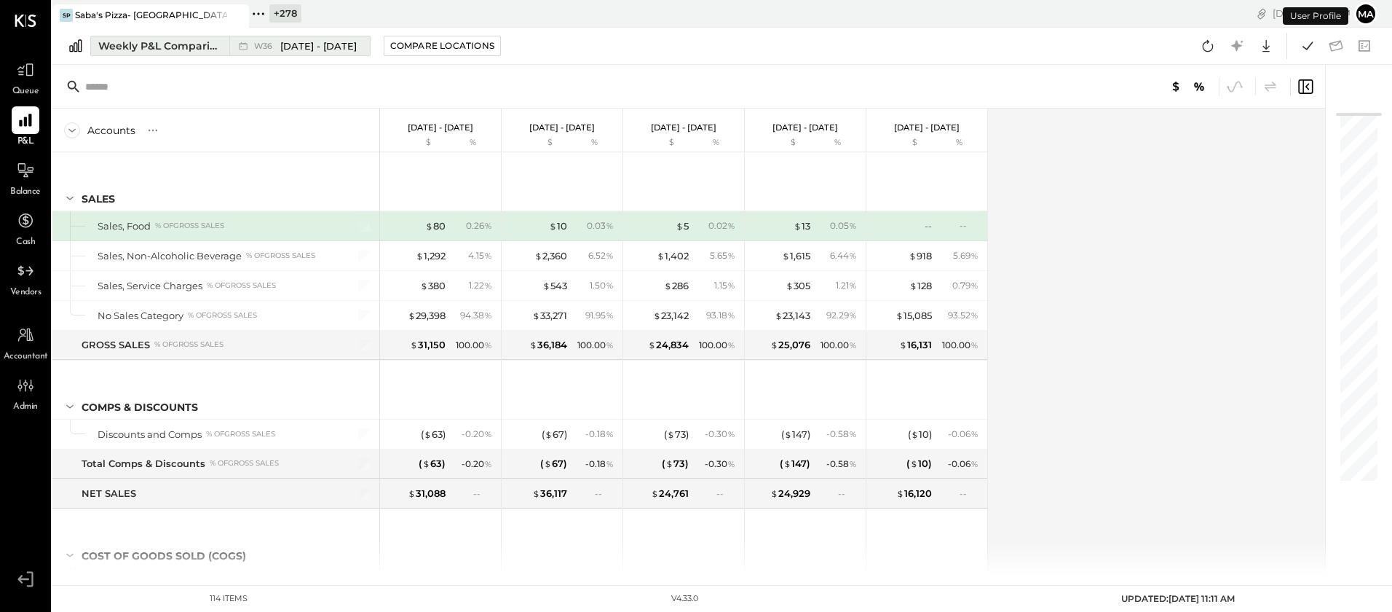
click at [227, 43] on button "Weekly P&L Comparison W36 [DATE] - [DATE]" at bounding box center [230, 46] width 280 height 20
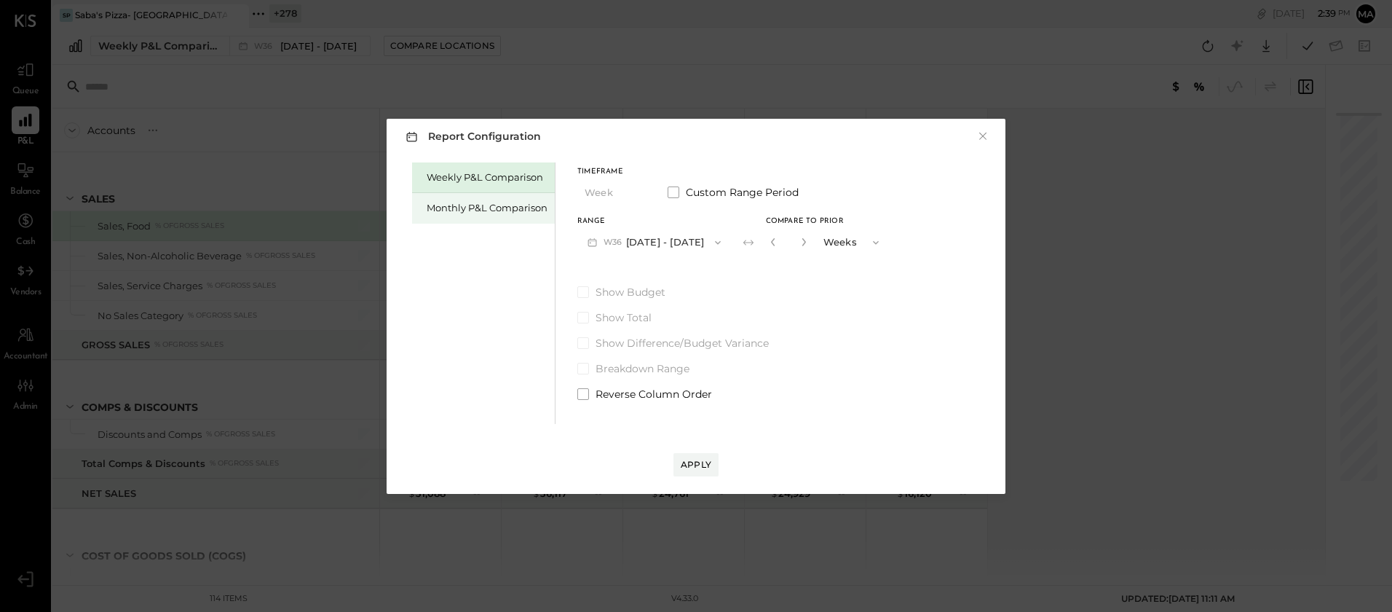
drag, startPoint x: 441, startPoint y: 218, endPoint x: 496, endPoint y: 210, distance: 55.9
click at [449, 217] on div "Monthly P&L Comparison" at bounding box center [483, 208] width 143 height 31
click at [690, 242] on button "M09 [DATE] - [DATE]" at bounding box center [654, 242] width 154 height 27
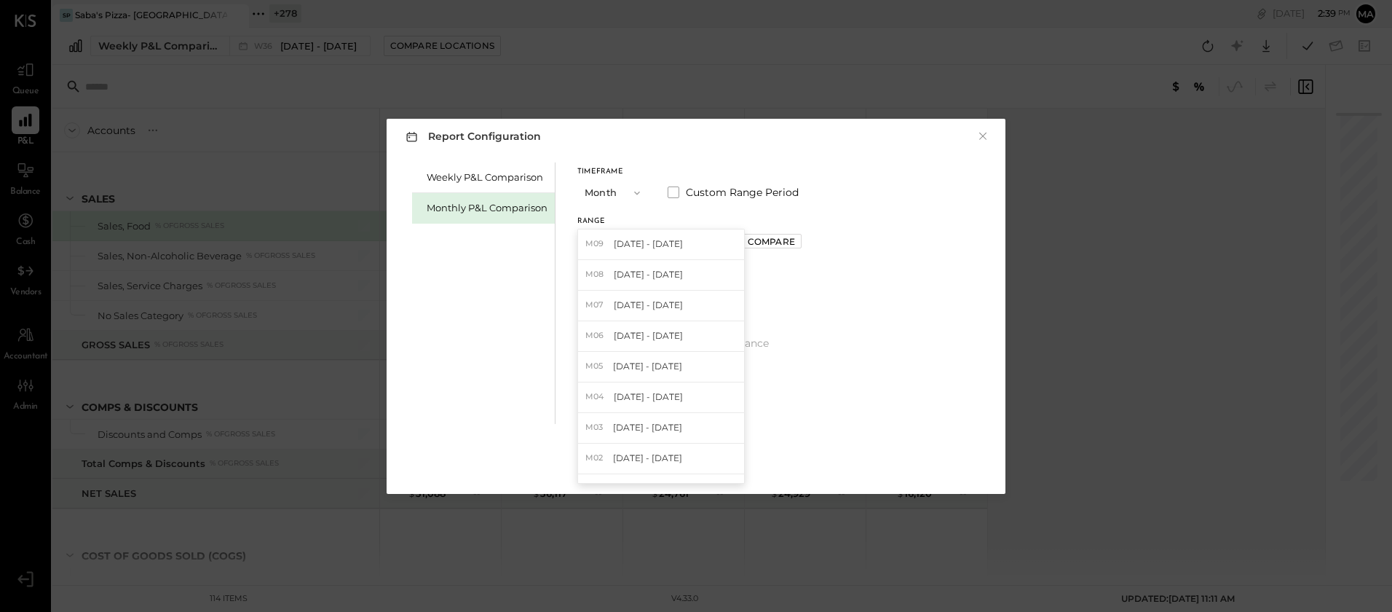
drag, startPoint x: 649, startPoint y: 273, endPoint x: 676, endPoint y: 270, distance: 27.1
click at [652, 272] on span "[DATE] - [DATE]" at bounding box center [648, 274] width 69 height 12
click at [777, 244] on div "Compare" at bounding box center [771, 241] width 47 height 12
click at [801, 242] on icon "button" at bounding box center [804, 241] width 9 height 9
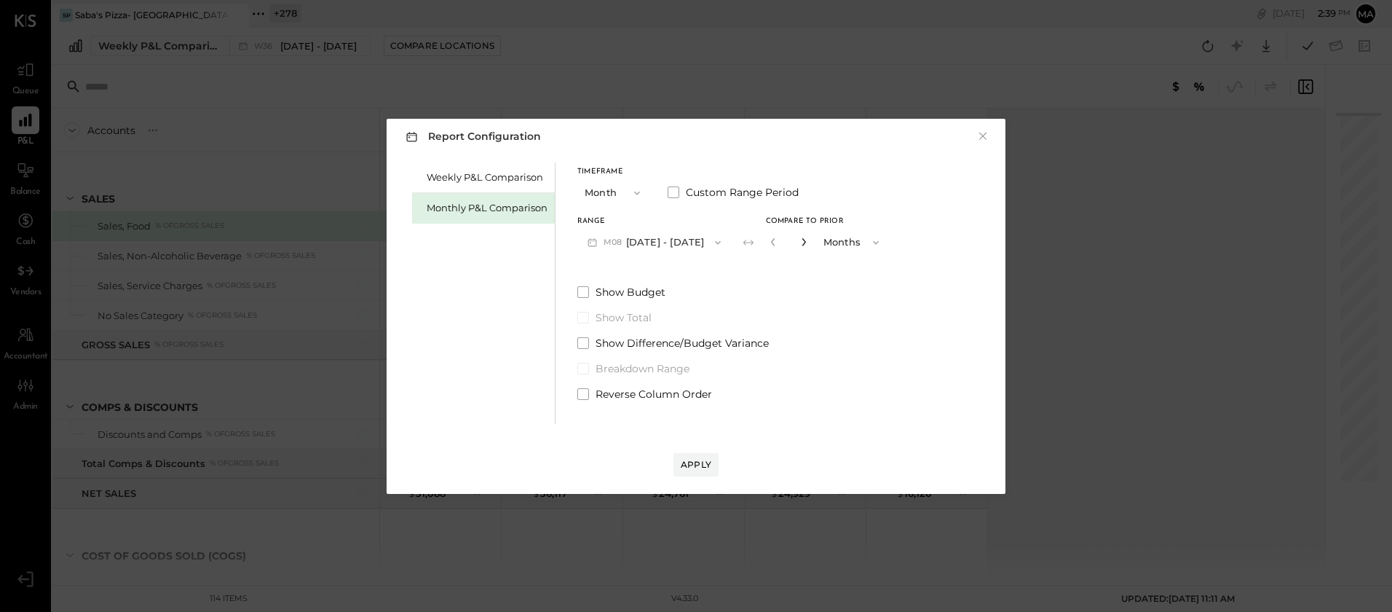
type input "*"
click at [691, 464] on div "Apply" at bounding box center [696, 464] width 31 height 12
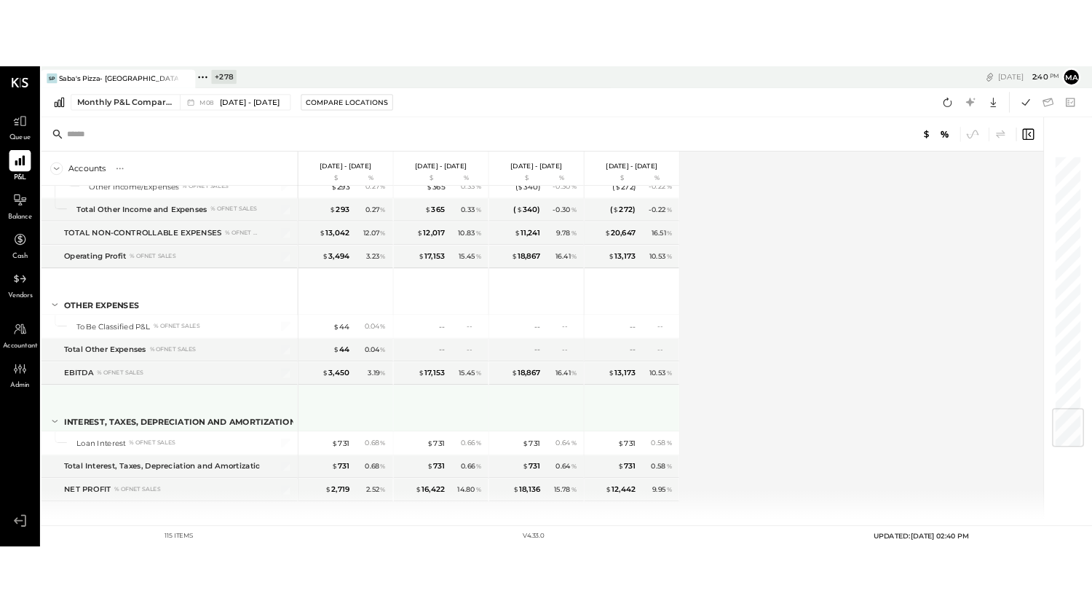
scroll to position [2771, 0]
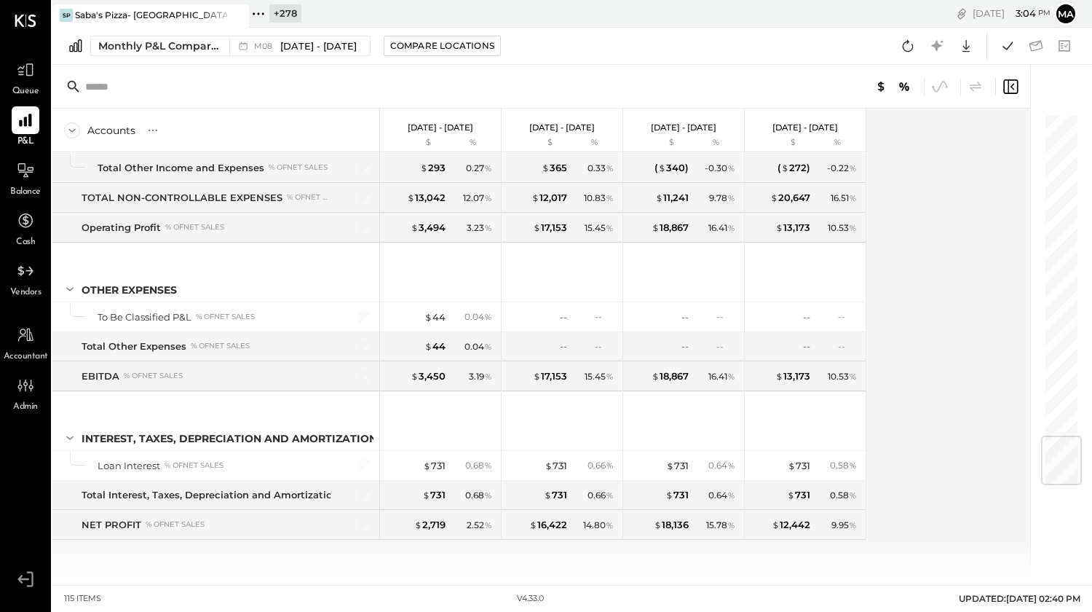
click at [232, 11] on icon at bounding box center [236, 15] width 18 height 17
click at [64, 16] on icon at bounding box center [61, 13] width 19 height 19
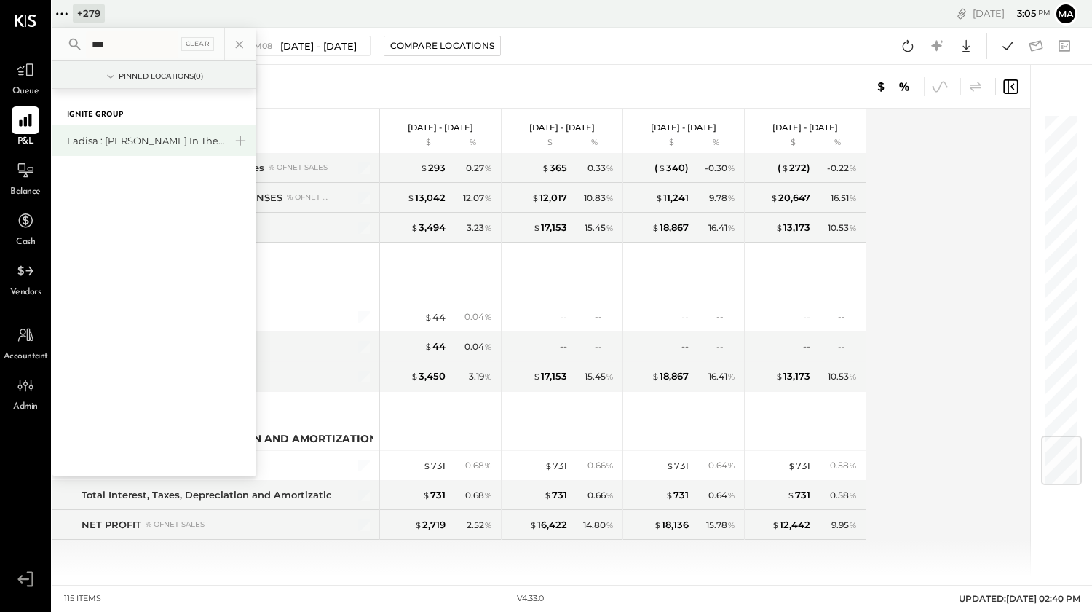
type input "***"
click at [111, 137] on div "Ladisa : [PERSON_NAME] in the Alley" at bounding box center [145, 141] width 157 height 14
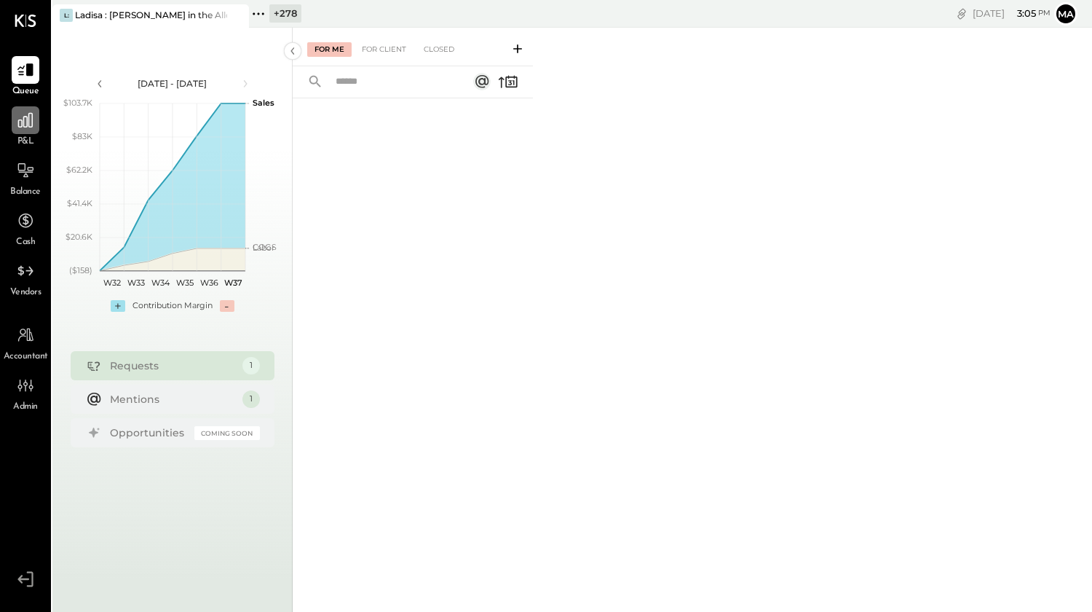
click at [21, 119] on icon at bounding box center [25, 120] width 19 height 19
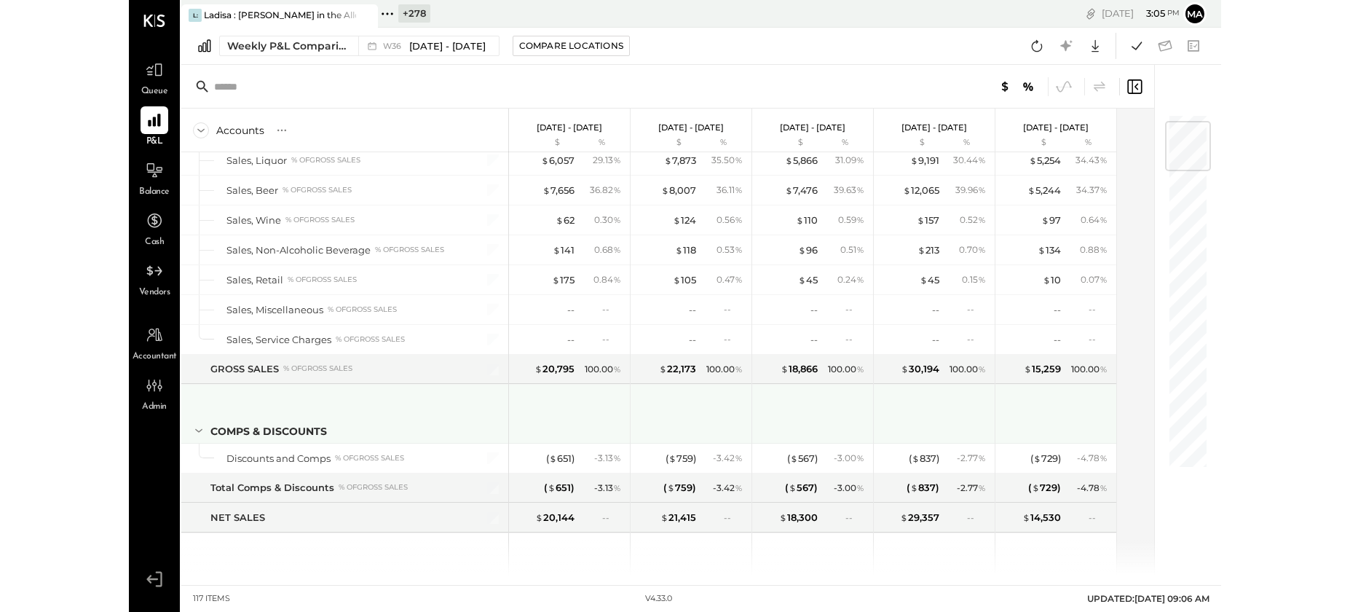
scroll to position [60, 0]
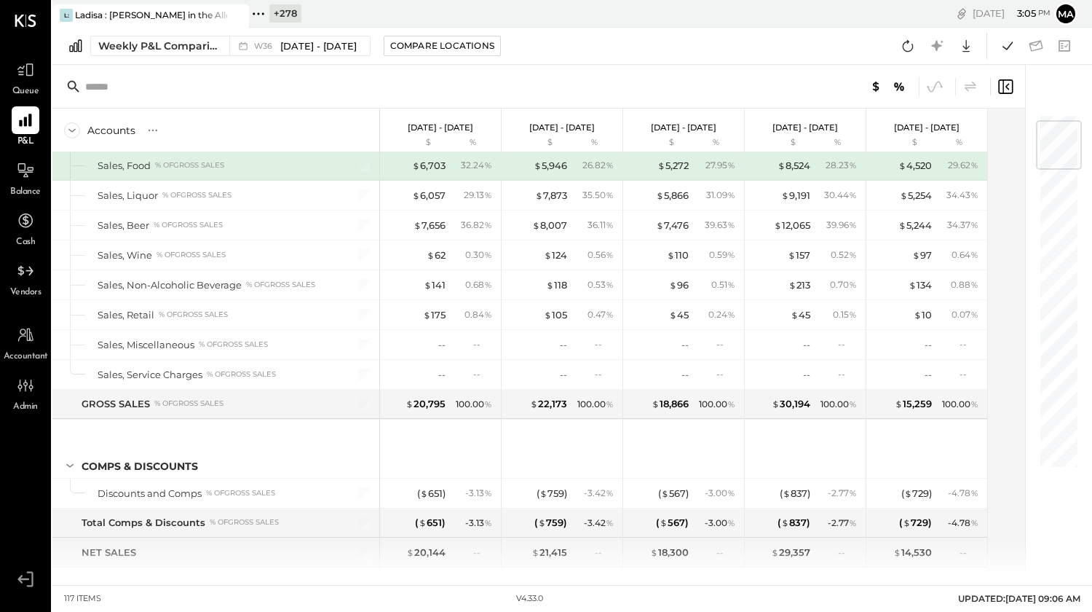
click at [259, 12] on icon at bounding box center [258, 13] width 19 height 19
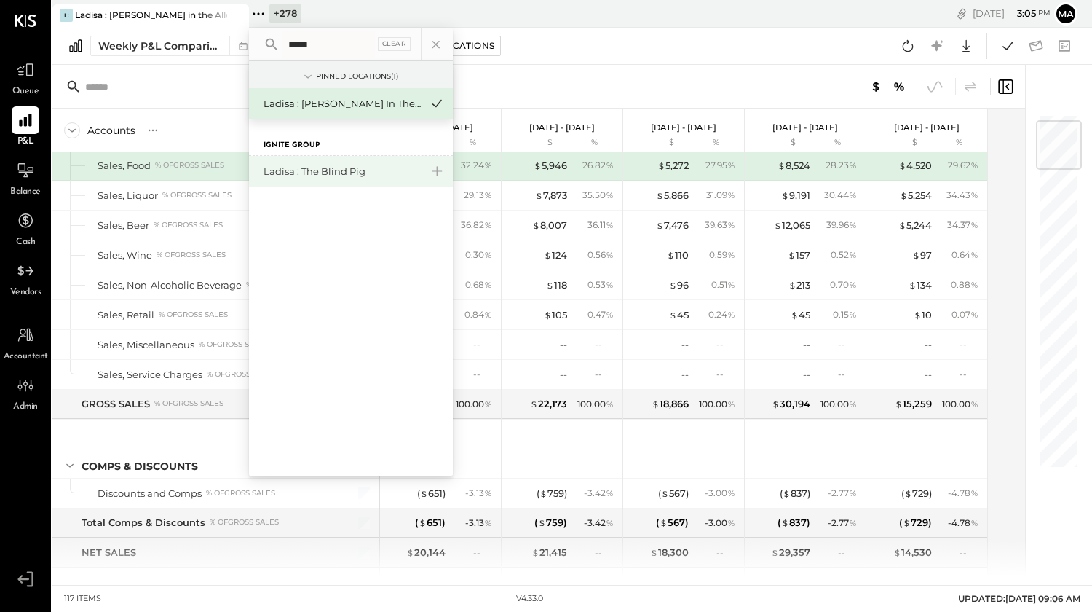
type input "*****"
click at [334, 170] on div "Ladisa : The Blind Pig" at bounding box center [342, 172] width 157 height 14
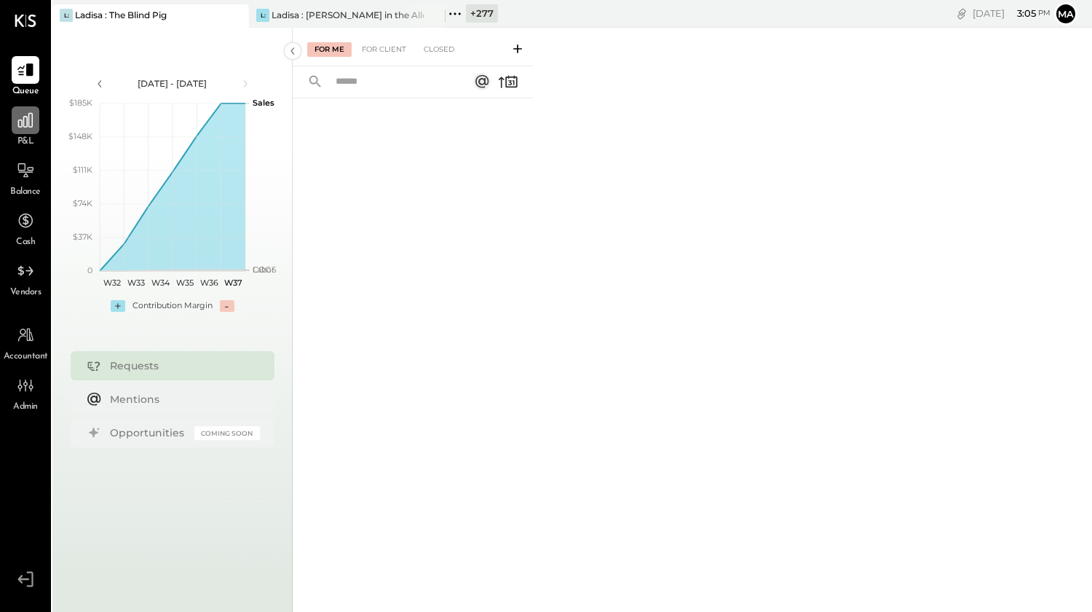
click at [23, 130] on div at bounding box center [26, 120] width 28 height 28
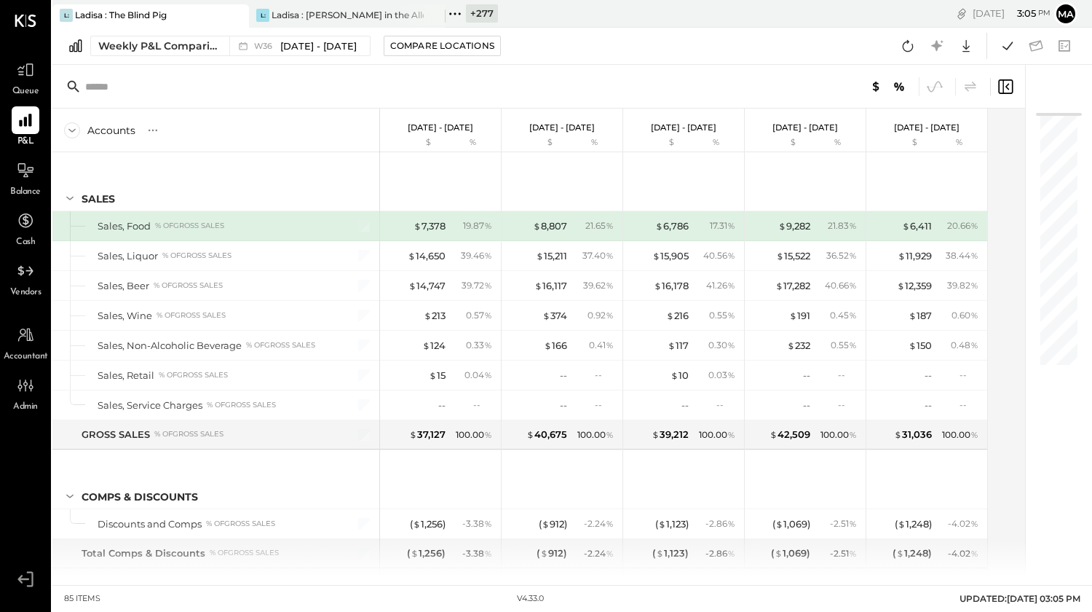
click at [458, 11] on icon at bounding box center [455, 13] width 19 height 19
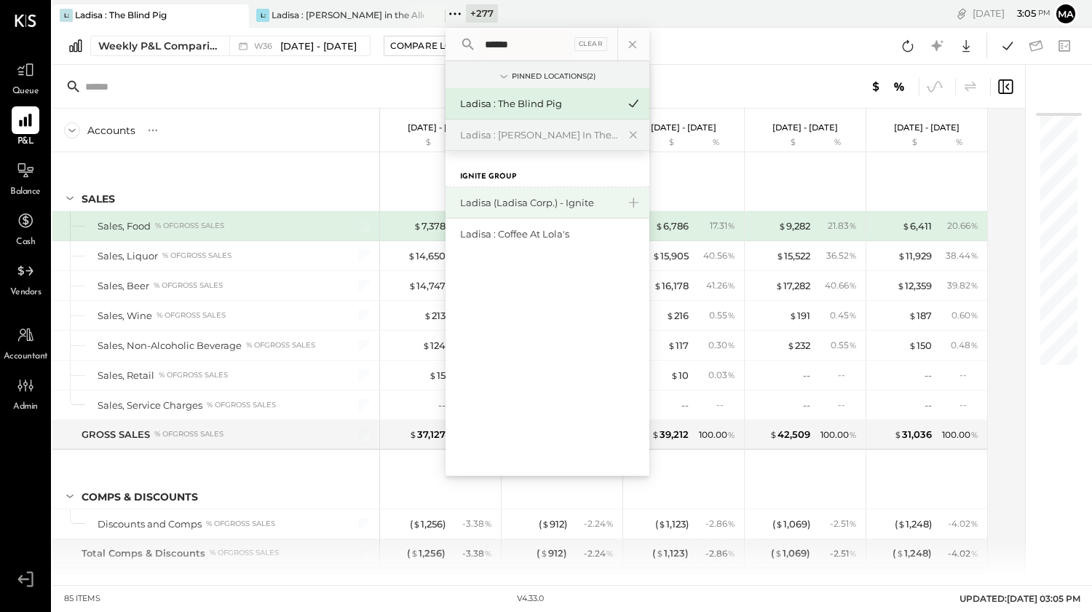
type input "******"
click at [535, 202] on div "Ladisa (Ladisa Corp.) - Ignite" at bounding box center [538, 203] width 157 height 14
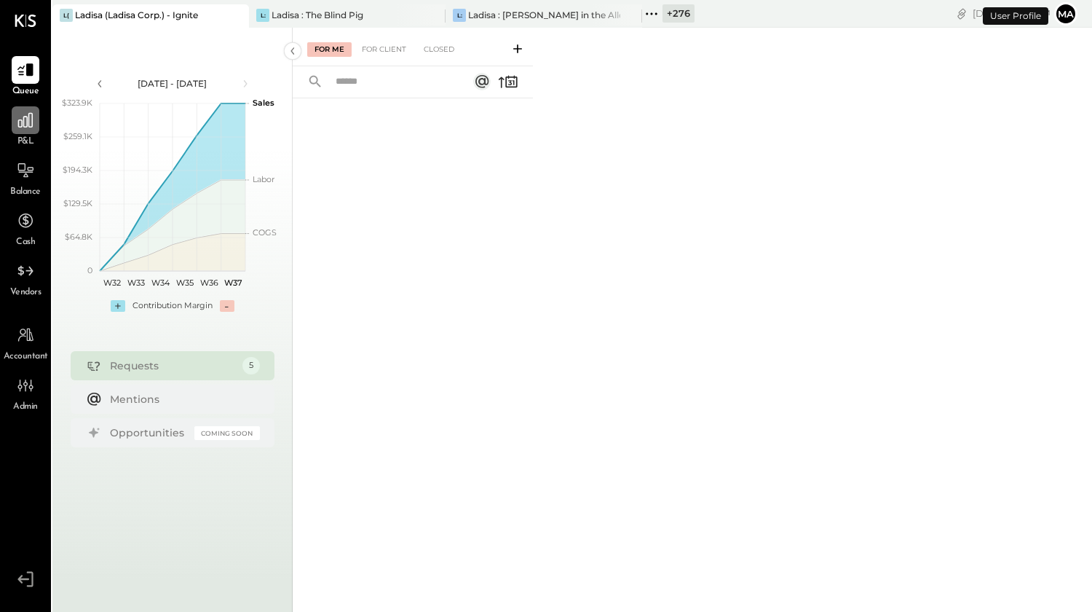
click at [28, 133] on div at bounding box center [26, 120] width 28 height 28
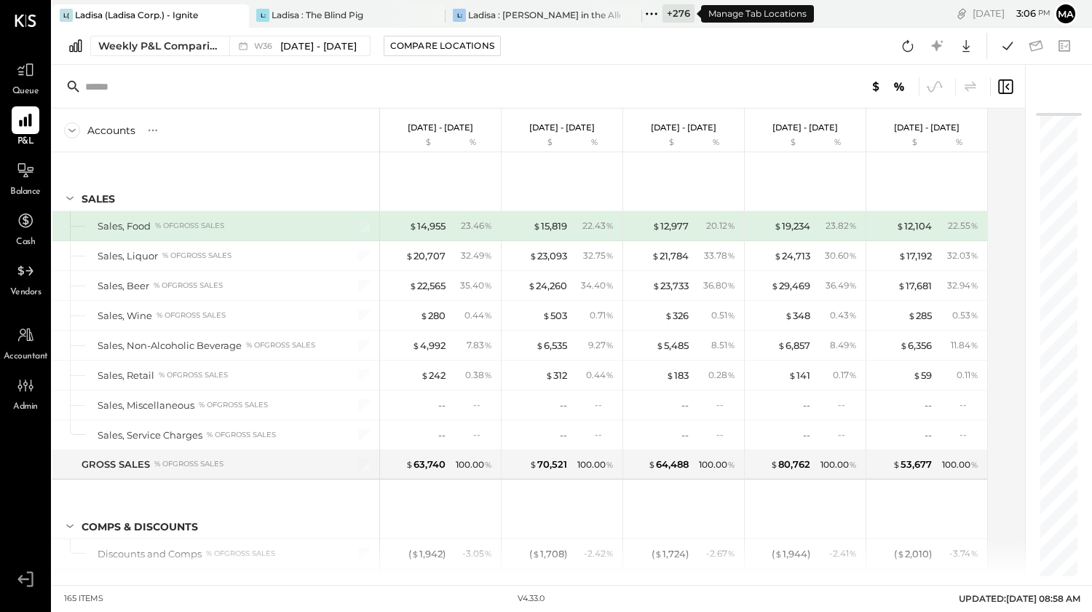
click at [659, 12] on icon at bounding box center [651, 13] width 19 height 19
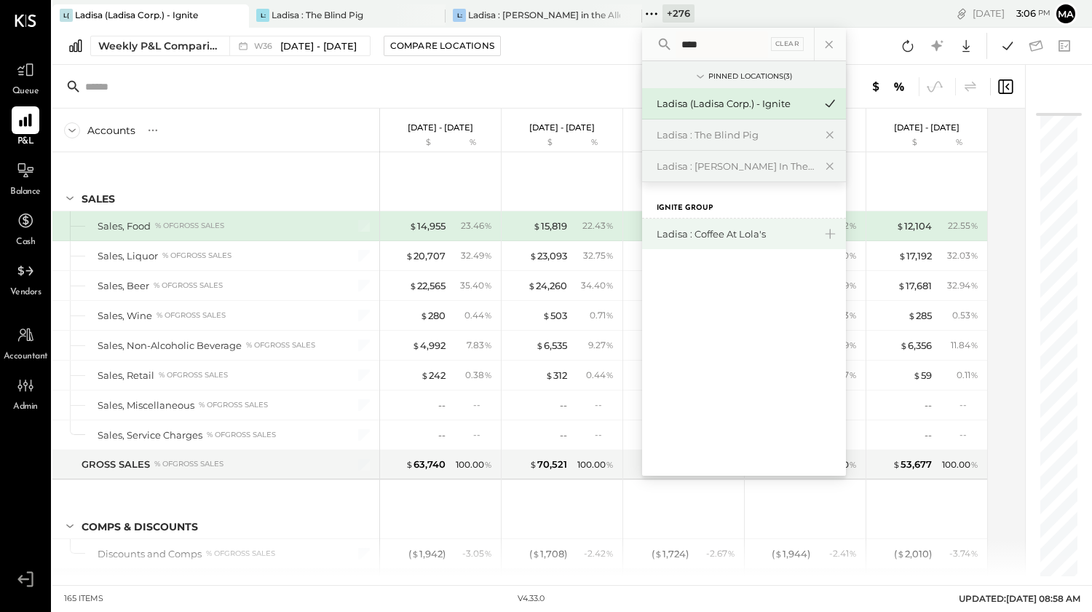
type input "****"
click at [693, 234] on div "Ladisa : Coffee at Lola's" at bounding box center [735, 234] width 157 height 14
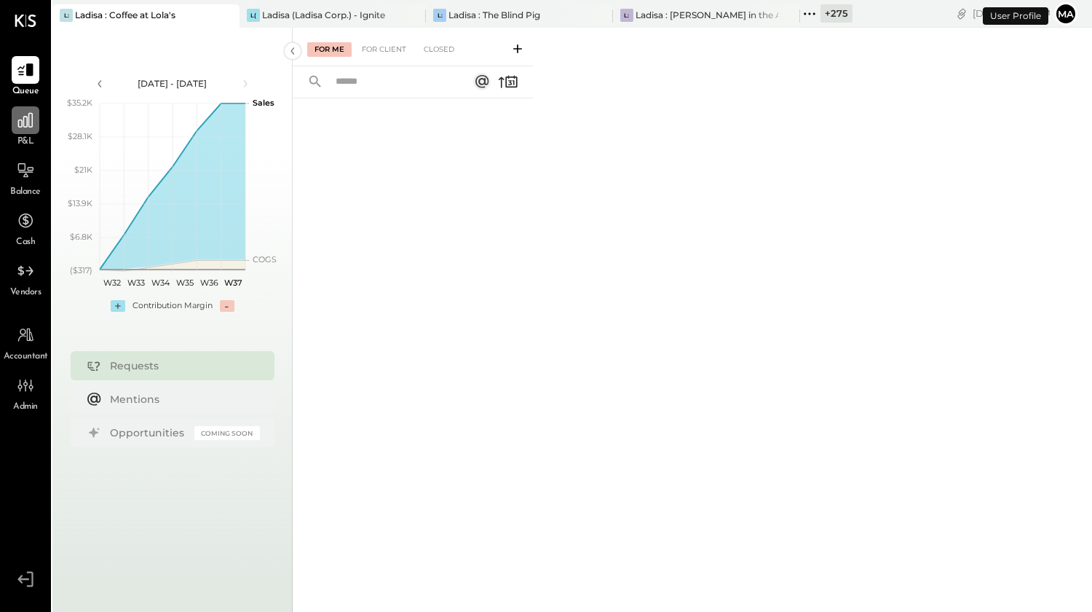
click at [28, 126] on icon at bounding box center [25, 120] width 15 height 15
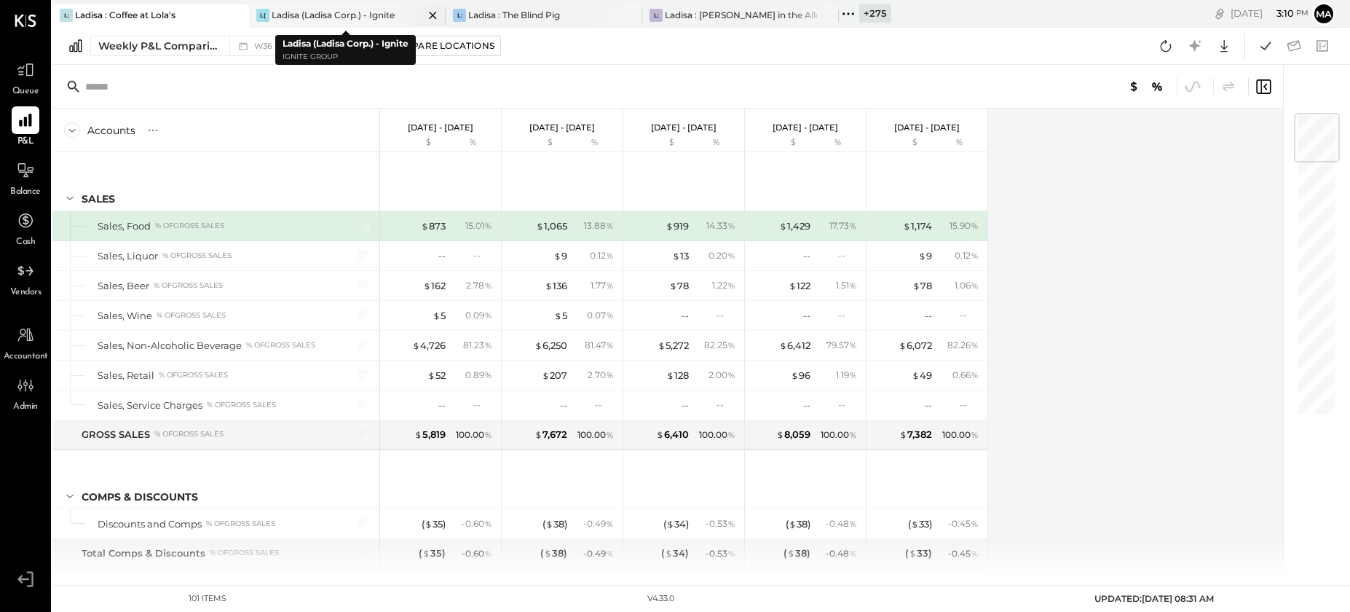
click at [311, 11] on div "Ladisa (Ladisa Corp.) - Ignite" at bounding box center [333, 15] width 123 height 12
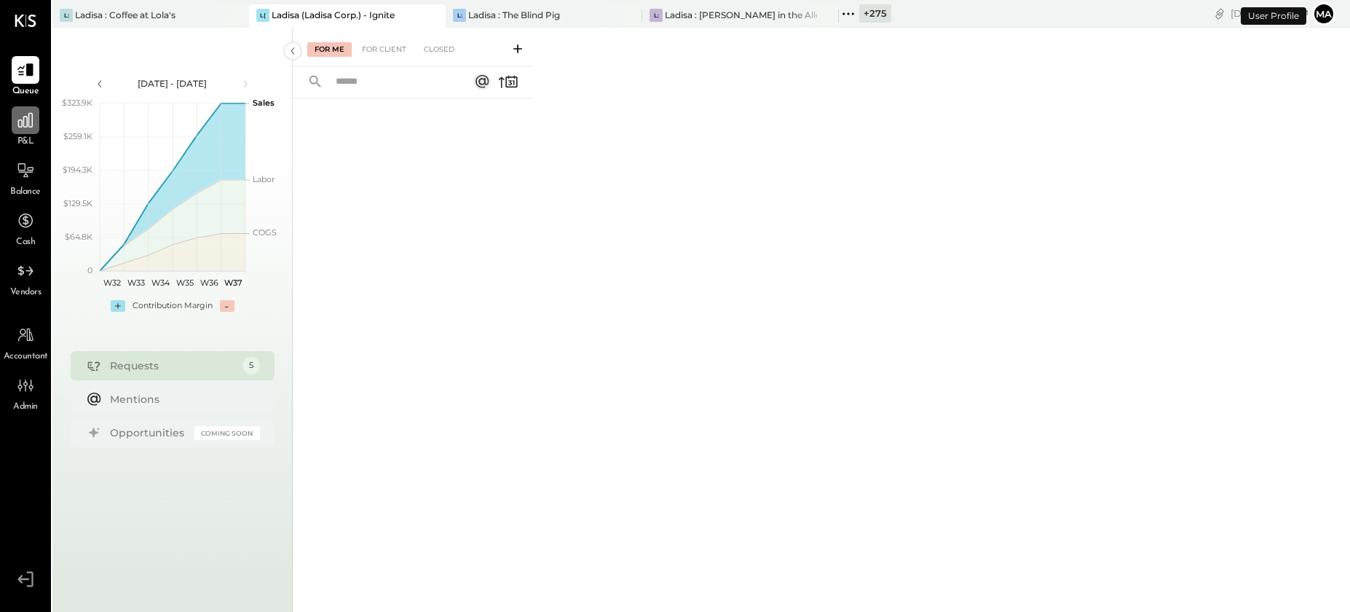
click at [37, 129] on div at bounding box center [26, 120] width 28 height 28
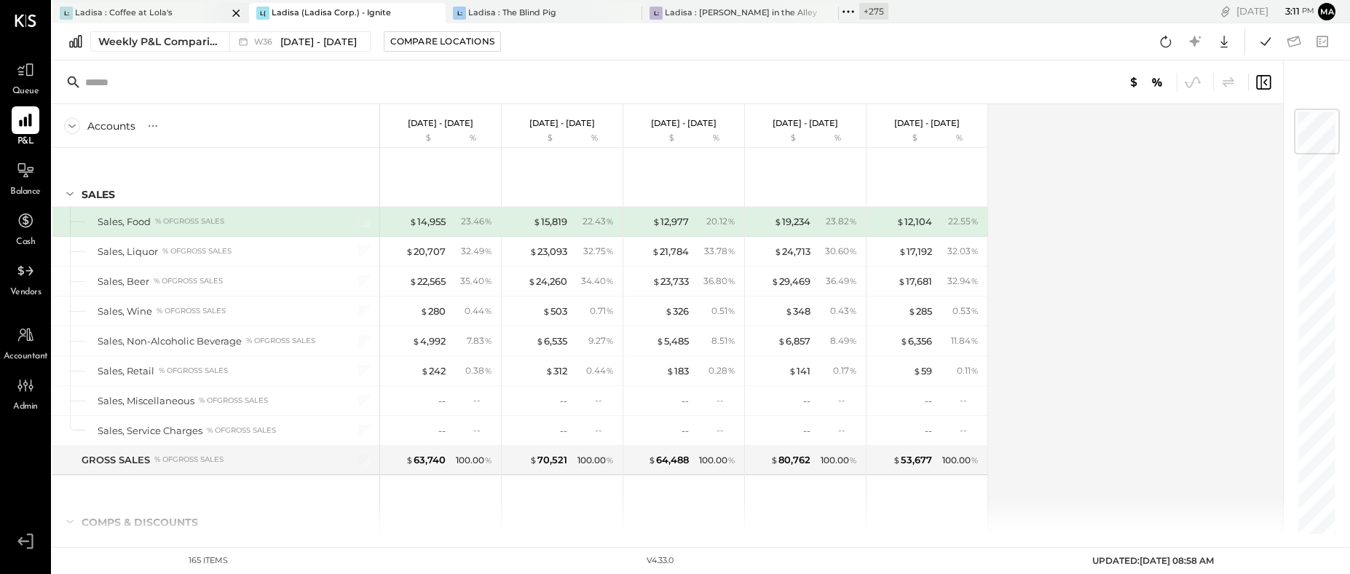
click at [157, 12] on div "Ladisa : Coffee at Lola's" at bounding box center [124, 13] width 98 height 12
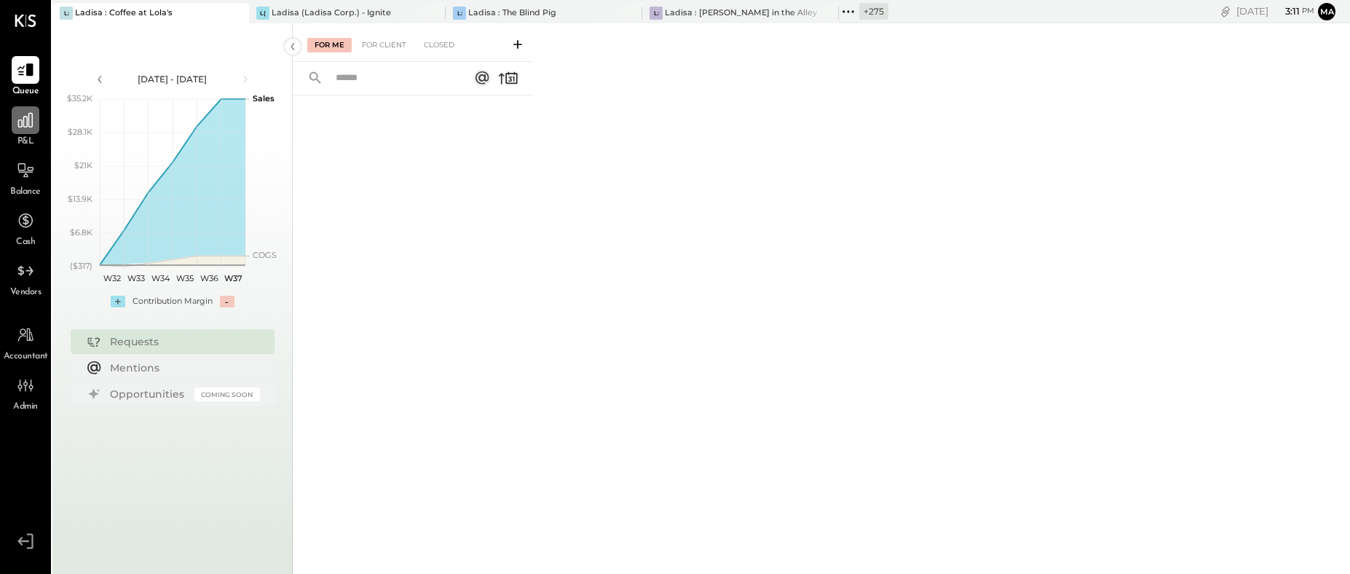
click at [31, 123] on icon at bounding box center [25, 120] width 19 height 19
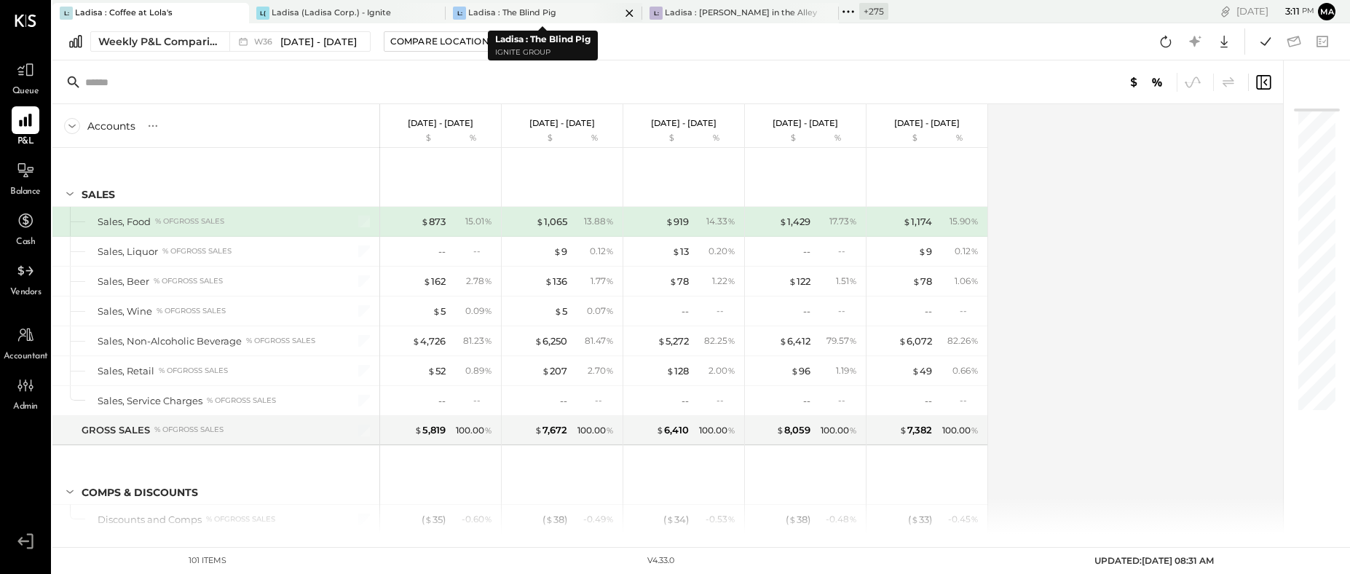
click at [544, 13] on div "Ladisa : The Blind Pig" at bounding box center [512, 13] width 88 height 12
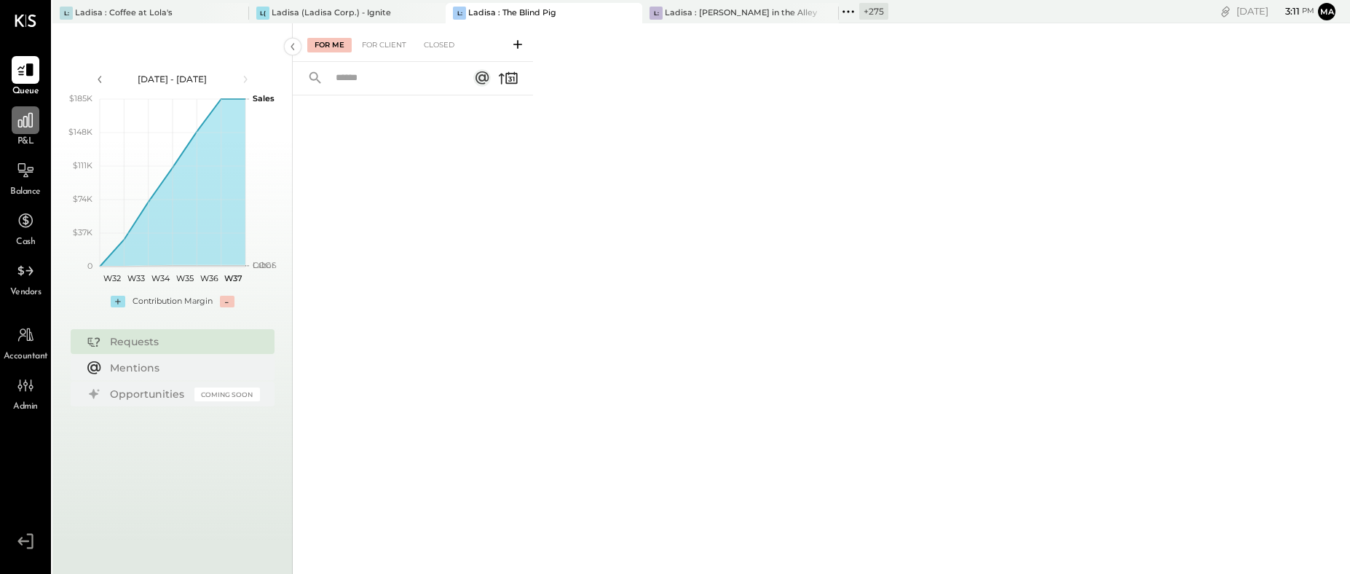
click at [25, 130] on div at bounding box center [26, 120] width 28 height 28
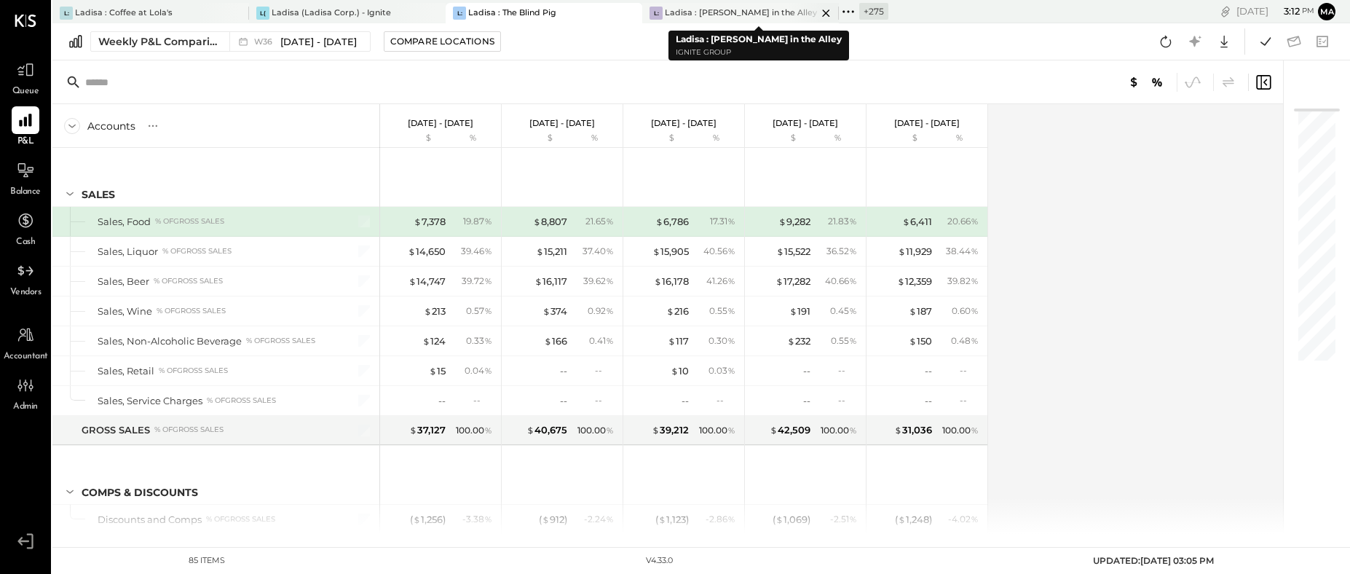
click at [740, 15] on div "Ladisa : [PERSON_NAME] in the Alley" at bounding box center [741, 13] width 152 height 12
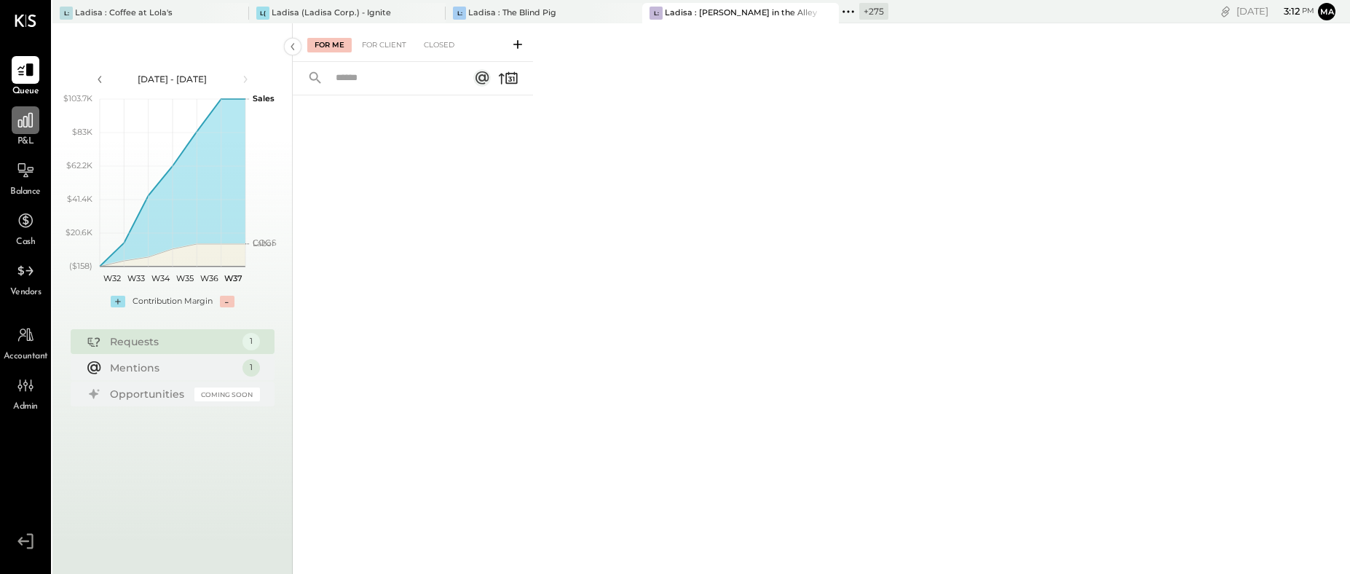
click at [17, 126] on icon at bounding box center [25, 120] width 19 height 19
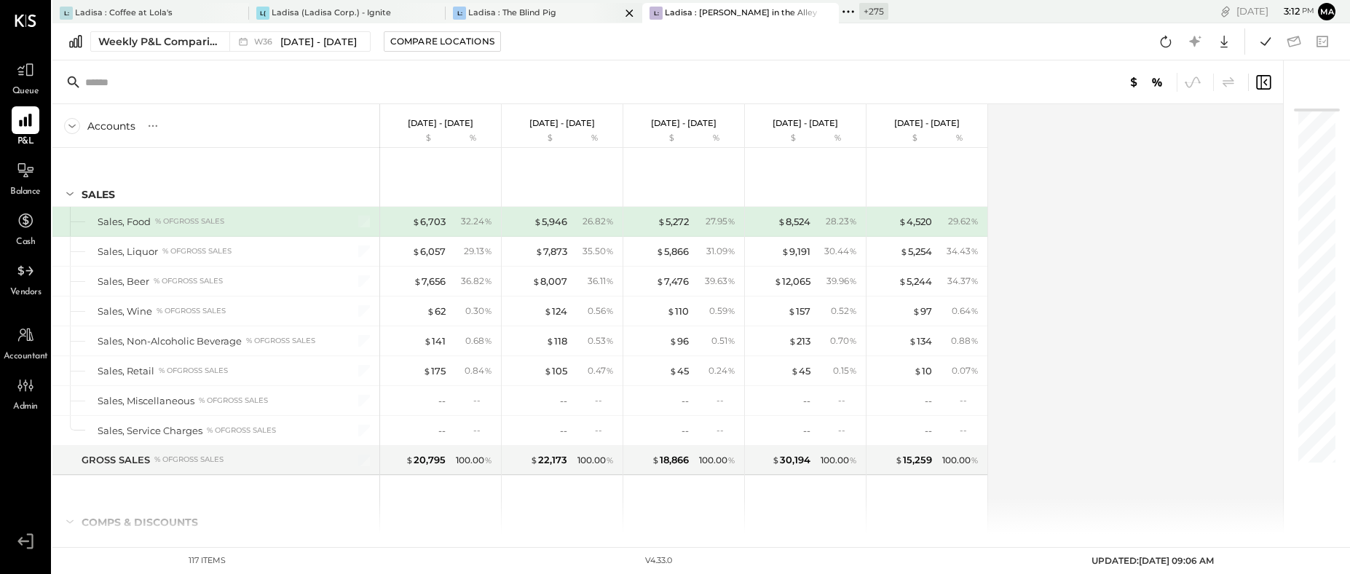
click at [535, 9] on div "Ladisa : The Blind Pig" at bounding box center [512, 13] width 88 height 12
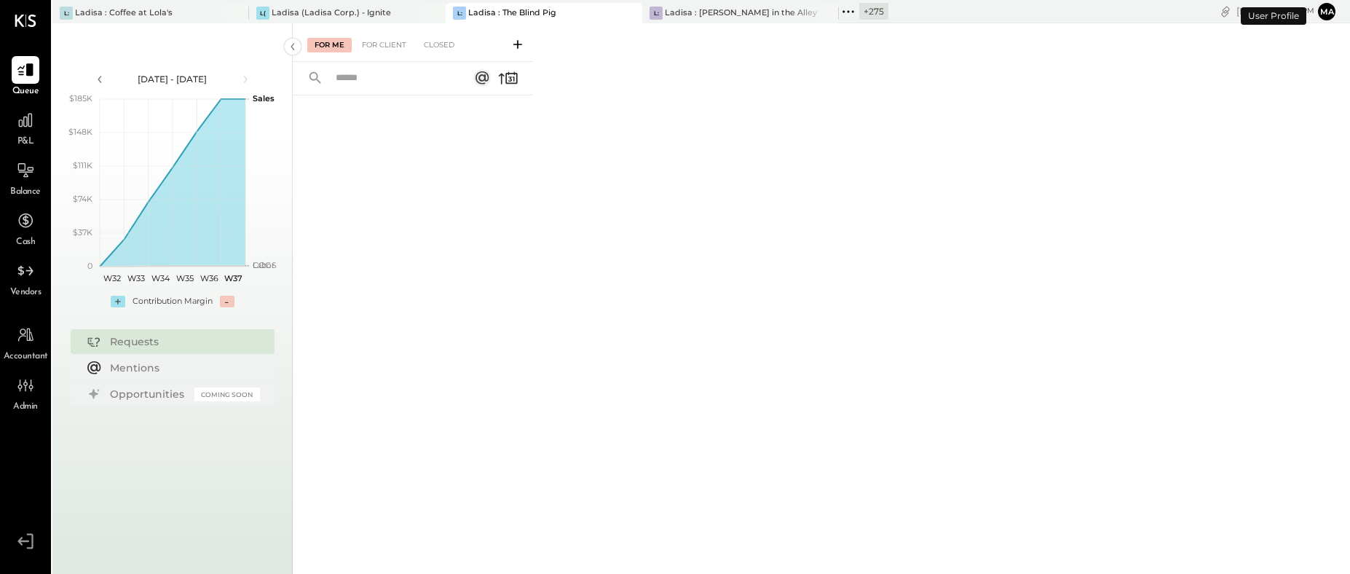
click at [31, 135] on span "P&L" at bounding box center [25, 141] width 17 height 13
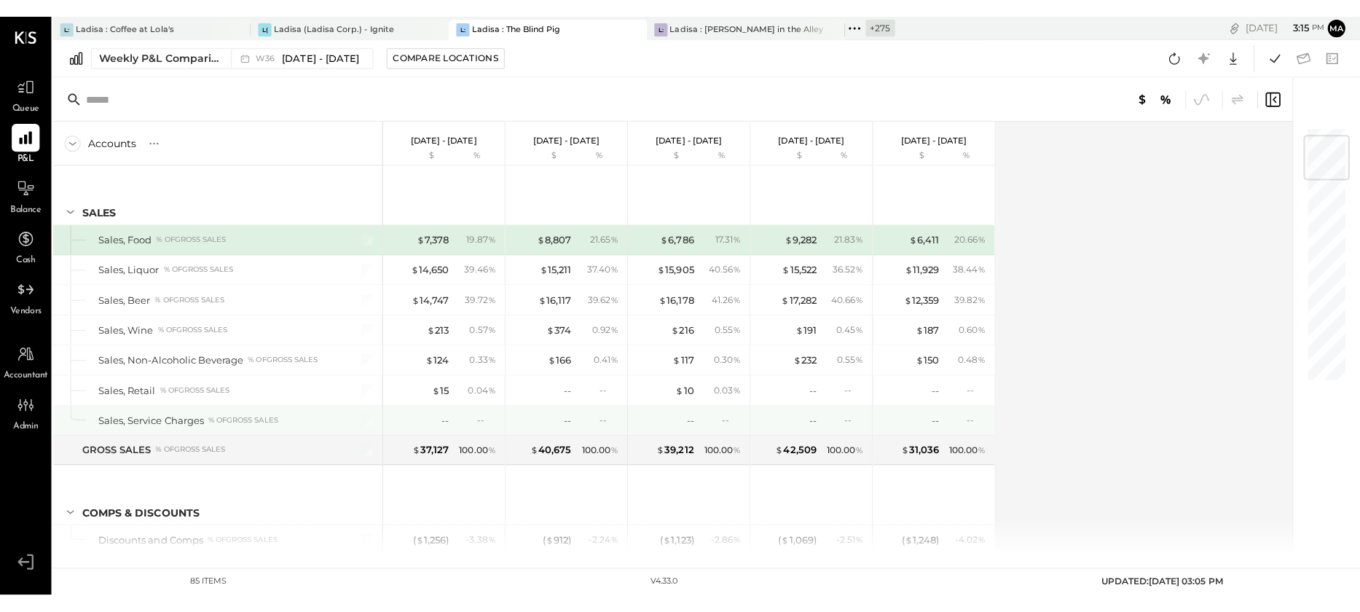
scroll to position [76, 0]
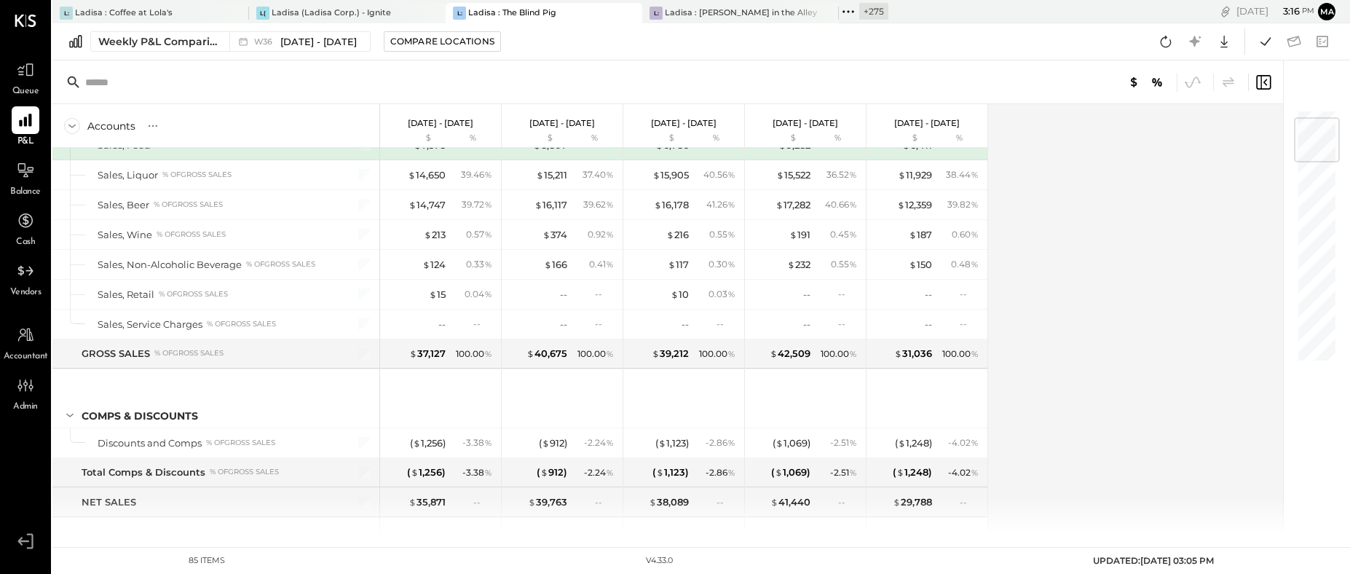
click at [849, 11] on icon at bounding box center [848, 11] width 19 height 19
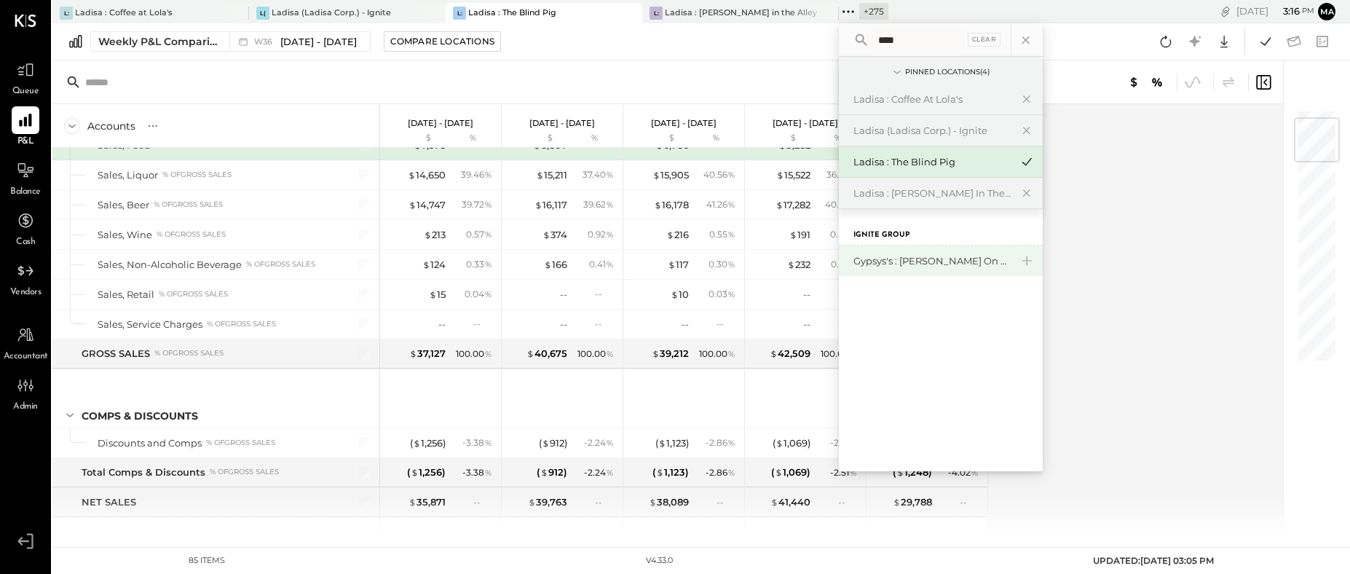
type input "****"
click at [927, 258] on div "Gypsys's : [PERSON_NAME] on the levee" at bounding box center [931, 261] width 157 height 14
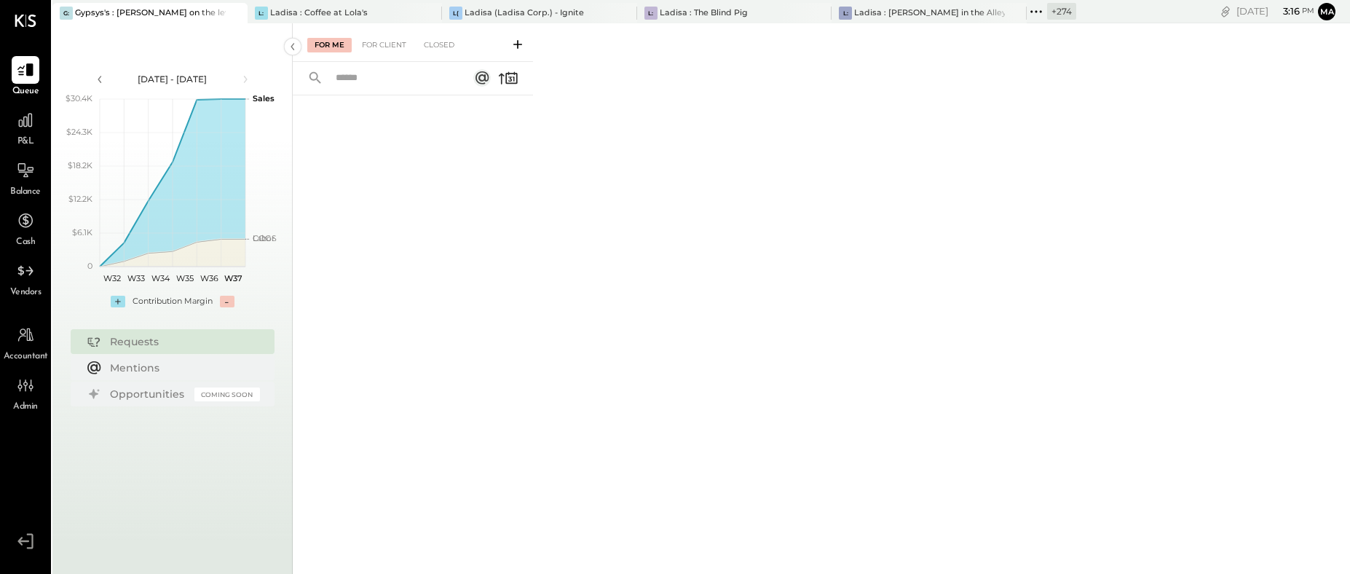
click at [518, 44] on icon at bounding box center [517, 44] width 9 height 9
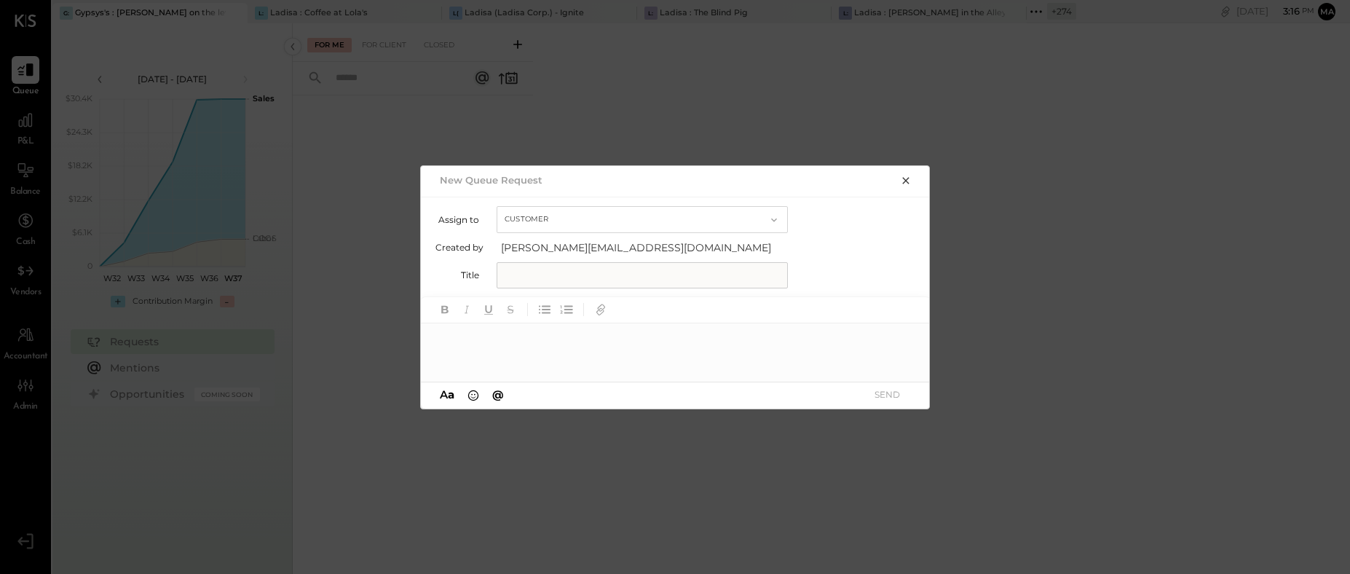
click at [540, 226] on button "Customer" at bounding box center [642, 219] width 291 height 27
click at [529, 246] on span "Accountant" at bounding box center [534, 244] width 52 height 9
click at [517, 279] on input "text" at bounding box center [642, 275] width 291 height 26
type input "**********"
click at [512, 343] on div at bounding box center [676, 352] width 510 height 58
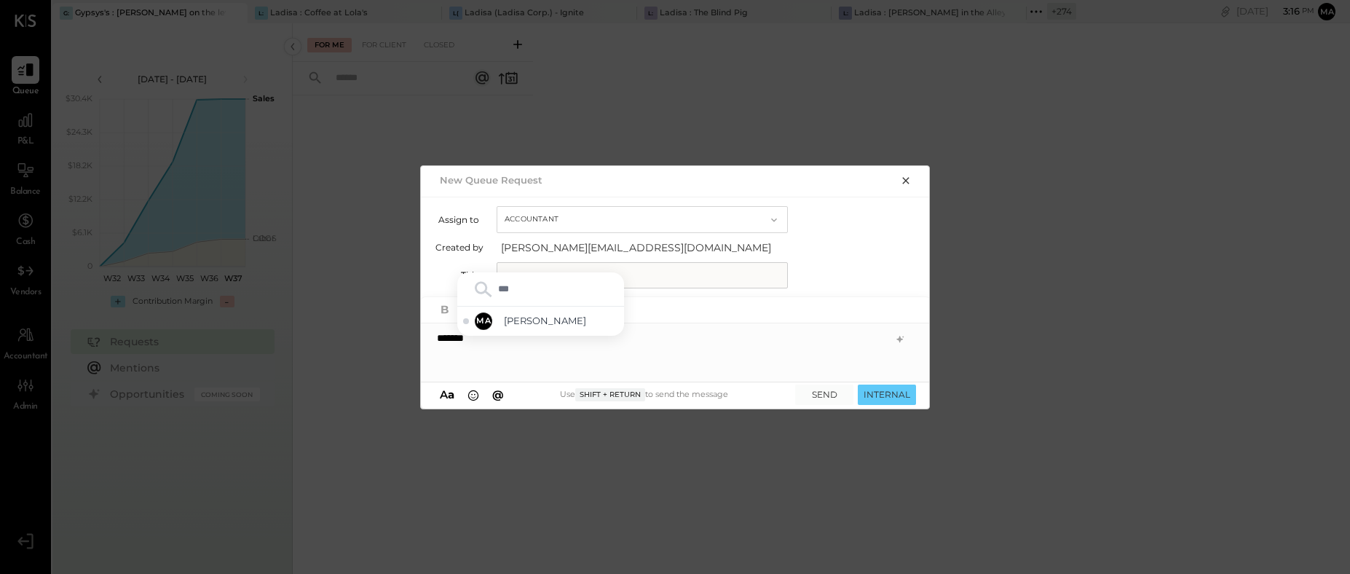
type input "****"
click at [543, 314] on span "[PERSON_NAME]" at bounding box center [561, 321] width 114 height 14
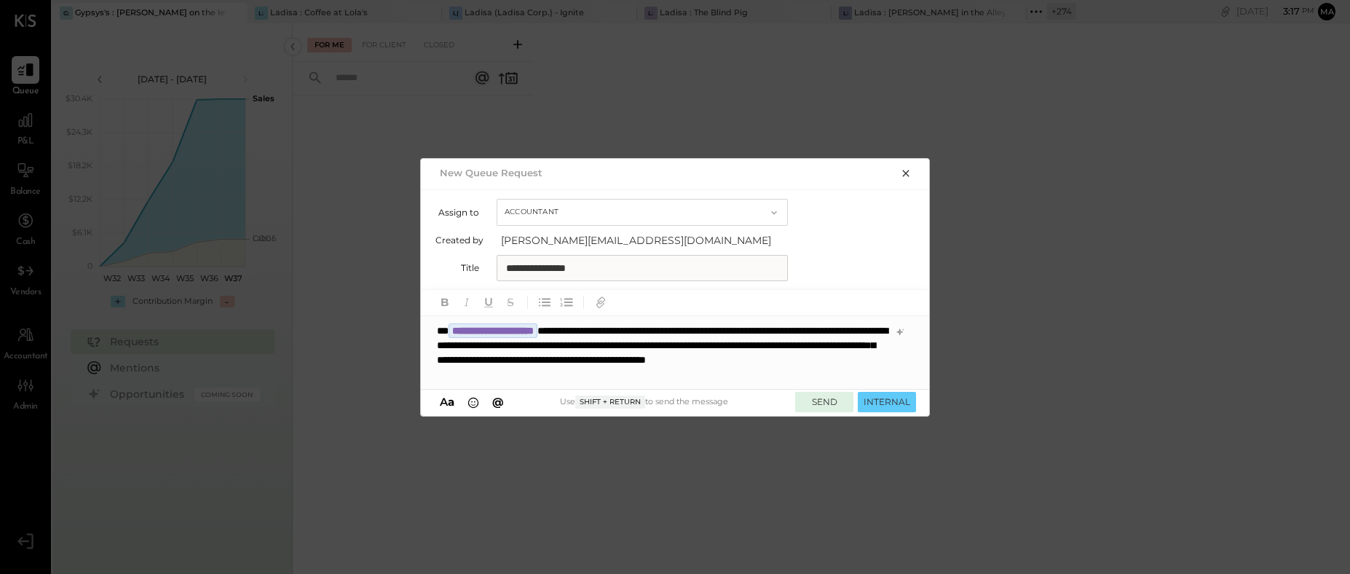
click at [828, 400] on button "SEND" at bounding box center [824, 402] width 58 height 20
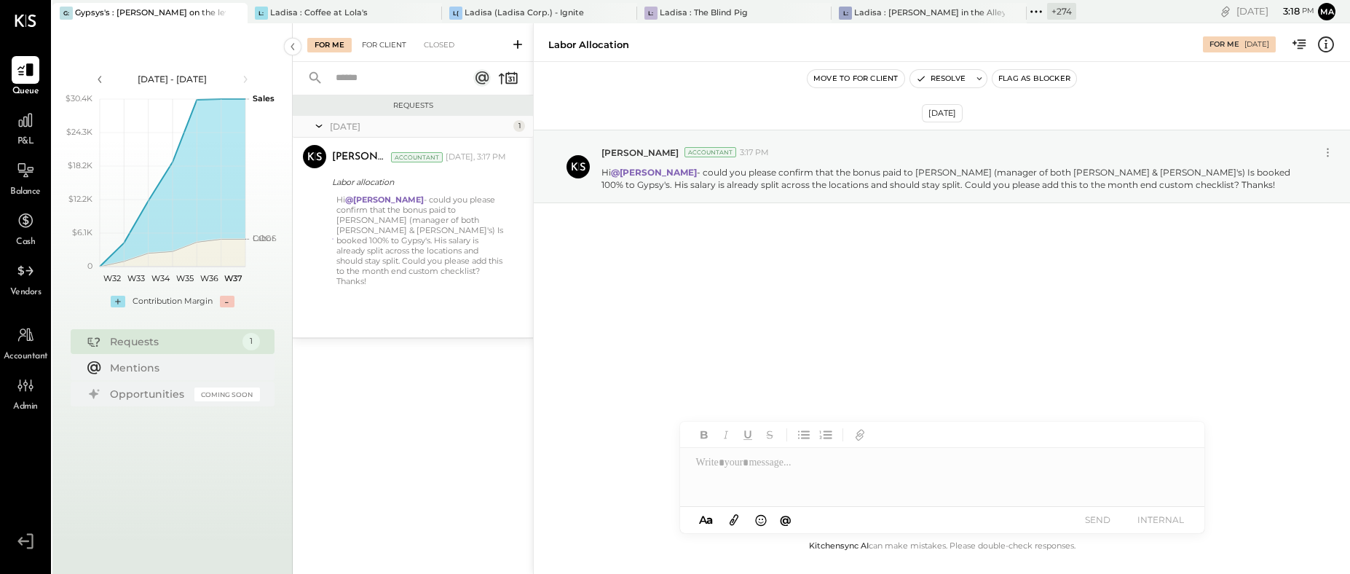
click at [391, 42] on div "For Client" at bounding box center [384, 45] width 59 height 15
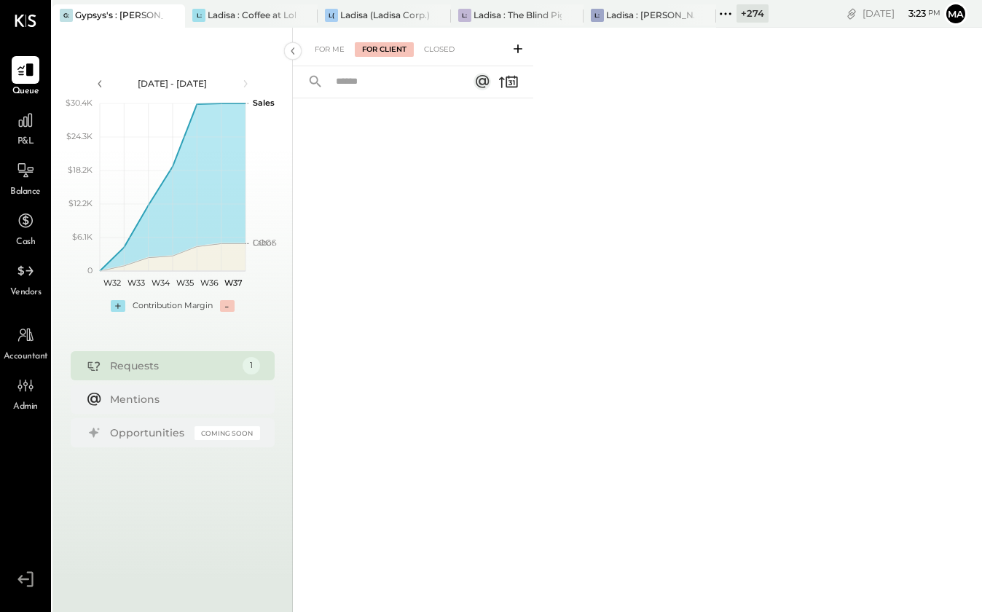
click at [176, 13] on icon at bounding box center [172, 15] width 18 height 17
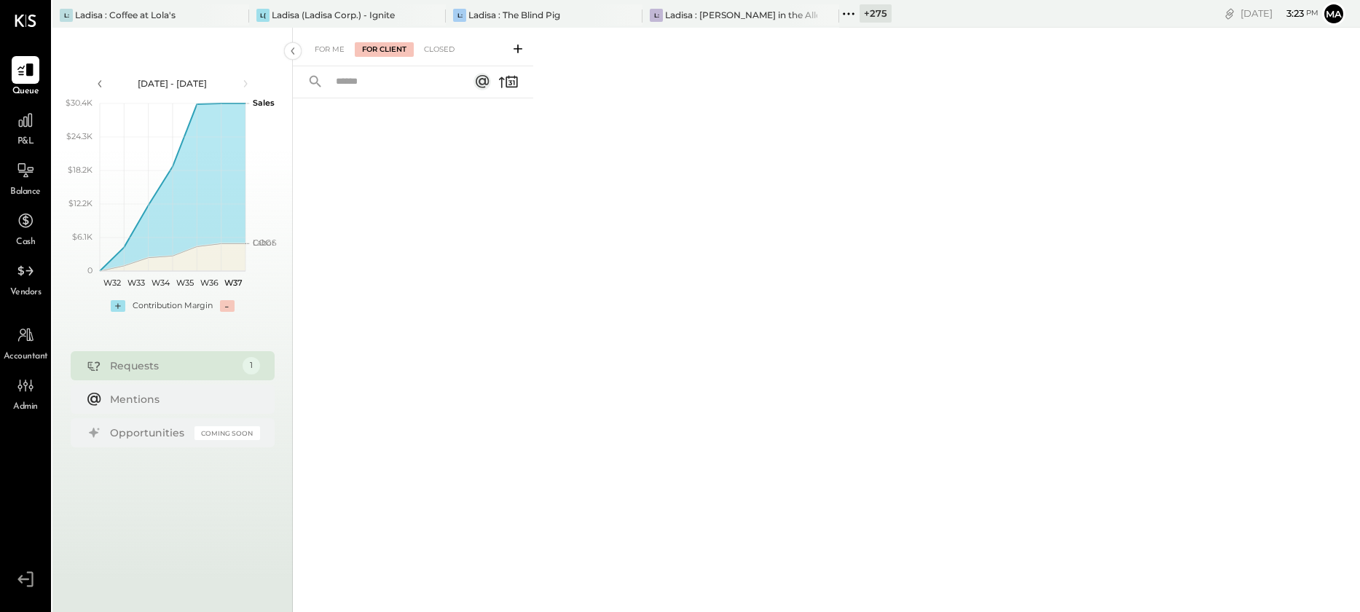
click at [850, 12] on icon at bounding box center [848, 13] width 19 height 19
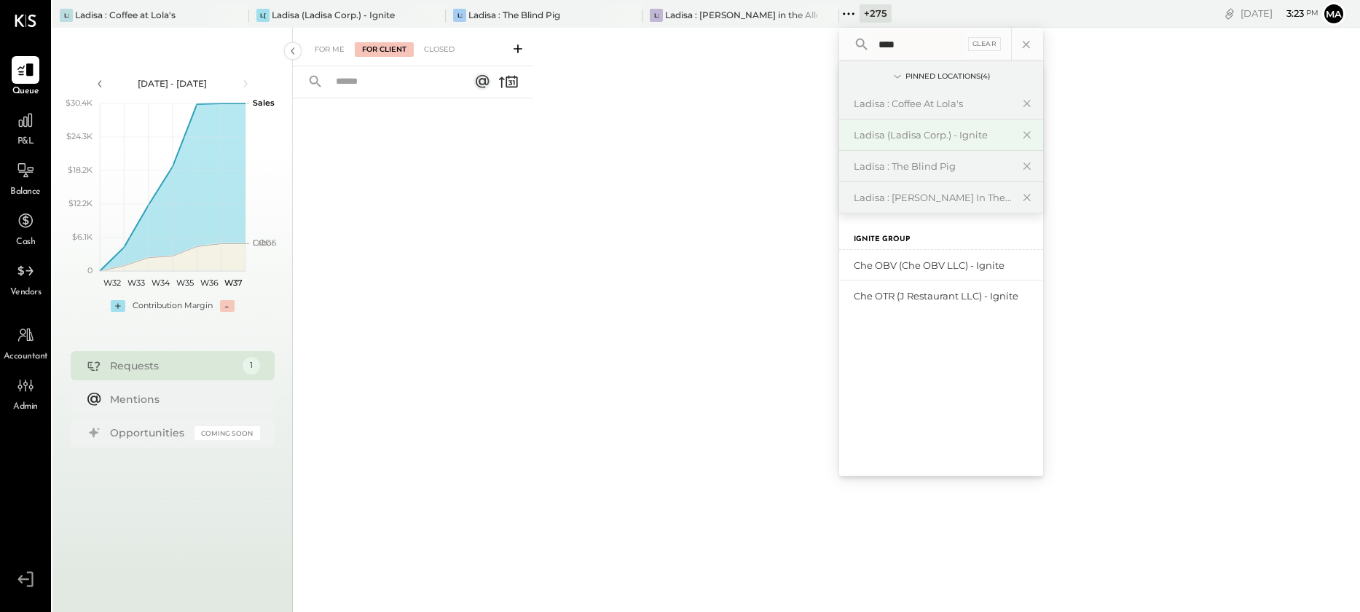
type input "***"
click at [895, 264] on div "Che OBV (Che OBV LLC) - Ignite" at bounding box center [931, 266] width 157 height 14
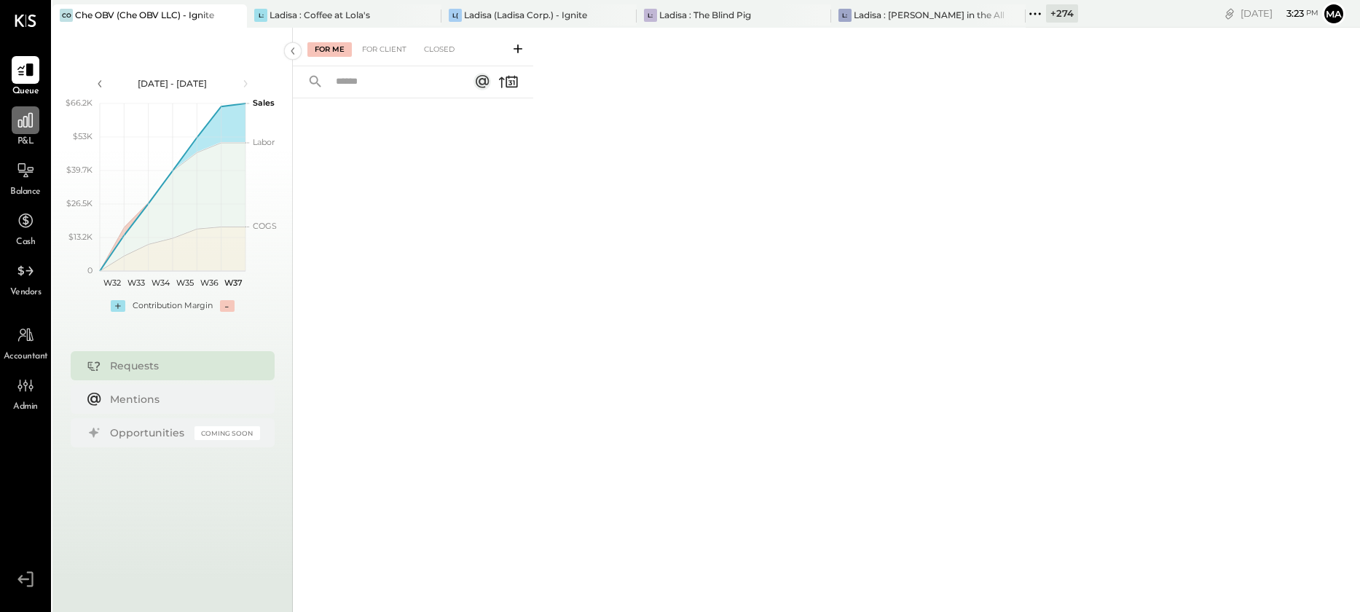
click at [25, 124] on icon at bounding box center [25, 120] width 19 height 19
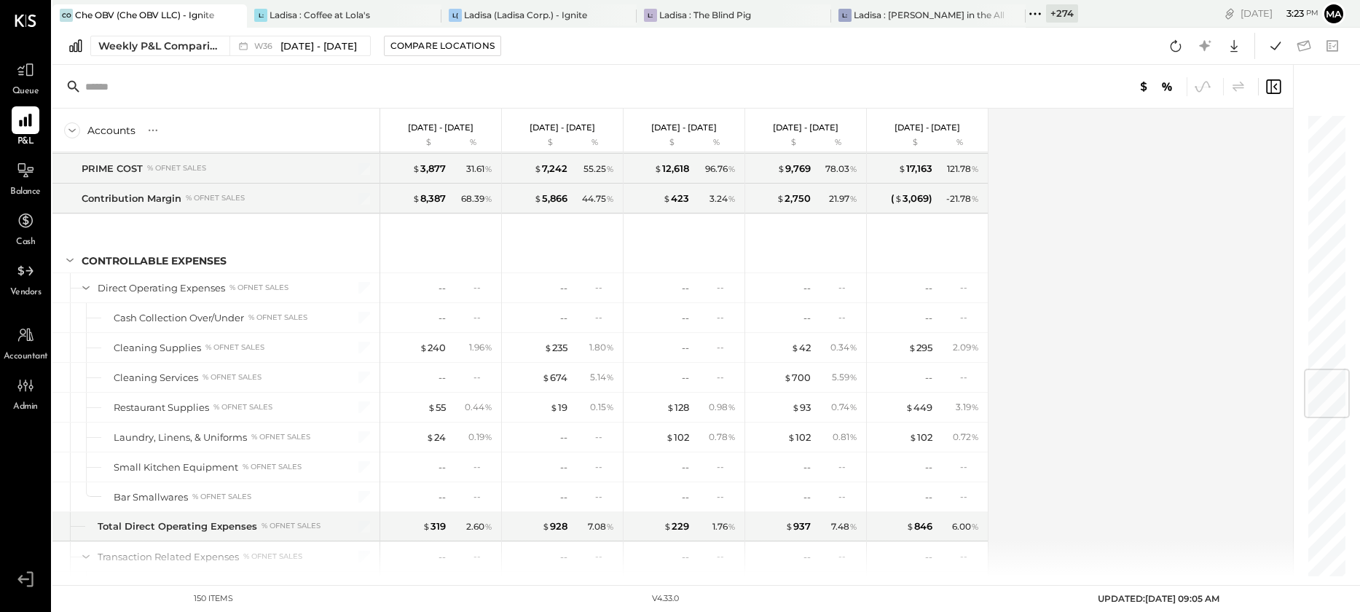
scroll to position [2177, 0]
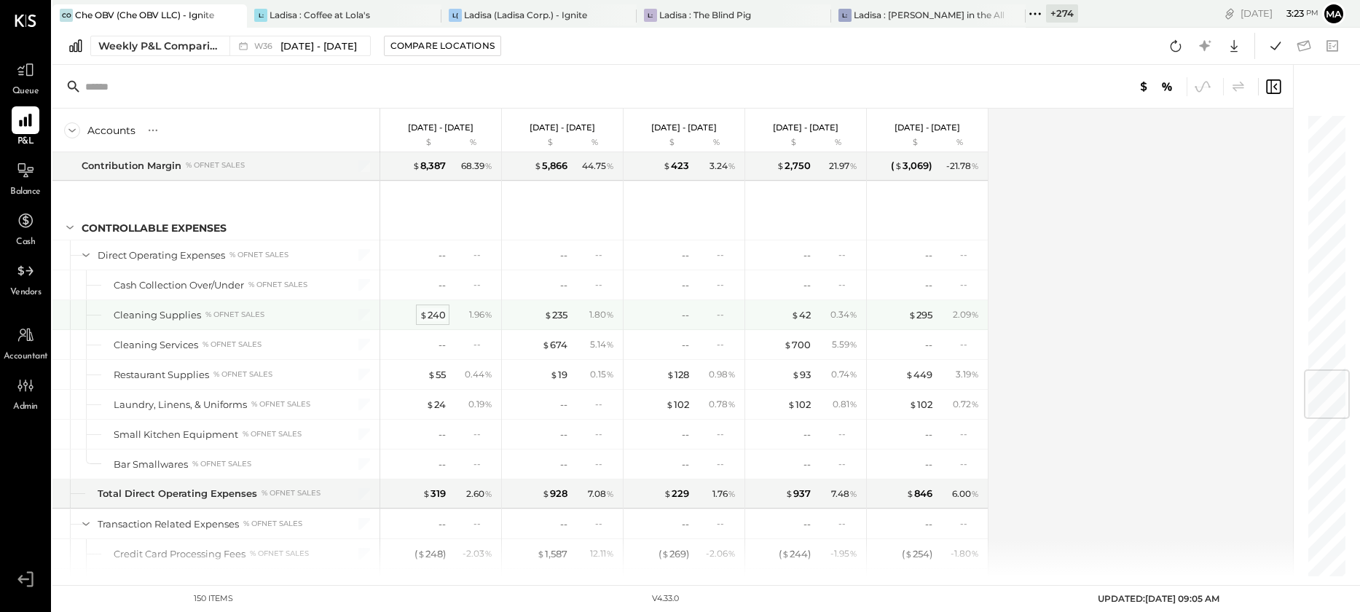
click at [423, 310] on span "$" at bounding box center [423, 315] width 8 height 12
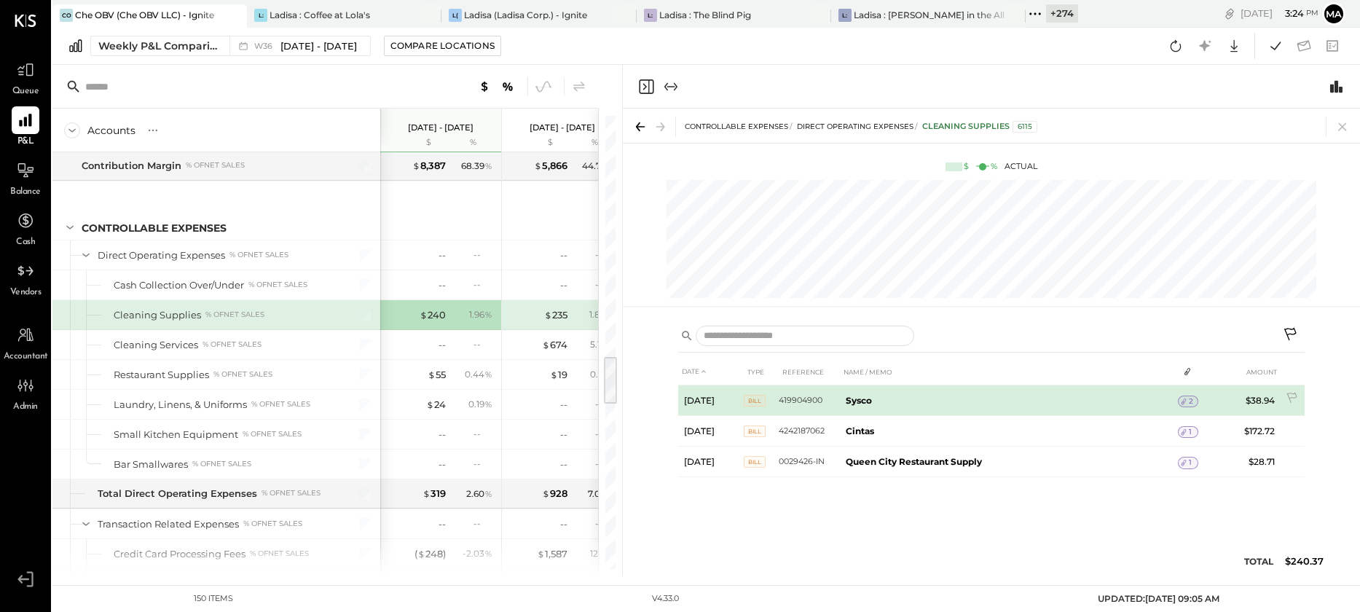
click at [851, 401] on b "Sysco" at bounding box center [858, 400] width 26 height 11
